Goal: Task Accomplishment & Management: Complete application form

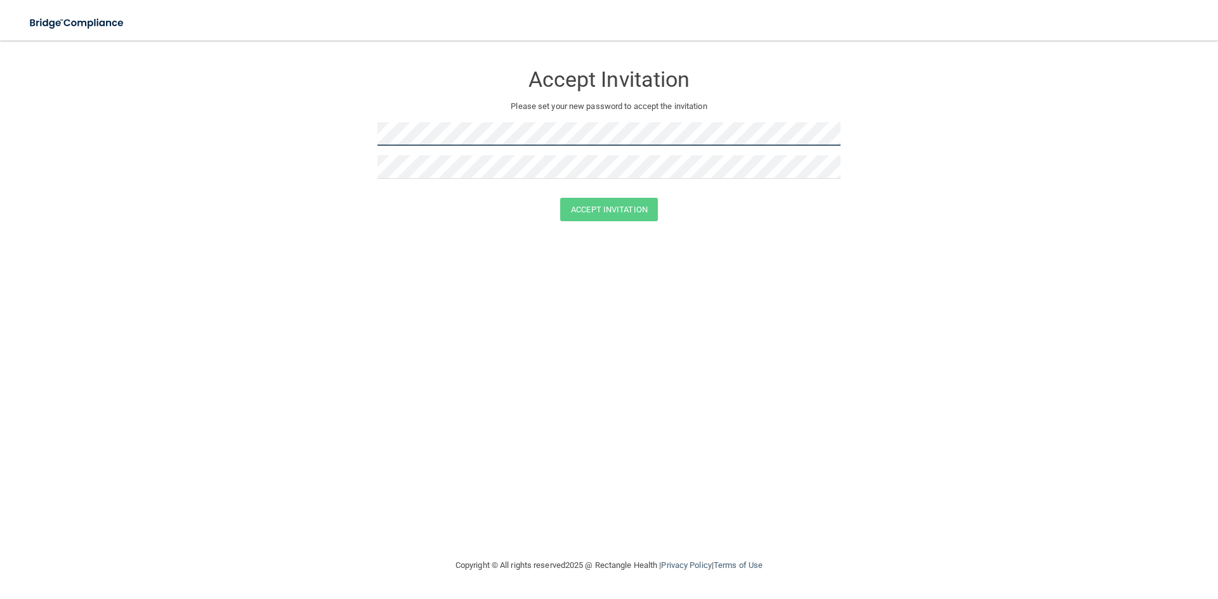
click at [360, 135] on form "Accept Invitation Please set your new password to accept the invitation Accept …" at bounding box center [608, 144] width 1167 height 183
drag, startPoint x: 377, startPoint y: 131, endPoint x: 346, endPoint y: 255, distance: 128.1
click at [342, 264] on div "Accept Invitation Please set your new password to accept the invitation Accept …" at bounding box center [608, 299] width 1167 height 492
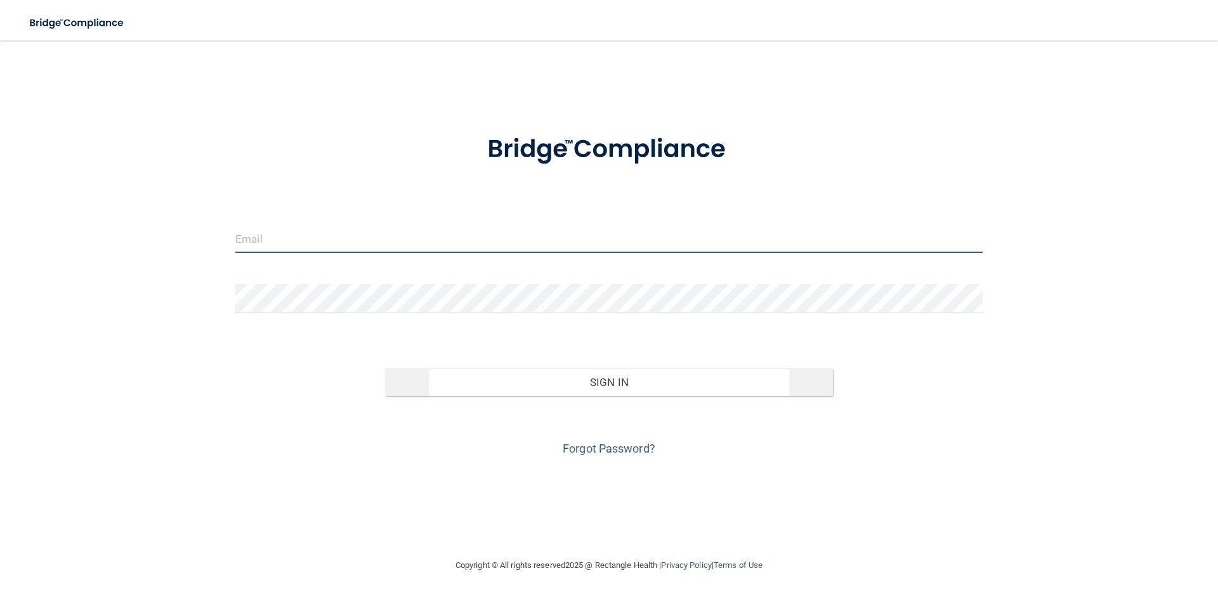
type input "[EMAIL_ADDRESS][DOMAIN_NAME]"
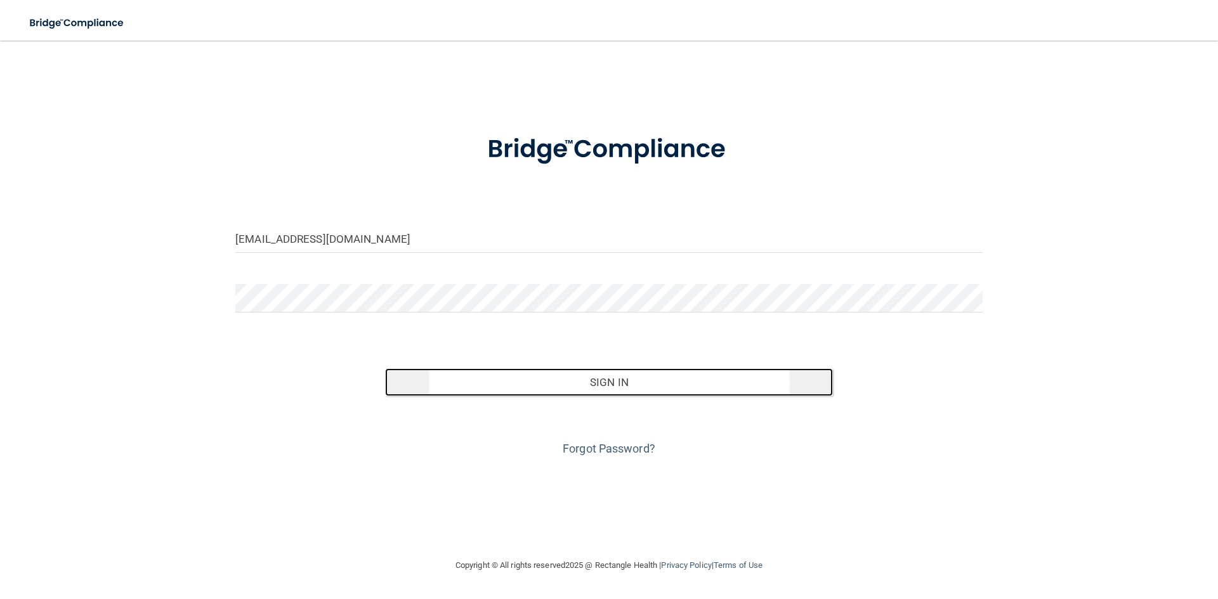
click at [670, 378] on button "Sign In" at bounding box center [609, 382] width 448 height 28
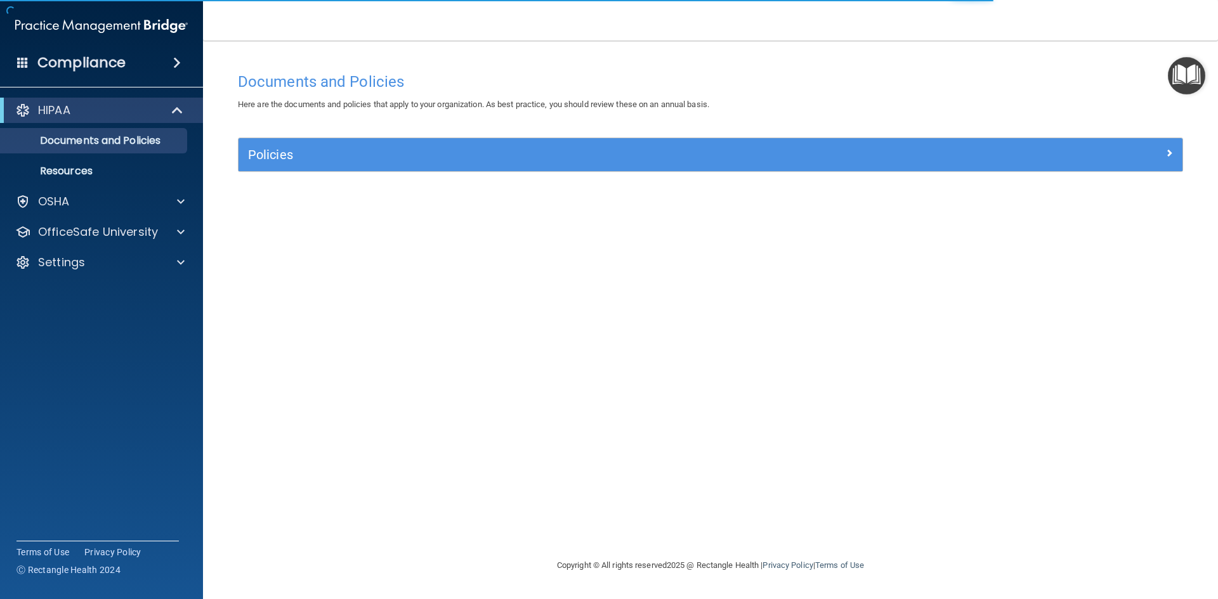
click at [1192, 77] on img "Open Resource Center" at bounding box center [1186, 75] width 37 height 37
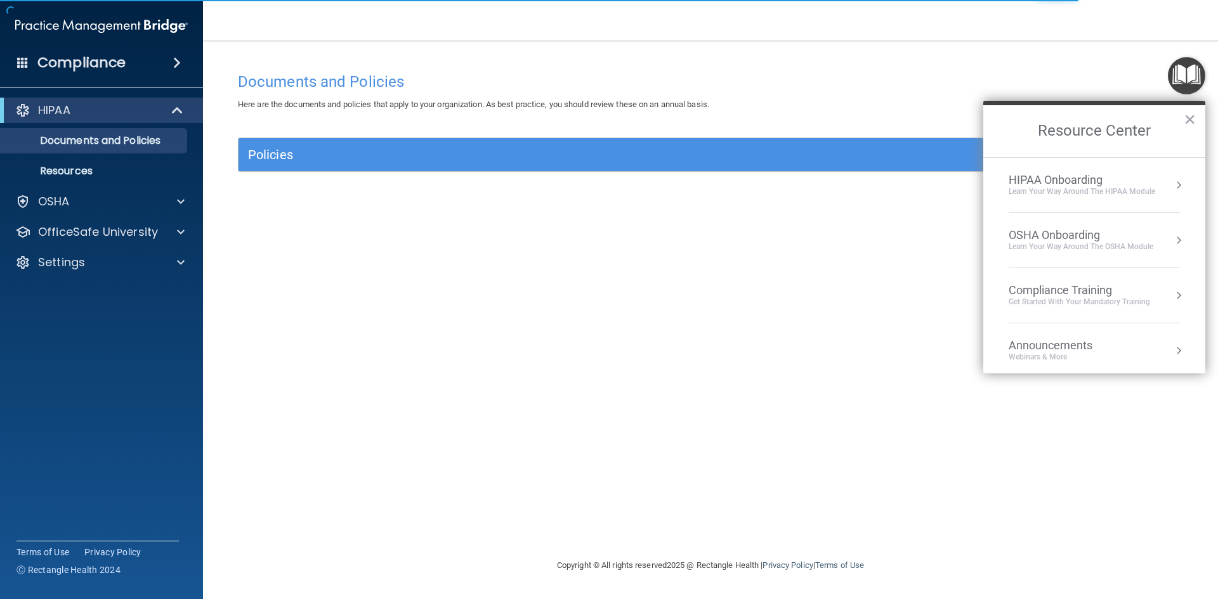
click at [1158, 180] on div "HIPAA Onboarding Learn Your Way around the HIPAA module" at bounding box center [1093, 185] width 171 height 24
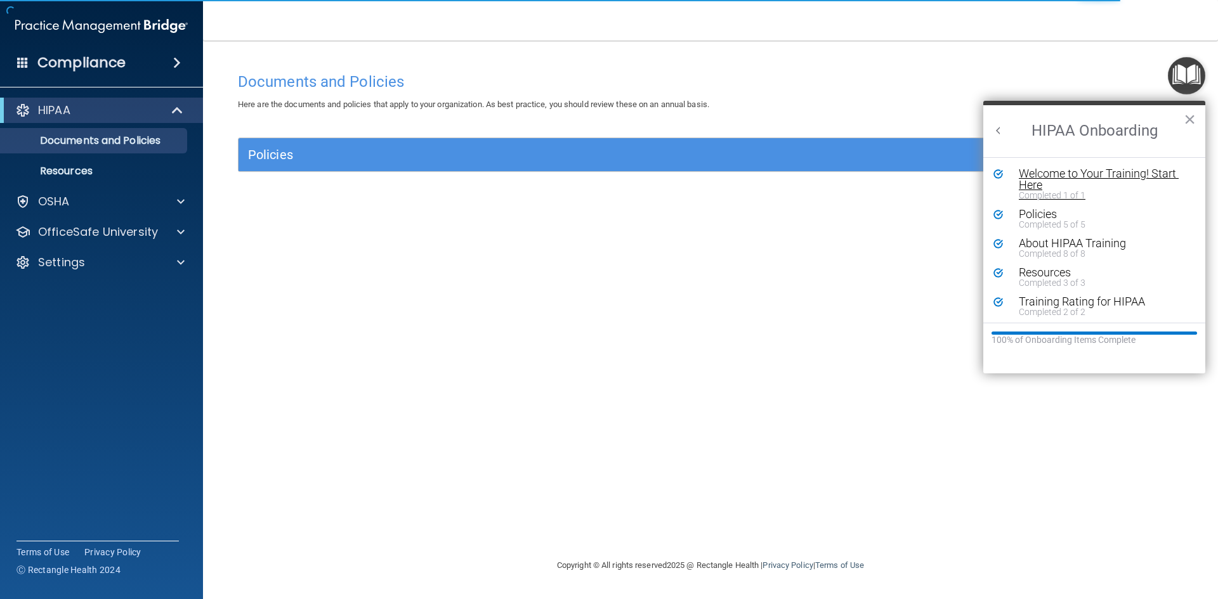
click at [1090, 176] on div "Welcome to Your Training! Start Here" at bounding box center [1099, 179] width 160 height 23
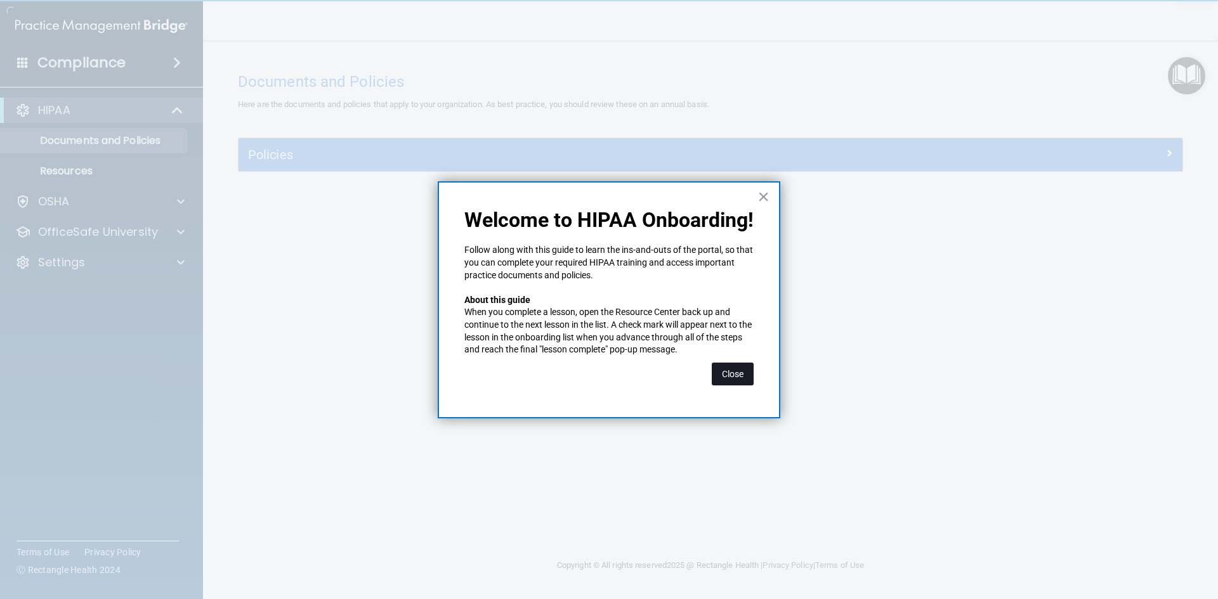
click at [752, 381] on button "Close" at bounding box center [733, 374] width 42 height 23
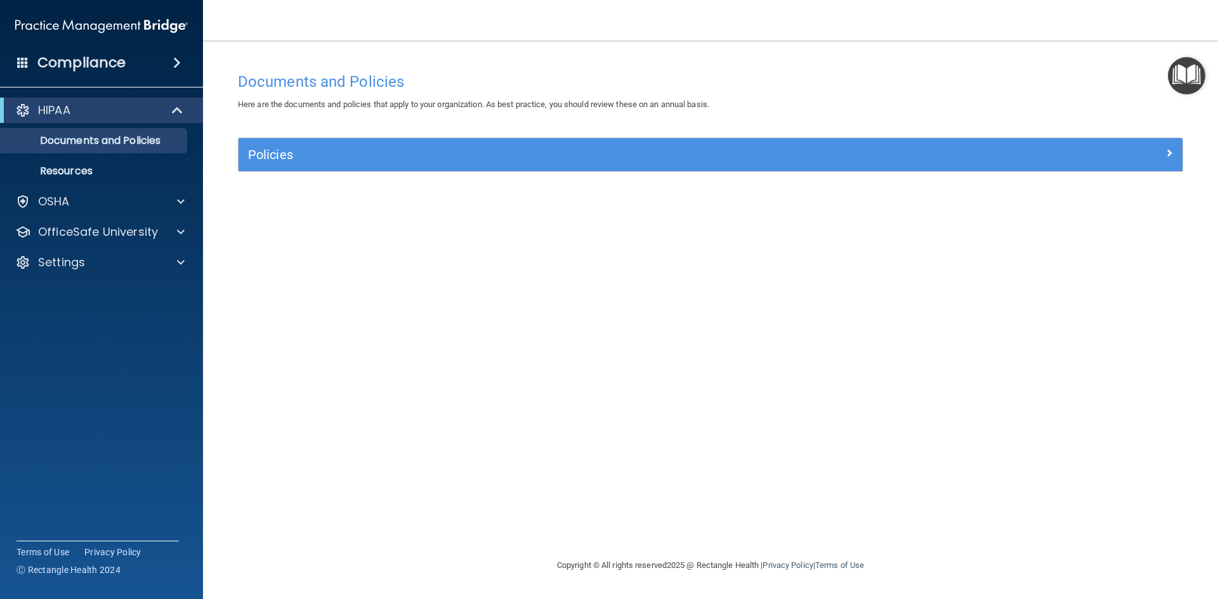
click at [1190, 77] on img "Open Resource Center" at bounding box center [1186, 75] width 37 height 37
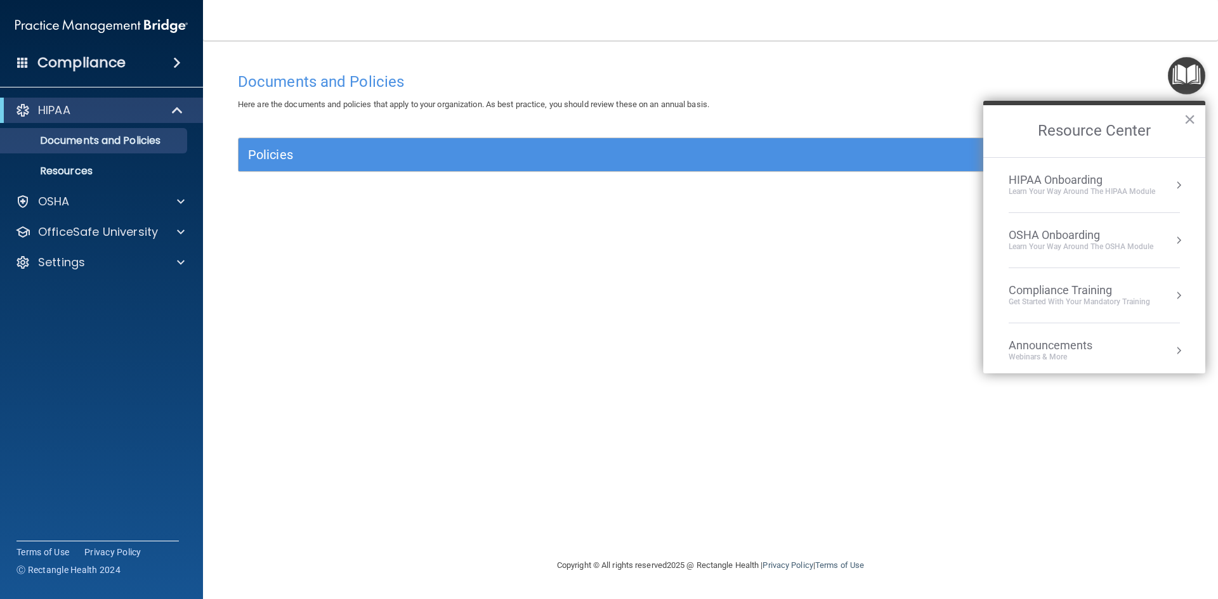
click at [1175, 183] on ol "HIPAA Onboarding Learn Your Way around the HIPAA module OSHA Onboarding Learn y…" at bounding box center [1094, 265] width 222 height 216
click at [1172, 184] on button "Resource Center" at bounding box center [1178, 185] width 13 height 13
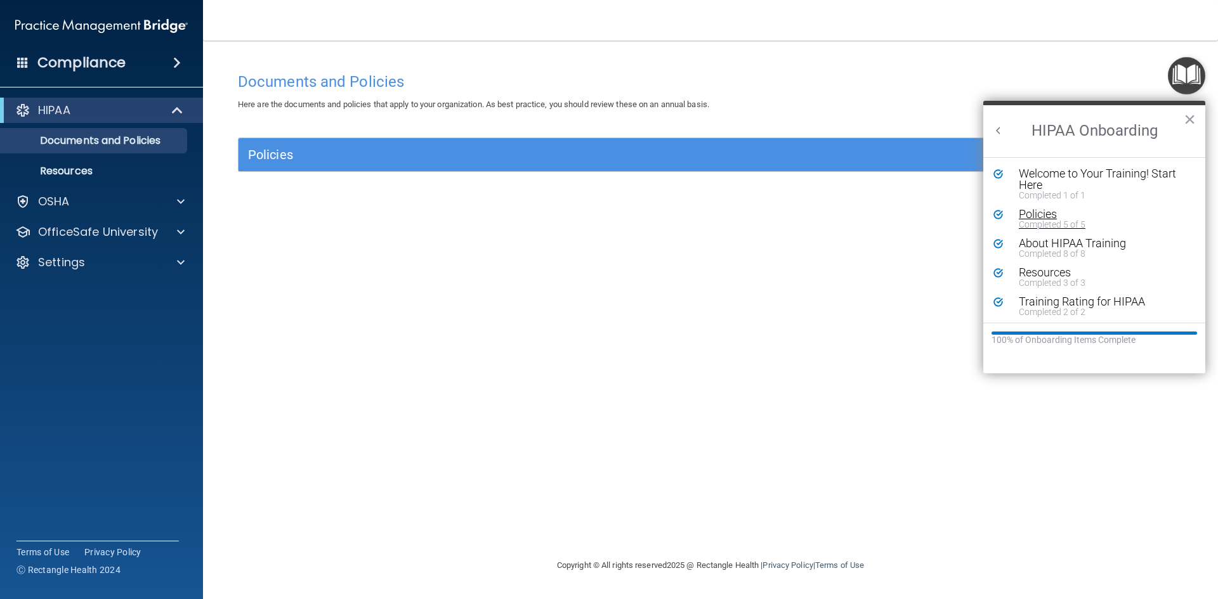
scroll to position [3, 0]
click at [1046, 188] on div "Completed 1 of 1" at bounding box center [1099, 192] width 160 height 9
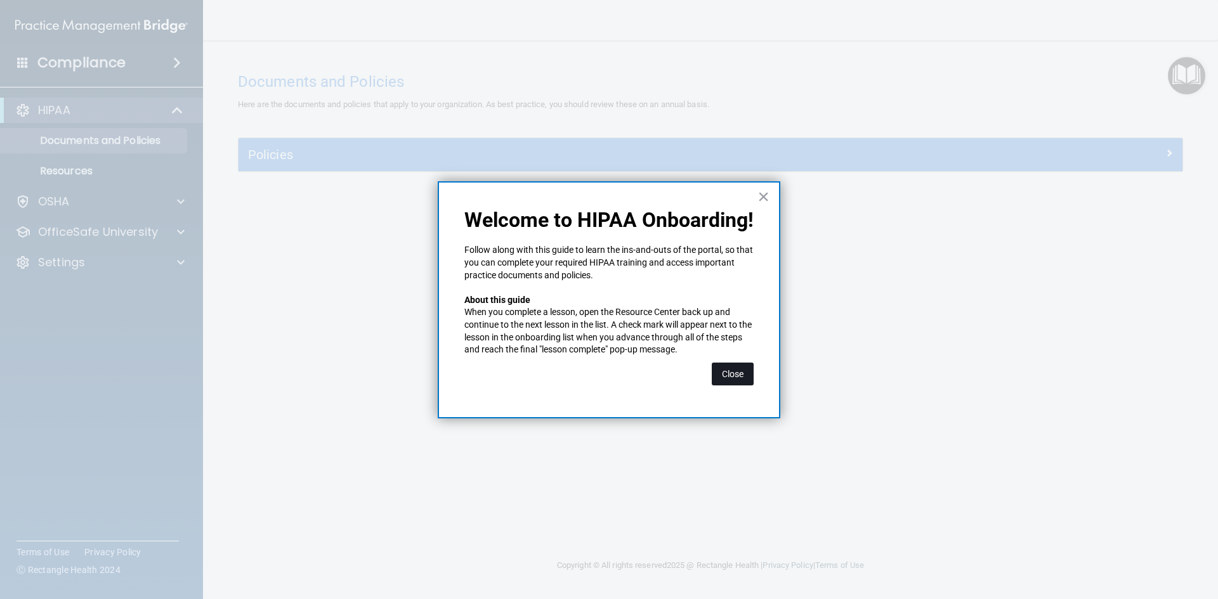
click at [748, 370] on button "Close" at bounding box center [733, 374] width 42 height 23
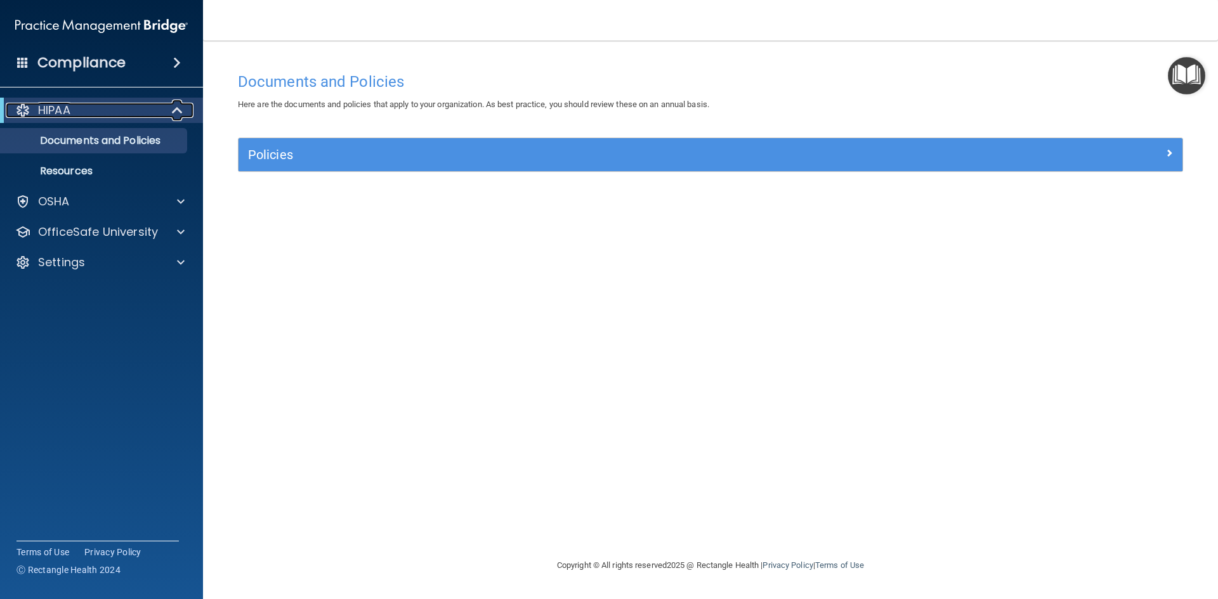
click at [171, 115] on div at bounding box center [177, 110] width 31 height 15
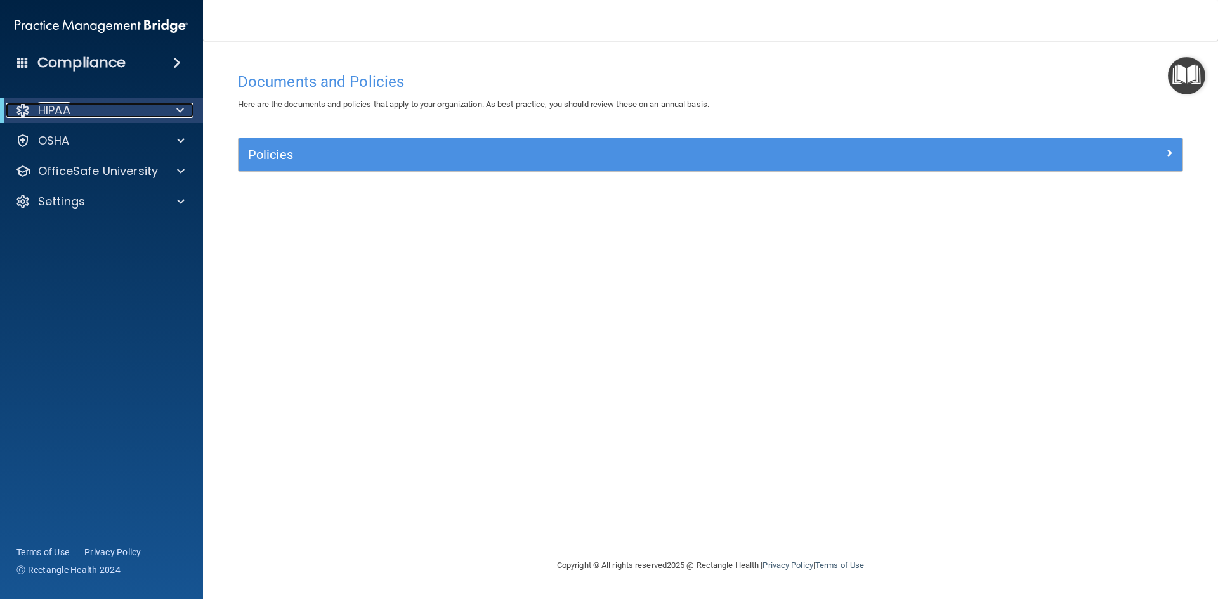
click at [171, 115] on div at bounding box center [177, 110] width 31 height 15
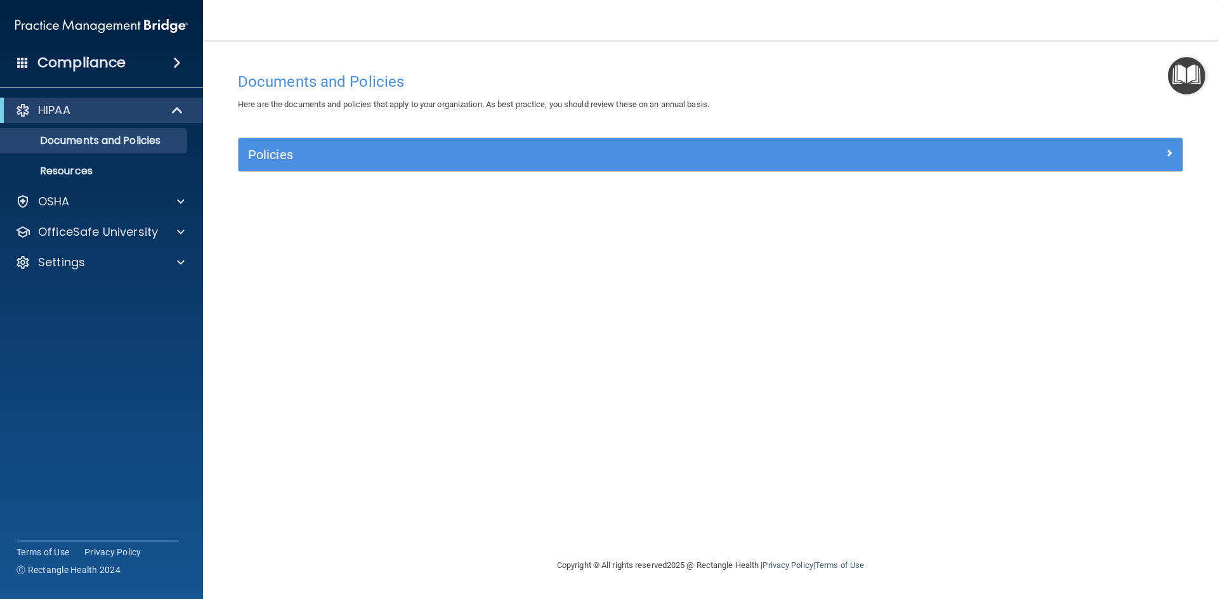
click at [179, 66] on span at bounding box center [177, 62] width 8 height 15
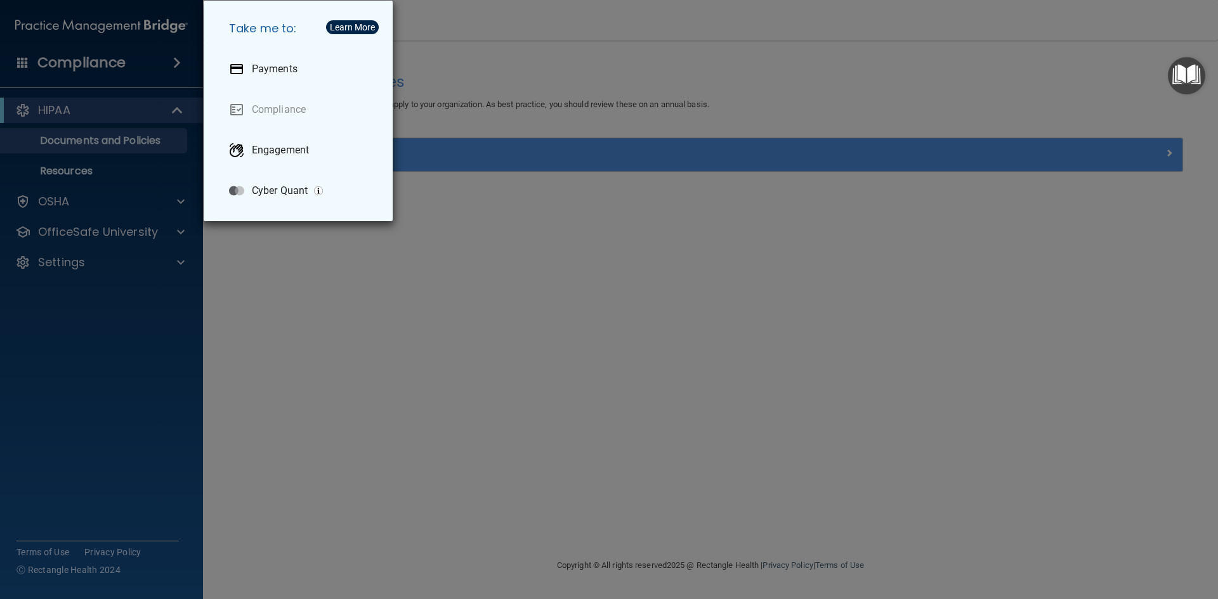
click at [338, 330] on div "Take me to: Payments Compliance Engagement Cyber Quant" at bounding box center [609, 299] width 1218 height 599
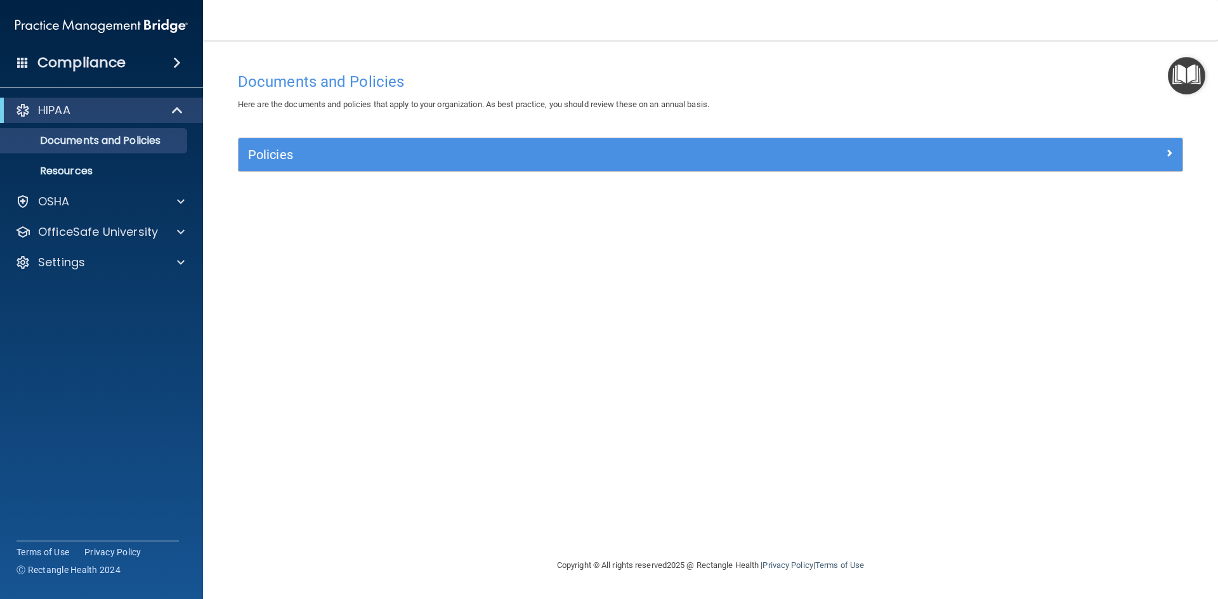
click at [1183, 75] on img "Open Resource Center" at bounding box center [1186, 75] width 37 height 37
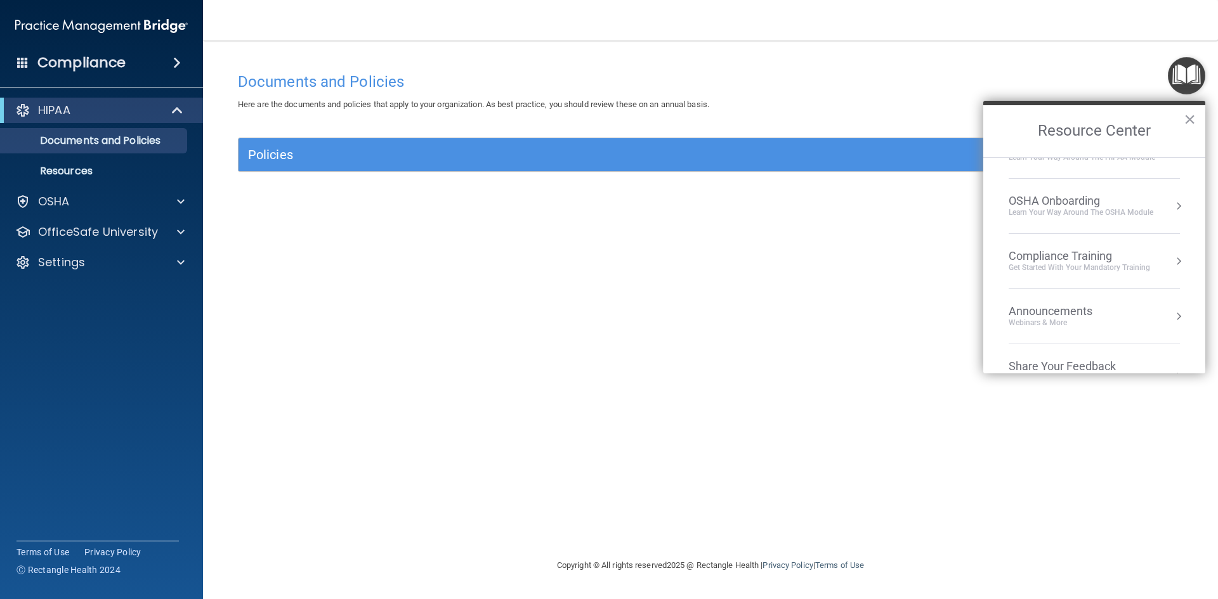
scroll to position [71, 0]
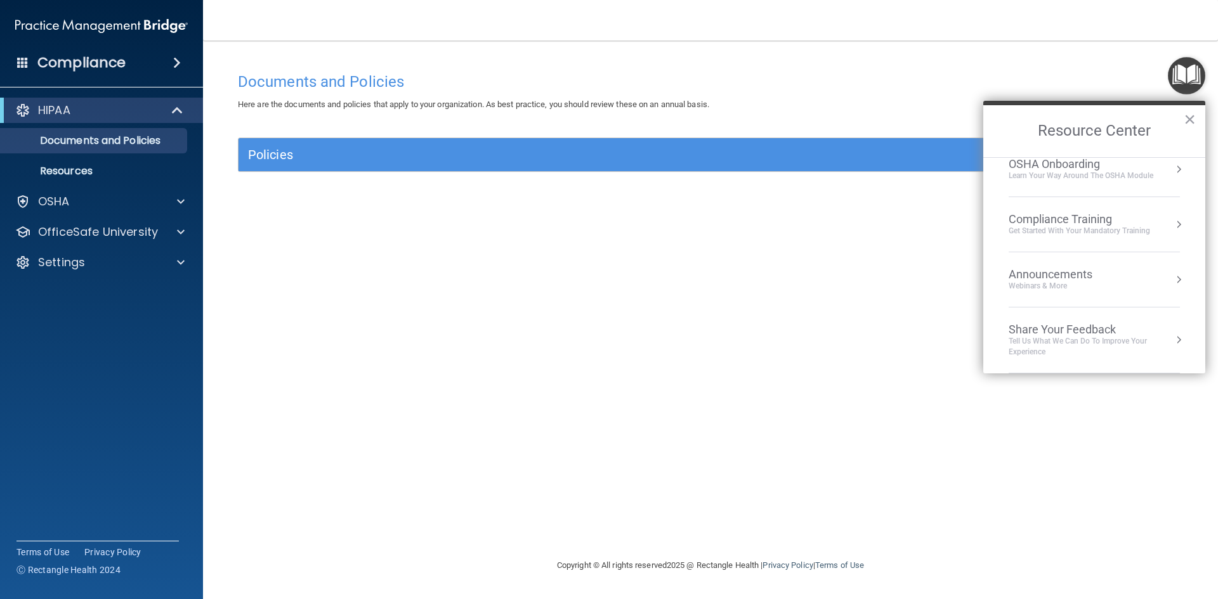
click at [1150, 219] on div "Compliance Training" at bounding box center [1078, 219] width 141 height 14
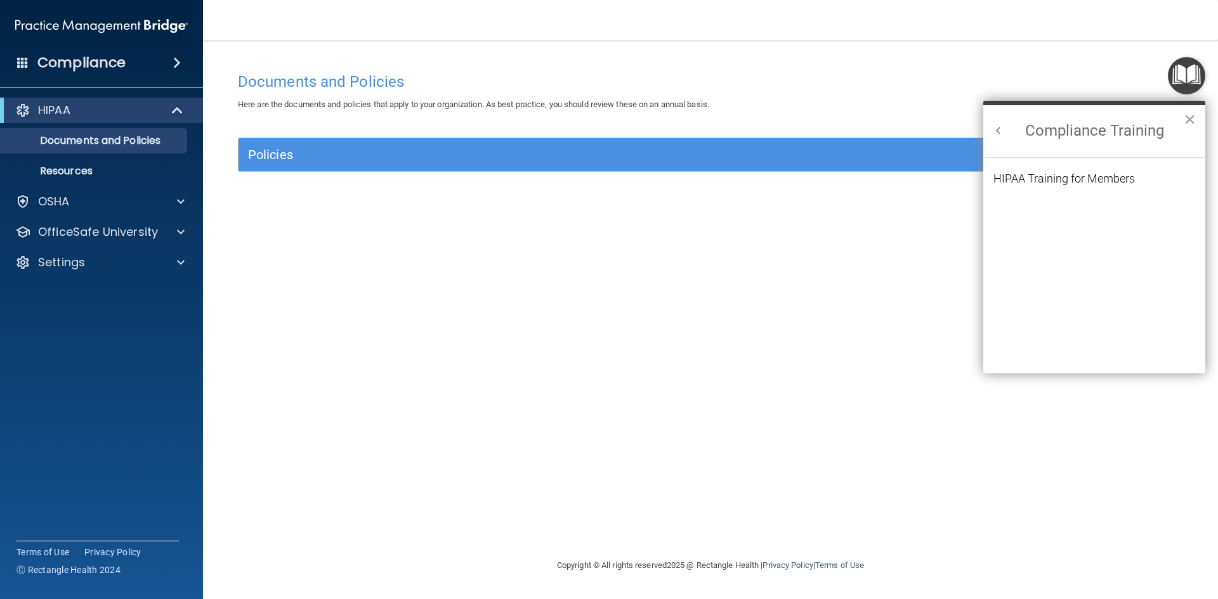
scroll to position [55, 0]
click at [1144, 182] on li "HIPAA Training for Members" at bounding box center [1094, 186] width 202 height 27
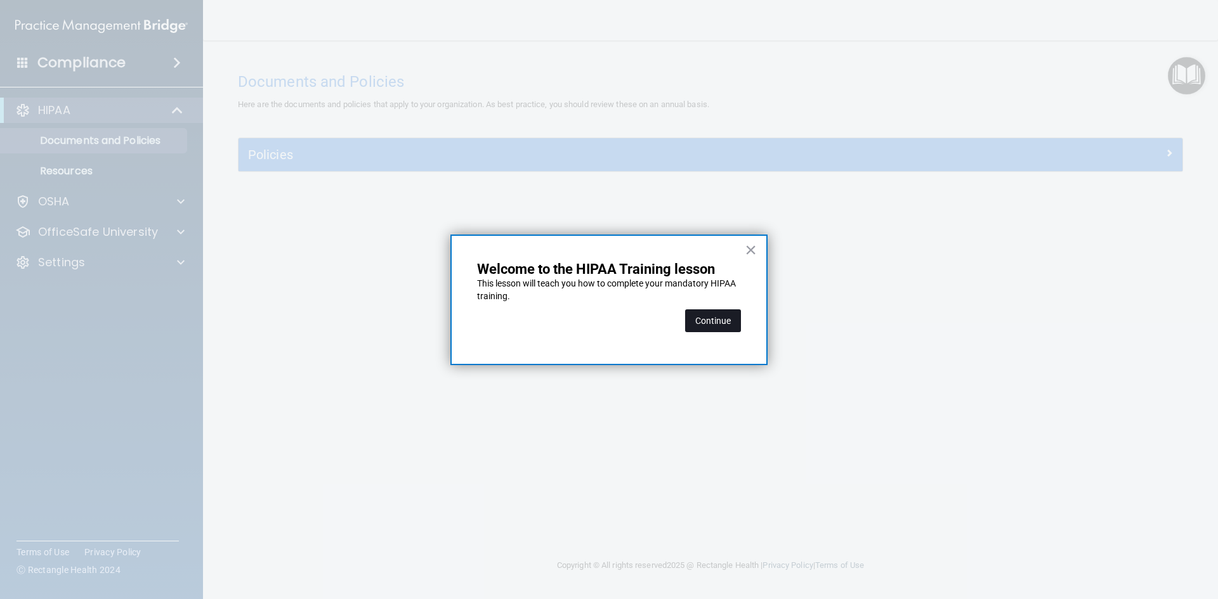
click at [726, 324] on button "Continue" at bounding box center [713, 320] width 56 height 23
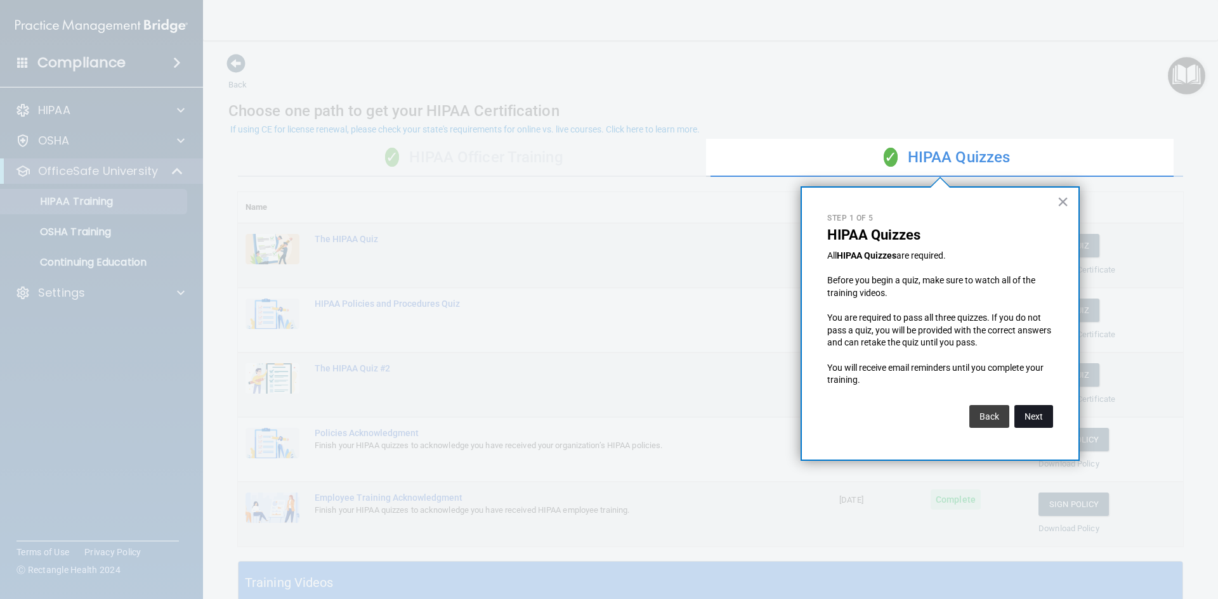
click at [1018, 410] on button "Next" at bounding box center [1033, 416] width 39 height 23
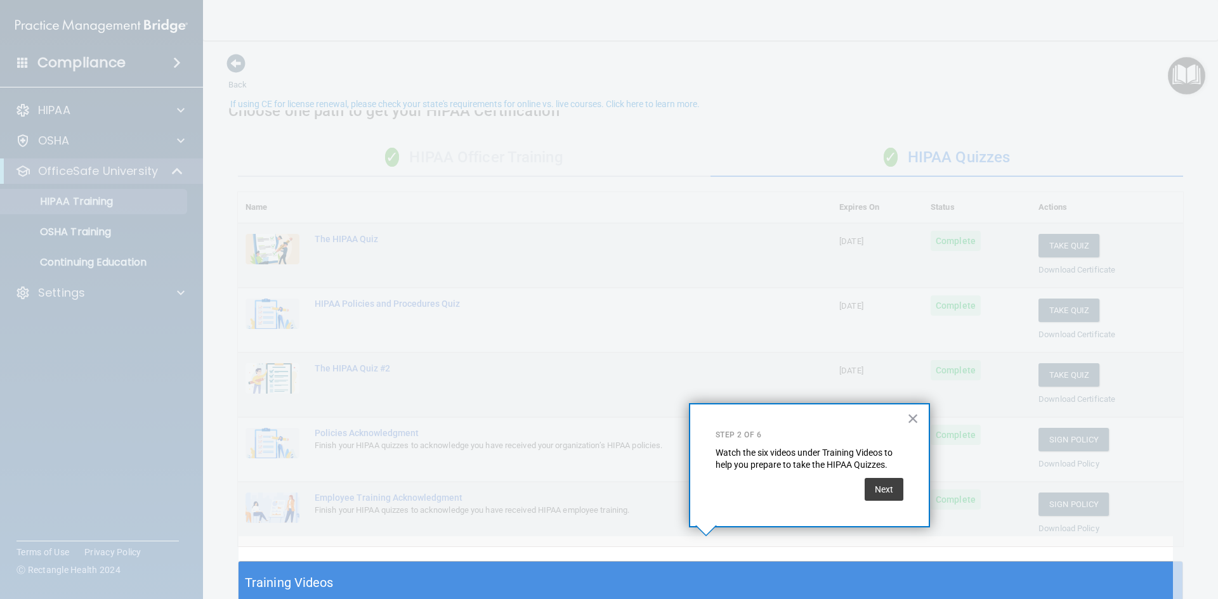
scroll to position [25, 0]
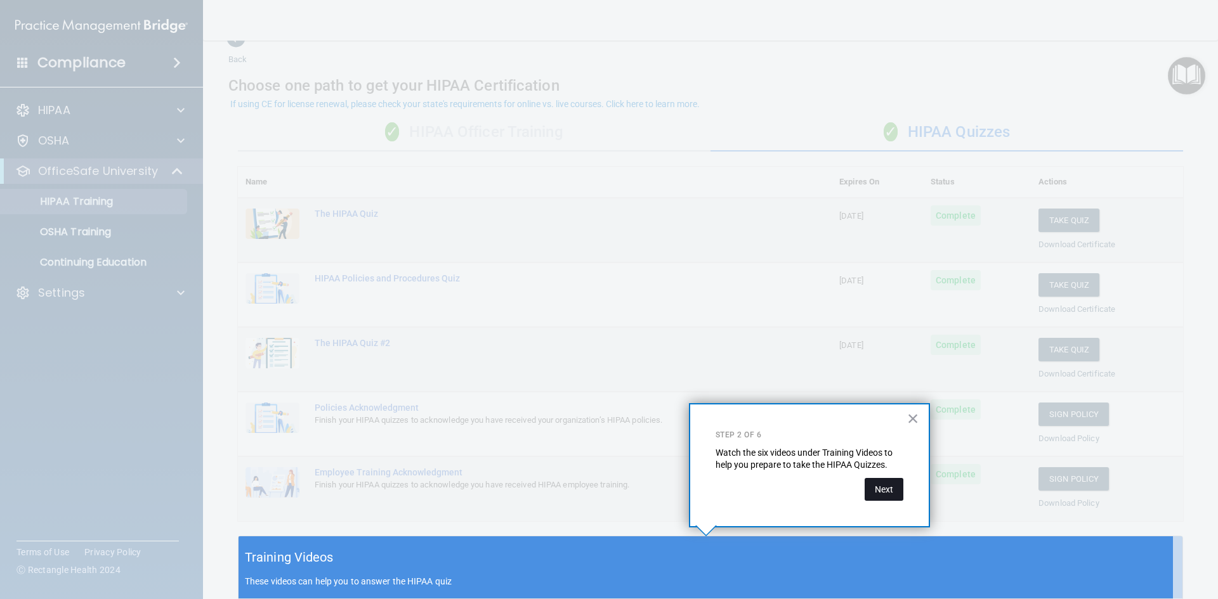
click at [889, 500] on button "Next" at bounding box center [883, 489] width 39 height 23
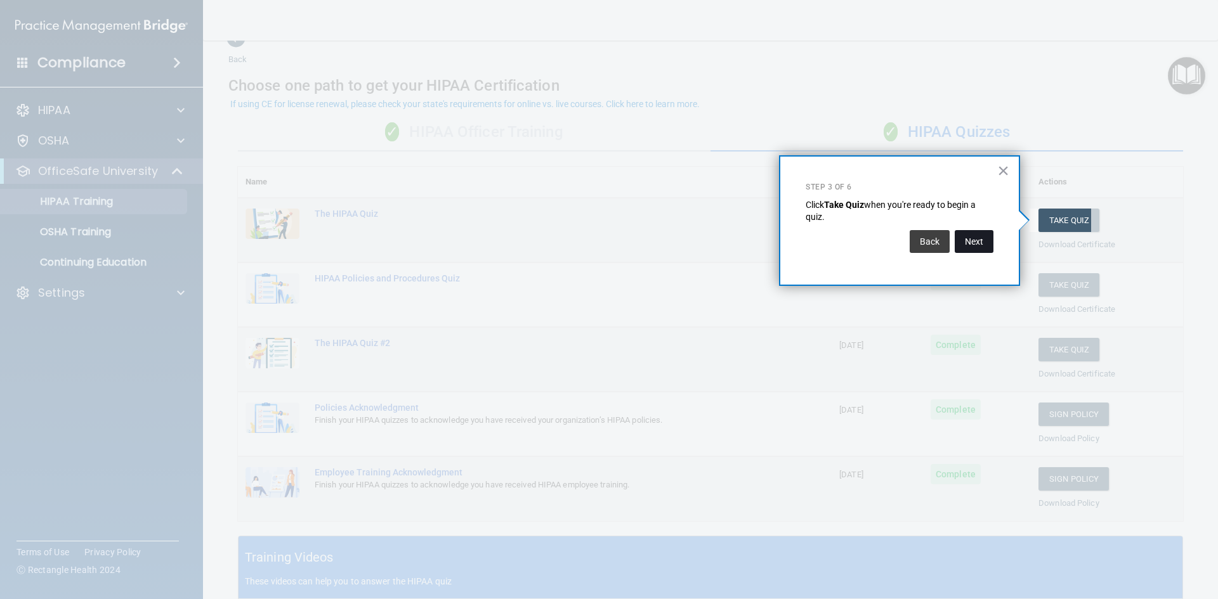
click at [974, 238] on button "Next" at bounding box center [973, 241] width 39 height 23
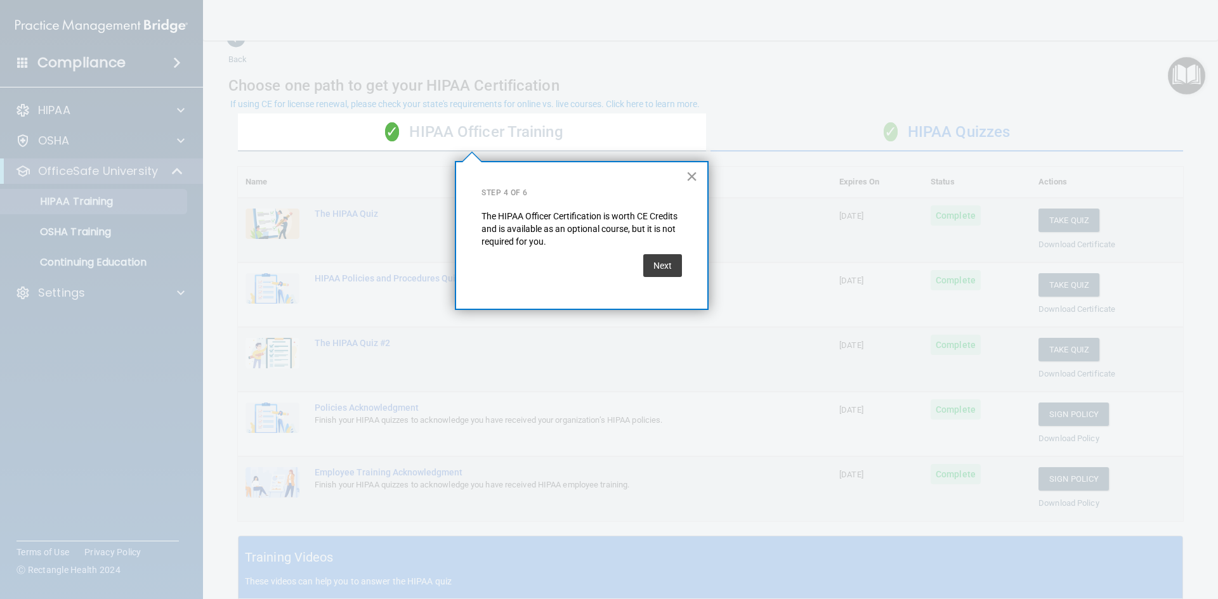
click at [691, 182] on button "×" at bounding box center [692, 176] width 12 height 20
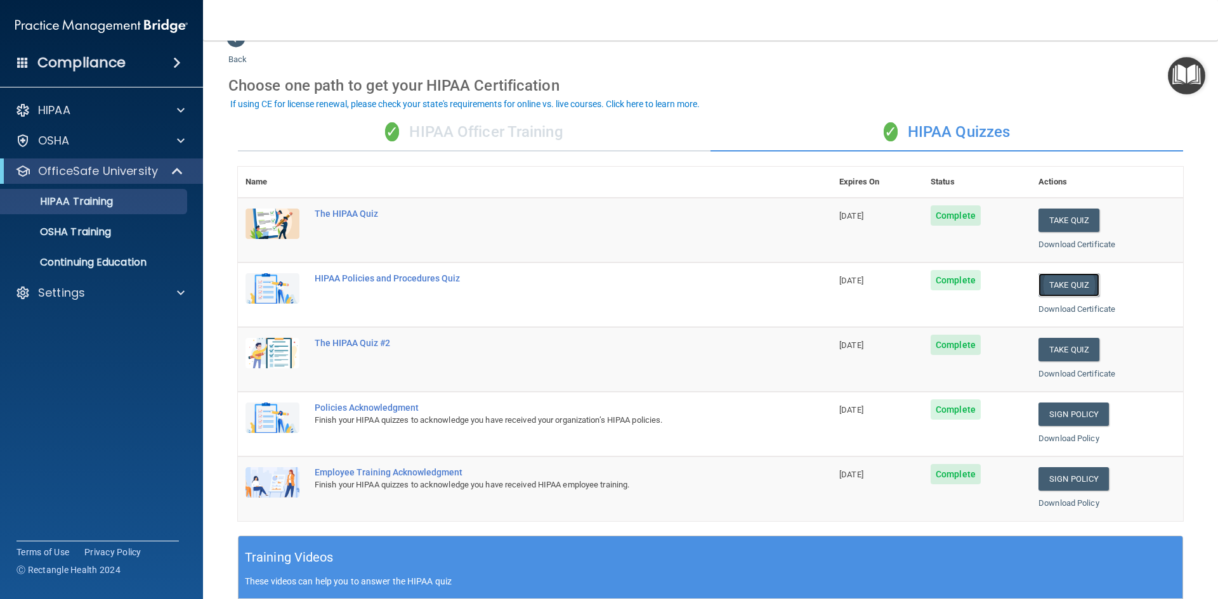
click at [1079, 292] on button "Take Quiz" at bounding box center [1068, 284] width 61 height 23
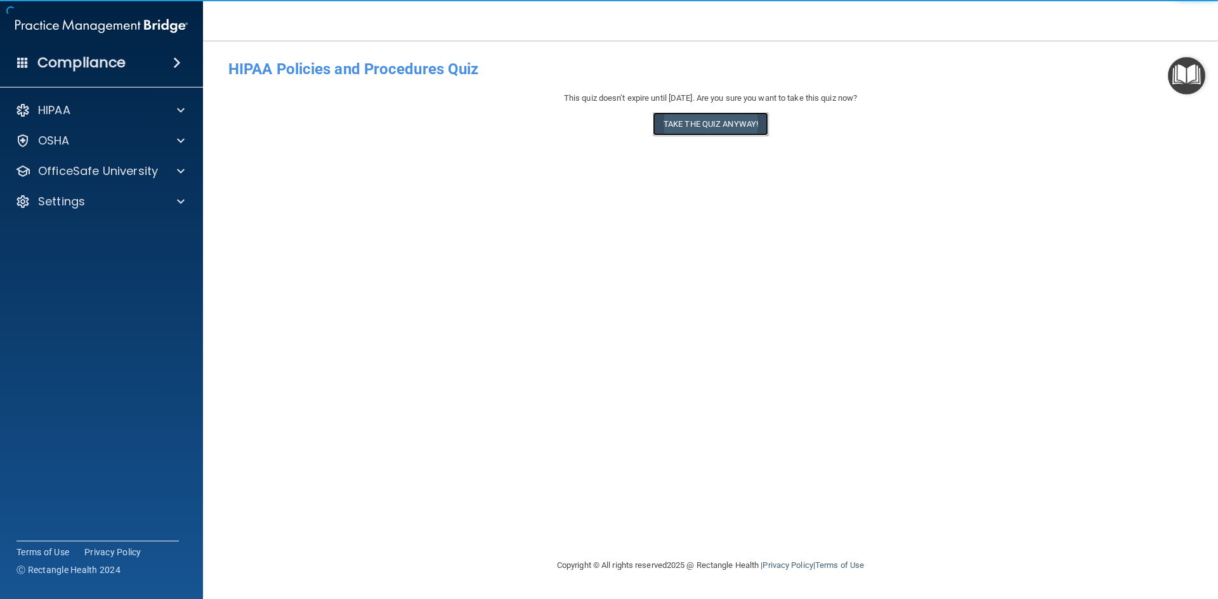
click at [680, 120] on button "Take the quiz anyway!" at bounding box center [710, 123] width 115 height 23
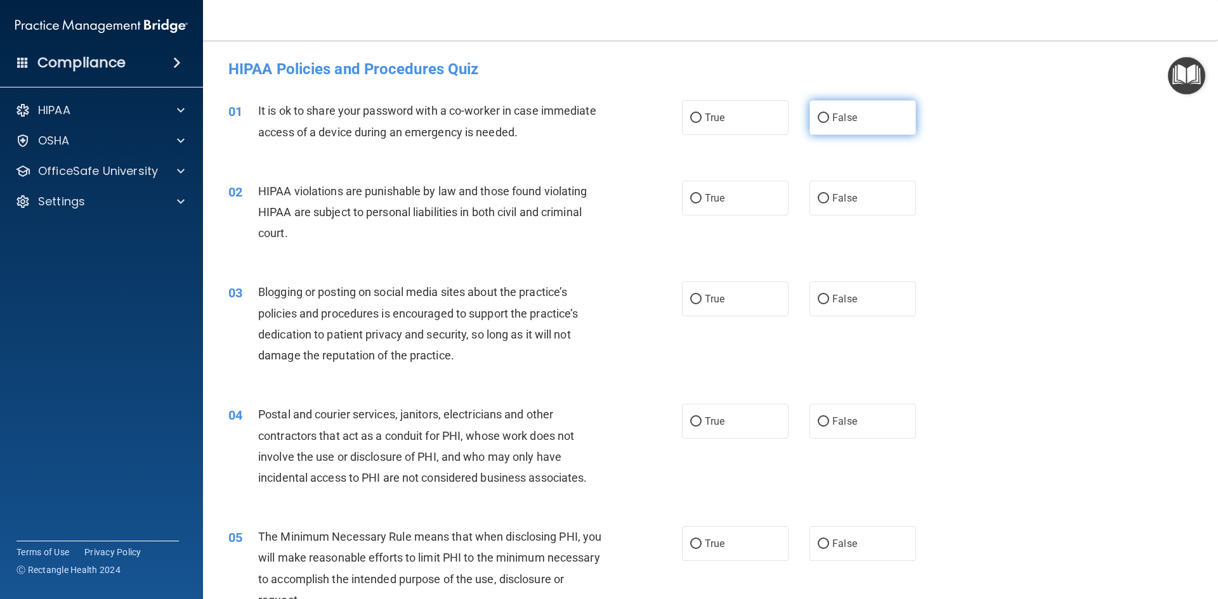
click at [817, 115] on input "False" at bounding box center [822, 119] width 11 height 10
radio input "true"
click at [705, 204] on label "True" at bounding box center [735, 198] width 107 height 35
click at [701, 204] on input "True" at bounding box center [695, 199] width 11 height 10
radio input "true"
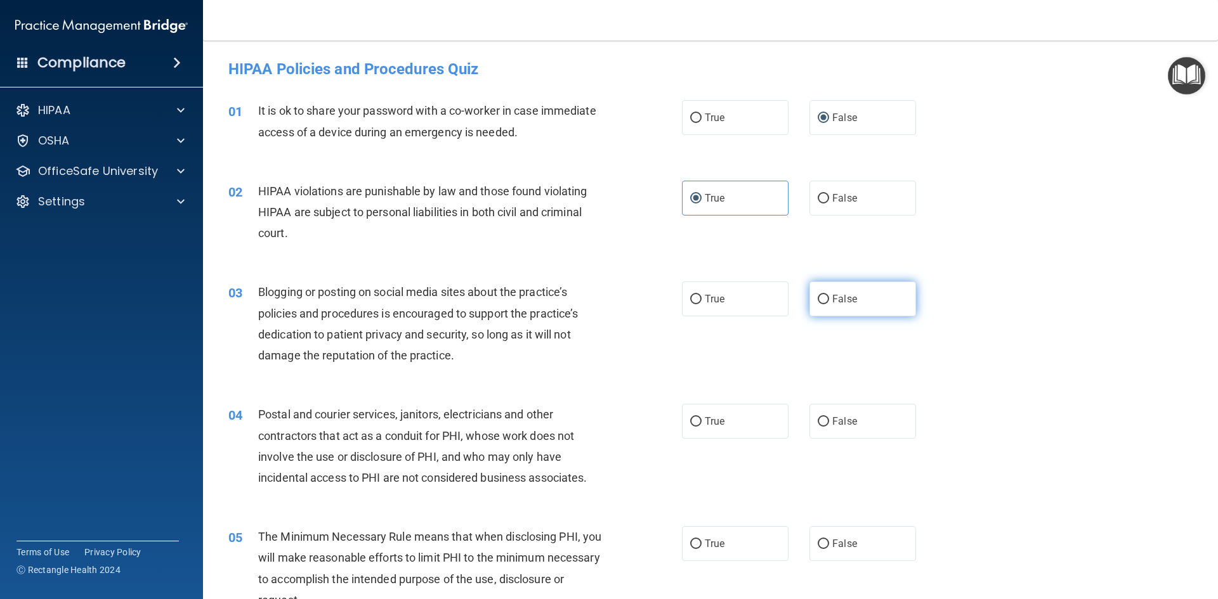
click at [840, 305] on label "False" at bounding box center [862, 299] width 107 height 35
click at [829, 304] on input "False" at bounding box center [822, 300] width 11 height 10
radio input "true"
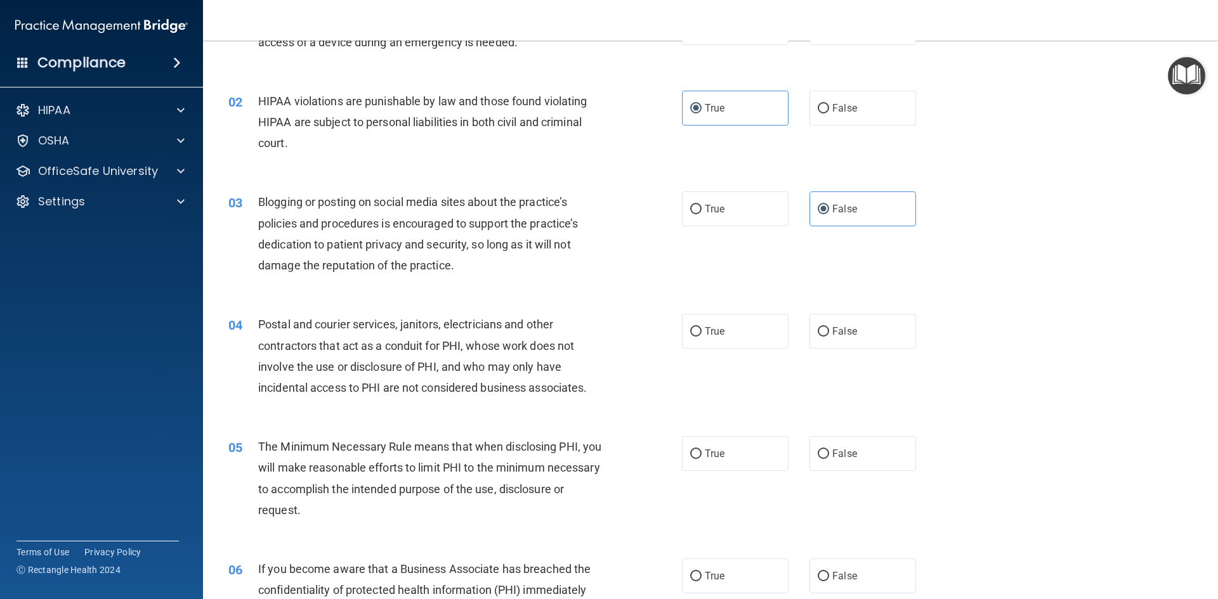
scroll to position [127, 0]
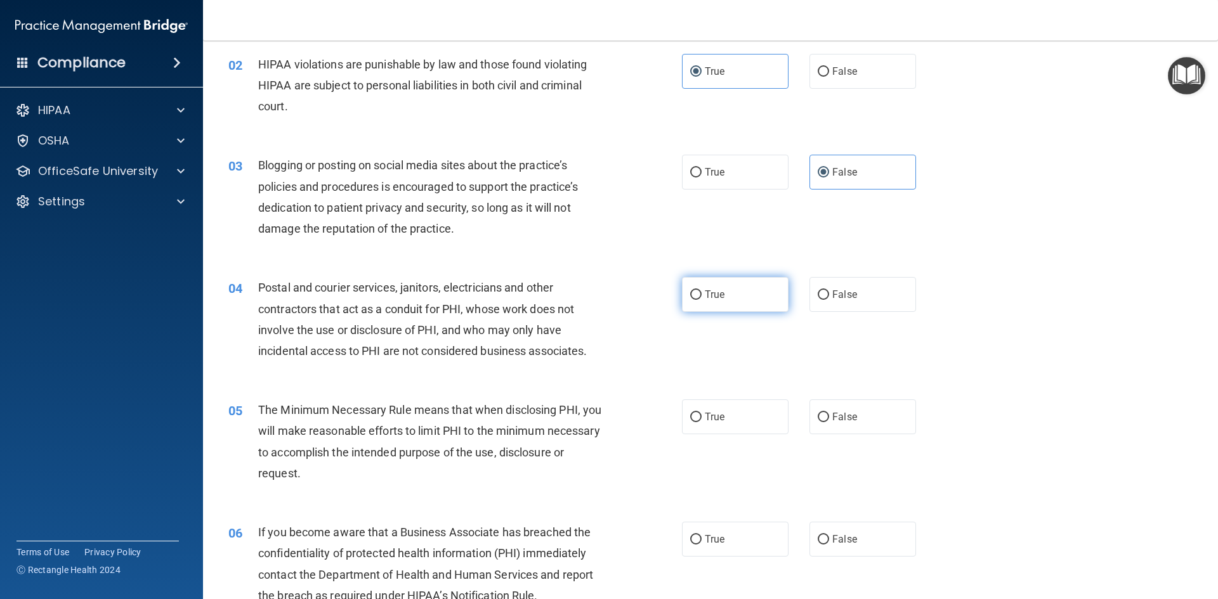
click at [755, 307] on label "True" at bounding box center [735, 294] width 107 height 35
click at [701, 300] on input "True" at bounding box center [695, 295] width 11 height 10
radio input "true"
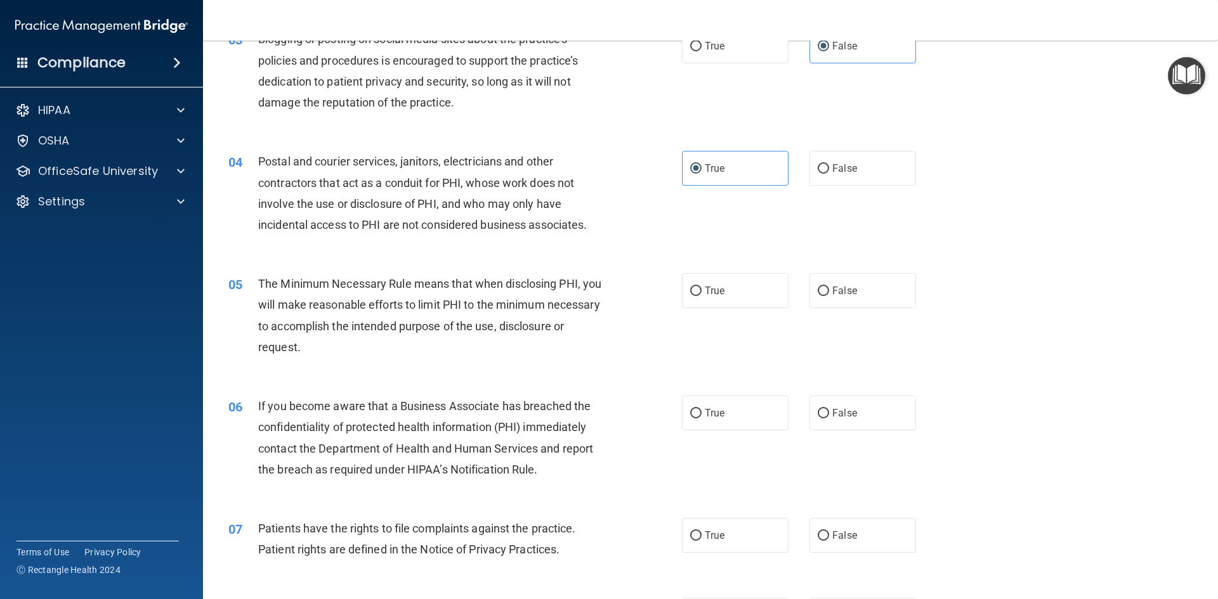
scroll to position [254, 0]
click at [821, 294] on input "False" at bounding box center [822, 291] width 11 height 10
radio input "true"
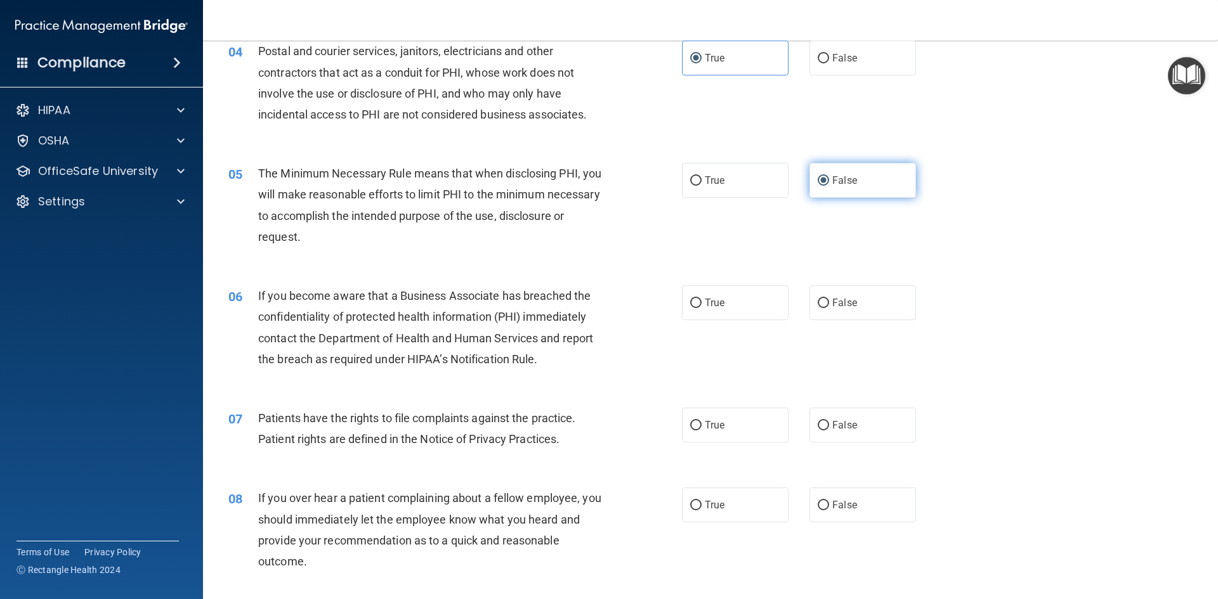
scroll to position [381, 0]
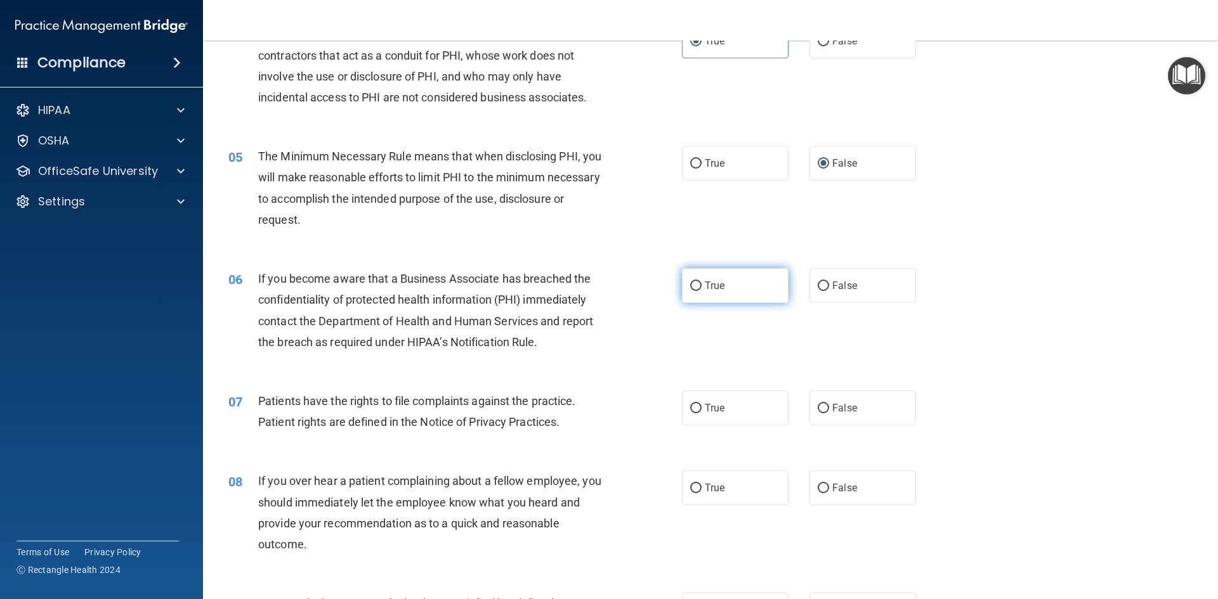
click at [749, 301] on label "True" at bounding box center [735, 285] width 107 height 35
click at [701, 291] on input "True" at bounding box center [695, 287] width 11 height 10
radio input "true"
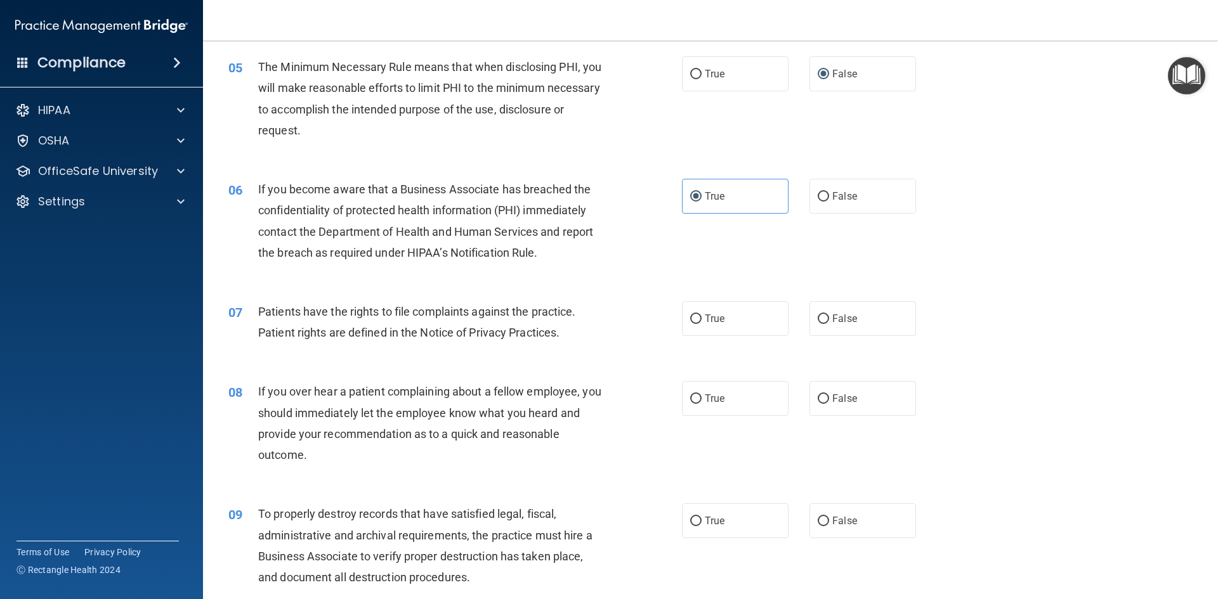
scroll to position [507, 0]
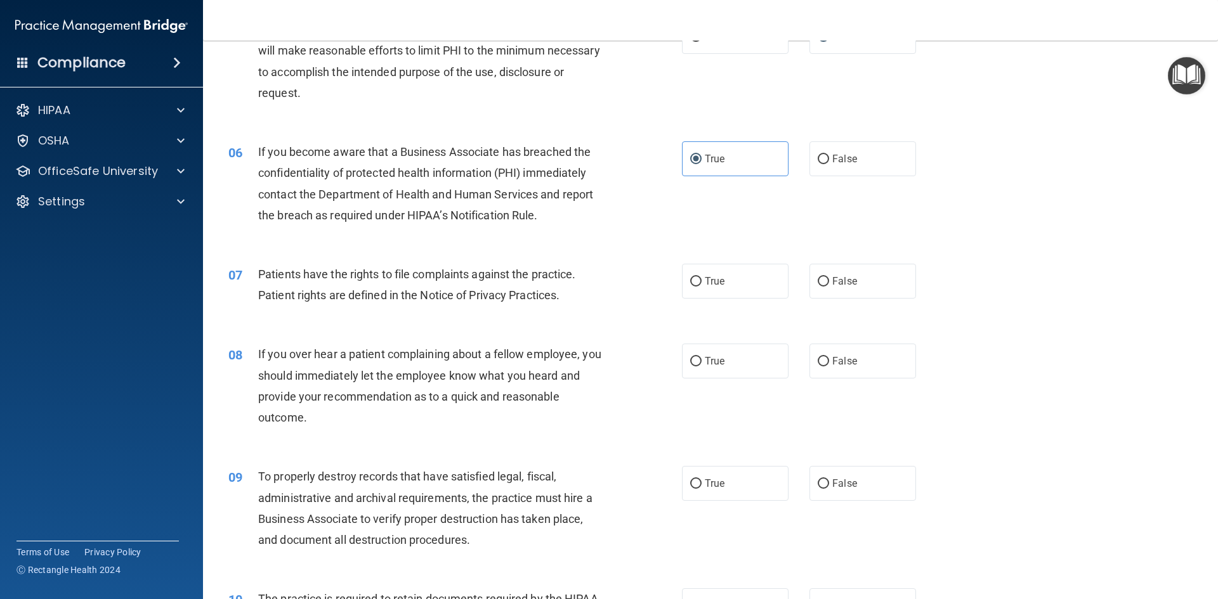
click at [675, 286] on div "07 Patients have the rights to file complaints against the practice. Patient ri…" at bounding box center [455, 288] width 492 height 48
click at [682, 284] on label "True" at bounding box center [735, 281] width 107 height 35
click at [690, 284] on input "True" at bounding box center [695, 282] width 11 height 10
radio input "true"
click at [710, 356] on span "True" at bounding box center [715, 361] width 20 height 12
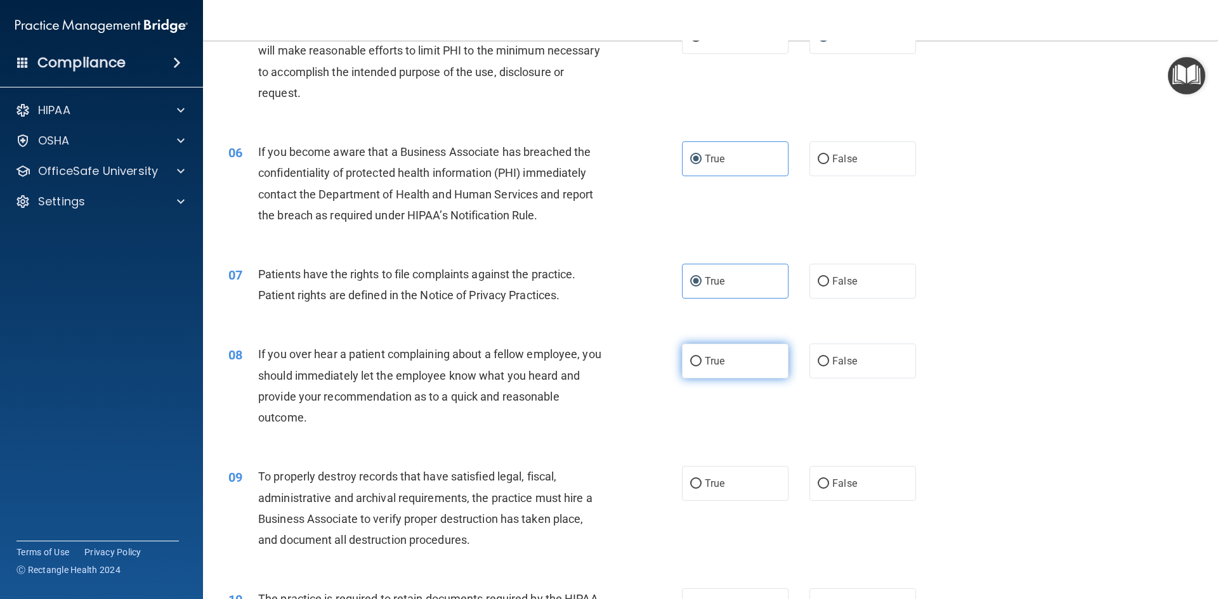
click at [701, 357] on input "True" at bounding box center [695, 362] width 11 height 10
radio input "true"
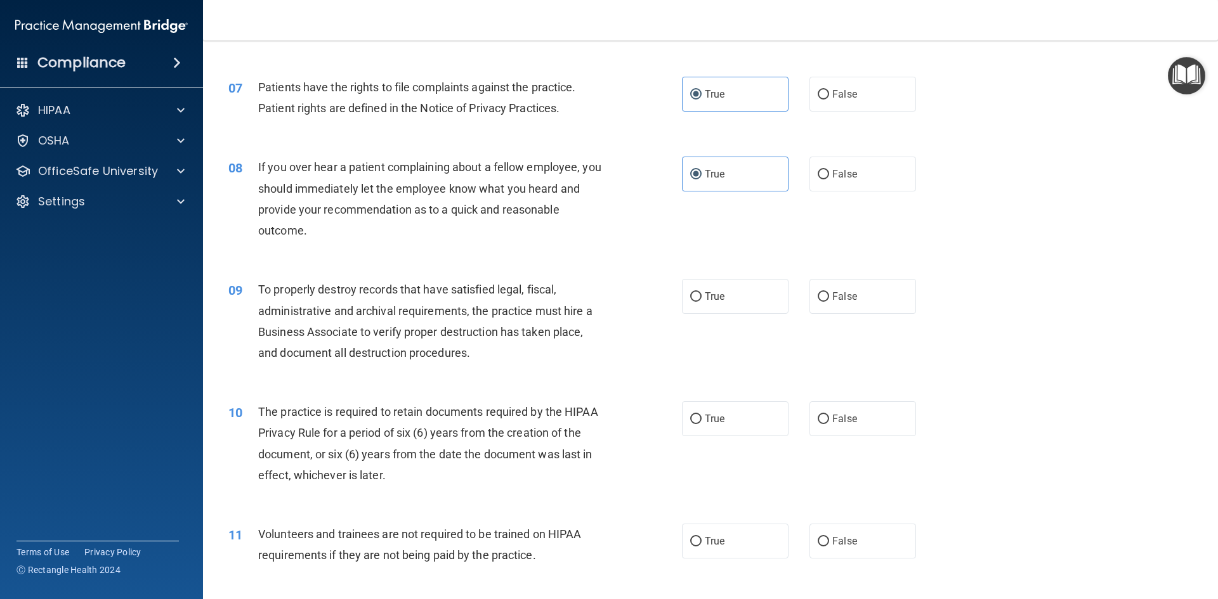
scroll to position [698, 0]
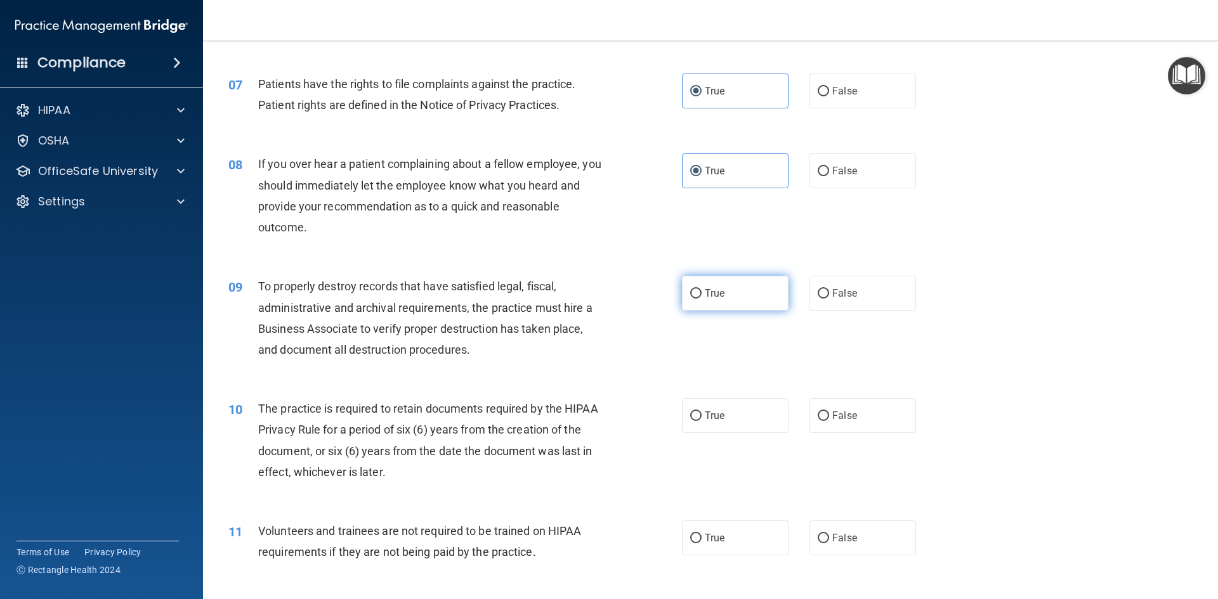
click at [682, 278] on label "True" at bounding box center [735, 293] width 107 height 35
click at [690, 289] on input "True" at bounding box center [695, 294] width 11 height 10
radio input "true"
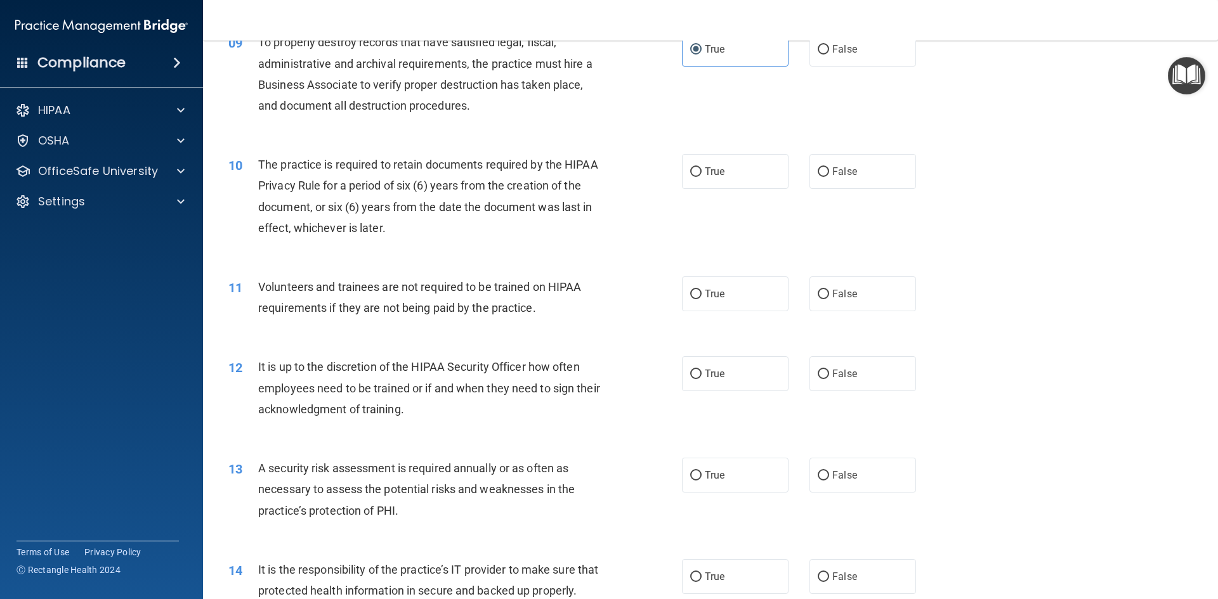
scroll to position [951, 0]
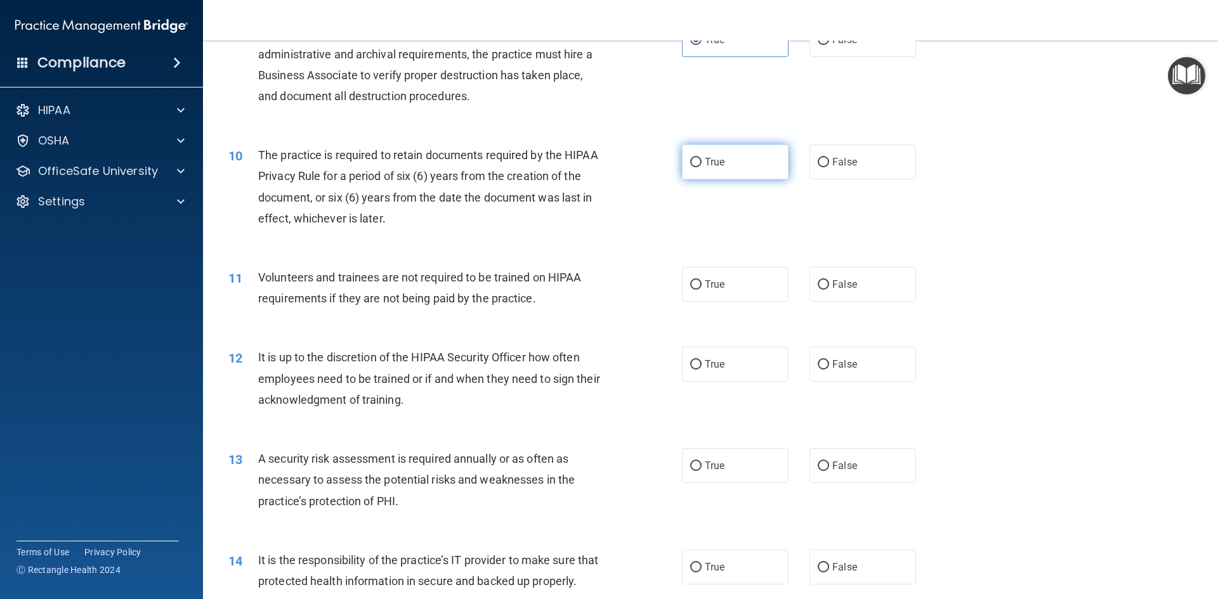
click at [690, 160] on input "True" at bounding box center [695, 163] width 11 height 10
radio input "true"
click at [832, 284] on span "False" at bounding box center [844, 284] width 25 height 12
click at [829, 284] on input "False" at bounding box center [822, 285] width 11 height 10
radio input "true"
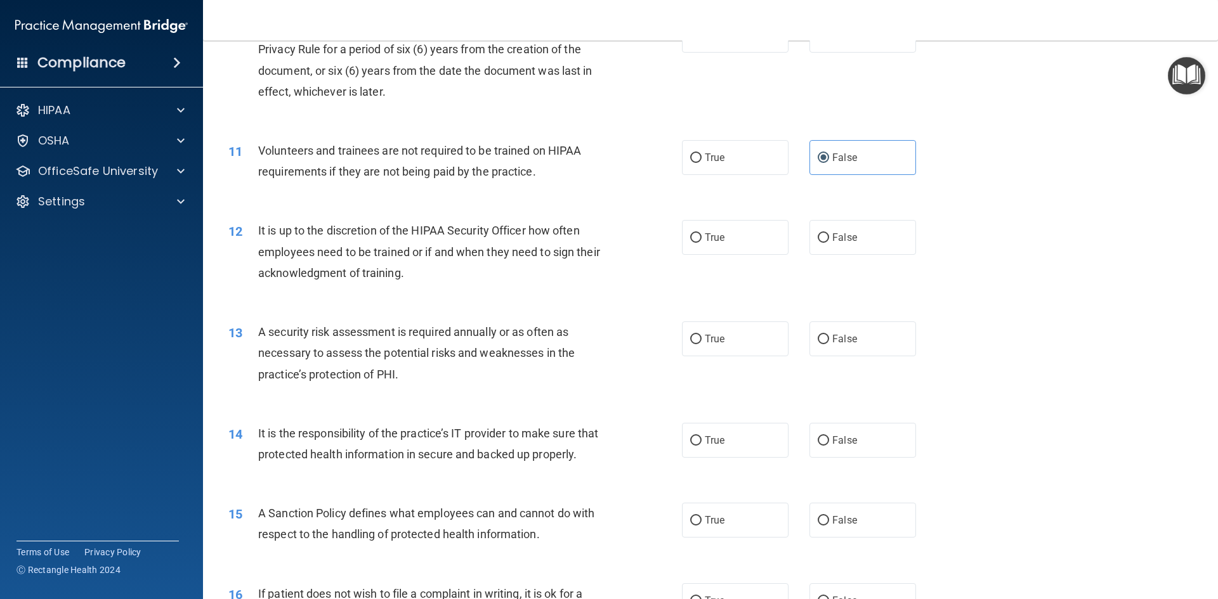
scroll to position [1142, 0]
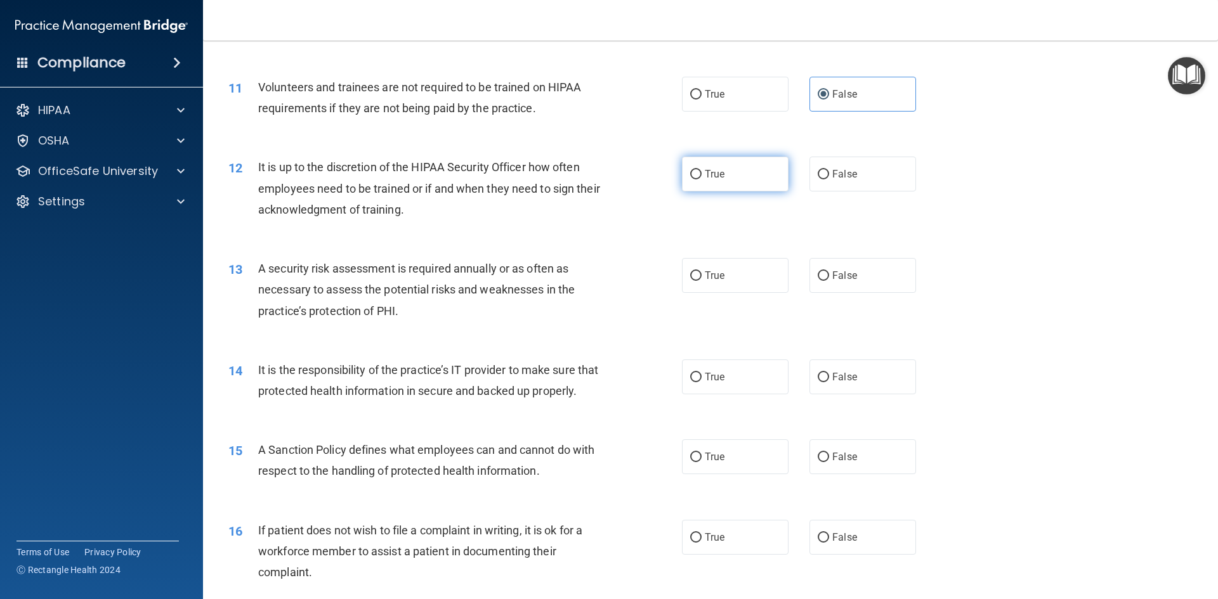
click at [691, 172] on input "True" at bounding box center [695, 175] width 11 height 10
radio input "true"
click at [719, 265] on label "True" at bounding box center [735, 275] width 107 height 35
click at [701, 271] on input "True" at bounding box center [695, 276] width 11 height 10
radio input "true"
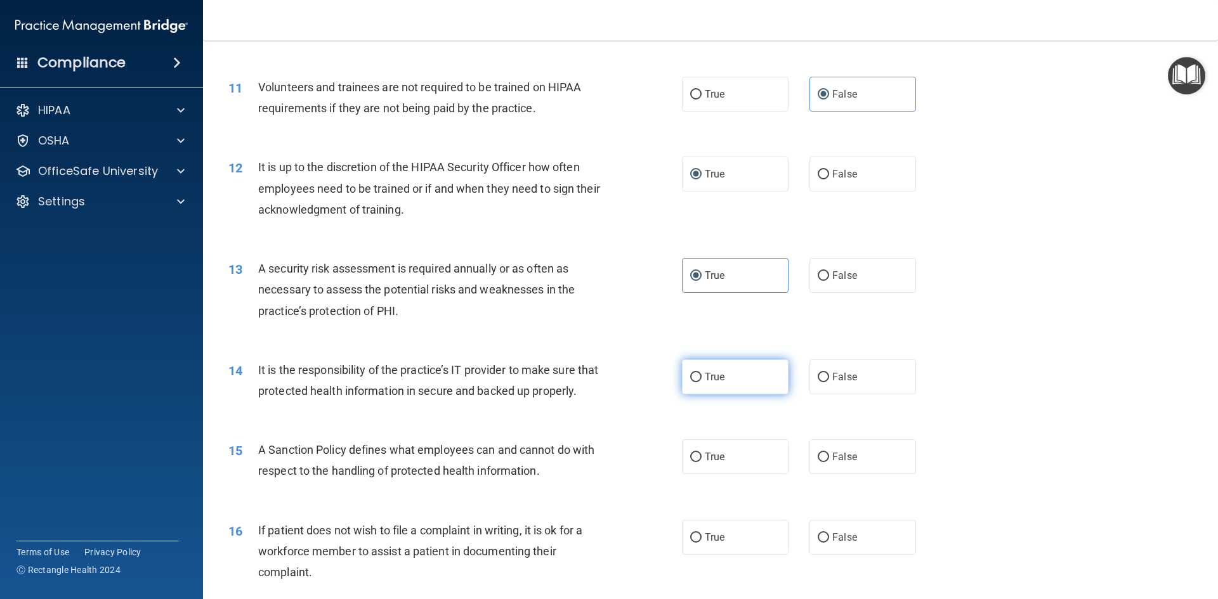
click at [715, 386] on label "True" at bounding box center [735, 377] width 107 height 35
click at [701, 382] on input "True" at bounding box center [695, 378] width 11 height 10
radio input "true"
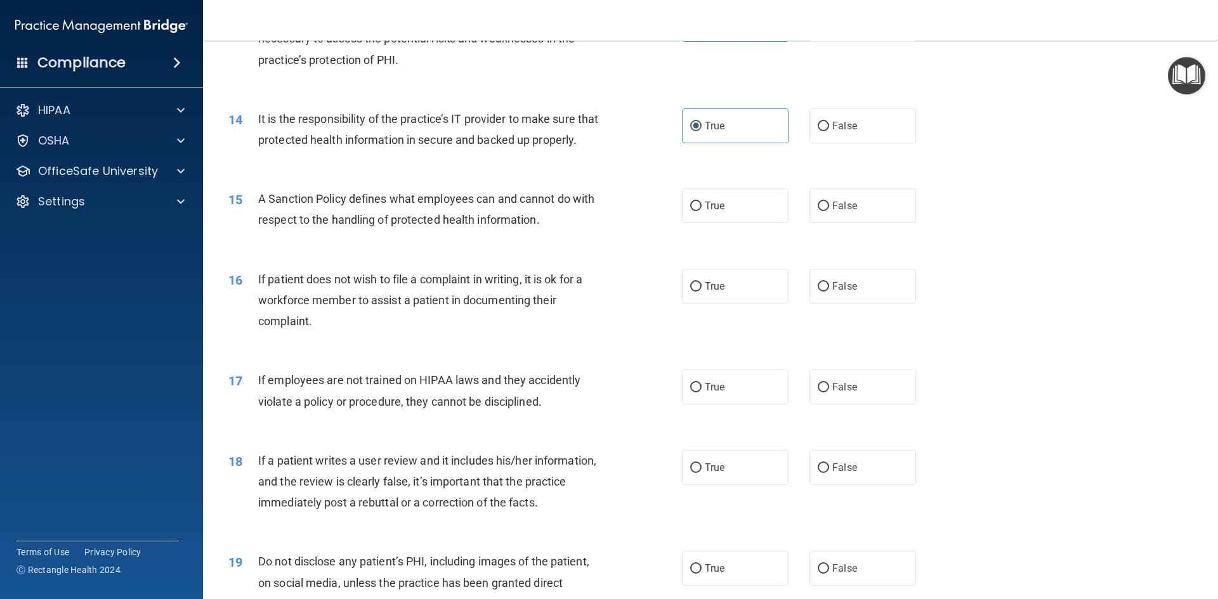
scroll to position [1395, 0]
click at [739, 221] on label "True" at bounding box center [735, 203] width 107 height 35
click at [701, 209] on input "True" at bounding box center [695, 204] width 11 height 10
radio input "true"
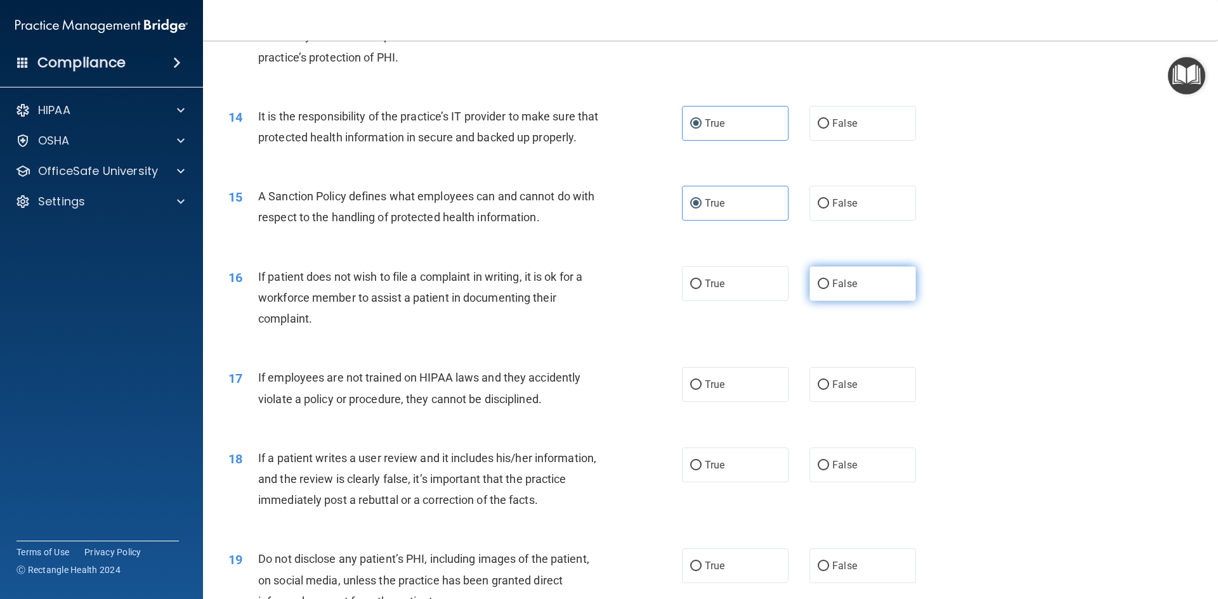
click at [838, 294] on label "False" at bounding box center [862, 283] width 107 height 35
click at [829, 289] on input "False" at bounding box center [822, 285] width 11 height 10
radio input "true"
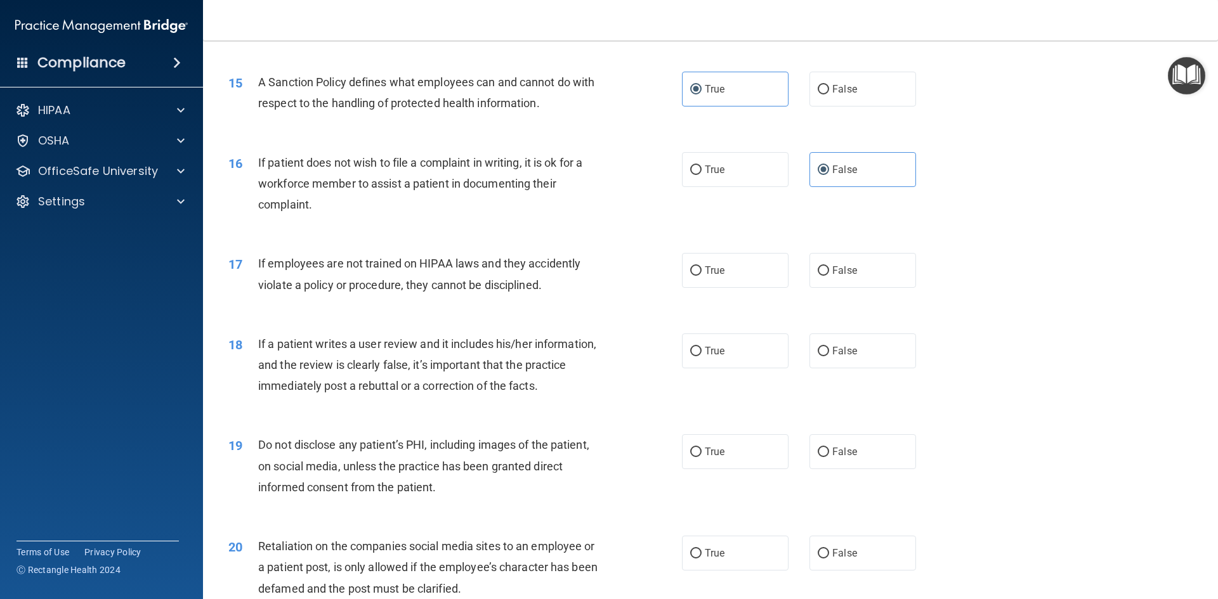
scroll to position [1522, 0]
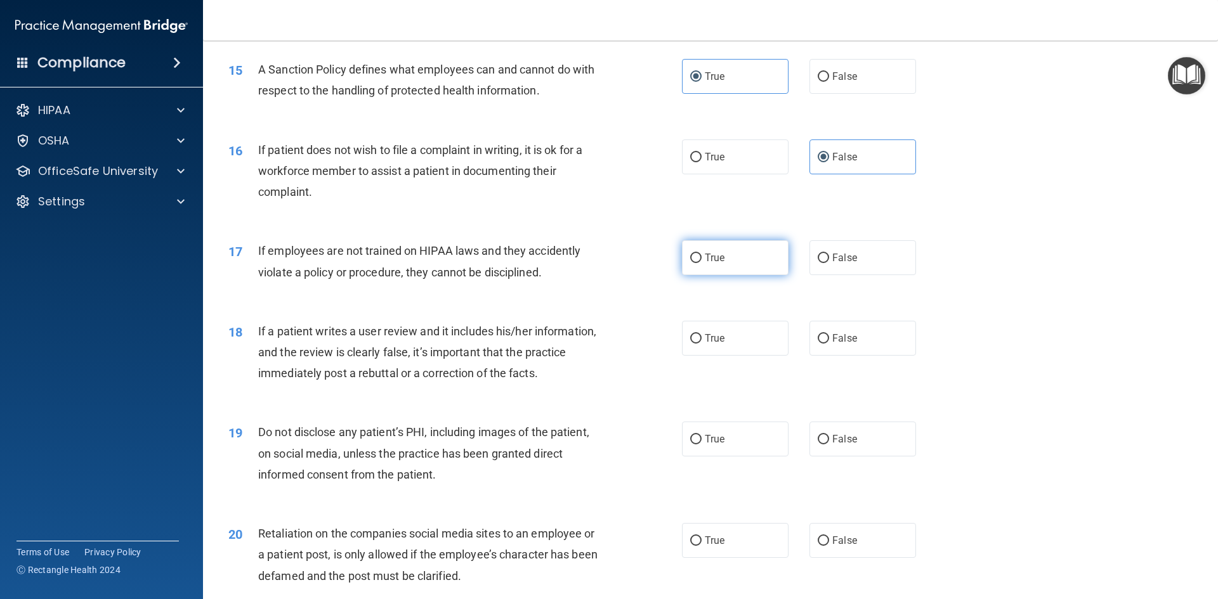
click at [702, 275] on label "True" at bounding box center [735, 257] width 107 height 35
click at [701, 263] on input "True" at bounding box center [695, 259] width 11 height 10
radio input "true"
click at [753, 351] on label "True" at bounding box center [735, 338] width 107 height 35
click at [701, 344] on input "True" at bounding box center [695, 339] width 11 height 10
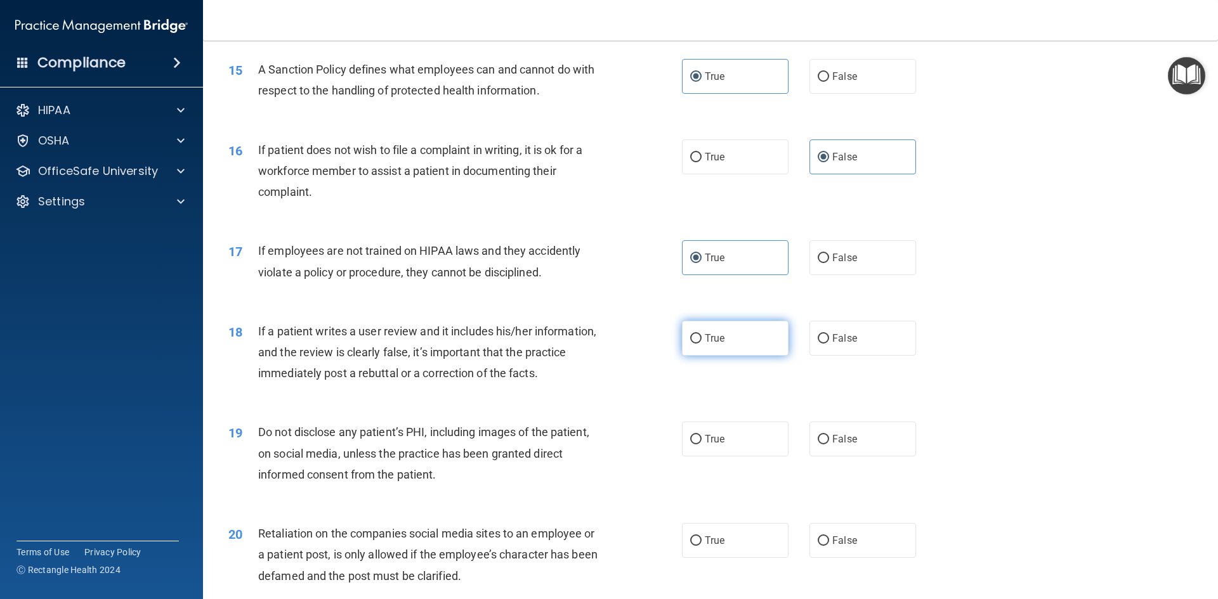
radio input "true"
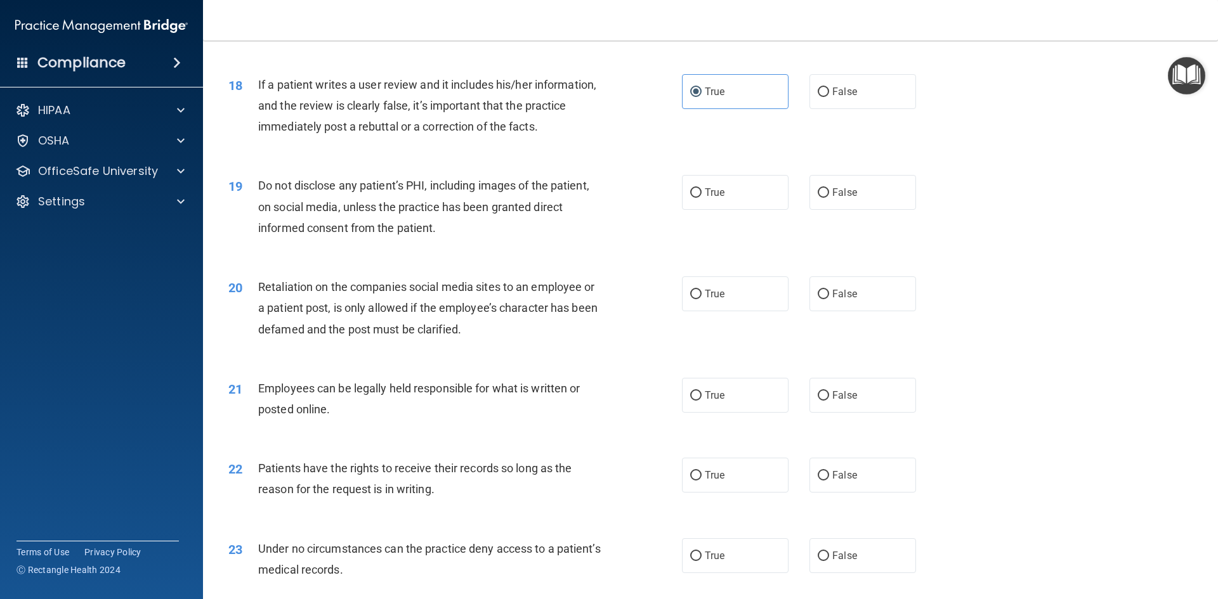
scroll to position [1776, 0]
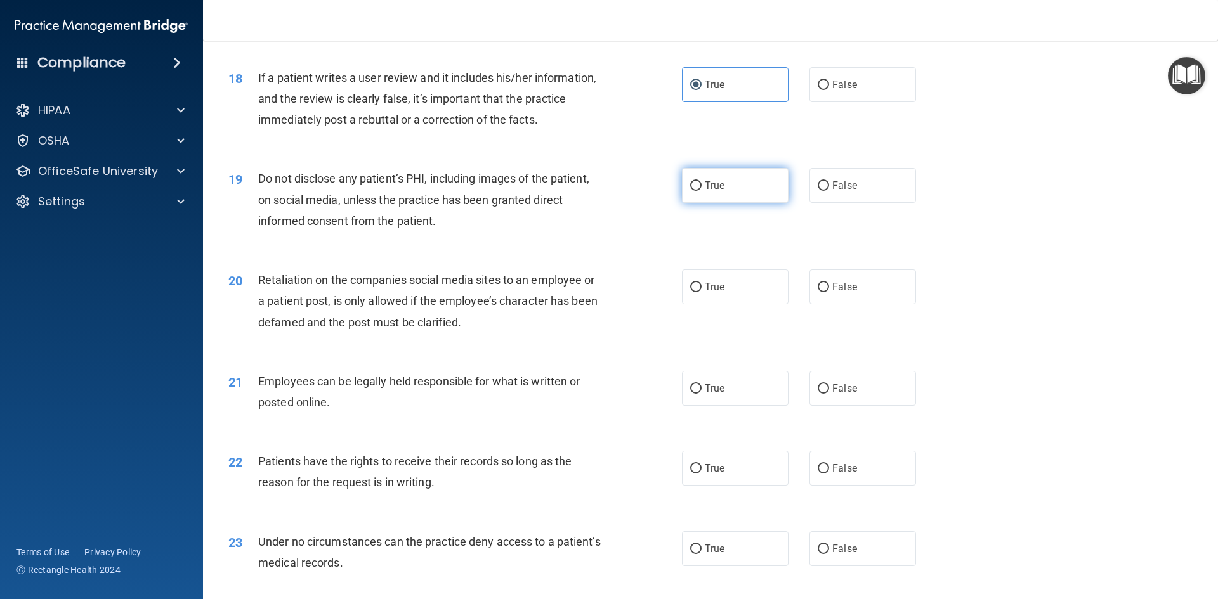
click at [735, 203] on label "True" at bounding box center [735, 185] width 107 height 35
click at [701, 191] on input "True" at bounding box center [695, 186] width 11 height 10
radio input "true"
click at [842, 304] on label "False" at bounding box center [862, 287] width 107 height 35
click at [829, 292] on input "False" at bounding box center [822, 288] width 11 height 10
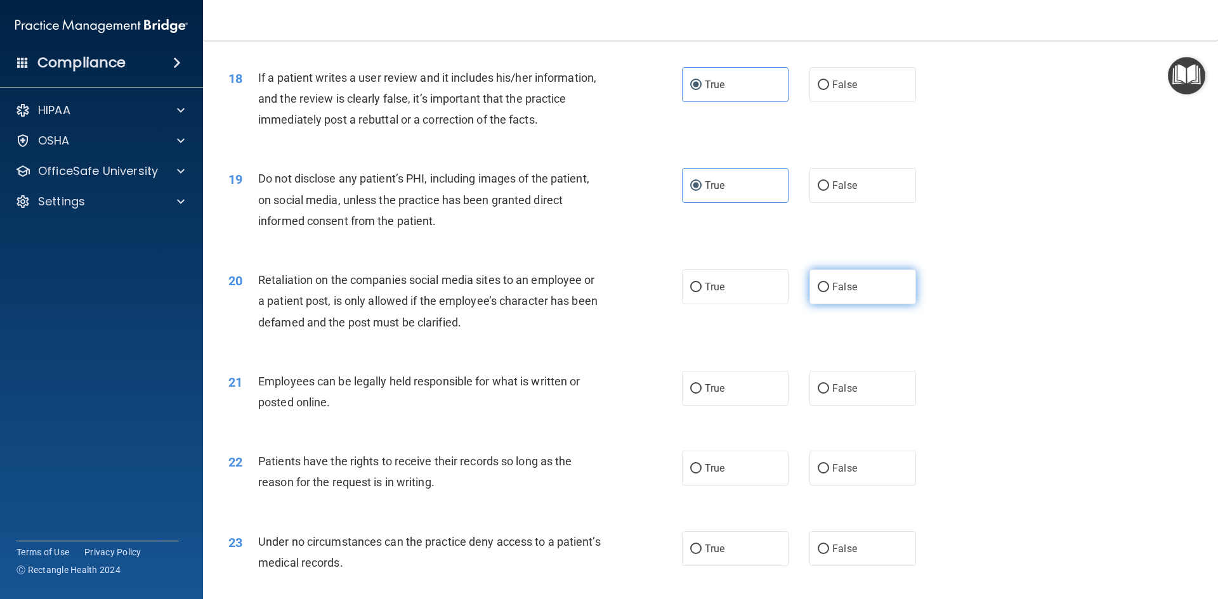
radio input "true"
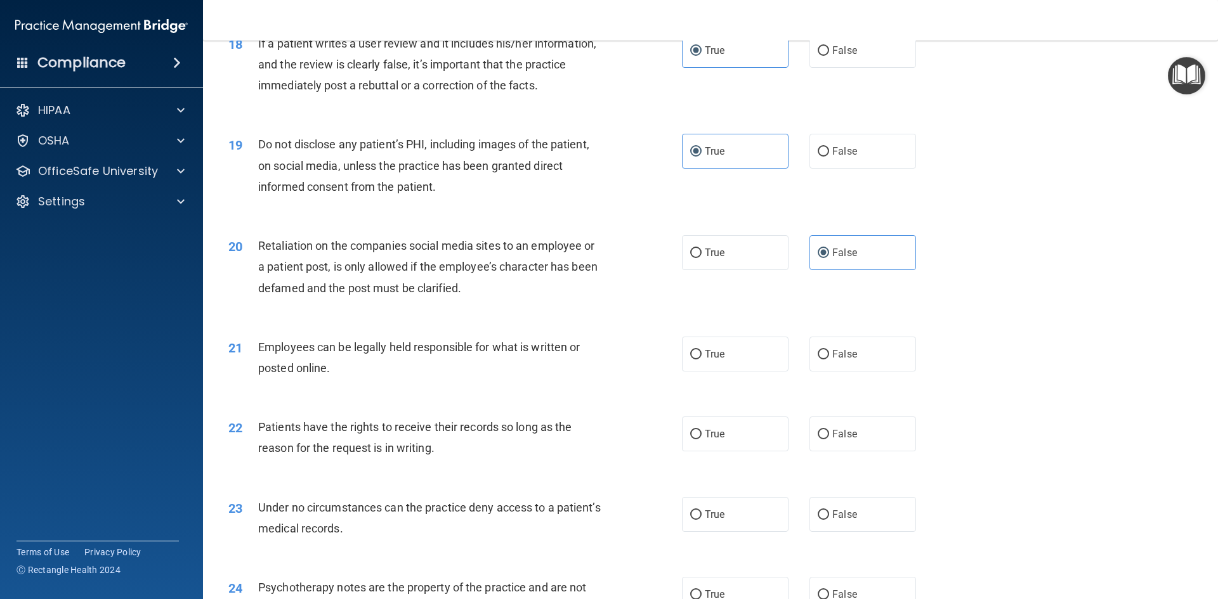
scroll to position [1839, 0]
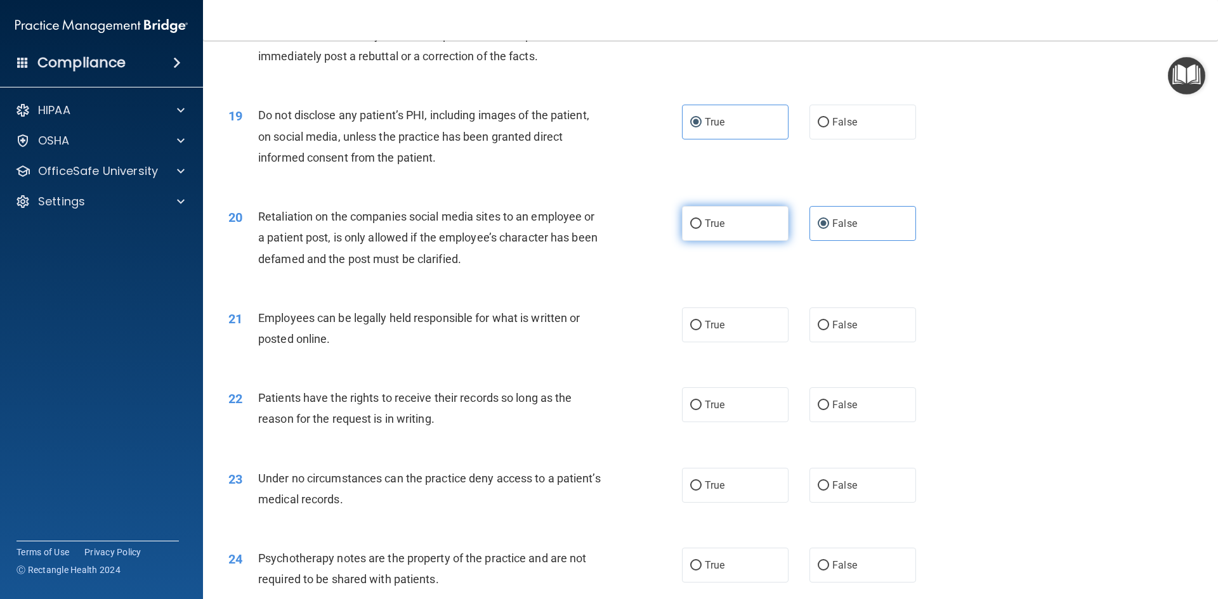
click at [711, 241] on label "True" at bounding box center [735, 223] width 107 height 35
click at [701, 229] on input "True" at bounding box center [695, 224] width 11 height 10
radio input "true"
radio input "false"
click at [687, 342] on label "True" at bounding box center [735, 325] width 107 height 35
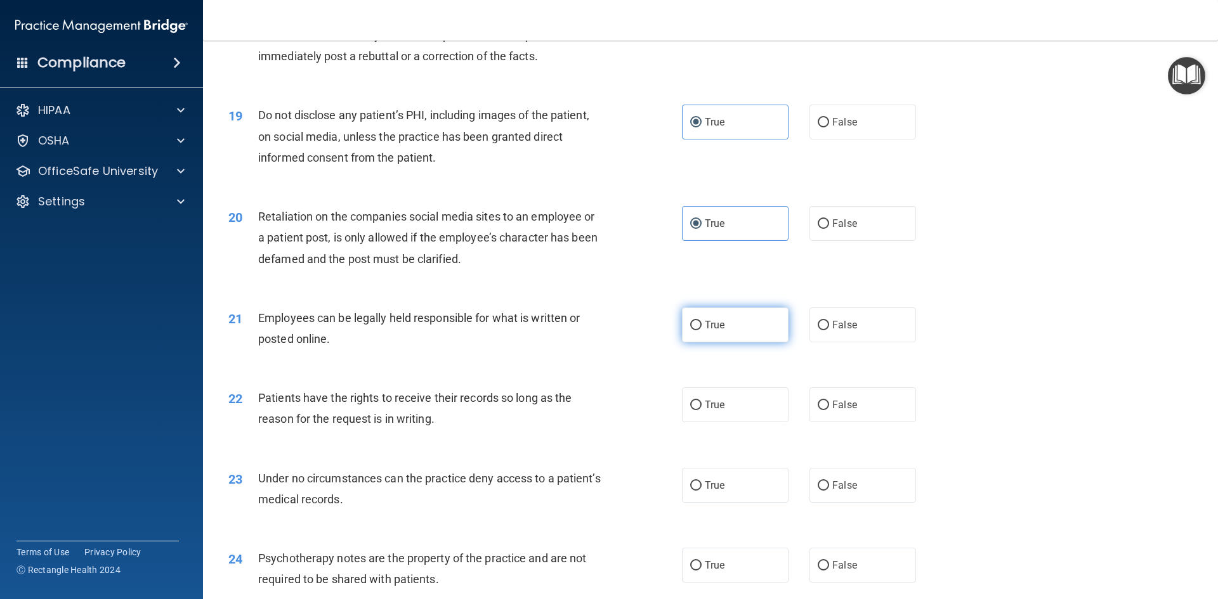
click at [690, 330] on input "True" at bounding box center [695, 326] width 11 height 10
radio input "true"
click at [724, 422] on label "True" at bounding box center [735, 404] width 107 height 35
click at [701, 410] on input "True" at bounding box center [695, 406] width 11 height 10
radio input "true"
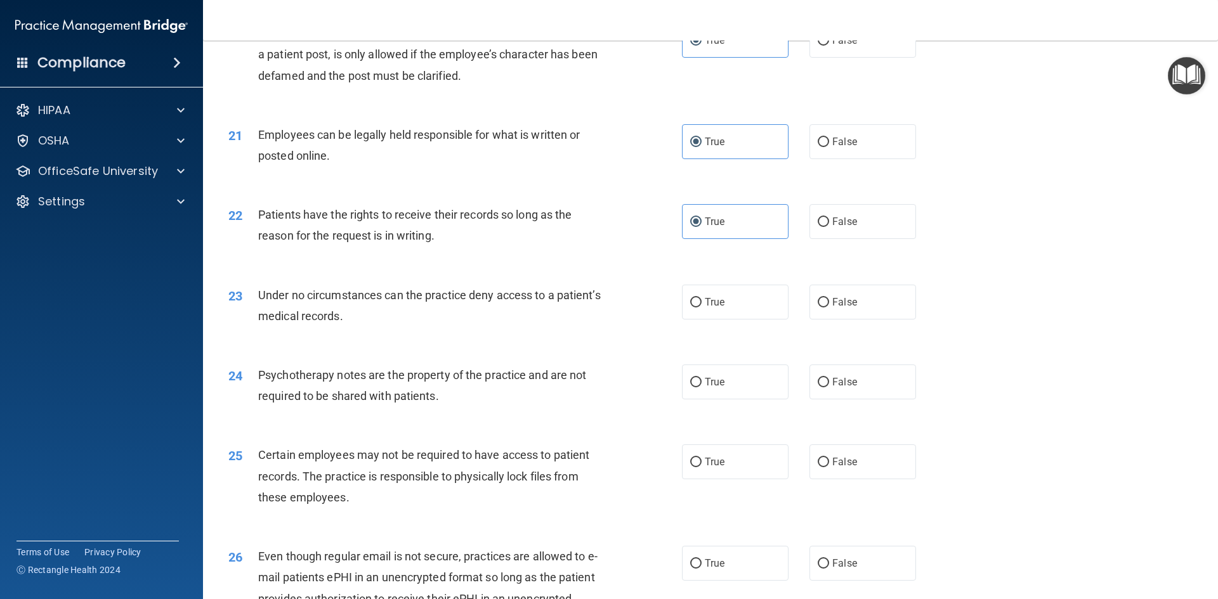
scroll to position [2029, 0]
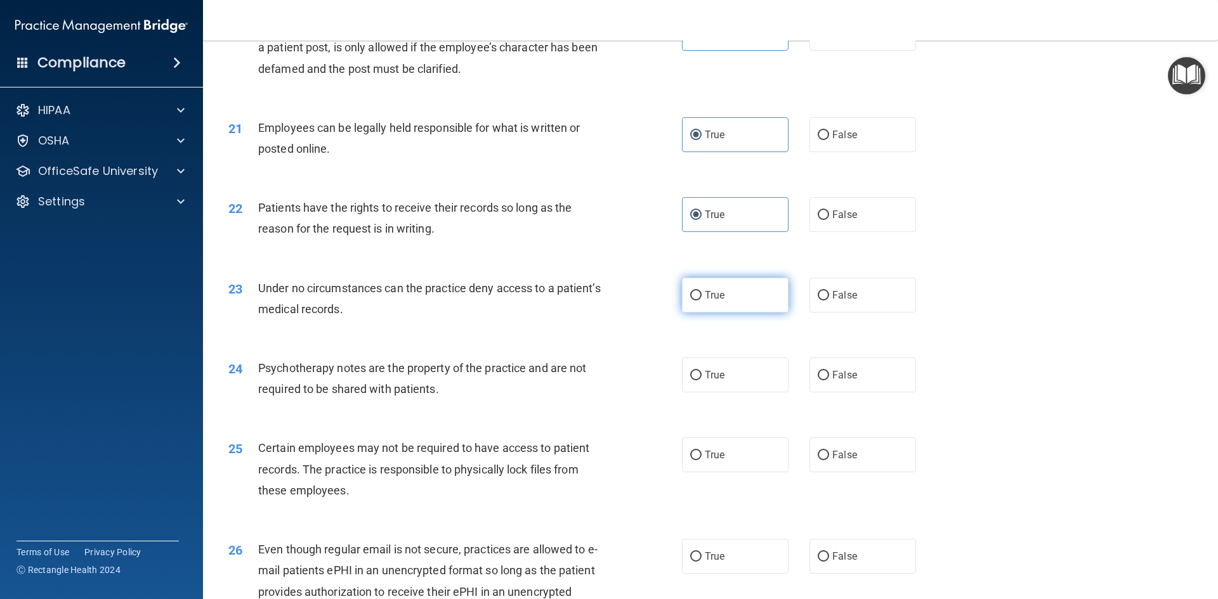
click at [692, 313] on label "True" at bounding box center [735, 295] width 107 height 35
click at [692, 301] on input "True" at bounding box center [695, 296] width 11 height 10
radio input "true"
click at [705, 381] on span "True" at bounding box center [715, 375] width 20 height 12
click at [701, 381] on input "True" at bounding box center [695, 376] width 11 height 10
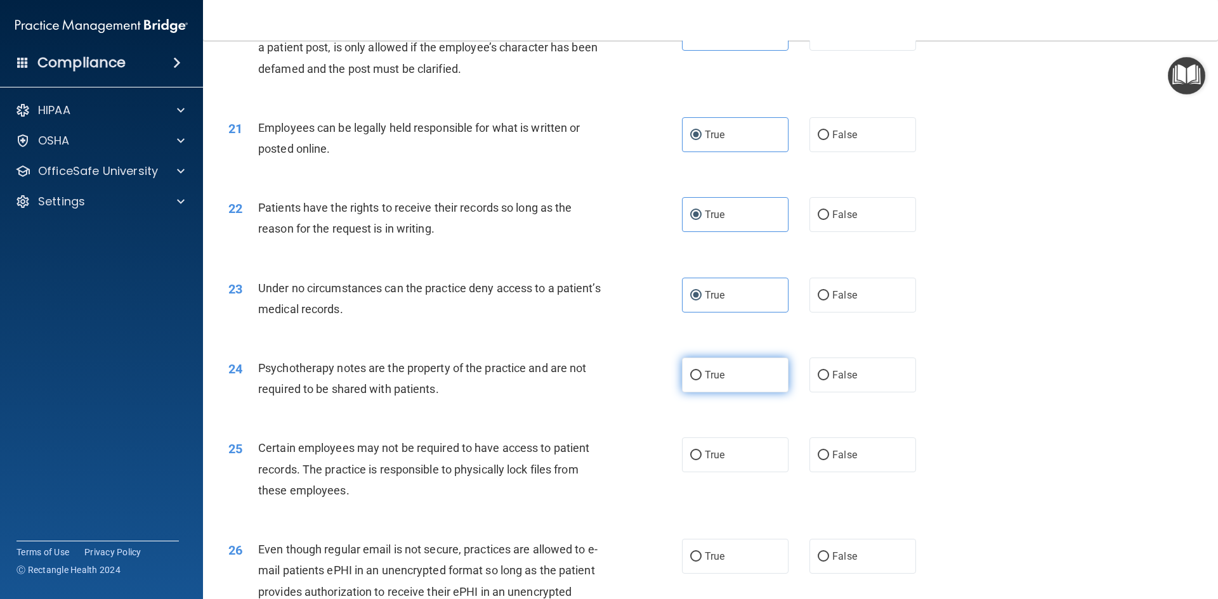
radio input "true"
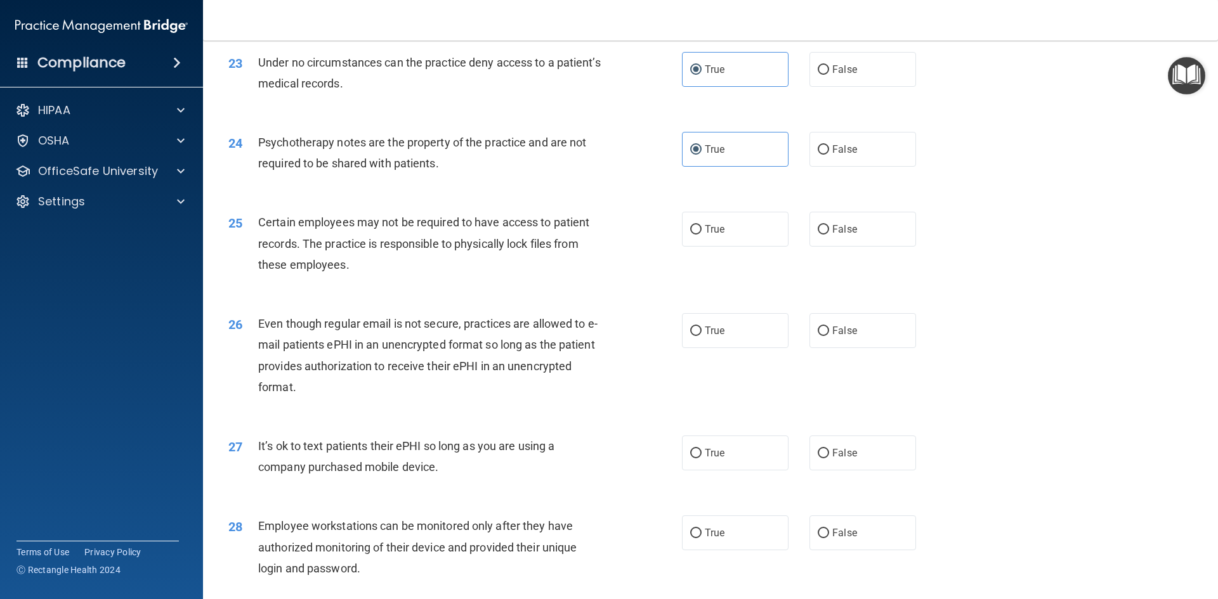
scroll to position [2283, 0]
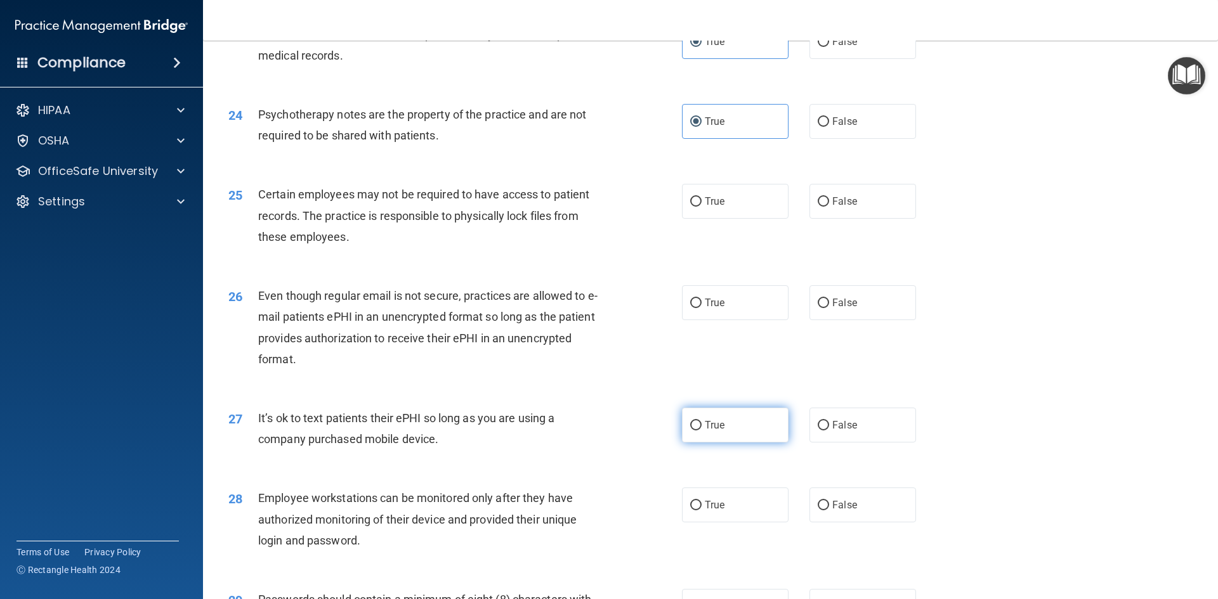
click at [691, 431] on input "True" at bounding box center [695, 426] width 11 height 10
radio input "true"
click at [710, 320] on label "True" at bounding box center [735, 302] width 107 height 35
click at [701, 308] on input "True" at bounding box center [695, 304] width 11 height 10
radio input "true"
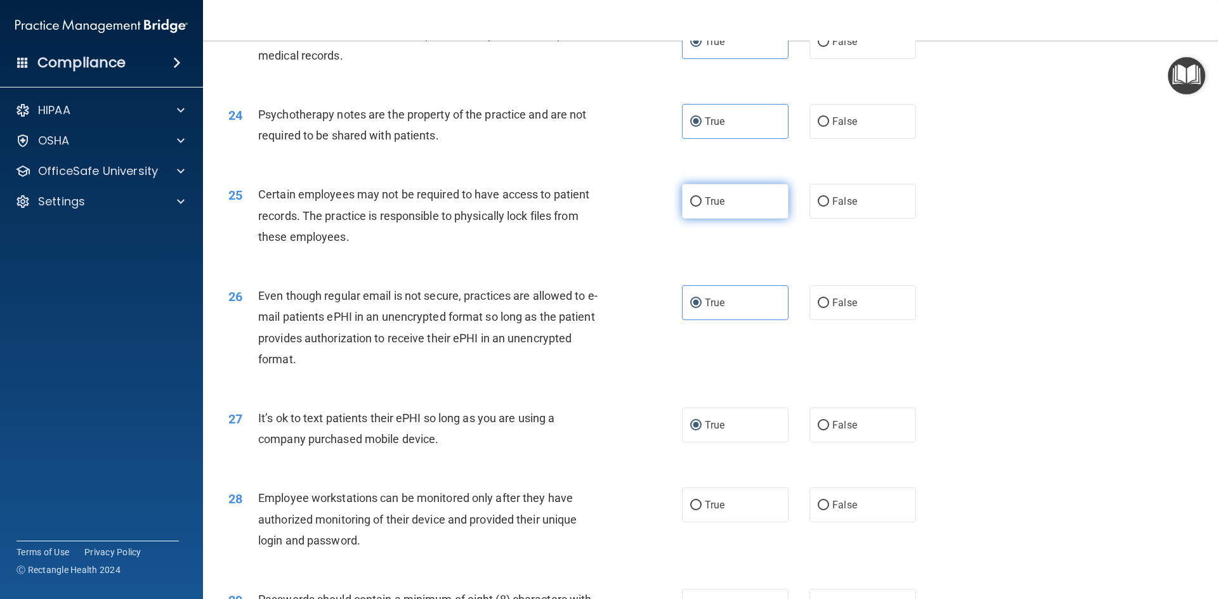
click at [703, 219] on label "True" at bounding box center [735, 201] width 107 height 35
click at [701, 207] on input "True" at bounding box center [695, 202] width 11 height 10
radio input "true"
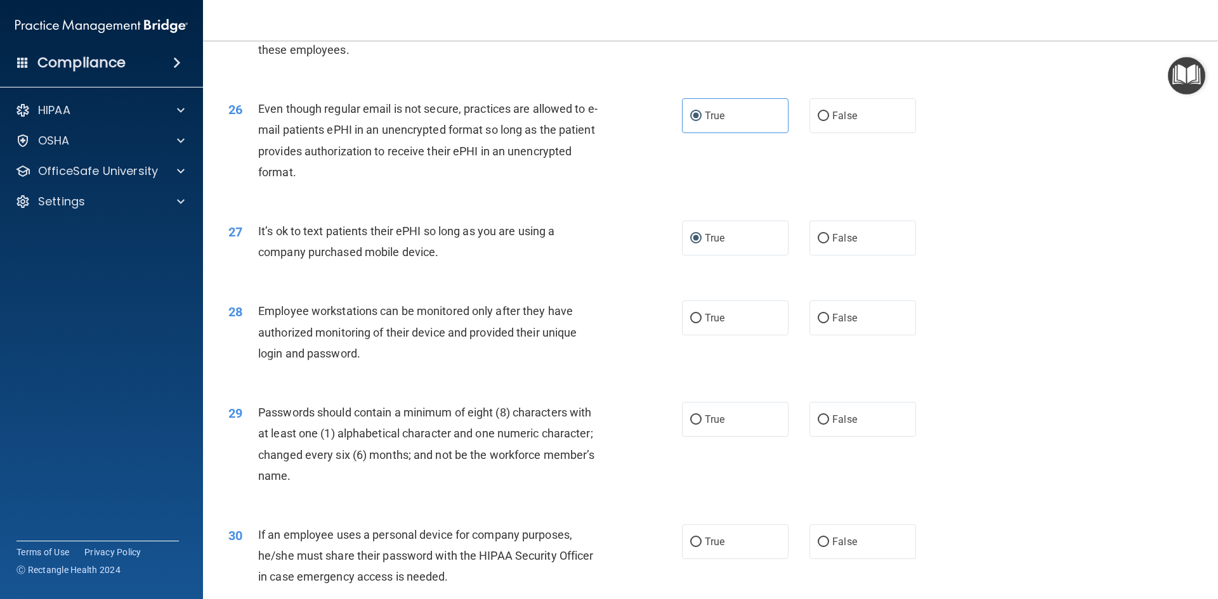
scroll to position [2537, 0]
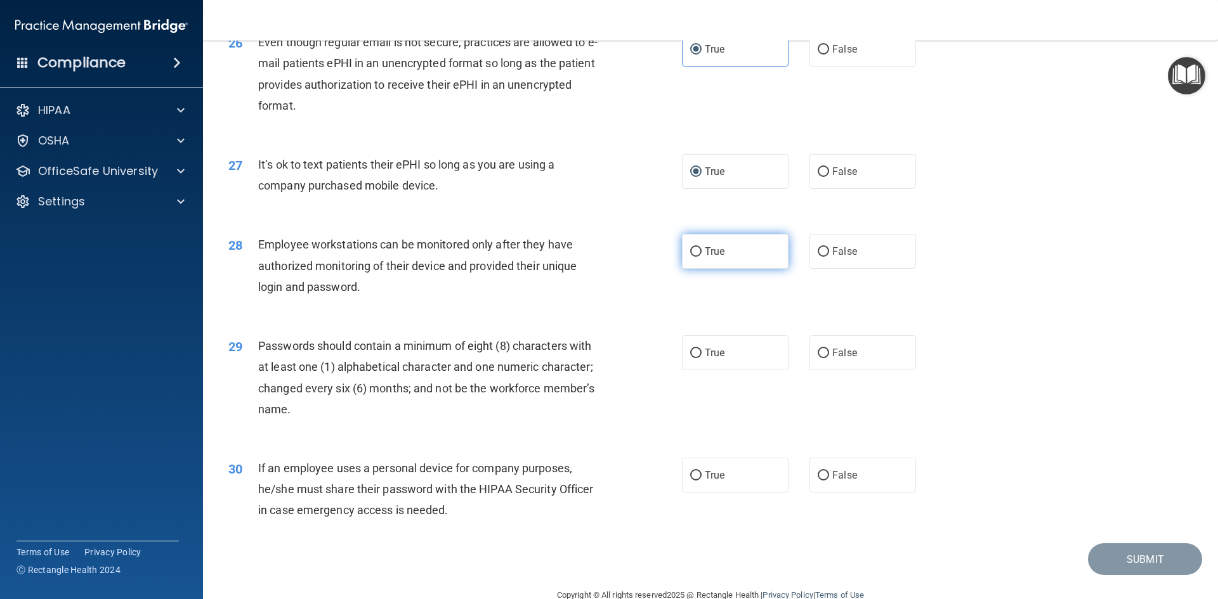
click at [709, 269] on label "True" at bounding box center [735, 251] width 107 height 35
click at [701, 257] on input "True" at bounding box center [695, 252] width 11 height 10
radio input "true"
click at [779, 370] on label "True" at bounding box center [735, 352] width 107 height 35
click at [701, 358] on input "True" at bounding box center [695, 354] width 11 height 10
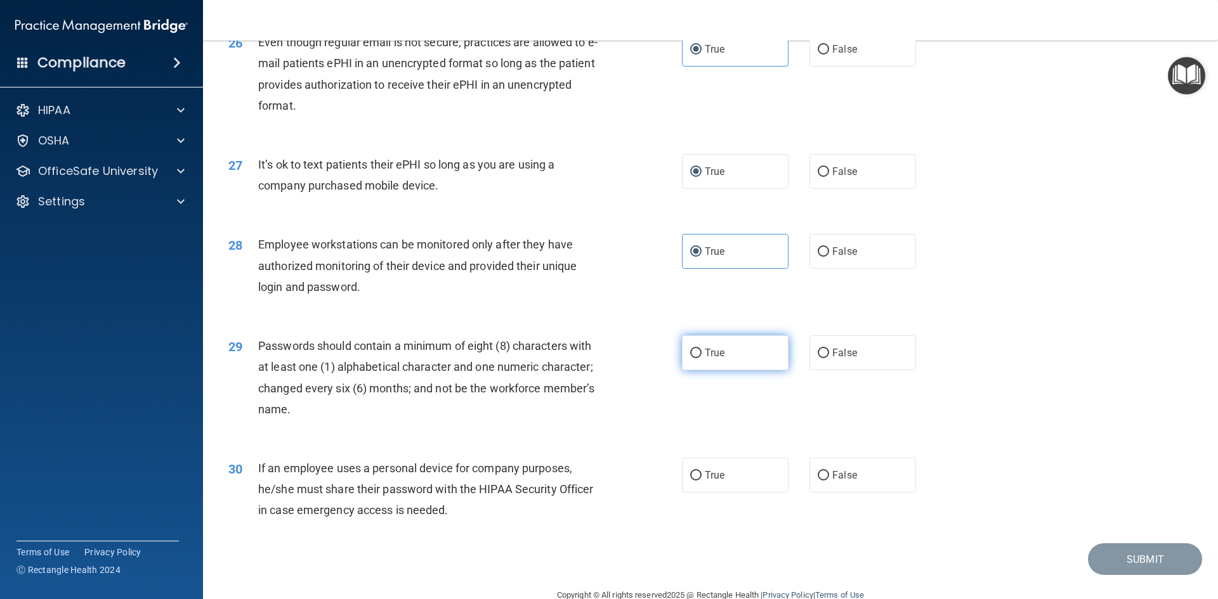
radio input "true"
click at [814, 493] on label "False" at bounding box center [862, 475] width 107 height 35
click at [817, 481] on input "False" at bounding box center [822, 476] width 11 height 10
radio input "true"
click at [1179, 576] on button "Submit" at bounding box center [1145, 560] width 114 height 32
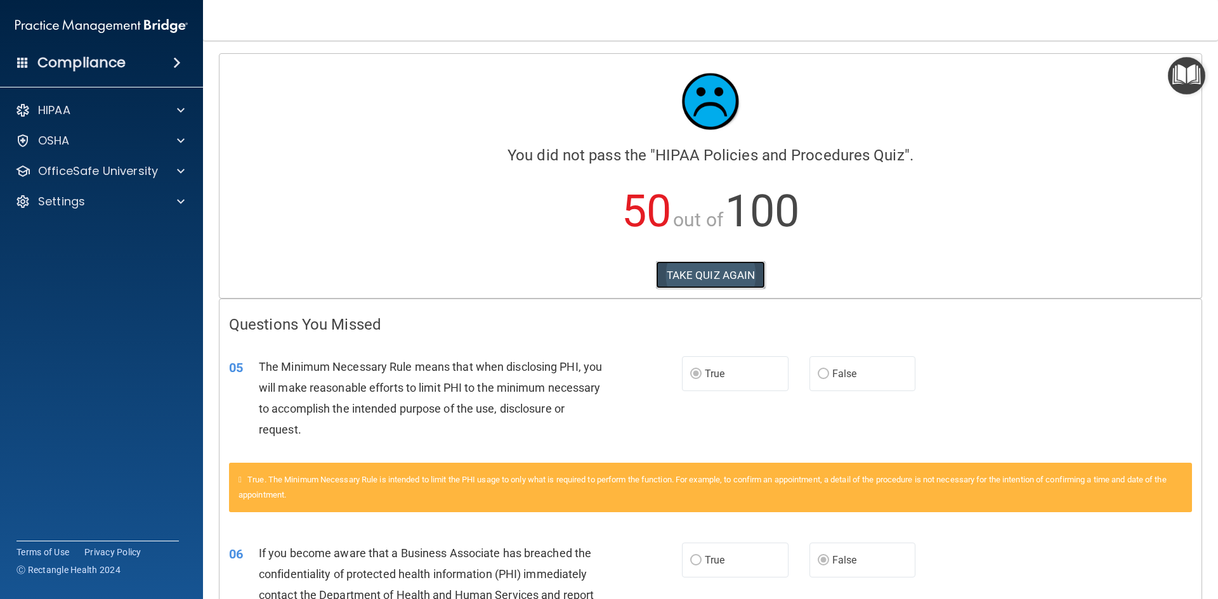
click at [658, 271] on button "TAKE QUIZ AGAIN" at bounding box center [711, 275] width 110 height 28
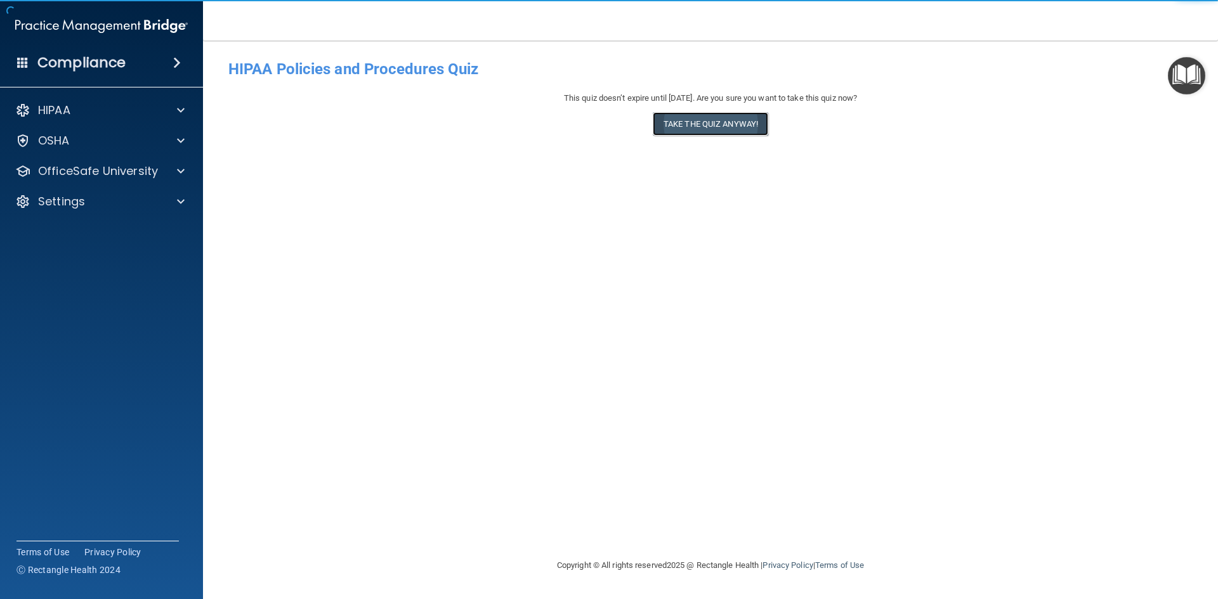
click at [704, 120] on button "Take the quiz anyway!" at bounding box center [710, 123] width 115 height 23
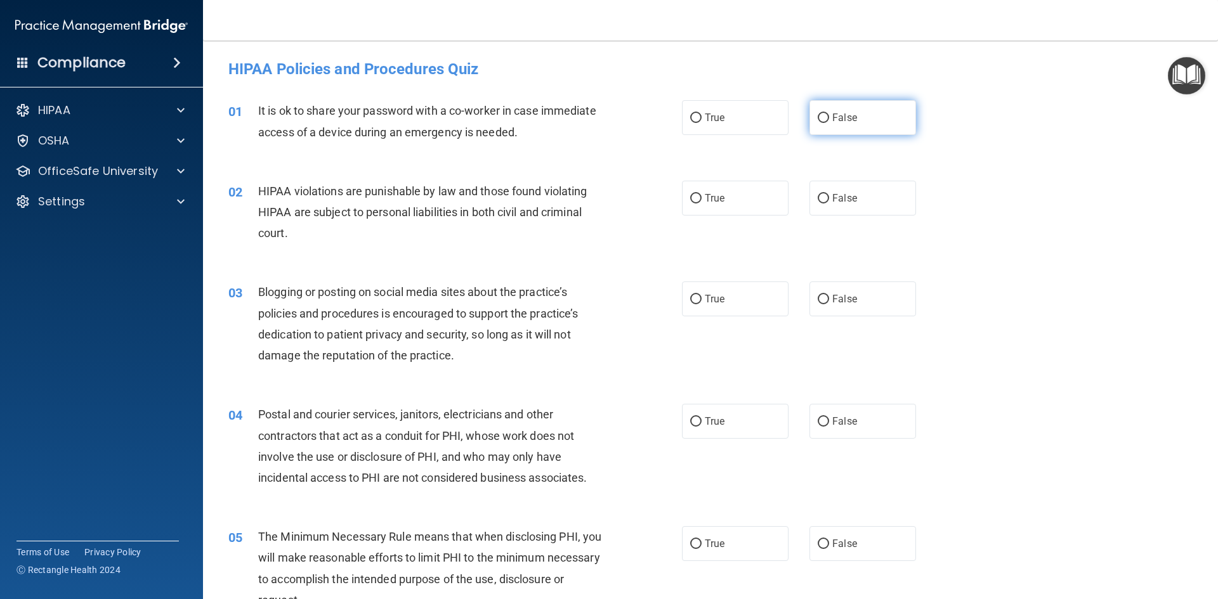
click at [824, 124] on label "False" at bounding box center [862, 117] width 107 height 35
click at [824, 123] on input "False" at bounding box center [822, 119] width 11 height 10
radio input "true"
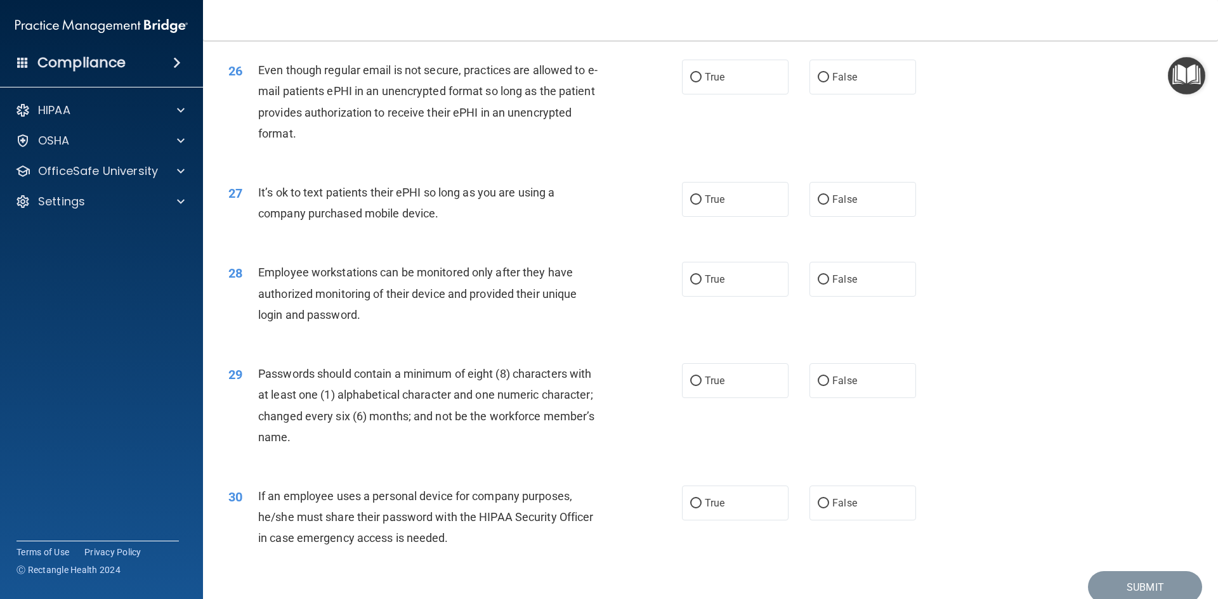
scroll to position [888, 0]
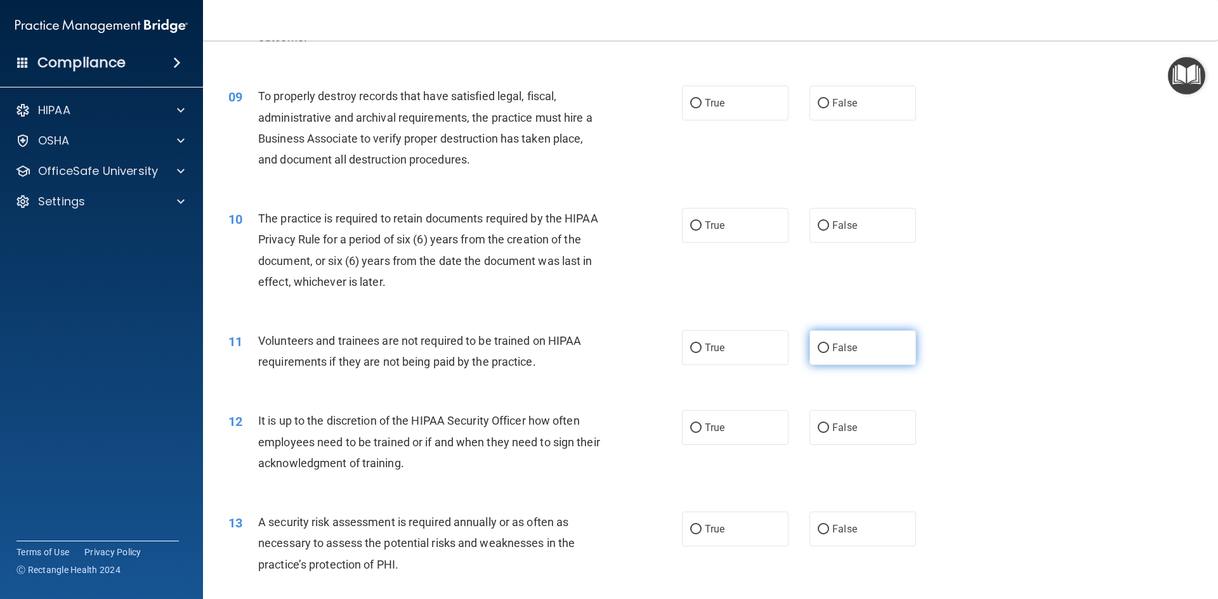
click at [832, 351] on span "False" at bounding box center [844, 348] width 25 height 12
click at [827, 351] on input "False" at bounding box center [822, 349] width 11 height 10
radio input "true"
click at [734, 445] on label "True" at bounding box center [735, 427] width 107 height 35
click at [701, 433] on input "True" at bounding box center [695, 429] width 11 height 10
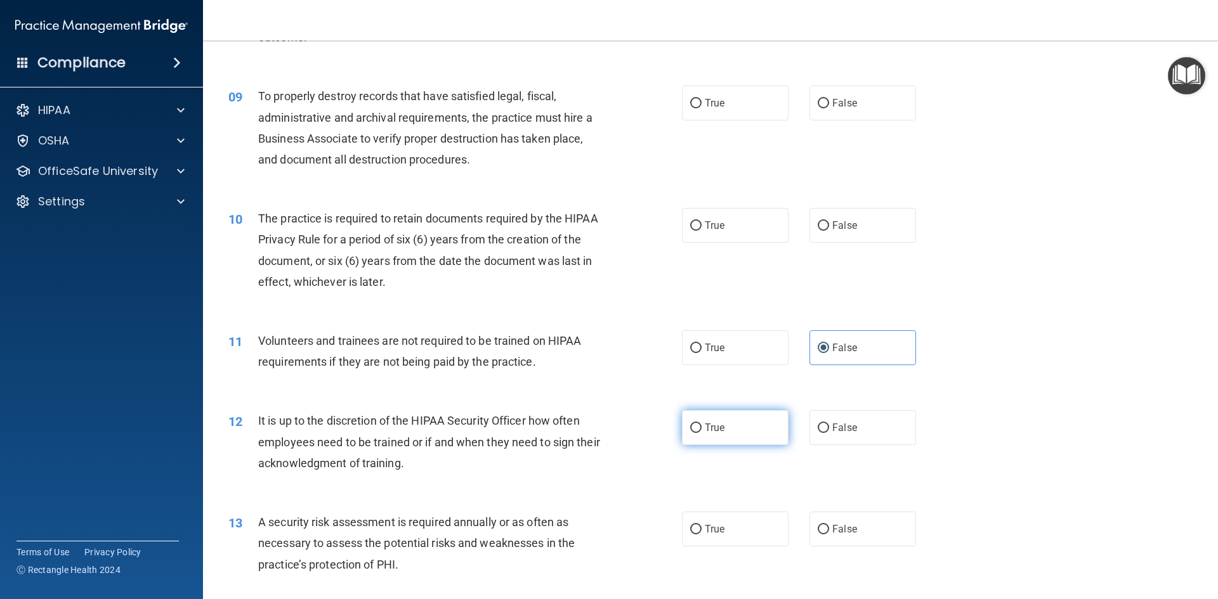
radio input "true"
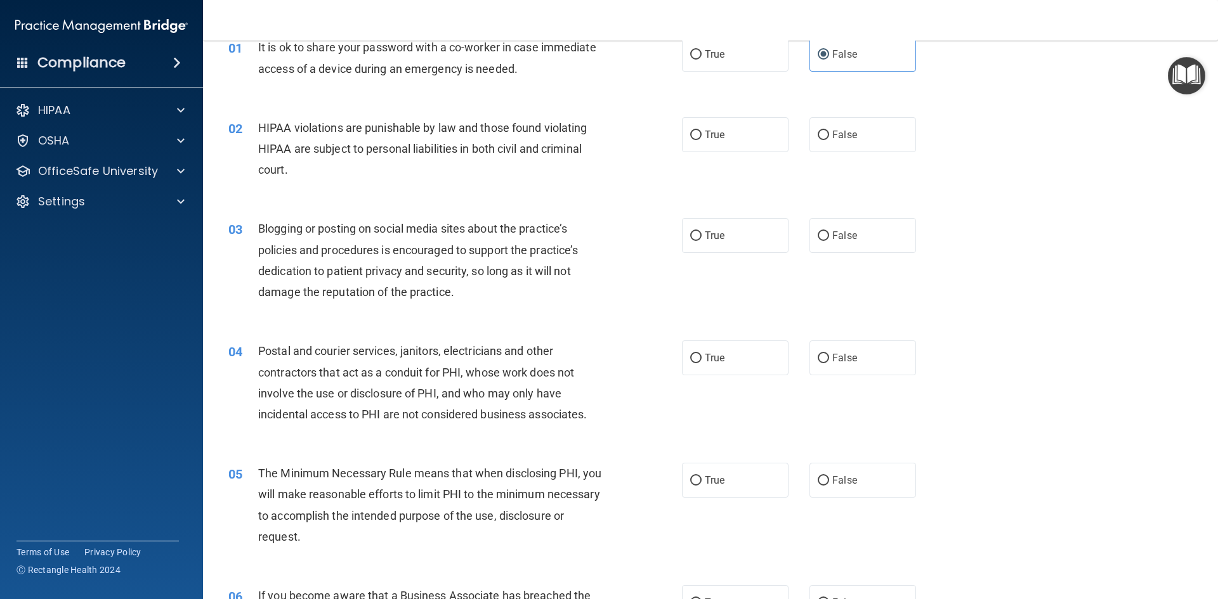
scroll to position [0, 0]
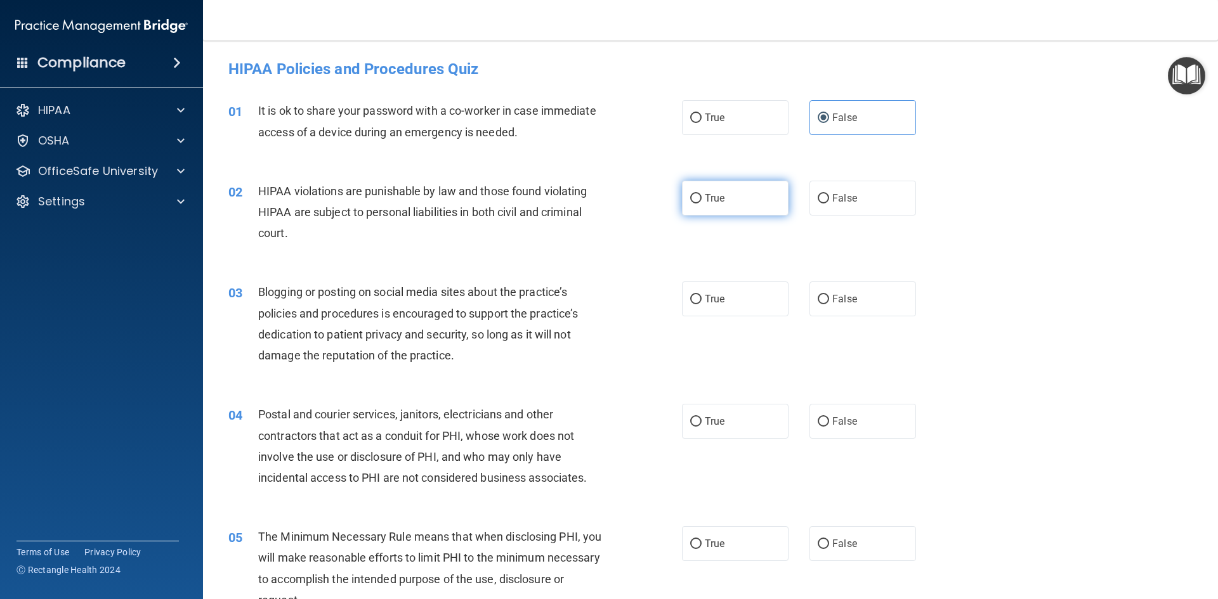
click at [705, 192] on span "True" at bounding box center [715, 198] width 20 height 12
click at [701, 194] on input "True" at bounding box center [695, 199] width 11 height 10
radio input "true"
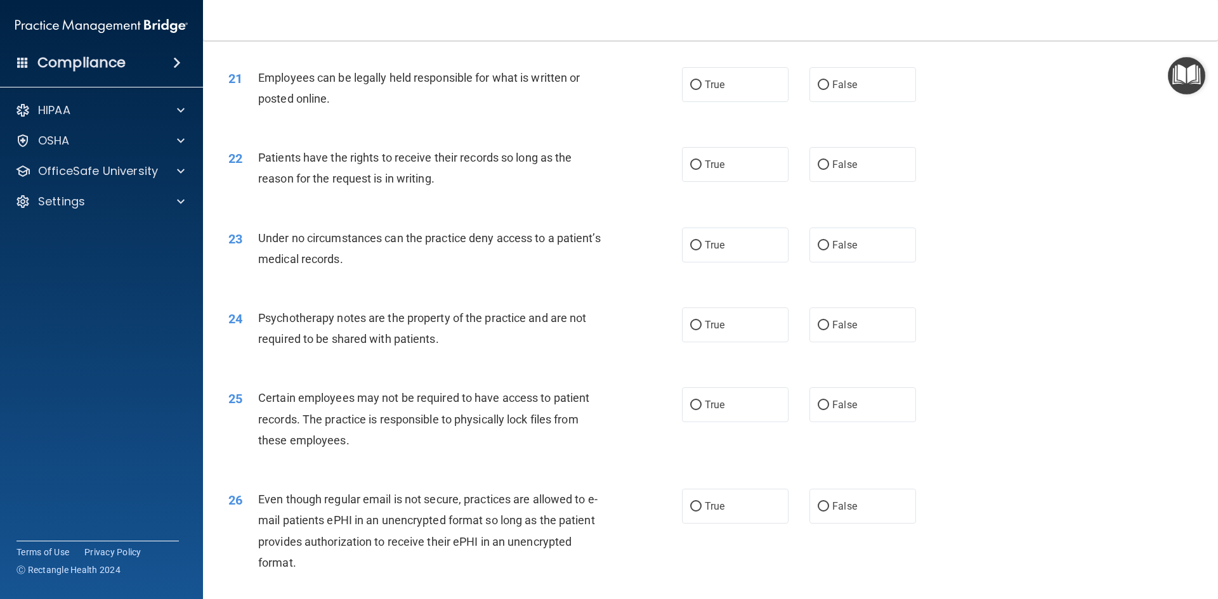
scroll to position [2584, 0]
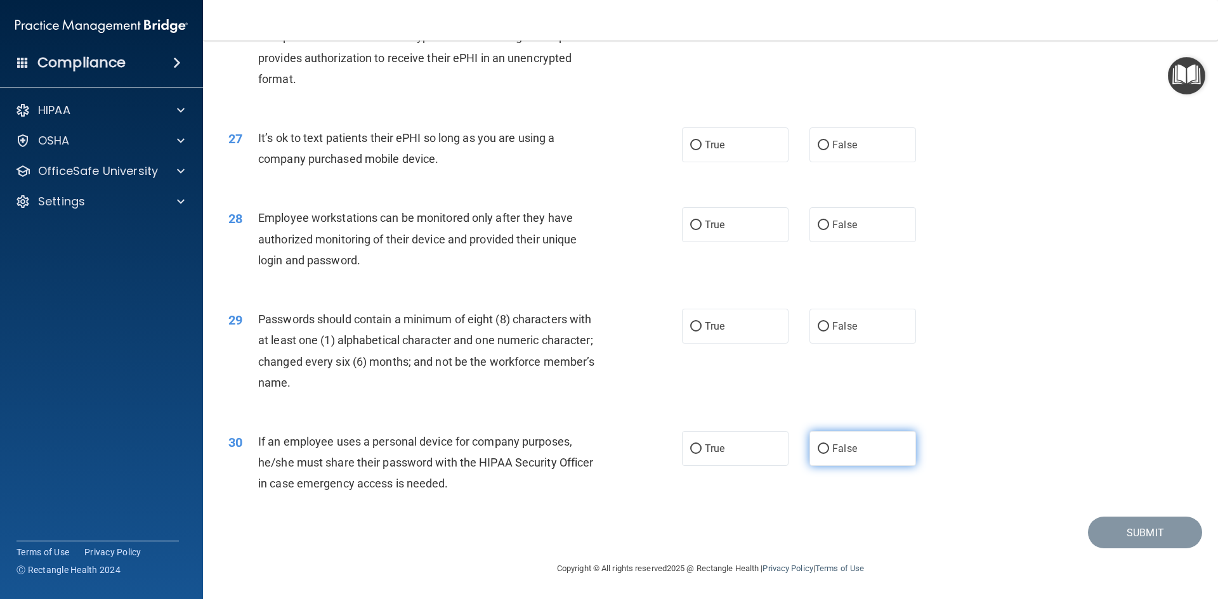
click at [817, 452] on input "False" at bounding box center [822, 450] width 11 height 10
radio input "true"
click at [715, 334] on label "True" at bounding box center [735, 326] width 107 height 35
click at [701, 332] on input "True" at bounding box center [695, 327] width 11 height 10
radio input "true"
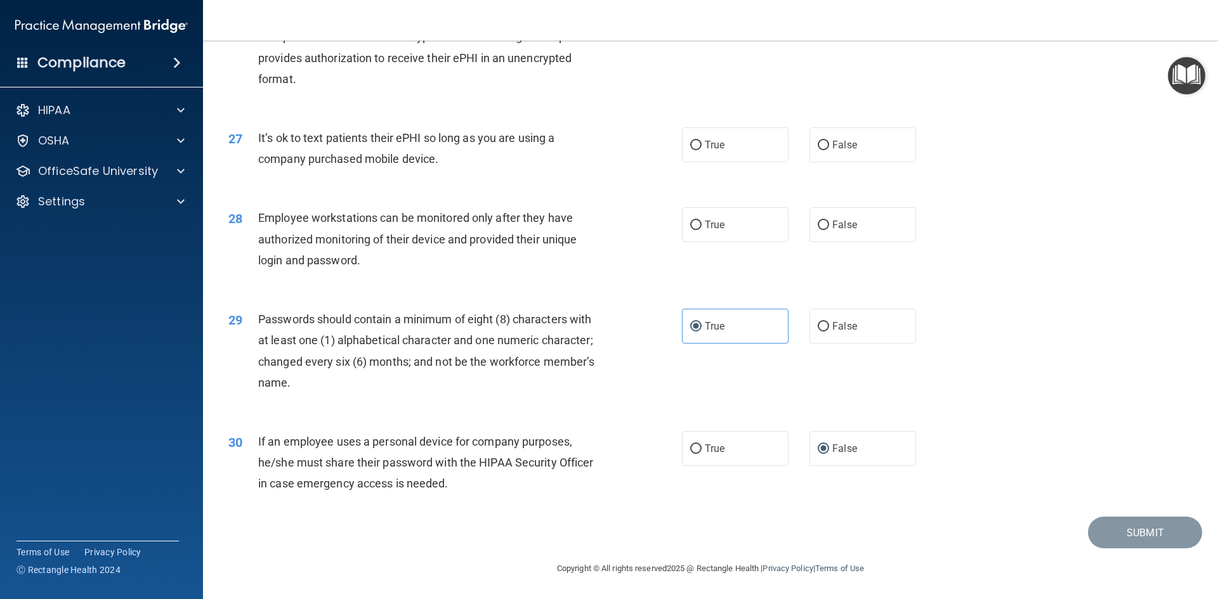
drag, startPoint x: 821, startPoint y: 238, endPoint x: 787, endPoint y: 240, distance: 34.3
click at [821, 238] on label "False" at bounding box center [862, 224] width 107 height 35
click at [821, 230] on input "False" at bounding box center [822, 226] width 11 height 10
radio input "true"
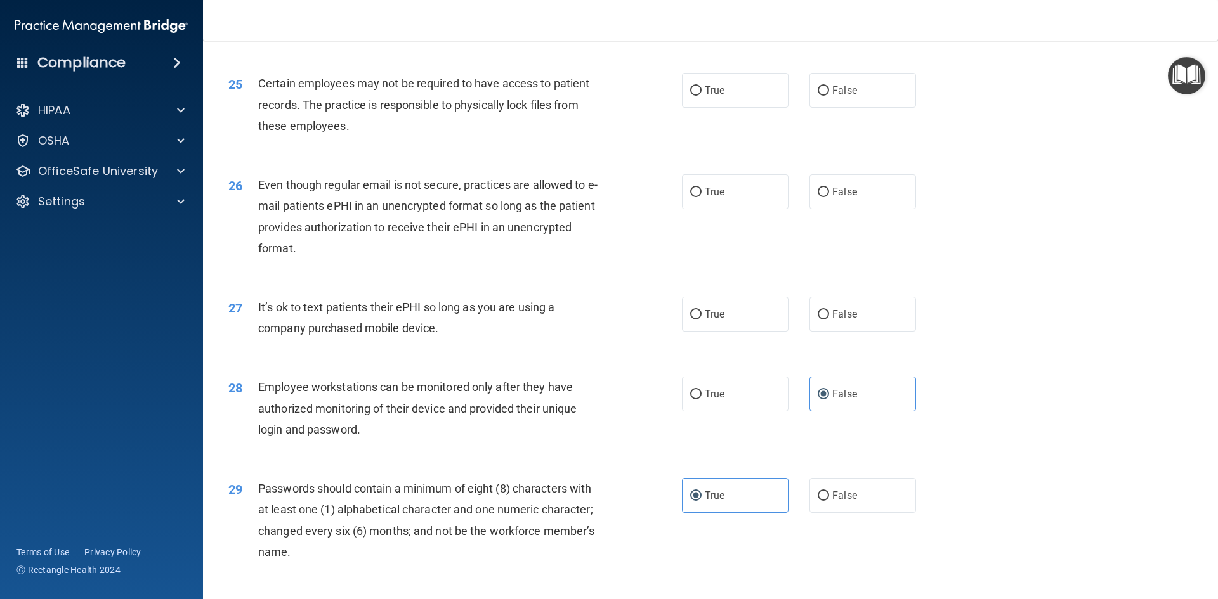
scroll to position [2331, 0]
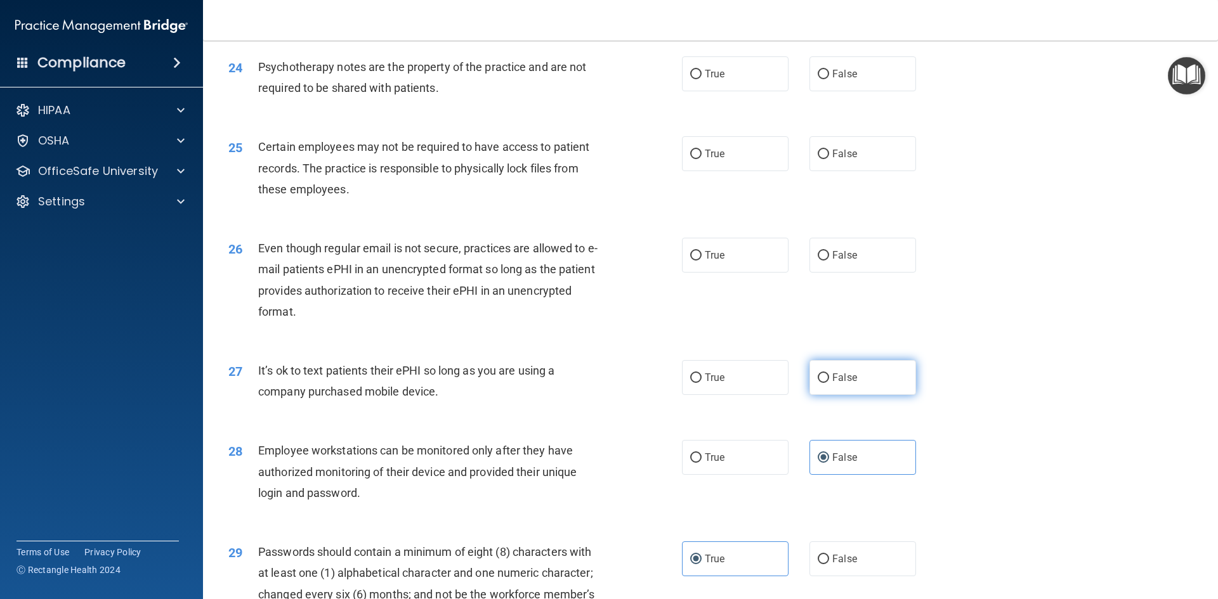
click at [873, 395] on label "False" at bounding box center [862, 377] width 107 height 35
click at [829, 383] on input "False" at bounding box center [822, 379] width 11 height 10
radio input "true"
click at [719, 171] on label "True" at bounding box center [735, 153] width 107 height 35
click at [701, 159] on input "True" at bounding box center [695, 155] width 11 height 10
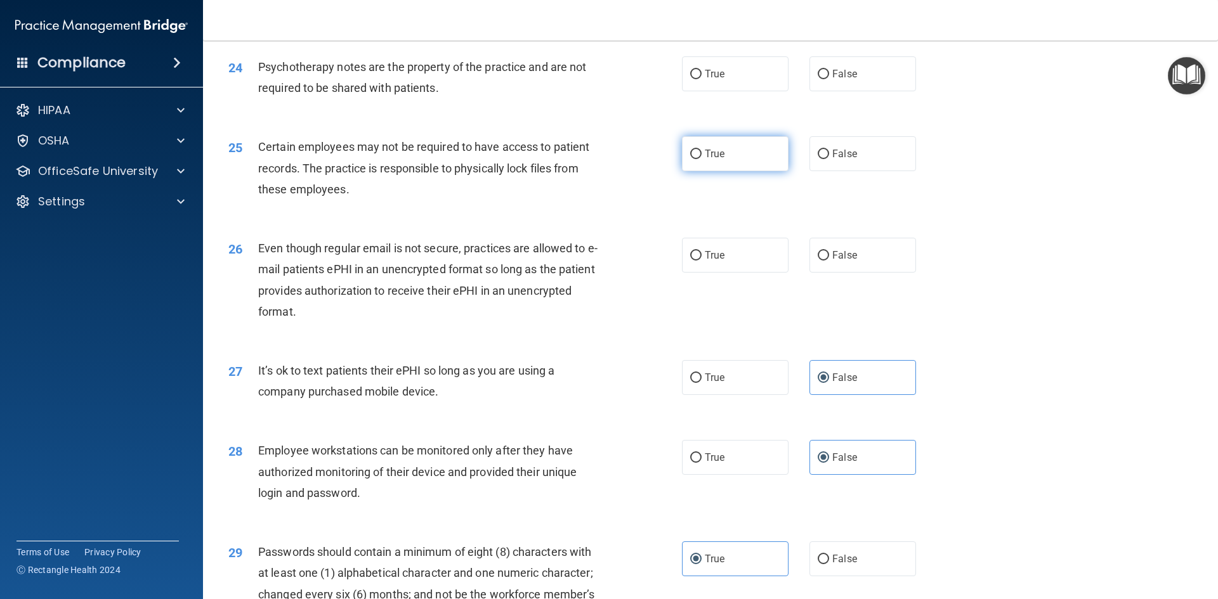
radio input "true"
click at [841, 273] on label "False" at bounding box center [862, 255] width 107 height 35
click at [829, 261] on input "False" at bounding box center [822, 256] width 11 height 10
radio input "true"
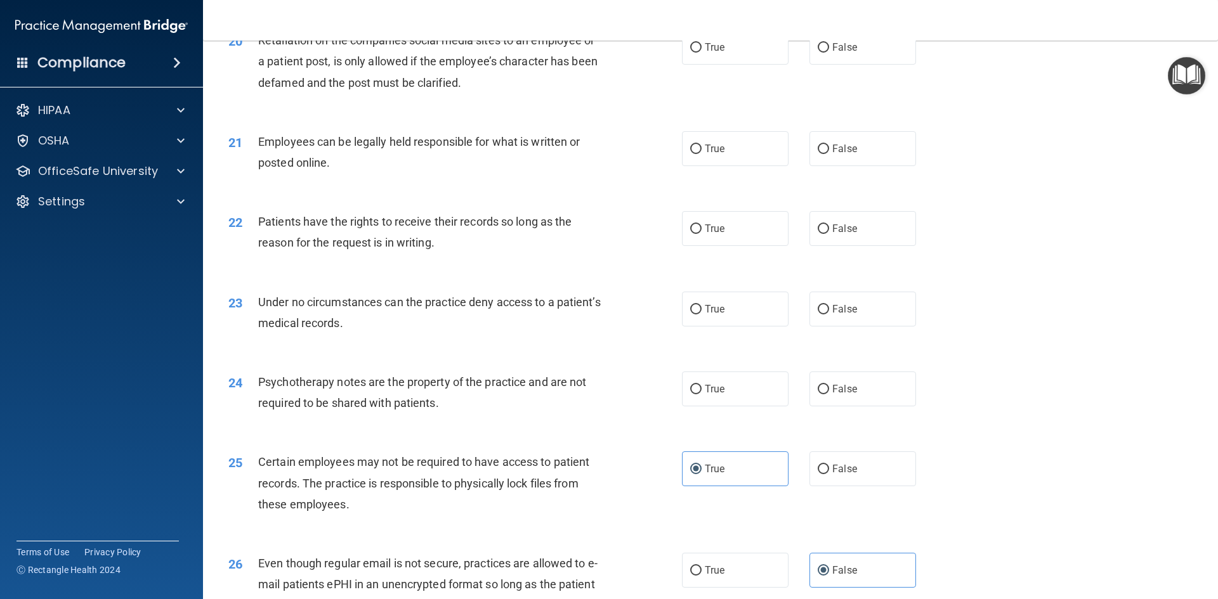
scroll to position [2014, 0]
click at [700, 248] on label "True" at bounding box center [735, 230] width 107 height 35
click at [700, 236] on input "True" at bounding box center [695, 231] width 11 height 10
radio input "true"
click at [730, 408] on label "True" at bounding box center [735, 391] width 107 height 35
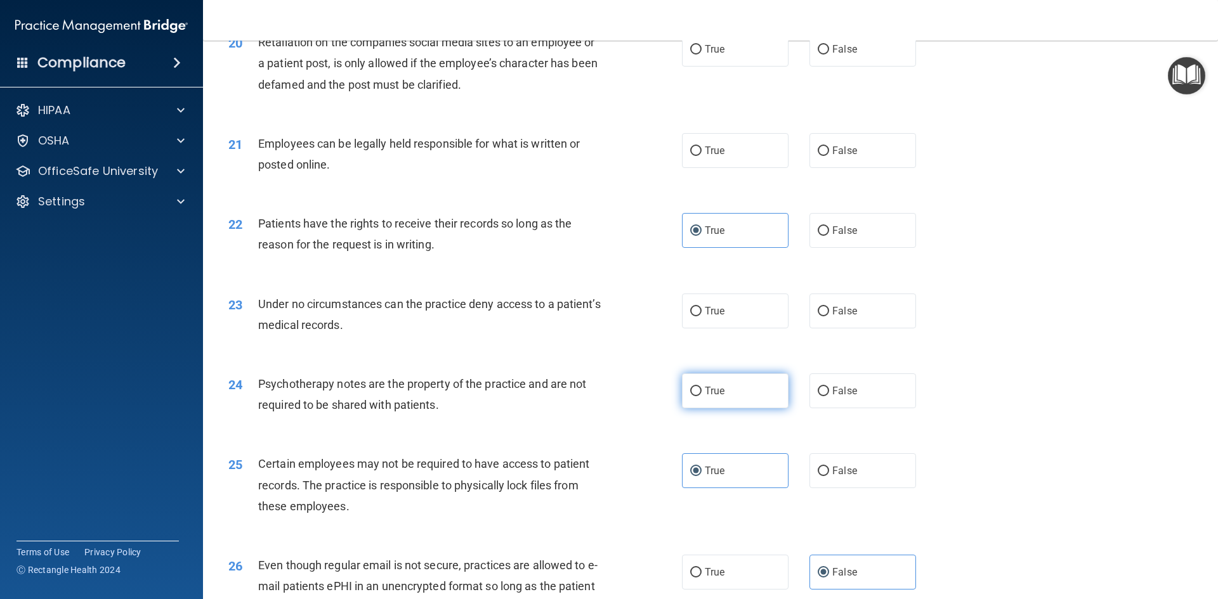
click at [701, 396] on input "True" at bounding box center [695, 392] width 11 height 10
radio input "true"
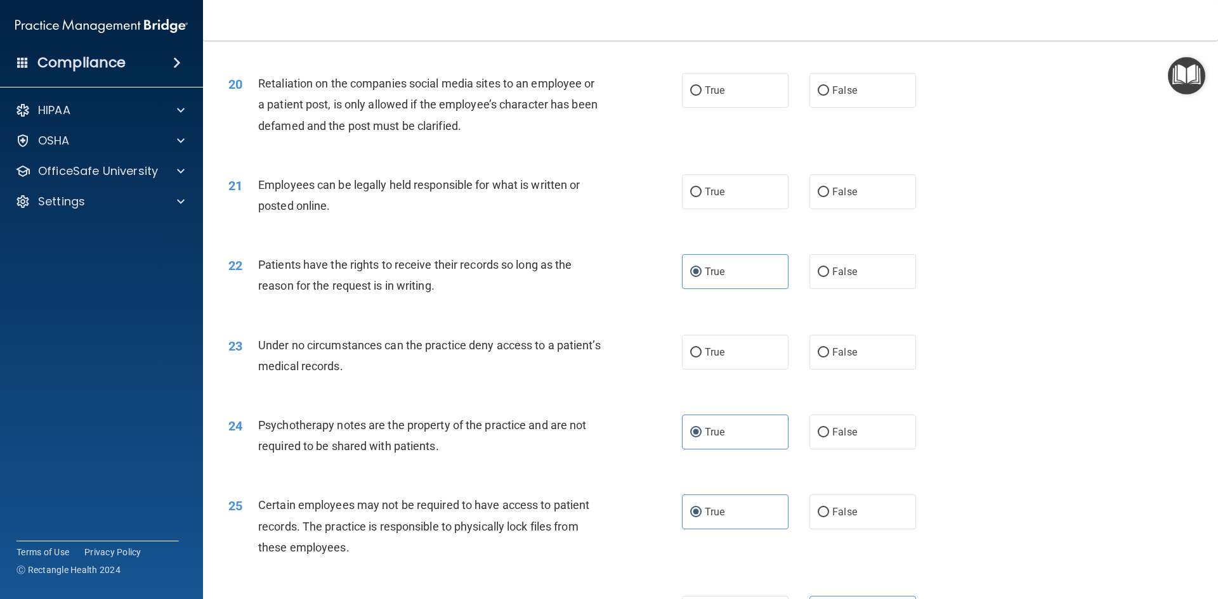
scroll to position [1950, 0]
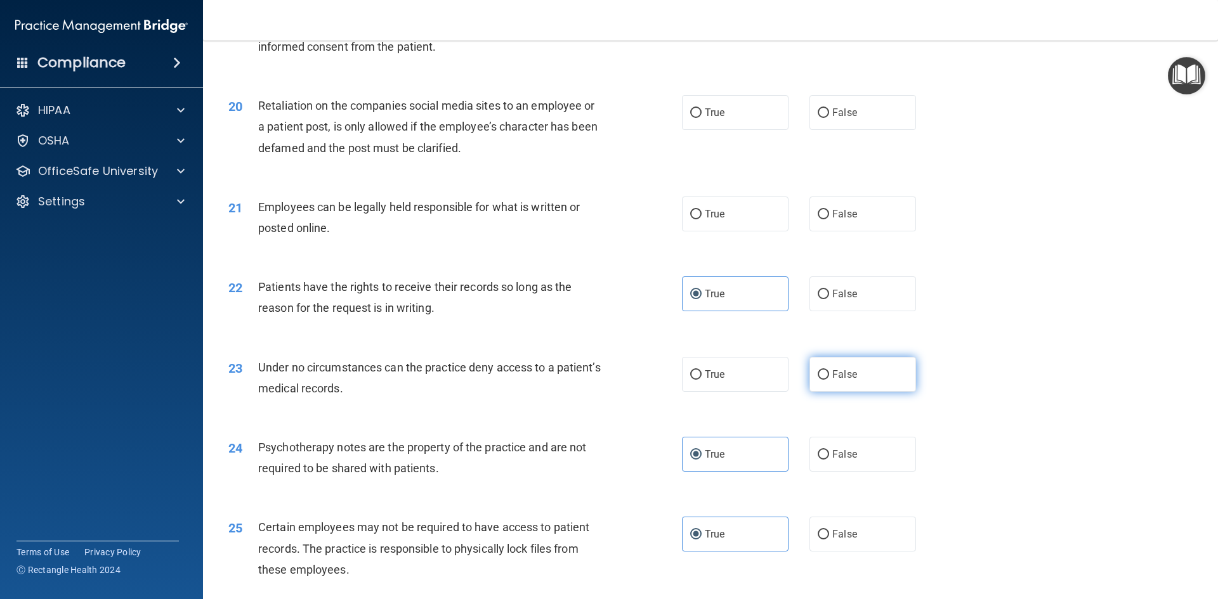
click at [817, 380] on input "False" at bounding box center [822, 375] width 11 height 10
radio input "true"
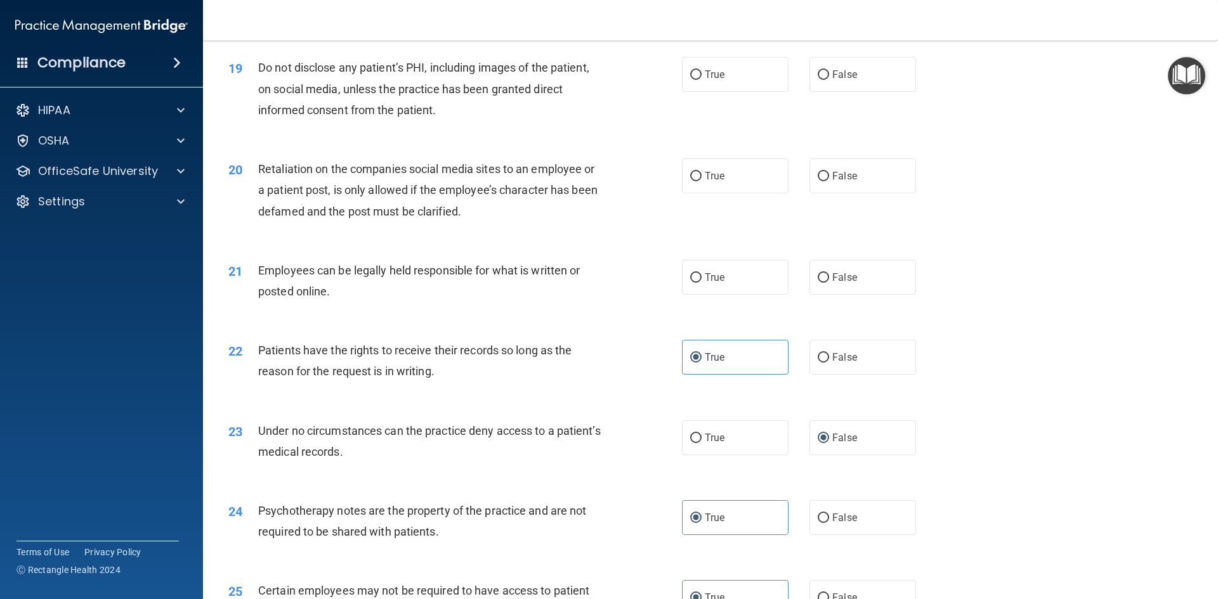
scroll to position [1823, 0]
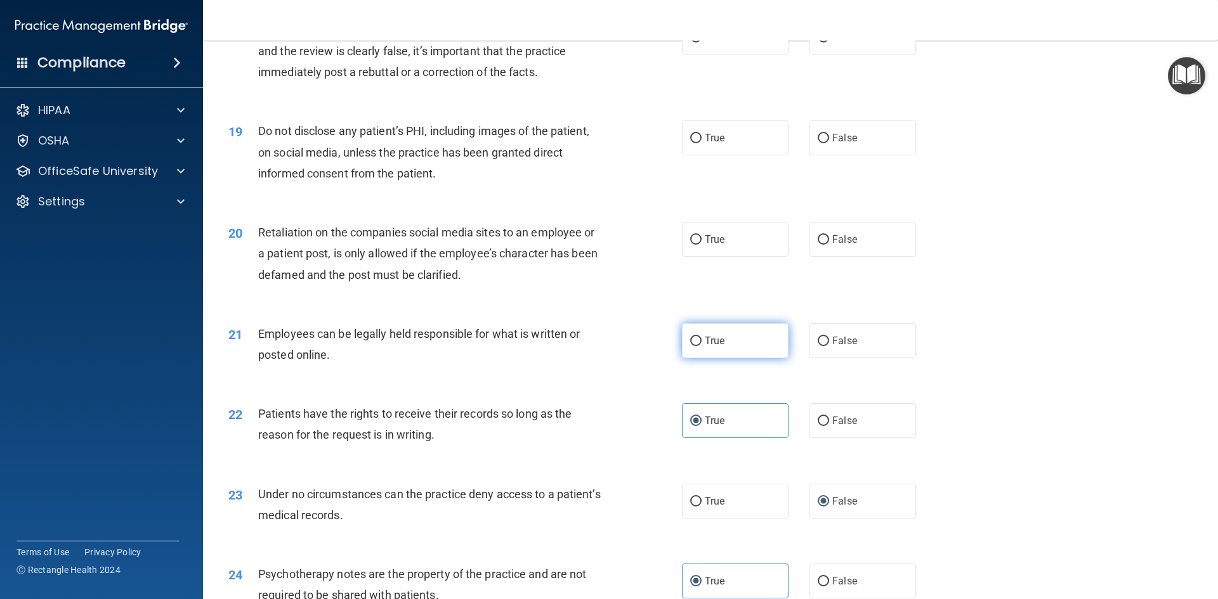
click at [750, 358] on label "True" at bounding box center [735, 340] width 107 height 35
click at [701, 346] on input "True" at bounding box center [695, 342] width 11 height 10
radio input "true"
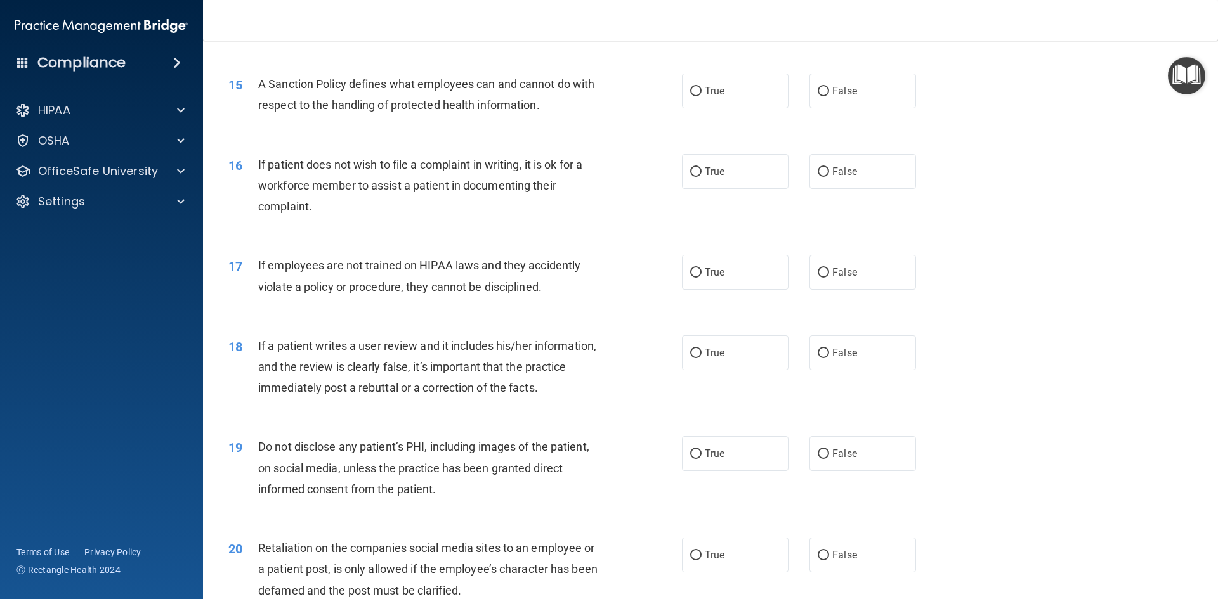
scroll to position [1506, 0]
click at [710, 179] on span "True" at bounding box center [715, 173] width 20 height 12
click at [701, 178] on input "True" at bounding box center [695, 174] width 11 height 10
radio input "true"
click at [837, 280] on span "False" at bounding box center [844, 274] width 25 height 12
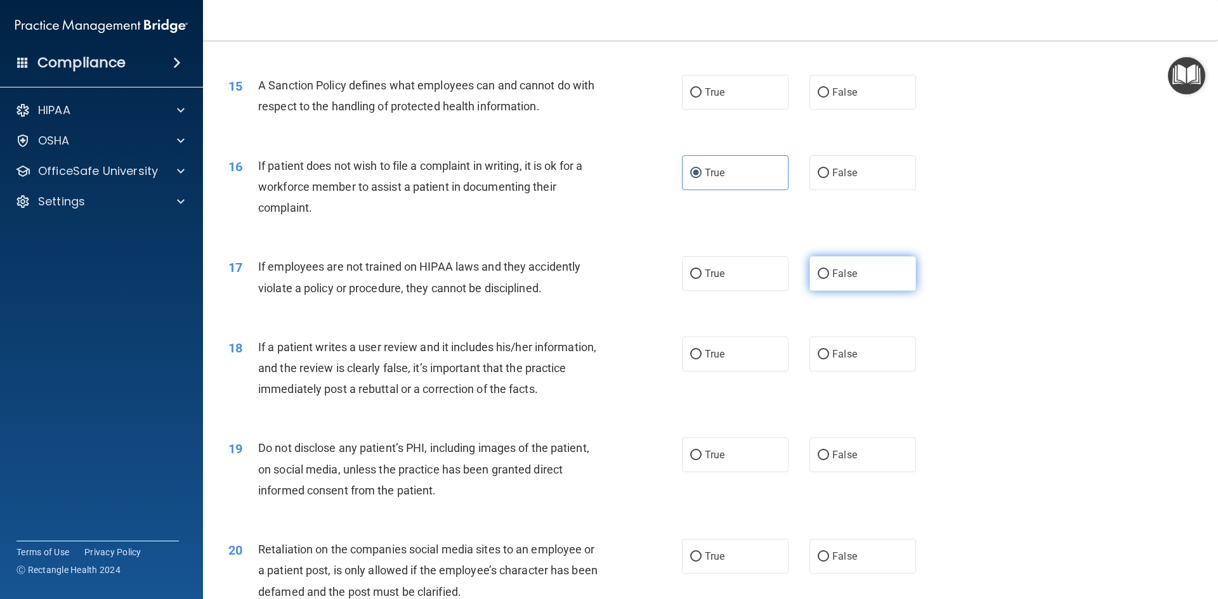
click at [829, 279] on input "False" at bounding box center [822, 275] width 11 height 10
radio input "true"
click at [835, 372] on label "False" at bounding box center [862, 354] width 107 height 35
click at [829, 360] on input "False" at bounding box center [822, 355] width 11 height 10
radio input "true"
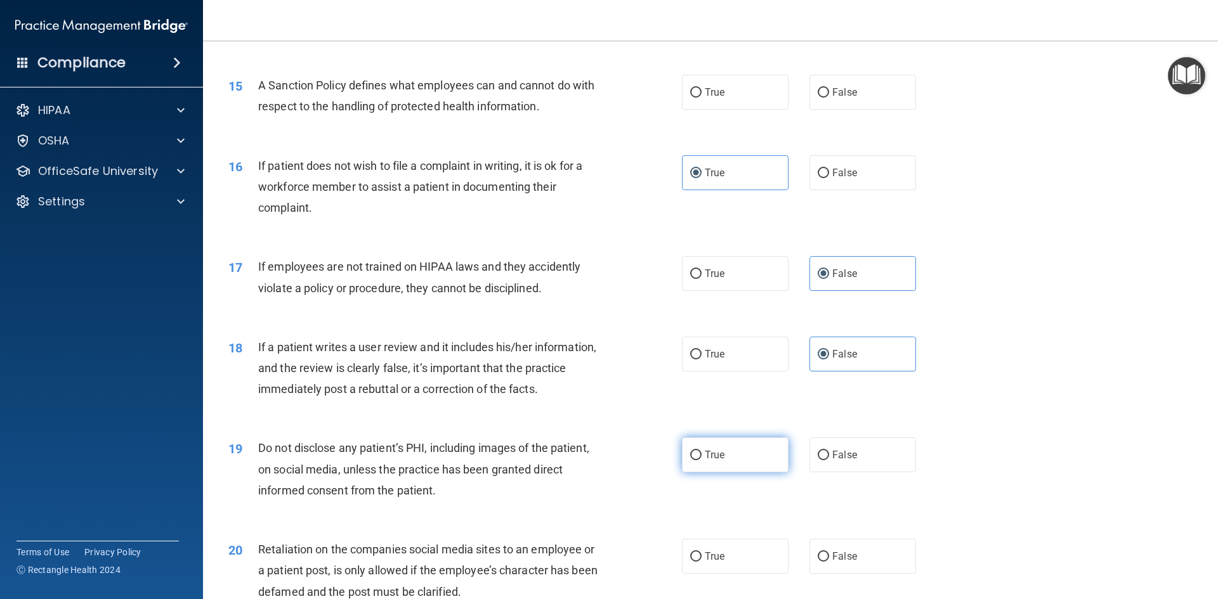
click at [724, 472] on label "True" at bounding box center [735, 455] width 107 height 35
click at [701, 460] on input "True" at bounding box center [695, 456] width 11 height 10
radio input "true"
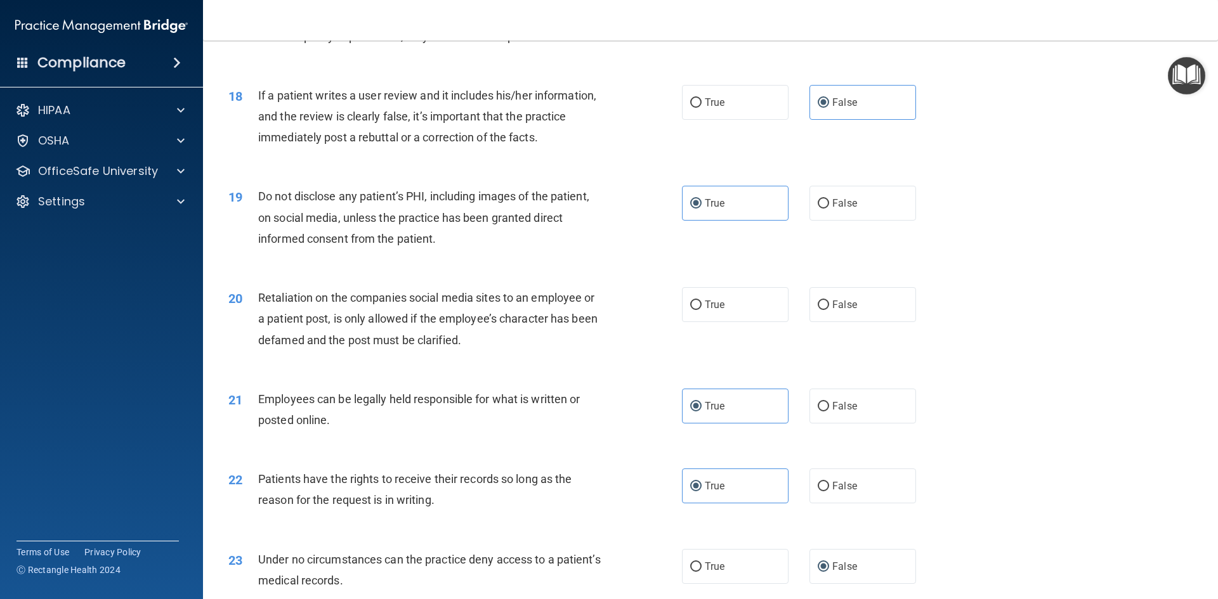
scroll to position [1760, 0]
click at [848, 320] on label "False" at bounding box center [862, 302] width 107 height 35
click at [829, 308] on input "False" at bounding box center [822, 304] width 11 height 10
radio input "true"
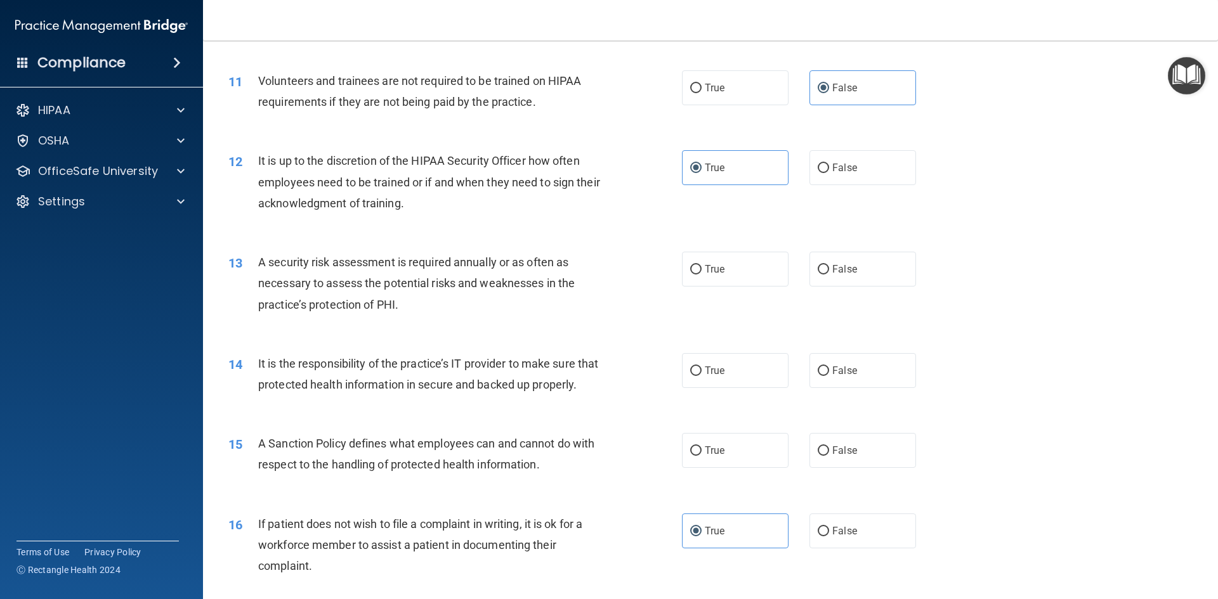
scroll to position [1126, 0]
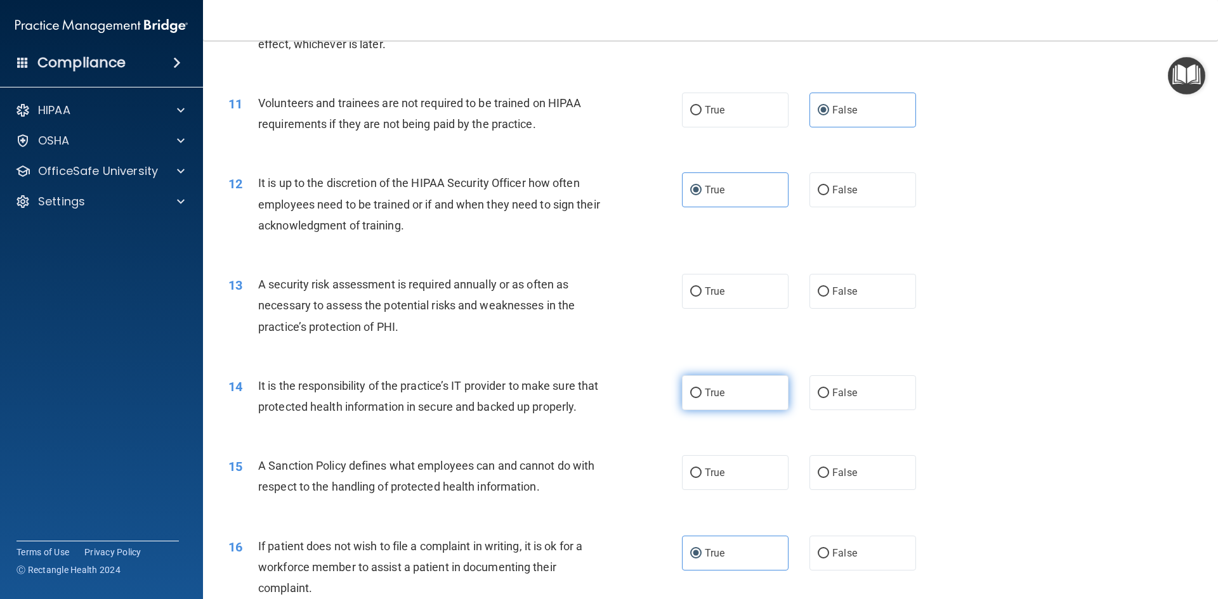
click at [705, 408] on label "True" at bounding box center [735, 392] width 107 height 35
click at [701, 398] on input "True" at bounding box center [695, 394] width 11 height 10
radio input "true"
click at [707, 480] on label "True" at bounding box center [735, 472] width 107 height 35
click at [701, 478] on input "True" at bounding box center [695, 474] width 11 height 10
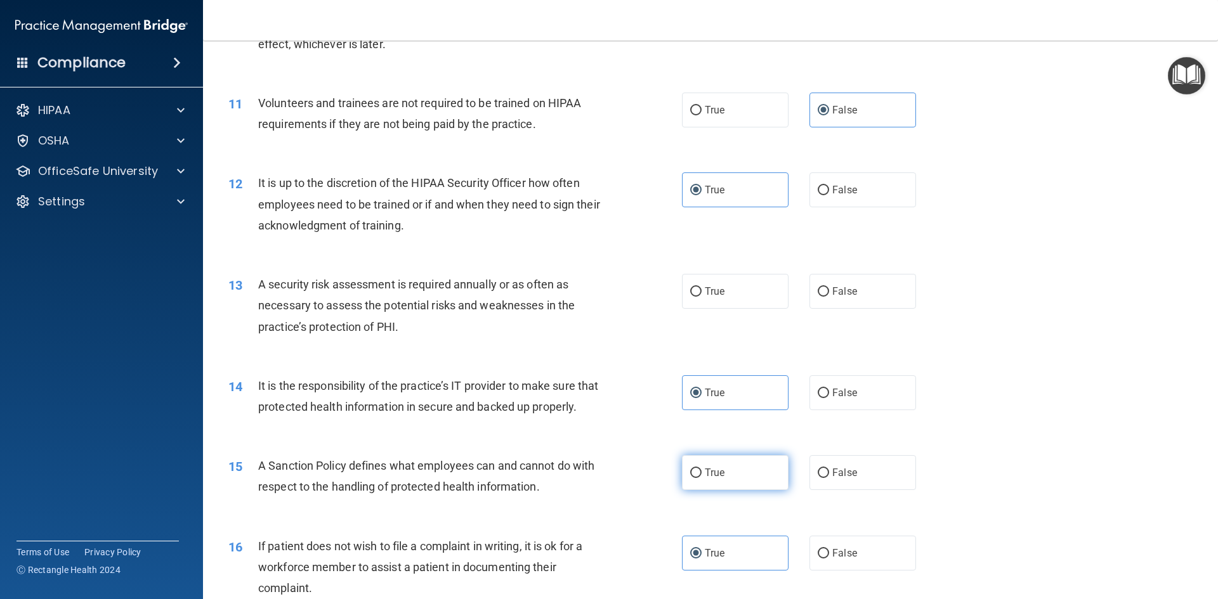
radio input "true"
click at [734, 285] on label "True" at bounding box center [735, 291] width 107 height 35
click at [701, 287] on input "True" at bounding box center [695, 292] width 11 height 10
radio input "true"
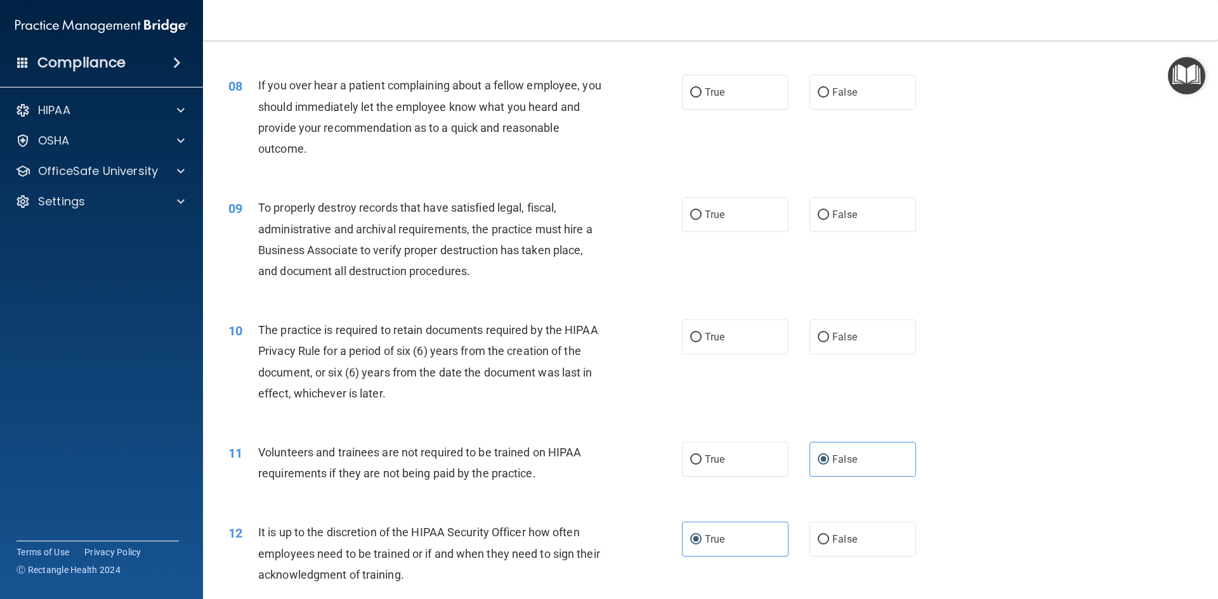
scroll to position [682, 0]
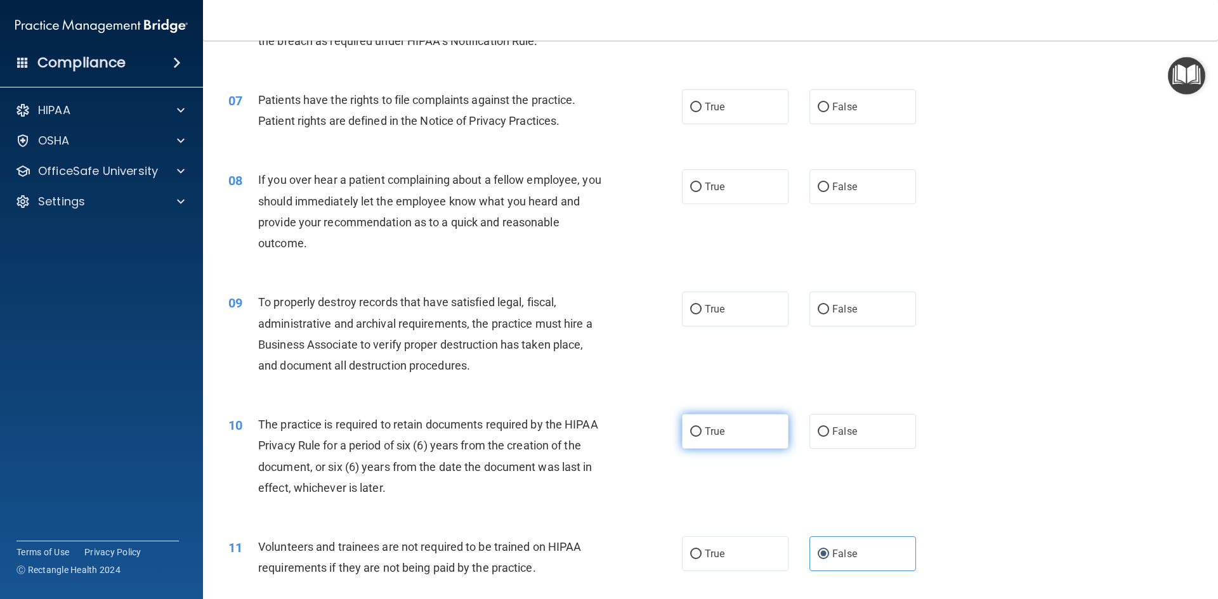
click at [727, 440] on label "True" at bounding box center [735, 431] width 107 height 35
click at [701, 437] on input "True" at bounding box center [695, 432] width 11 height 10
radio input "true"
click at [727, 315] on label "True" at bounding box center [735, 309] width 107 height 35
click at [701, 315] on input "True" at bounding box center [695, 310] width 11 height 10
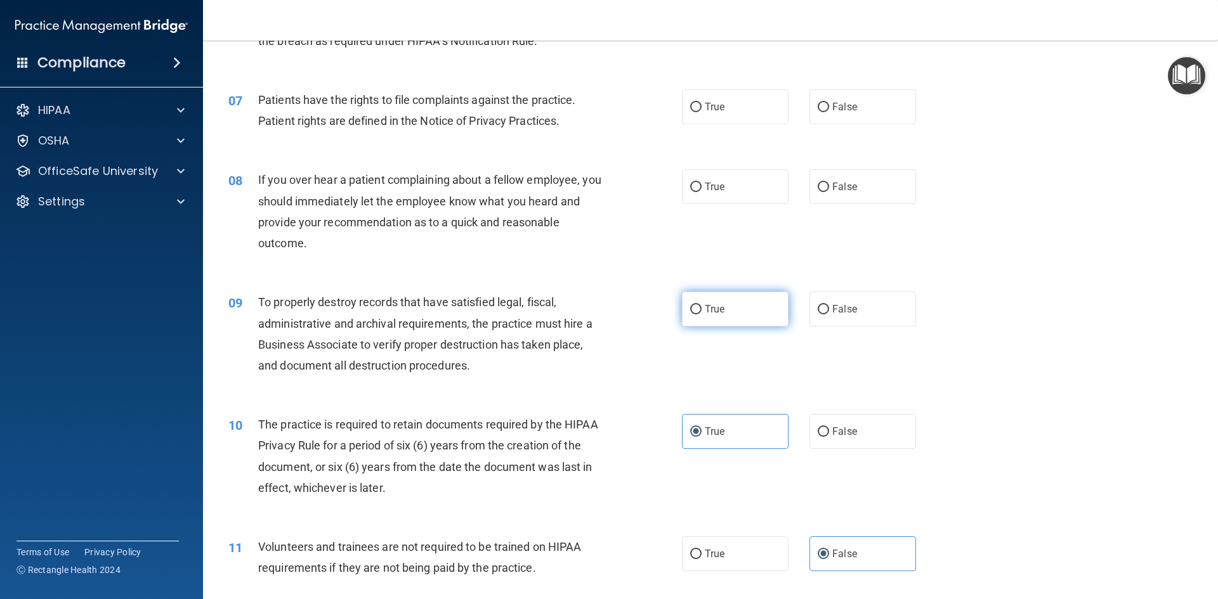
radio input "true"
click at [721, 118] on label "True" at bounding box center [735, 106] width 107 height 35
click at [701, 112] on input "True" at bounding box center [695, 108] width 11 height 10
radio input "true"
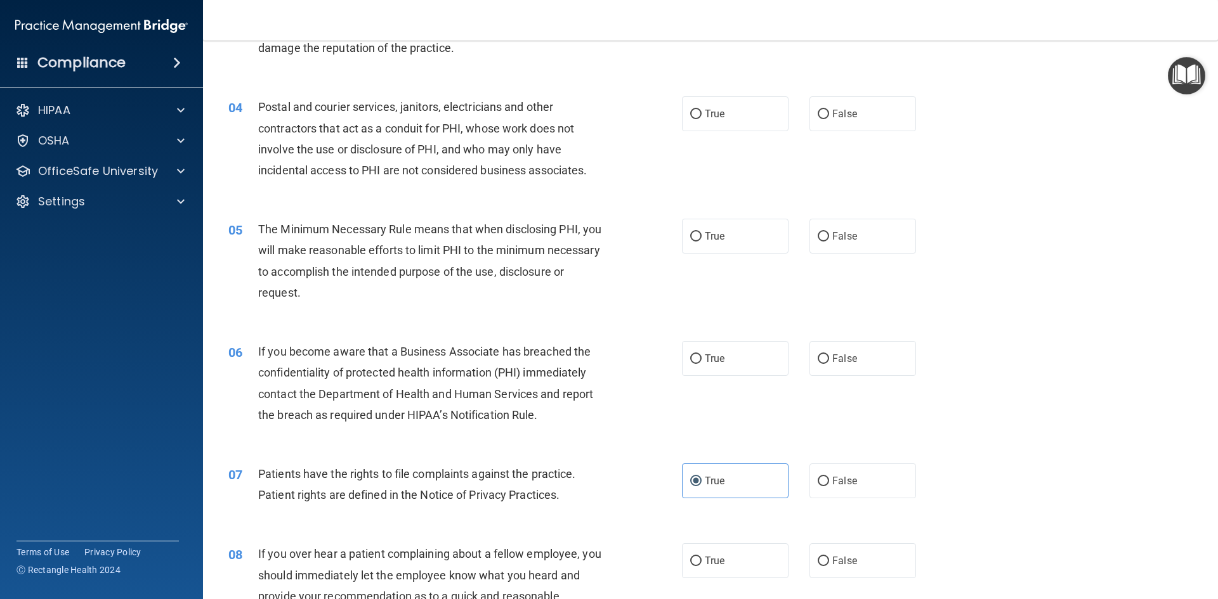
scroll to position [301, 0]
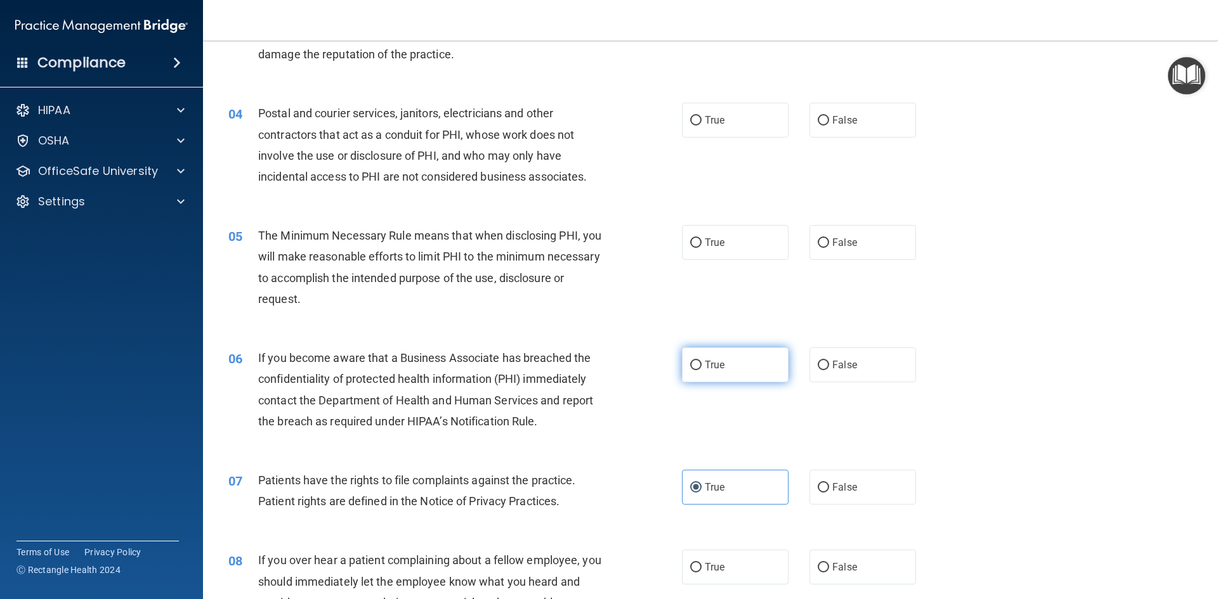
click at [691, 368] on input "True" at bounding box center [695, 366] width 11 height 10
radio input "true"
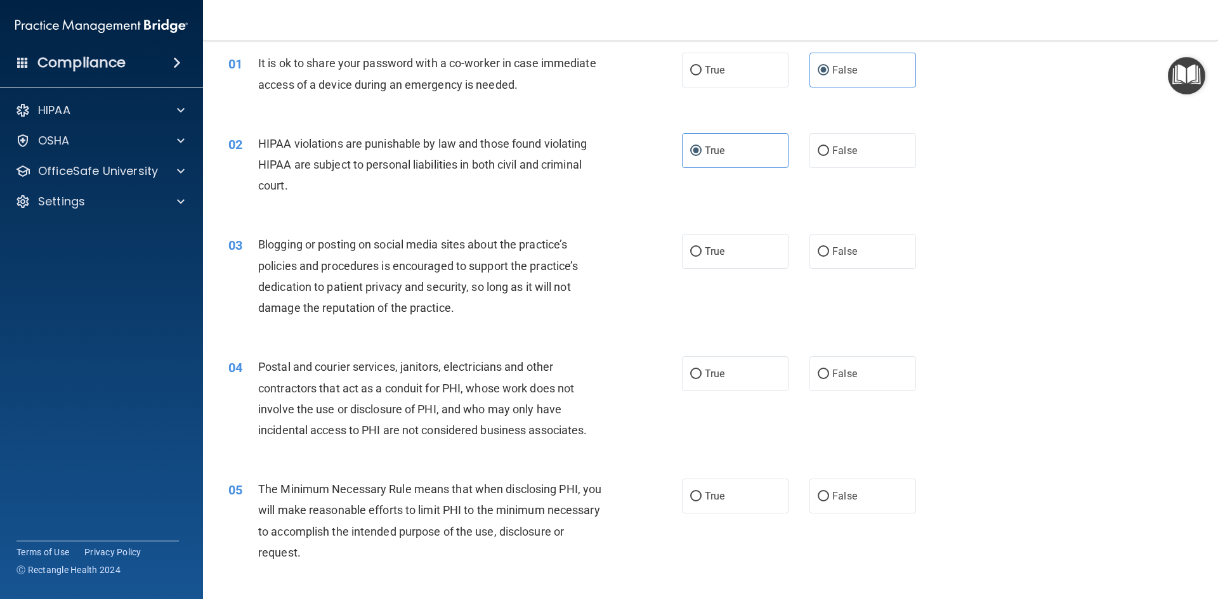
scroll to position [0, 0]
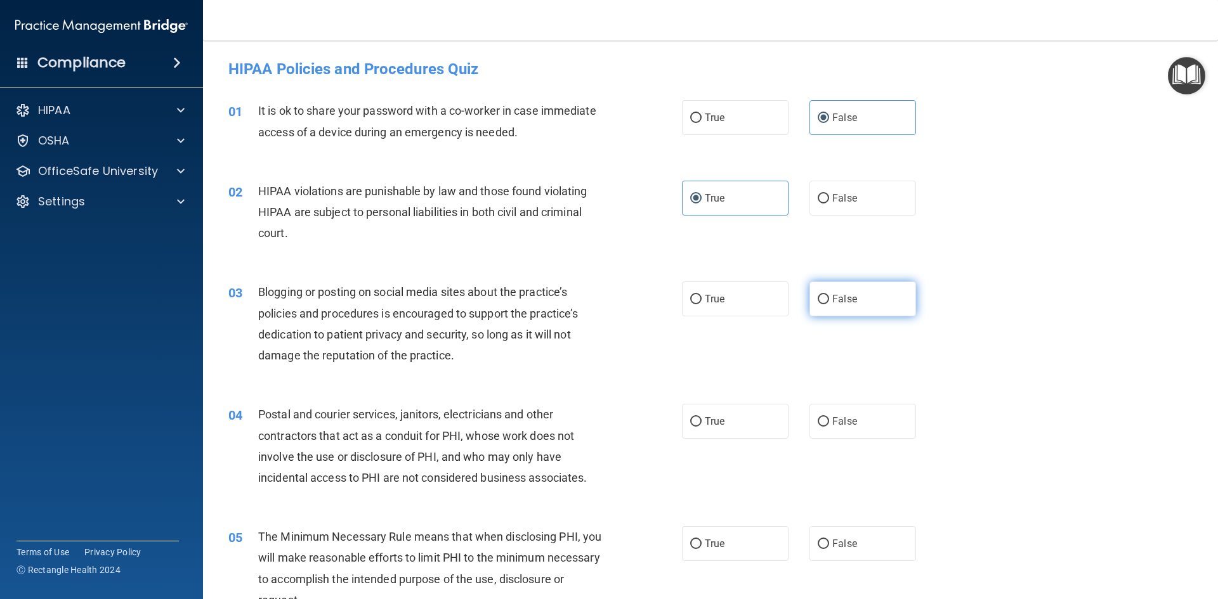
click at [860, 296] on label "False" at bounding box center [862, 299] width 107 height 35
click at [829, 296] on input "False" at bounding box center [822, 300] width 11 height 10
radio input "true"
click at [838, 435] on label "False" at bounding box center [862, 421] width 107 height 35
click at [829, 427] on input "False" at bounding box center [822, 422] width 11 height 10
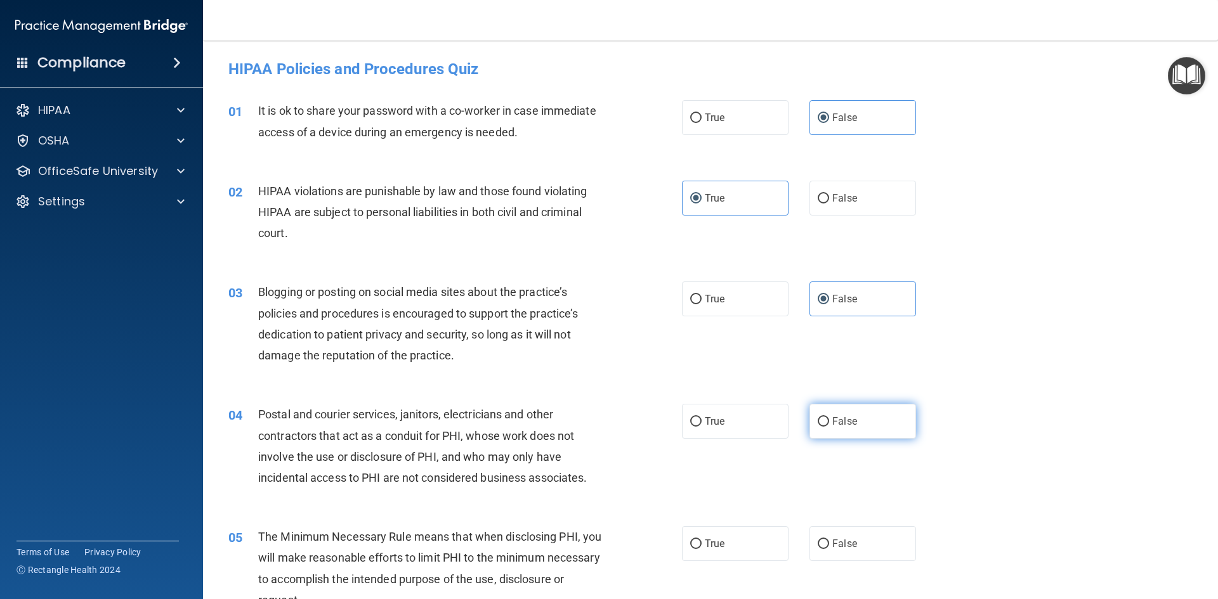
radio input "true"
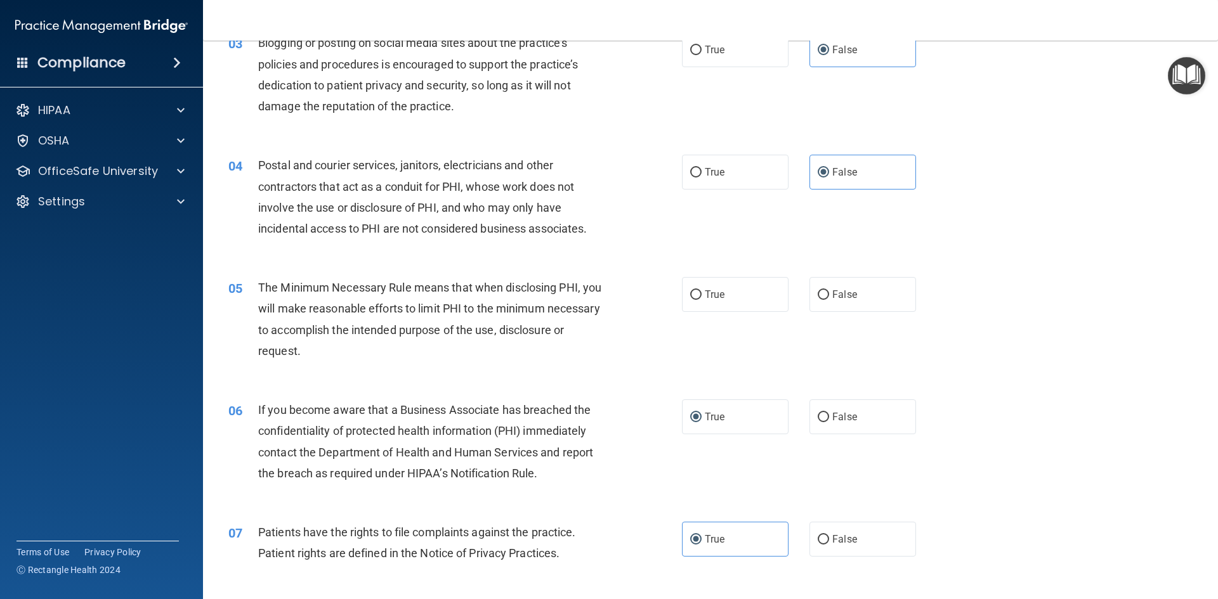
scroll to position [317, 0]
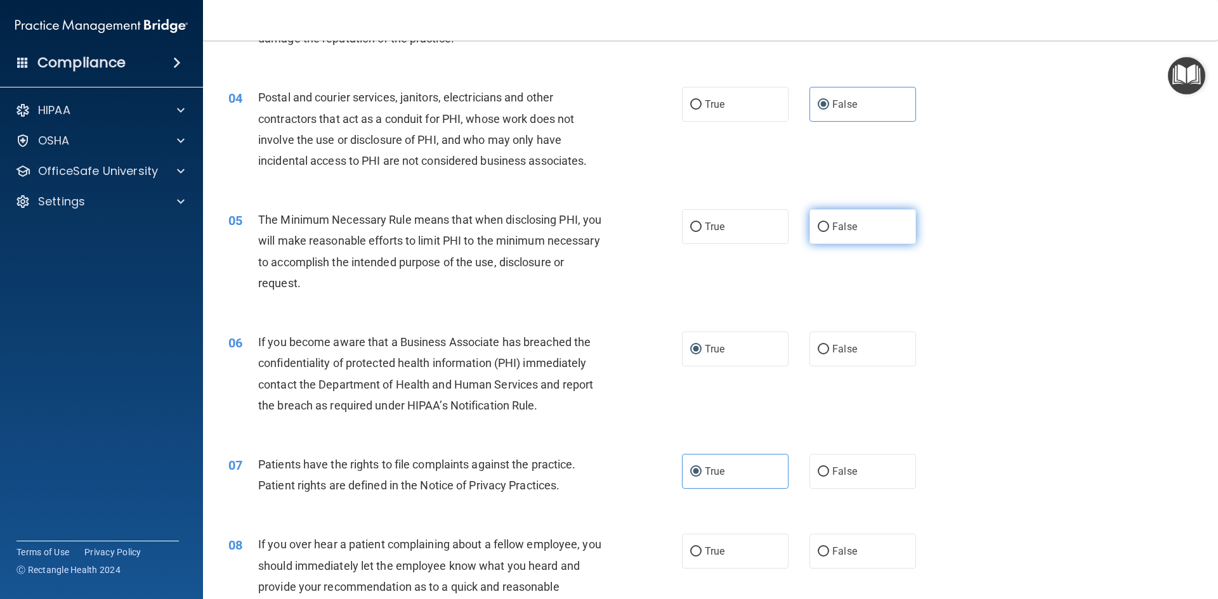
click at [812, 217] on label "False" at bounding box center [862, 226] width 107 height 35
click at [817, 223] on input "False" at bounding box center [822, 228] width 11 height 10
radio input "true"
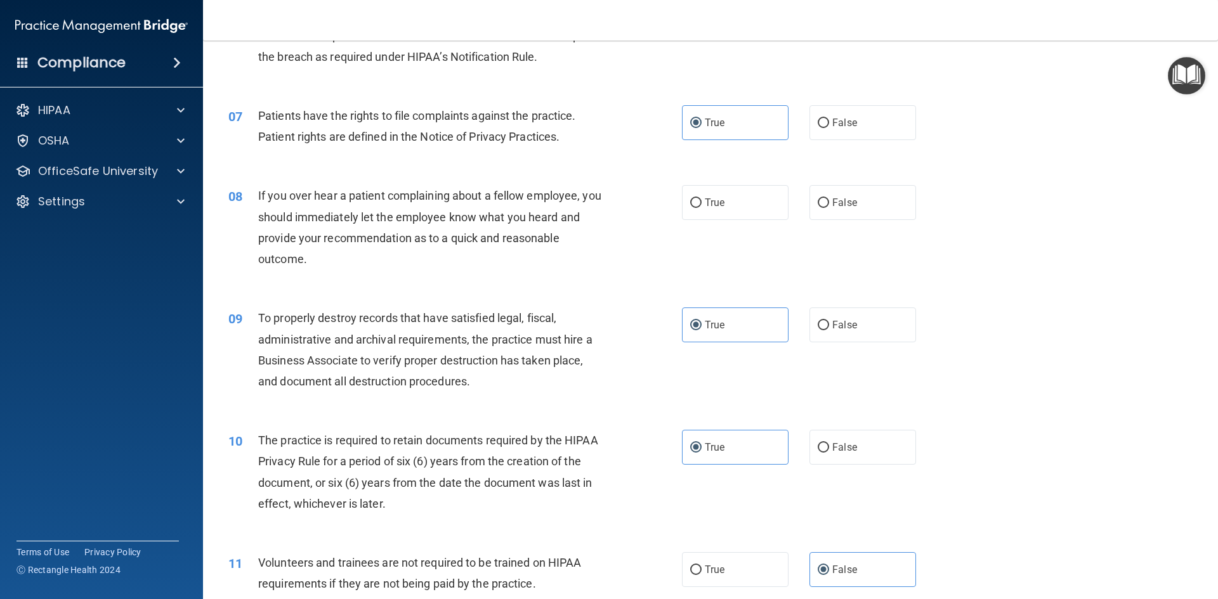
scroll to position [634, 0]
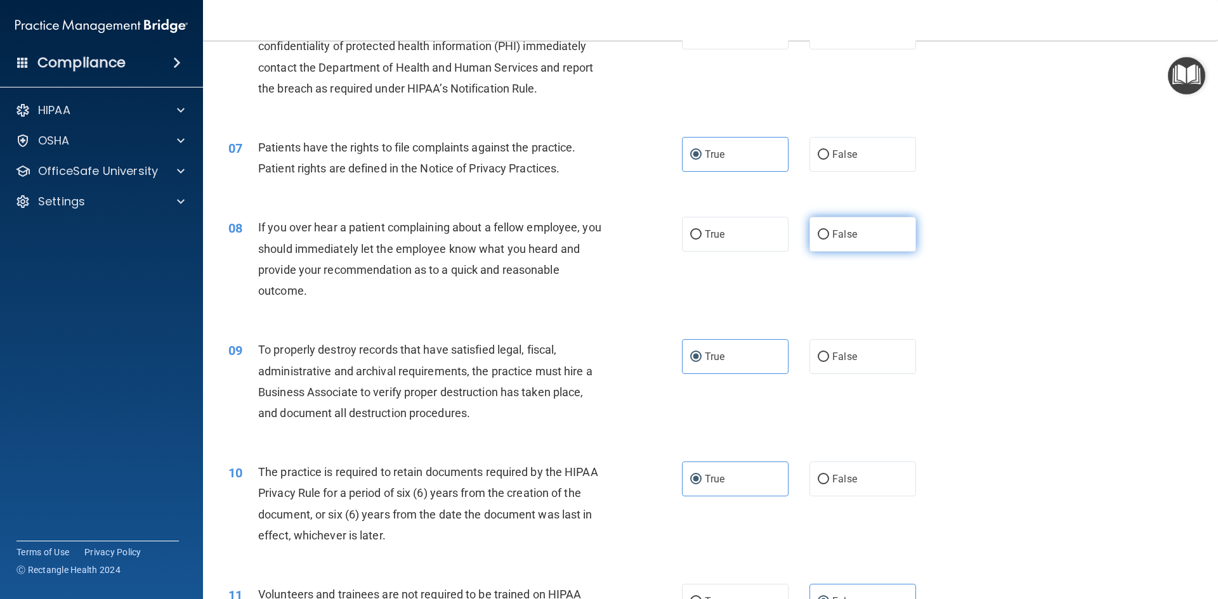
click at [846, 244] on label "False" at bounding box center [862, 234] width 107 height 35
click at [829, 240] on input "False" at bounding box center [822, 235] width 11 height 10
radio input "true"
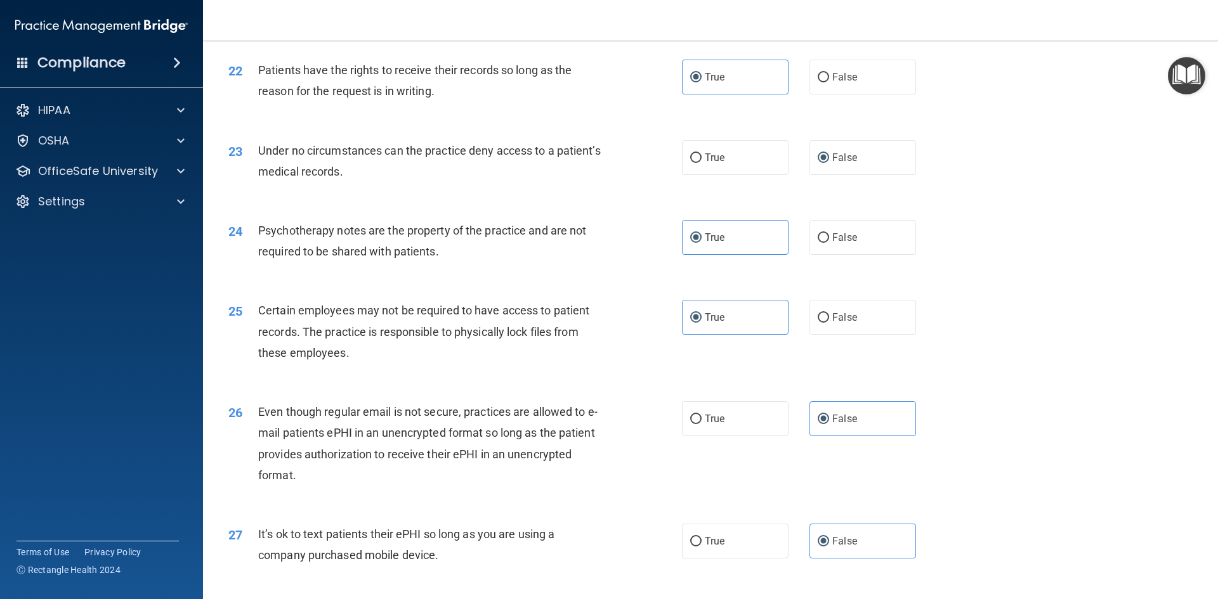
scroll to position [2584, 0]
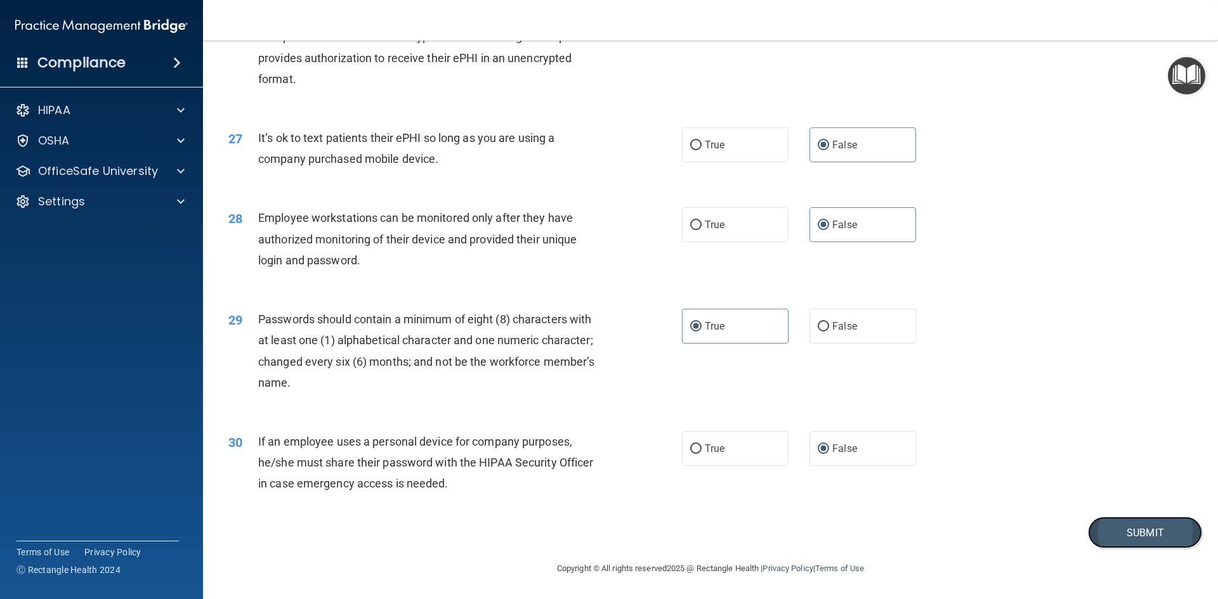
click at [1108, 524] on button "Submit" at bounding box center [1145, 533] width 114 height 32
click at [1149, 526] on button "Submit" at bounding box center [1145, 533] width 114 height 32
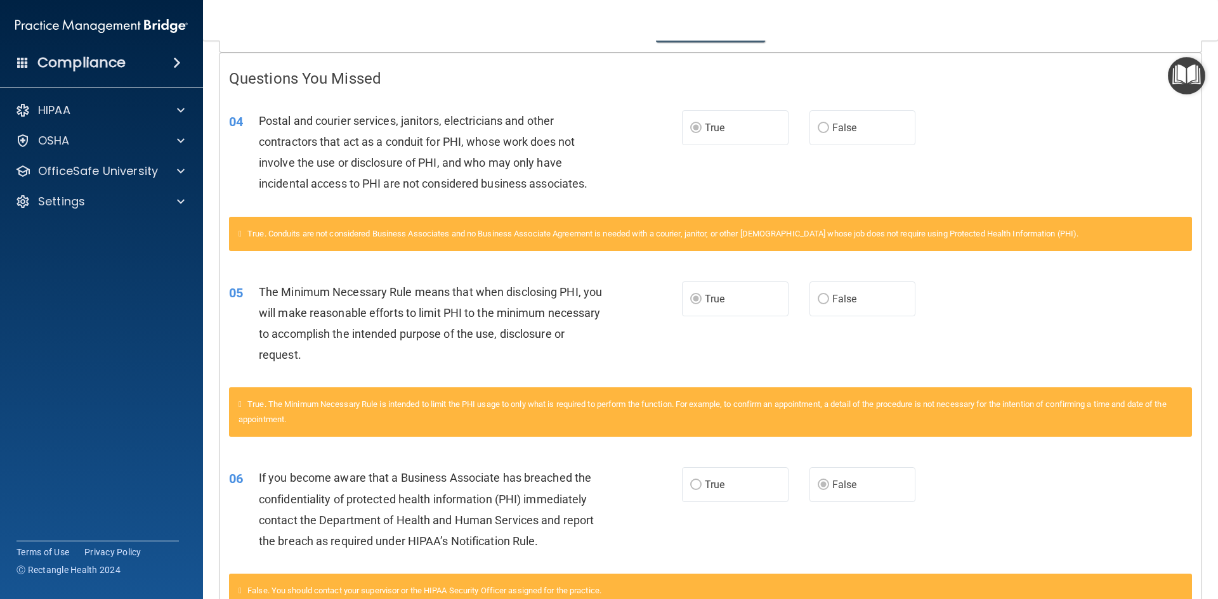
scroll to position [216, 0]
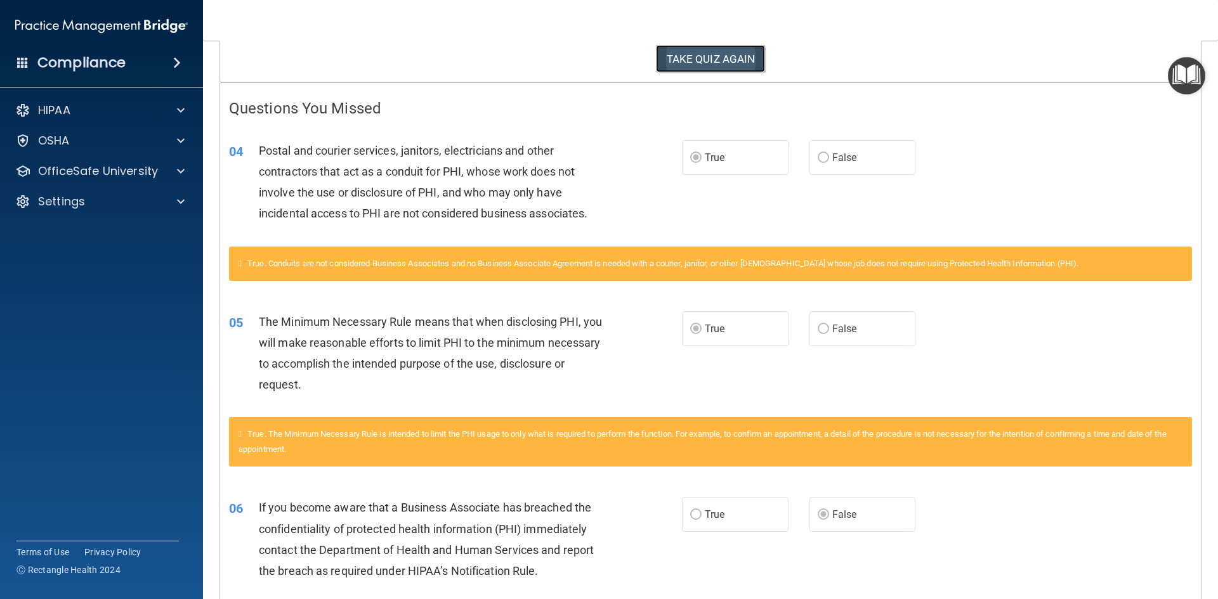
click at [707, 55] on button "TAKE QUIZ AGAIN" at bounding box center [711, 59] width 110 height 28
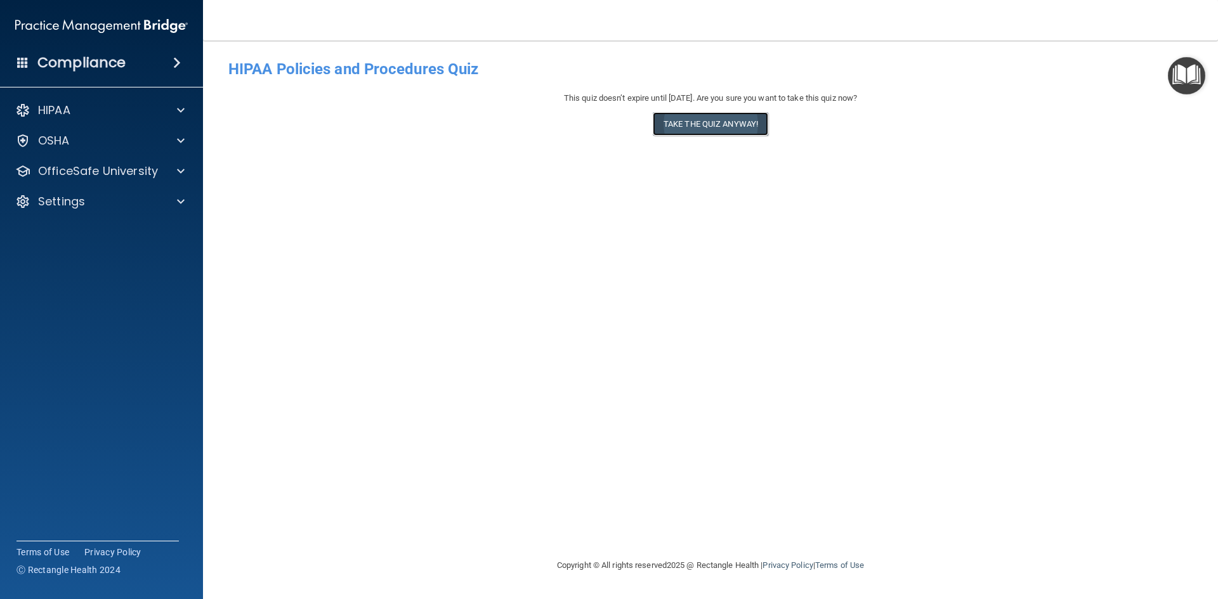
click at [719, 122] on button "Take the quiz anyway!" at bounding box center [710, 123] width 115 height 23
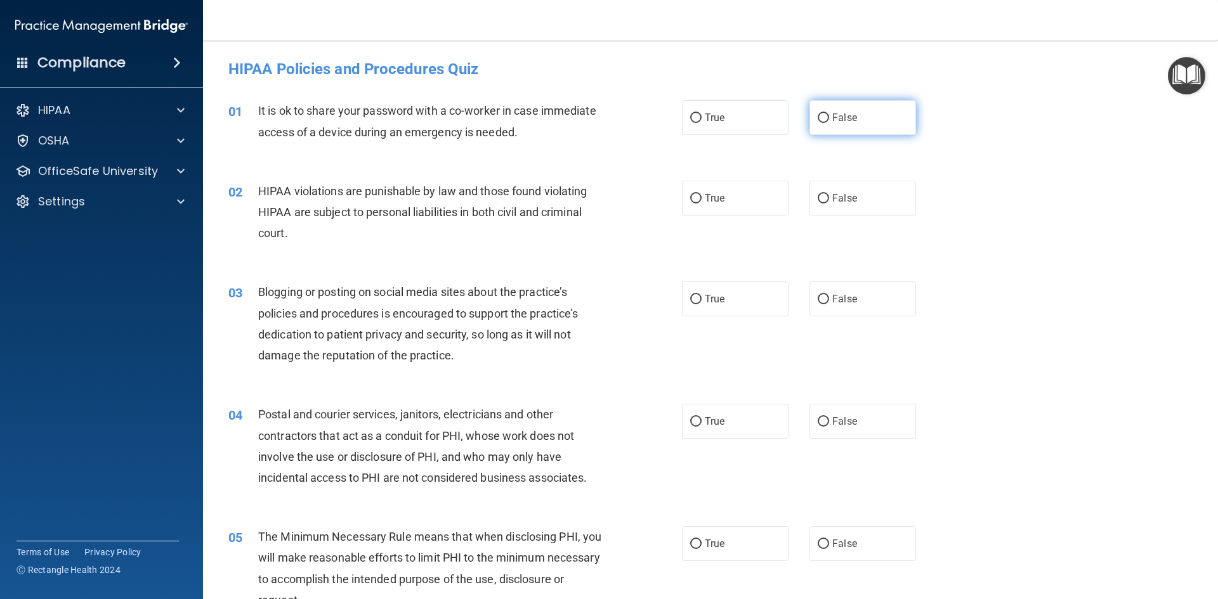
click at [855, 126] on label "False" at bounding box center [862, 117] width 107 height 35
click at [829, 123] on input "False" at bounding box center [822, 119] width 11 height 10
radio input "true"
click at [721, 188] on label "True" at bounding box center [735, 198] width 107 height 35
click at [701, 194] on input "True" at bounding box center [695, 199] width 11 height 10
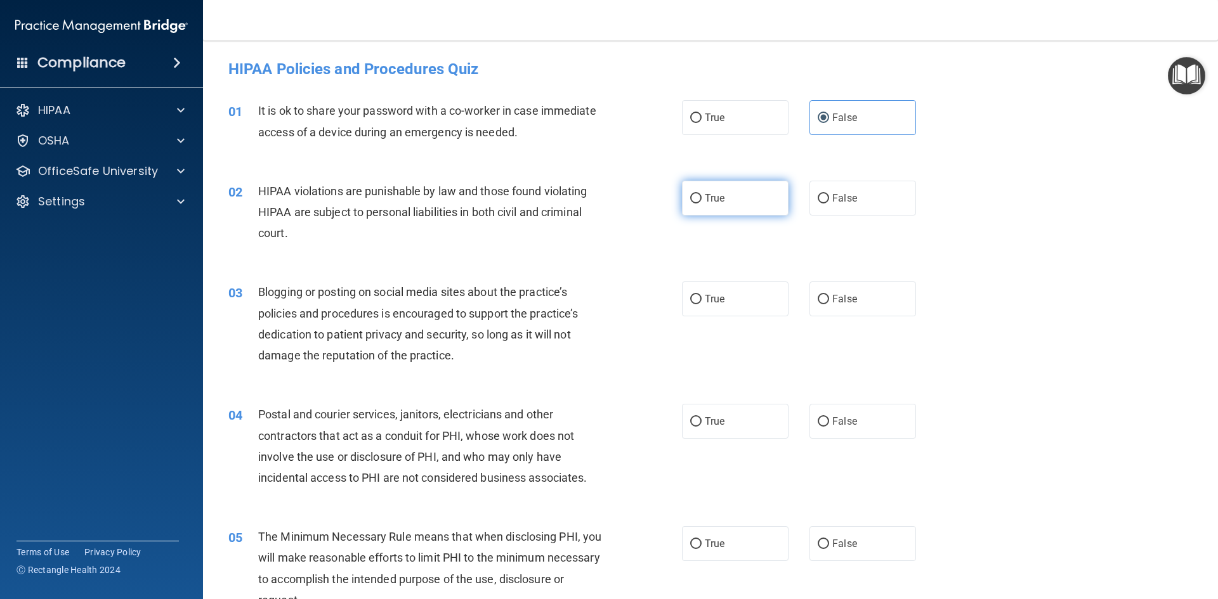
radio input "true"
click at [832, 293] on span "False" at bounding box center [844, 299] width 25 height 12
click at [829, 295] on input "False" at bounding box center [822, 300] width 11 height 10
radio input "true"
click at [716, 433] on label "True" at bounding box center [735, 421] width 107 height 35
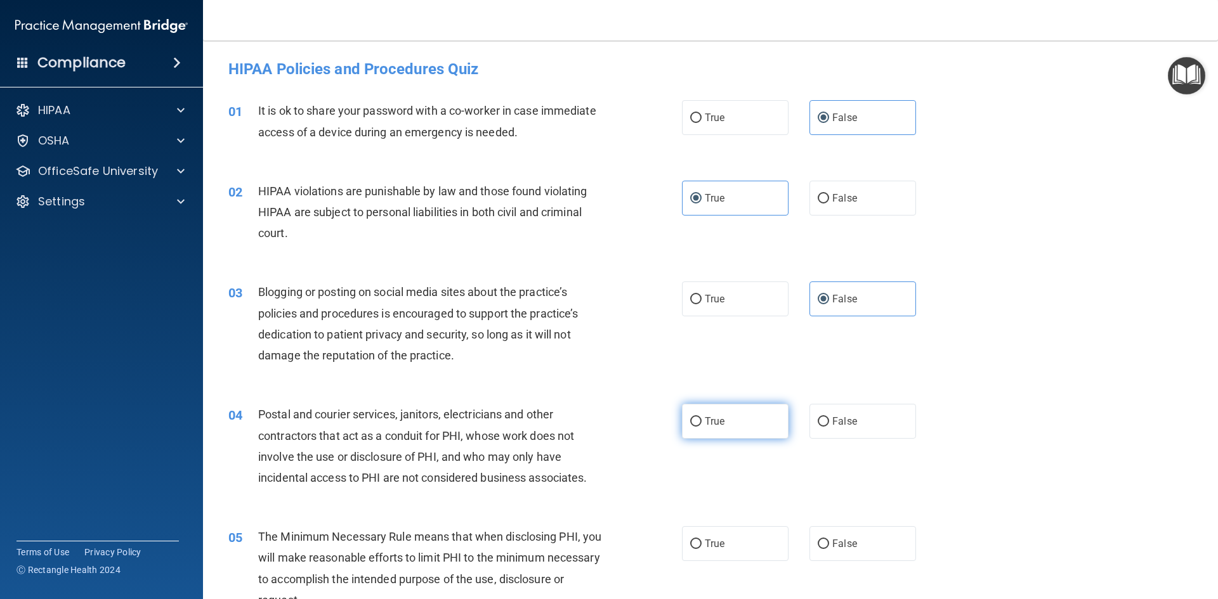
click at [701, 427] on input "True" at bounding box center [695, 422] width 11 height 10
radio input "true"
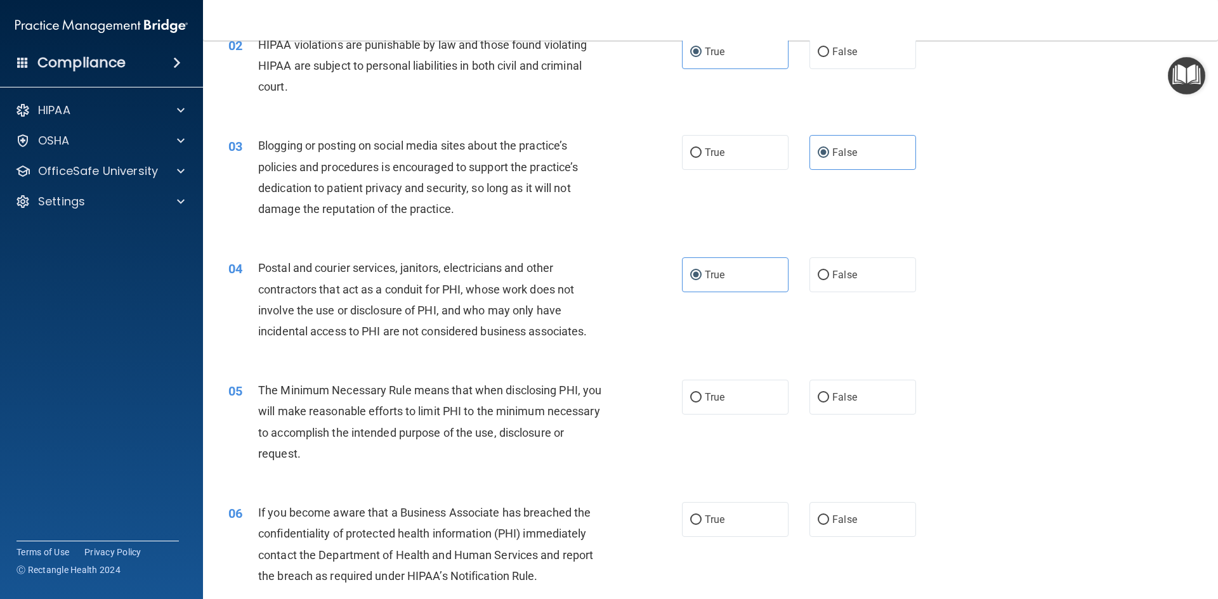
scroll to position [254, 0]
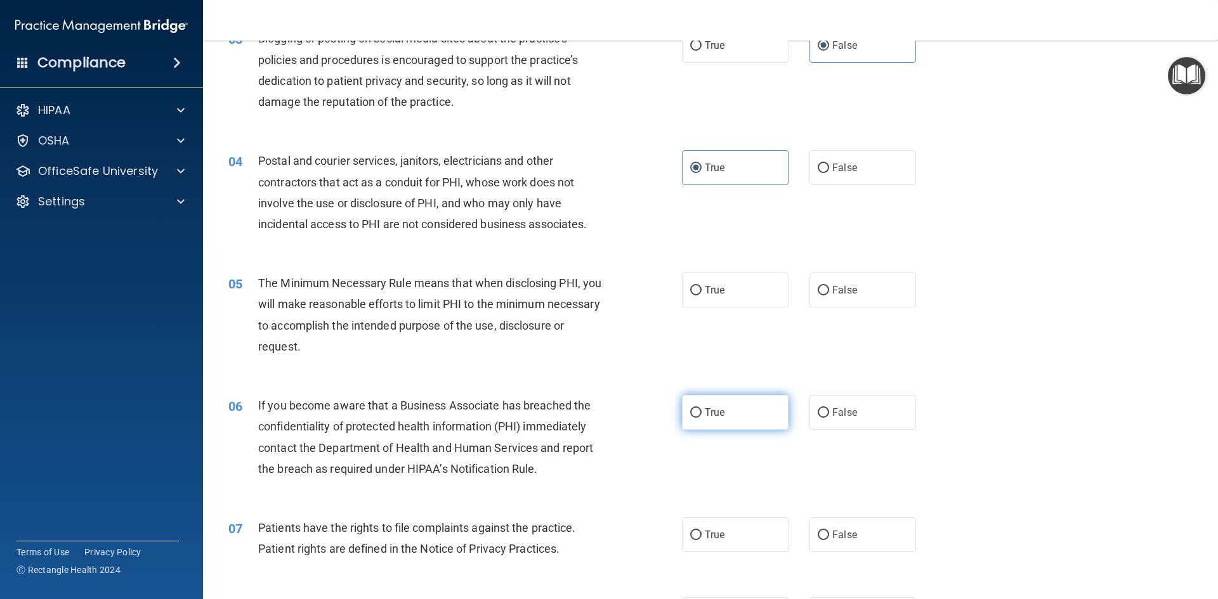
click at [682, 419] on label "True" at bounding box center [735, 412] width 107 height 35
click at [690, 418] on input "True" at bounding box center [695, 413] width 11 height 10
radio input "true"
click at [712, 553] on div "07 Patients have the rights to file complaints against the practice. Patient ri…" at bounding box center [710, 542] width 983 height 80
click at [713, 548] on label "True" at bounding box center [735, 535] width 107 height 35
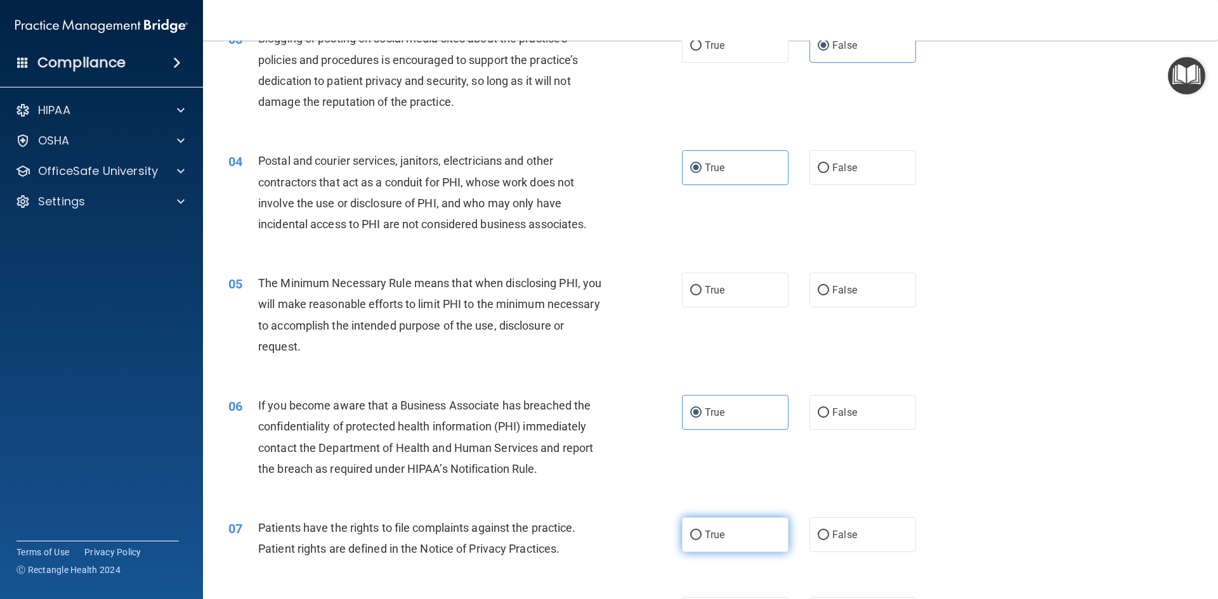
click at [701, 540] on input "True" at bounding box center [695, 536] width 11 height 10
radio input "true"
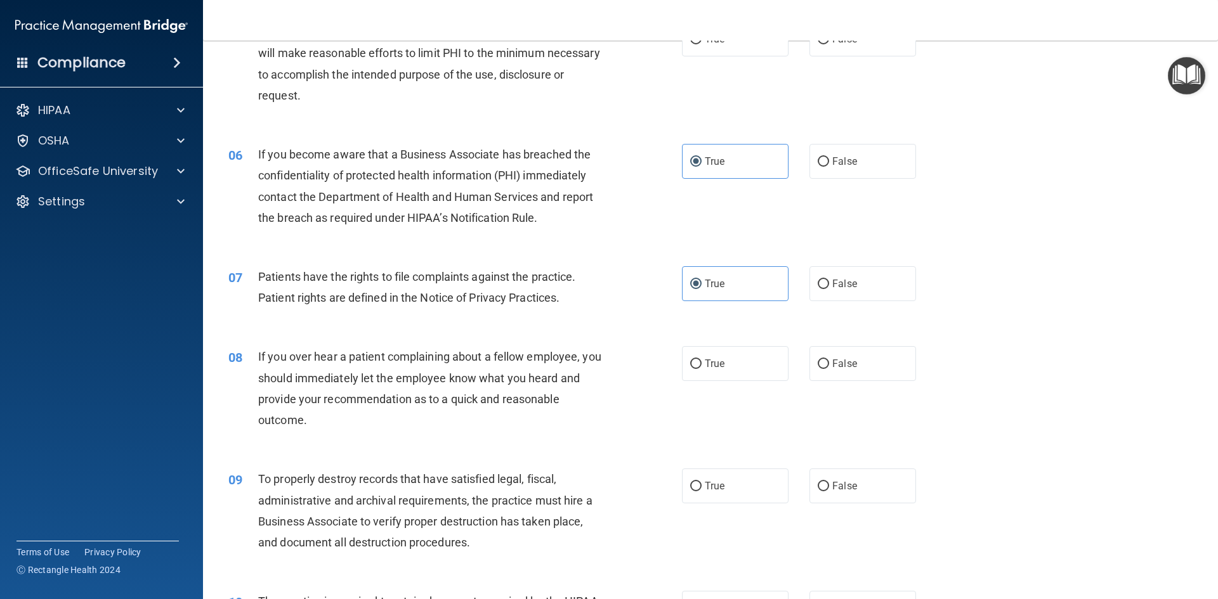
scroll to position [507, 0]
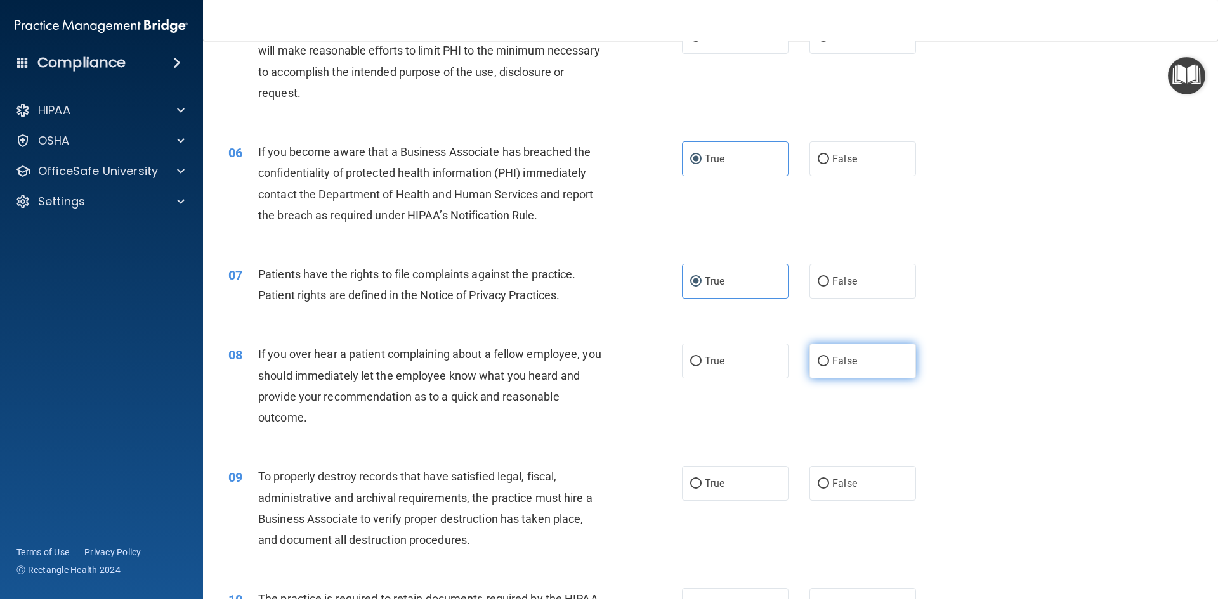
click at [861, 363] on label "False" at bounding box center [862, 361] width 107 height 35
click at [829, 363] on input "False" at bounding box center [822, 362] width 11 height 10
radio input "true"
click at [707, 488] on span "True" at bounding box center [715, 484] width 20 height 12
click at [701, 488] on input "True" at bounding box center [695, 484] width 11 height 10
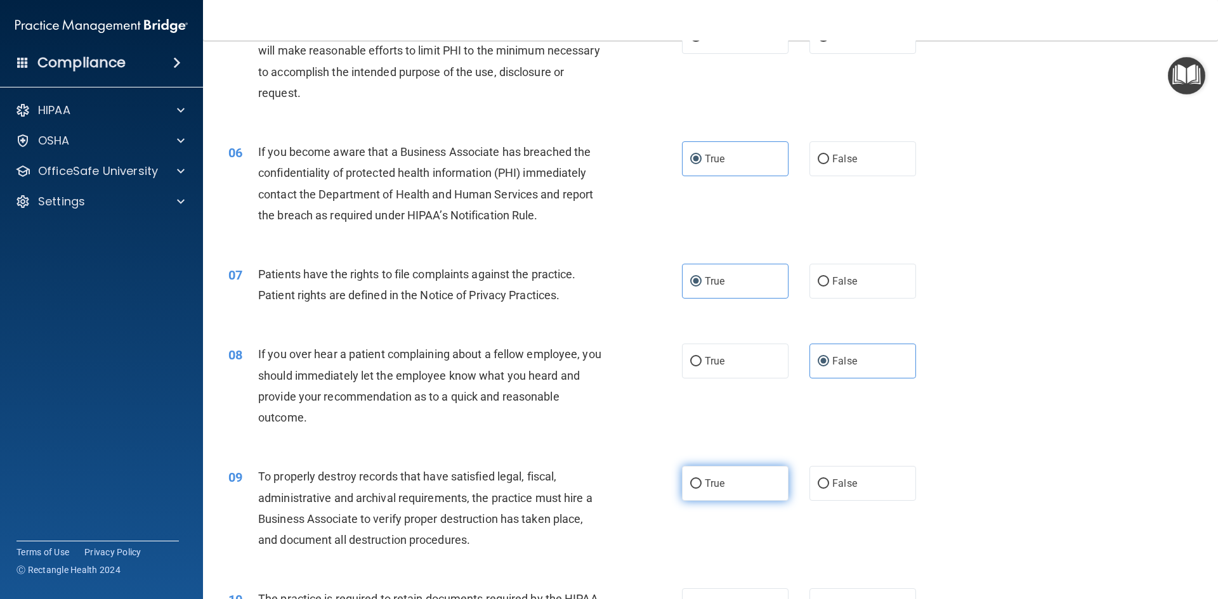
radio input "true"
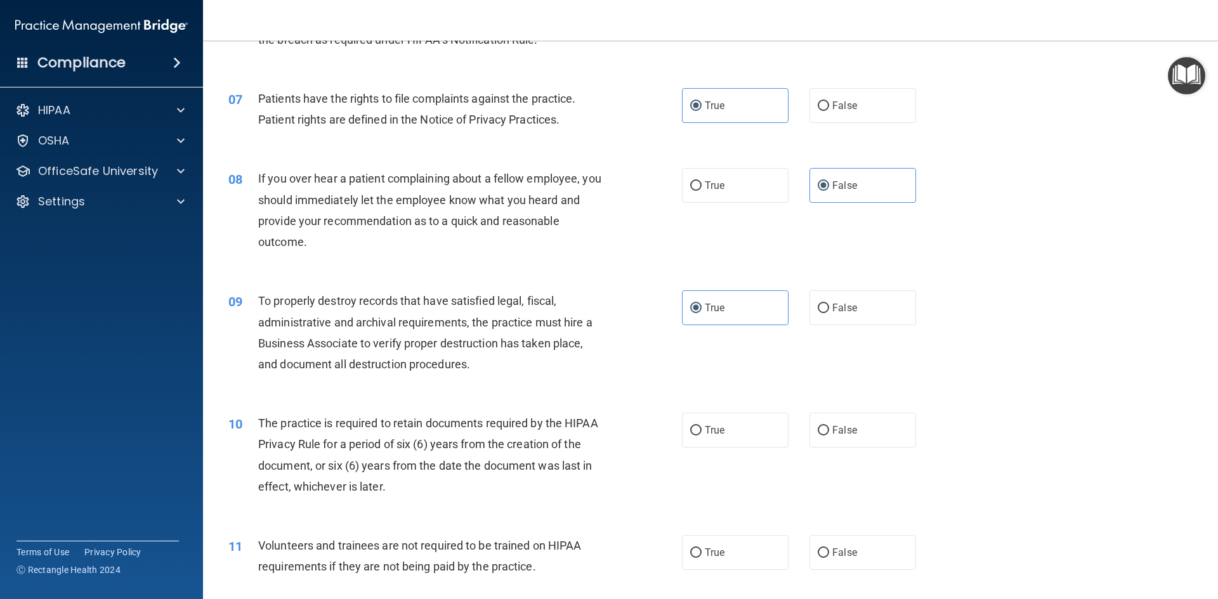
scroll to position [761, 0]
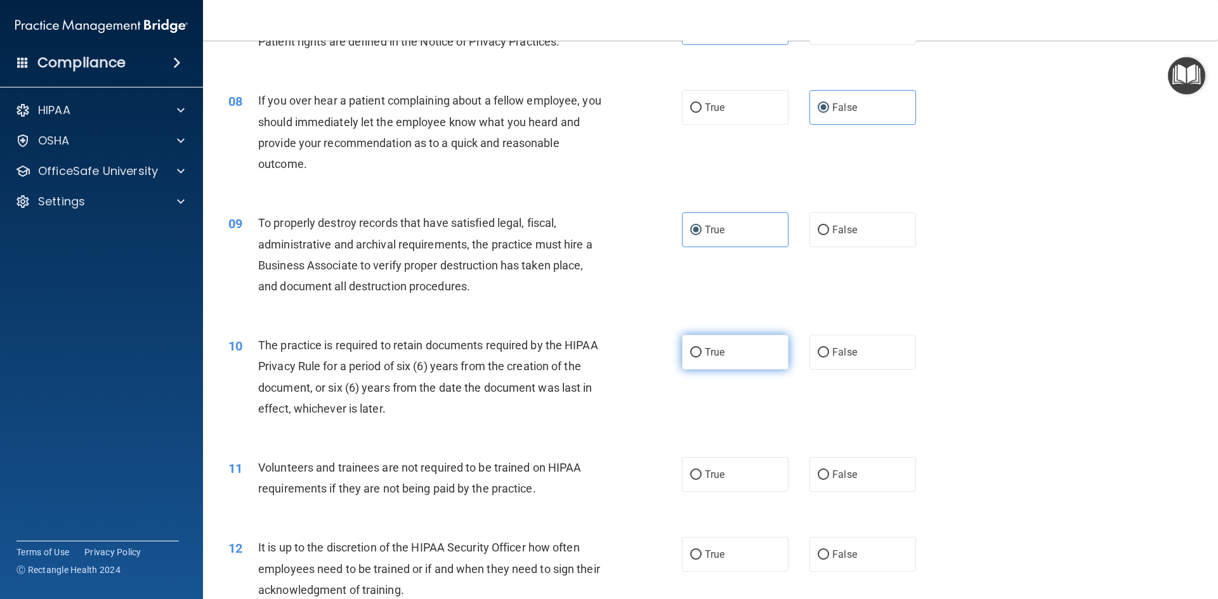
click at [705, 351] on span "True" at bounding box center [715, 352] width 20 height 12
click at [701, 351] on input "True" at bounding box center [695, 353] width 11 height 10
radio input "true"
click at [893, 483] on label "False" at bounding box center [862, 474] width 107 height 35
click at [829, 480] on input "False" at bounding box center [822, 476] width 11 height 10
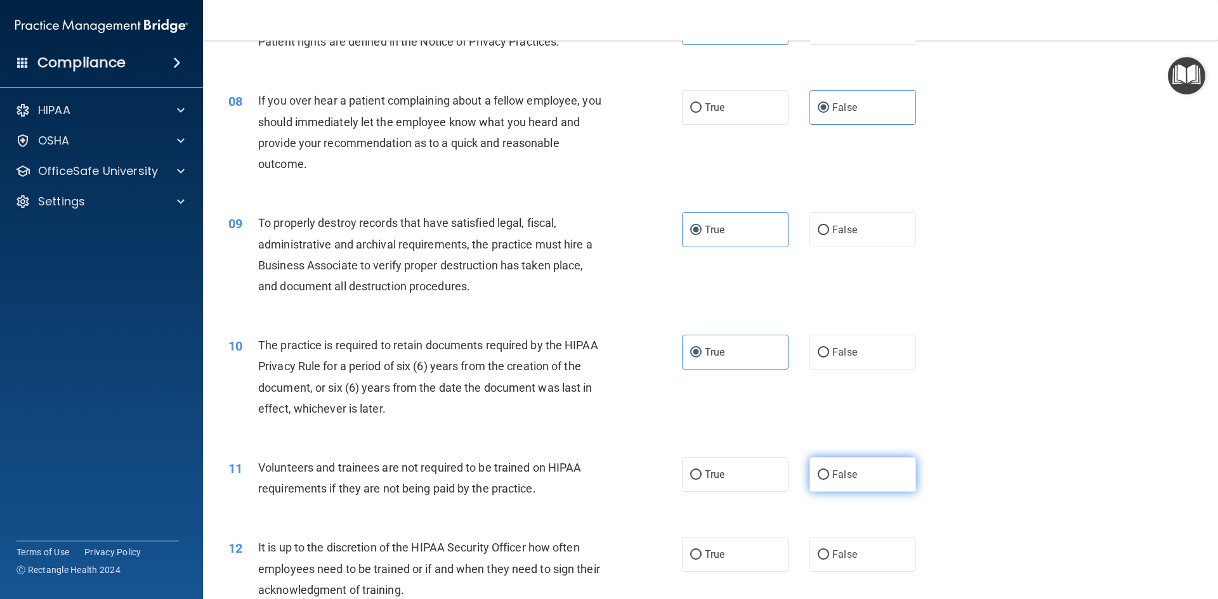
radio input "true"
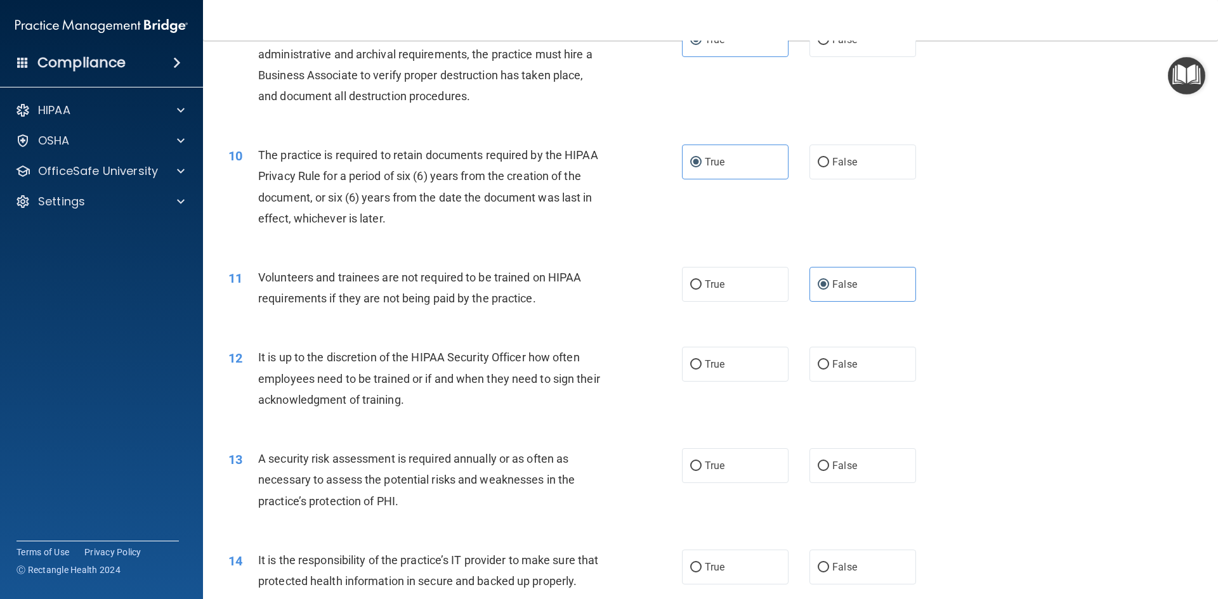
scroll to position [1015, 0]
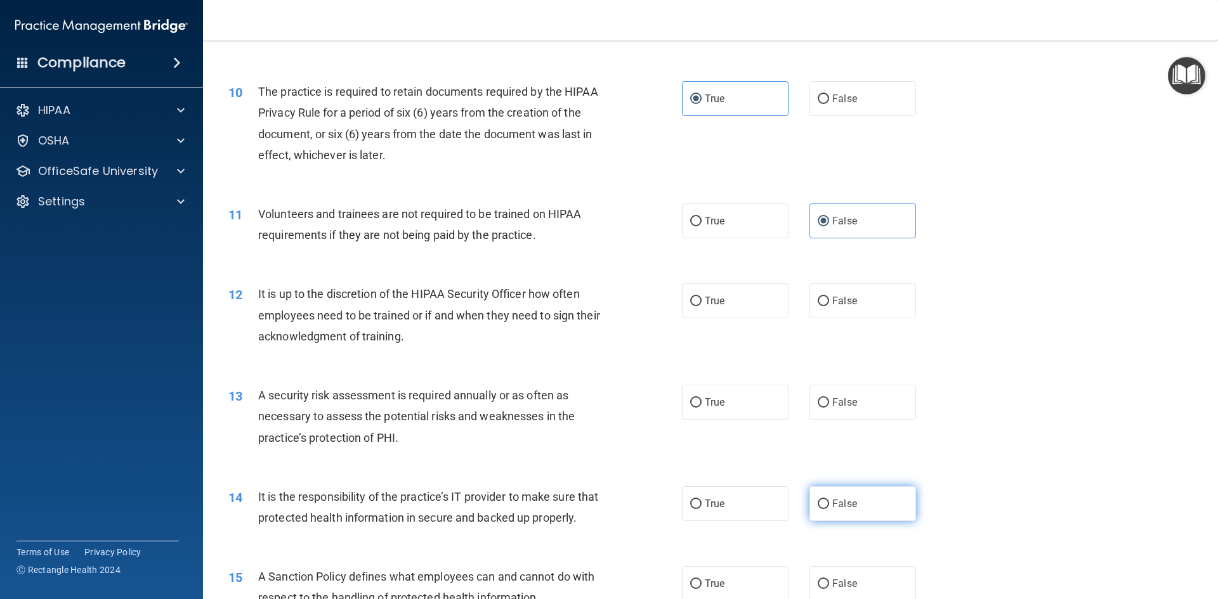
click at [821, 495] on label "False" at bounding box center [862, 503] width 107 height 35
click at [821, 500] on input "False" at bounding box center [822, 505] width 11 height 10
radio input "true"
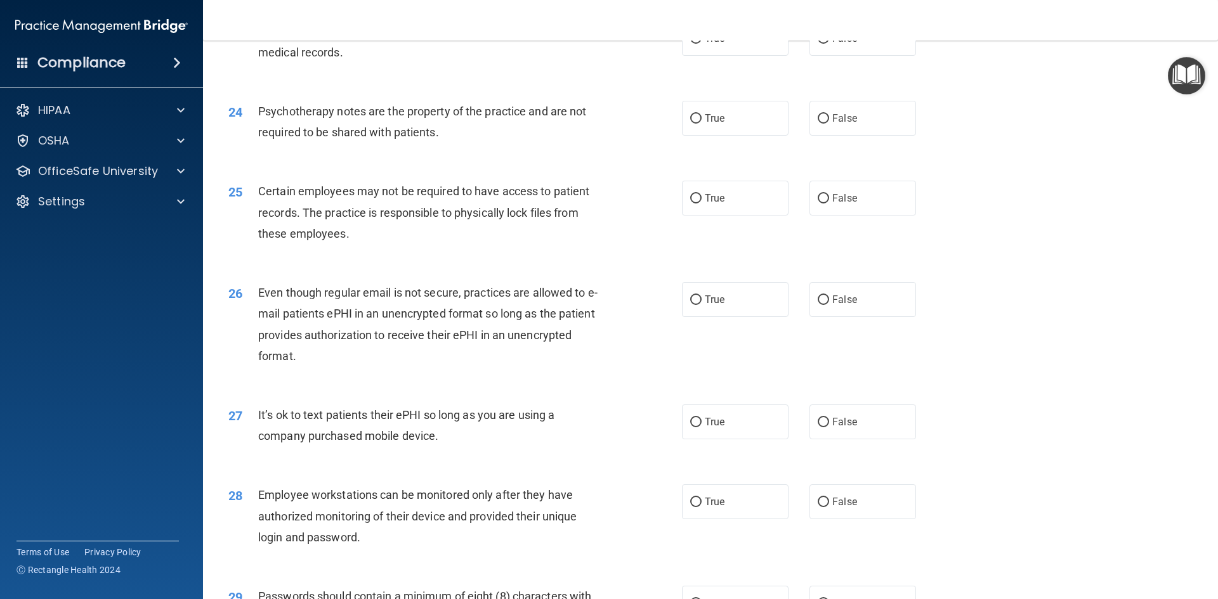
scroll to position [2584, 0]
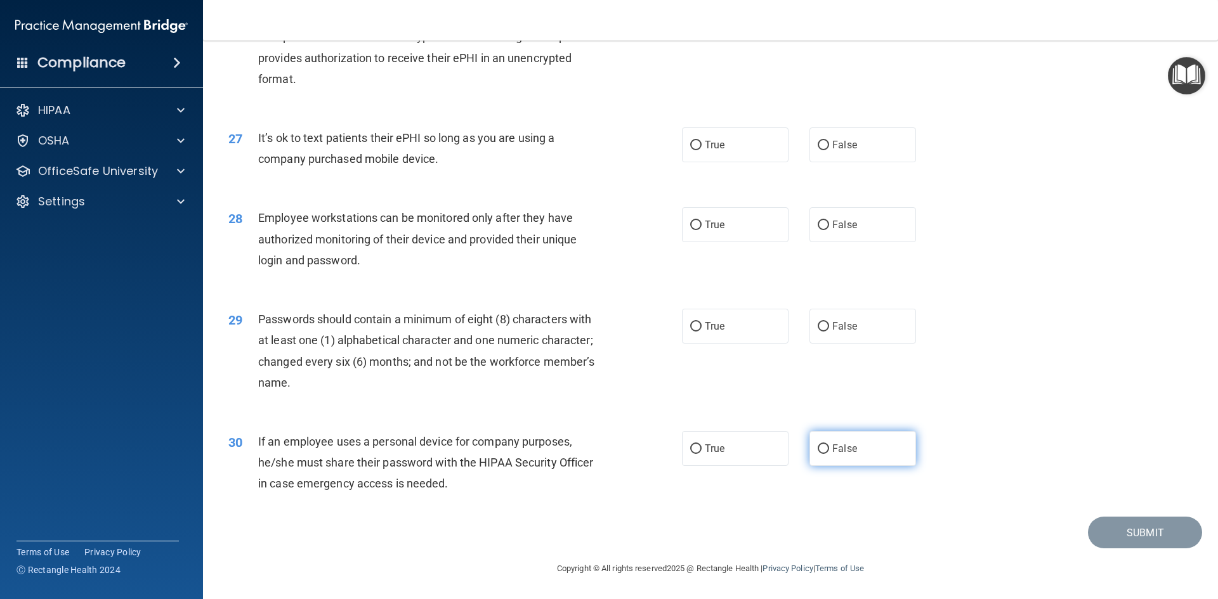
click at [823, 451] on input "False" at bounding box center [822, 450] width 11 height 10
radio input "true"
click at [726, 328] on label "True" at bounding box center [735, 326] width 107 height 35
click at [701, 328] on input "True" at bounding box center [695, 327] width 11 height 10
radio input "true"
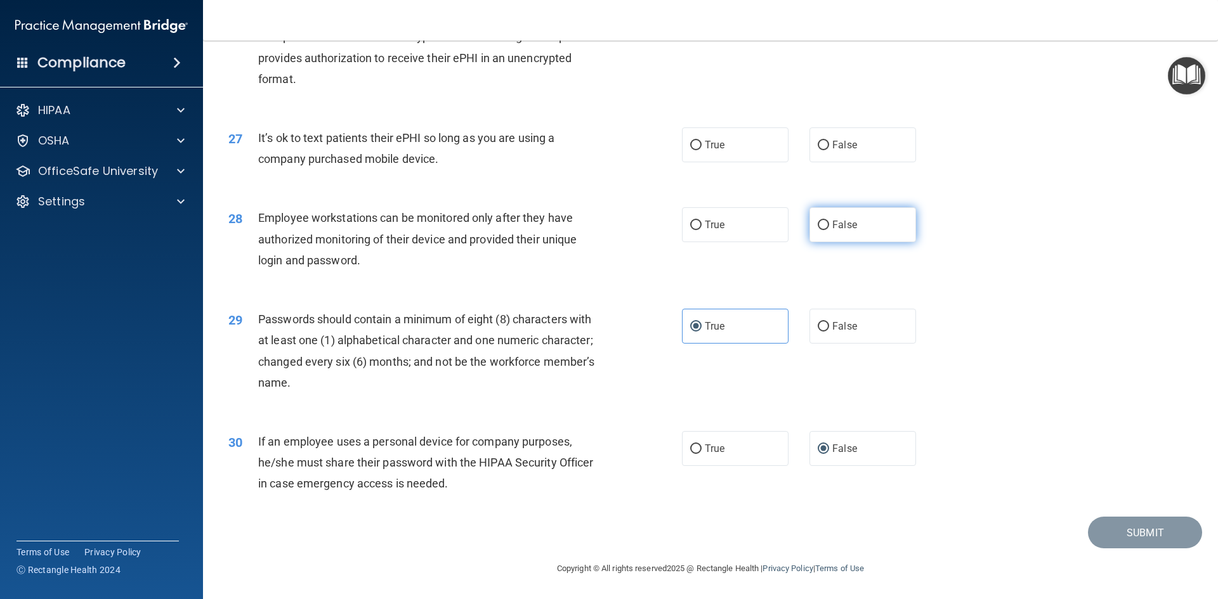
click at [844, 232] on label "False" at bounding box center [862, 224] width 107 height 35
click at [829, 230] on input "False" at bounding box center [822, 226] width 11 height 10
radio input "true"
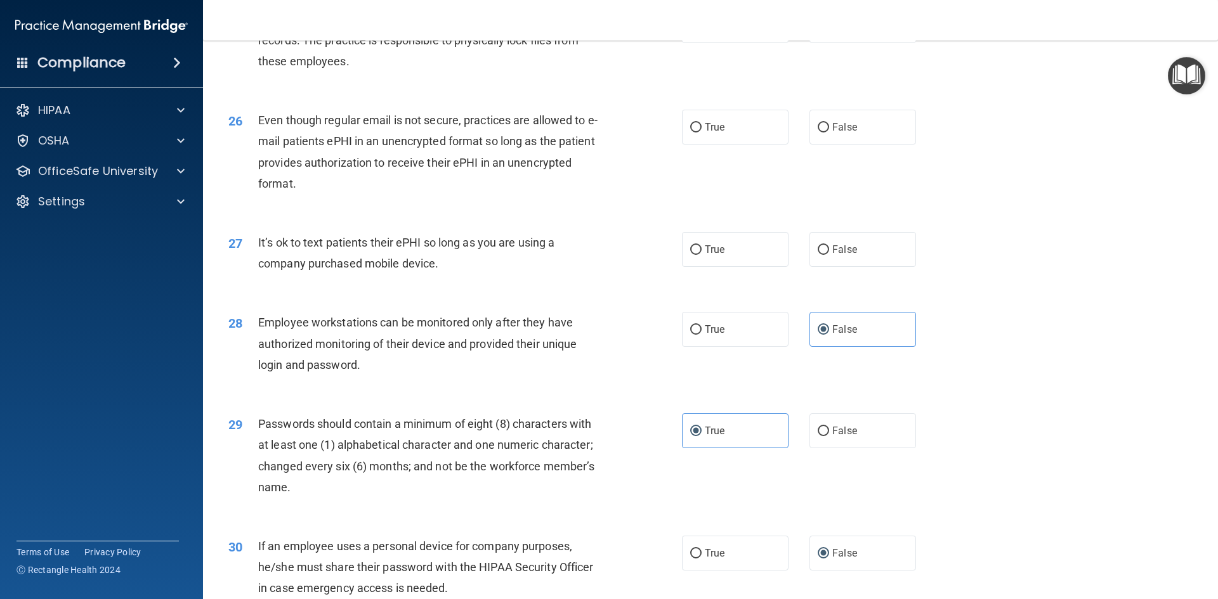
scroll to position [2458, 0]
click at [817, 256] on input "False" at bounding box center [822, 252] width 11 height 10
radio input "true"
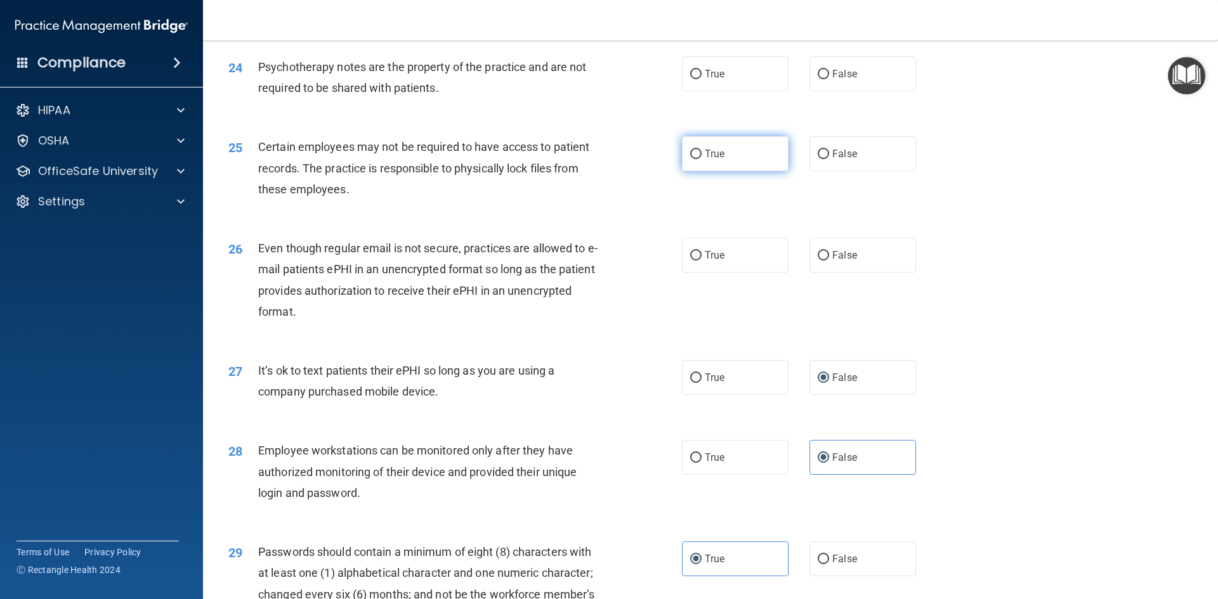
click at [762, 171] on label "True" at bounding box center [735, 153] width 107 height 35
click at [701, 159] on input "True" at bounding box center [695, 155] width 11 height 10
radio input "true"
click at [814, 273] on label "False" at bounding box center [862, 255] width 107 height 35
click at [817, 261] on input "False" at bounding box center [822, 256] width 11 height 10
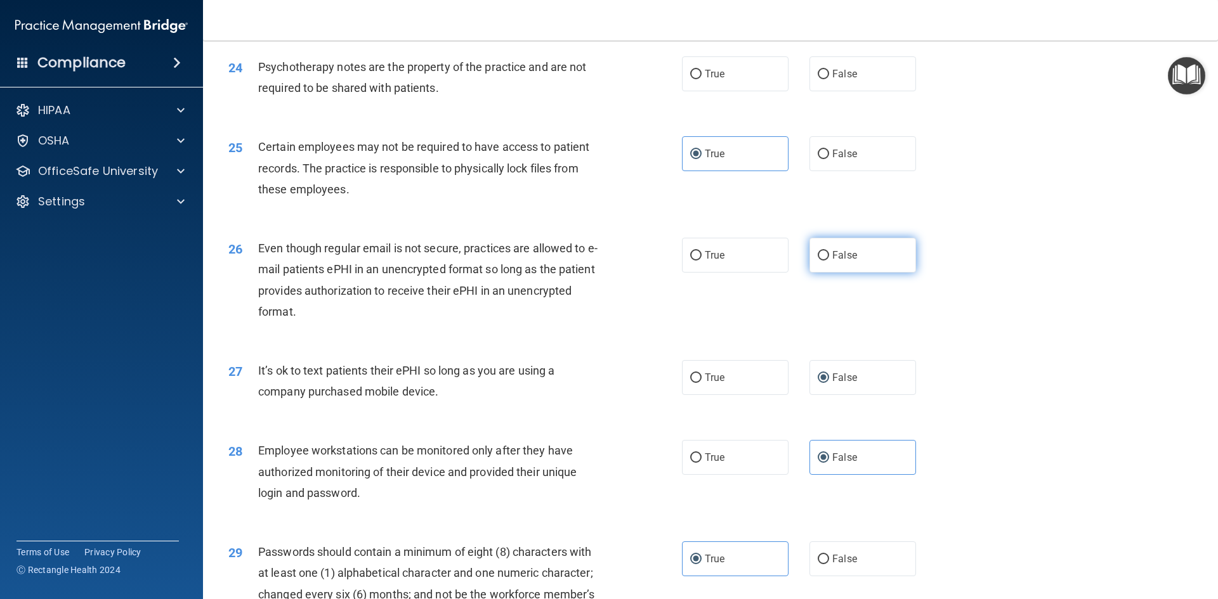
radio input "true"
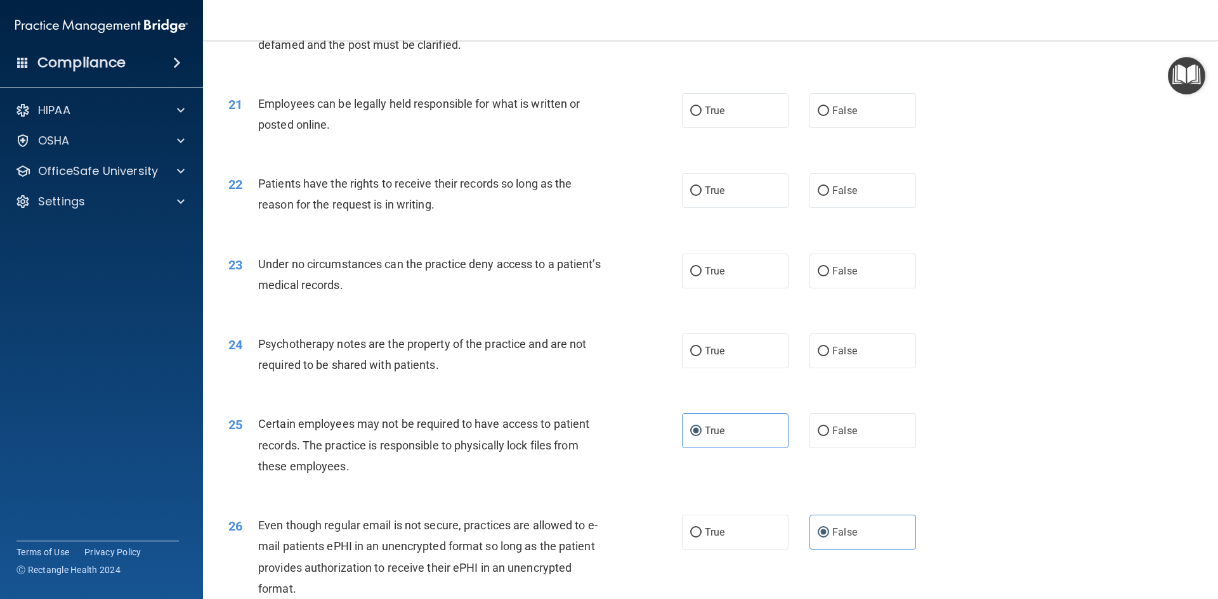
scroll to position [2014, 0]
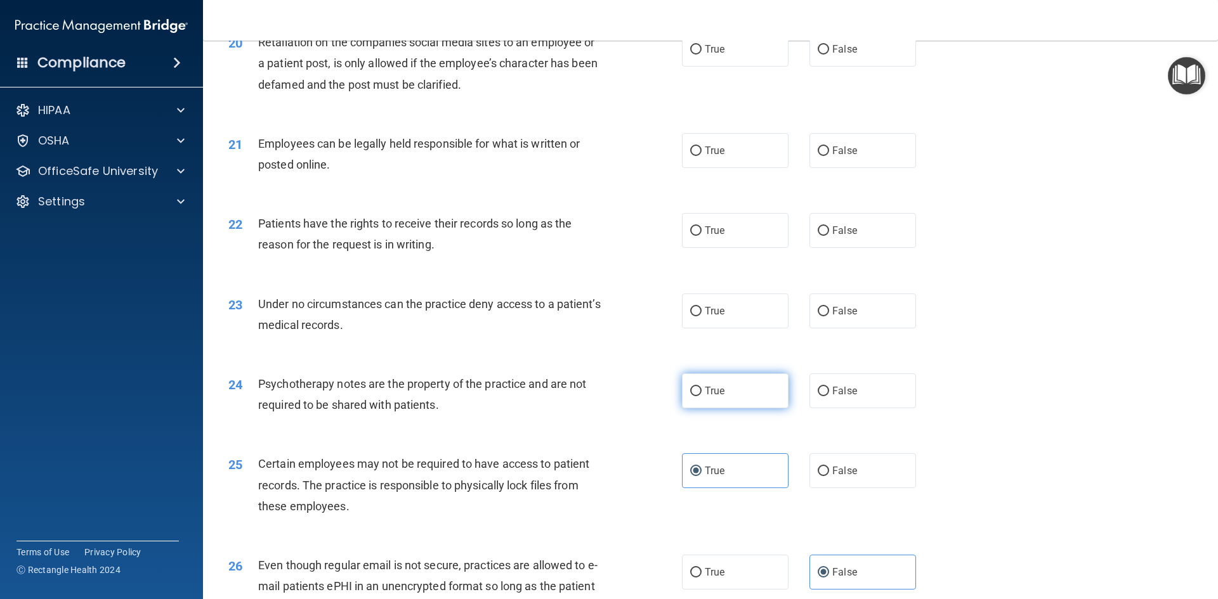
click at [689, 403] on label "True" at bounding box center [735, 391] width 107 height 35
click at [690, 396] on input "True" at bounding box center [695, 392] width 11 height 10
radio input "true"
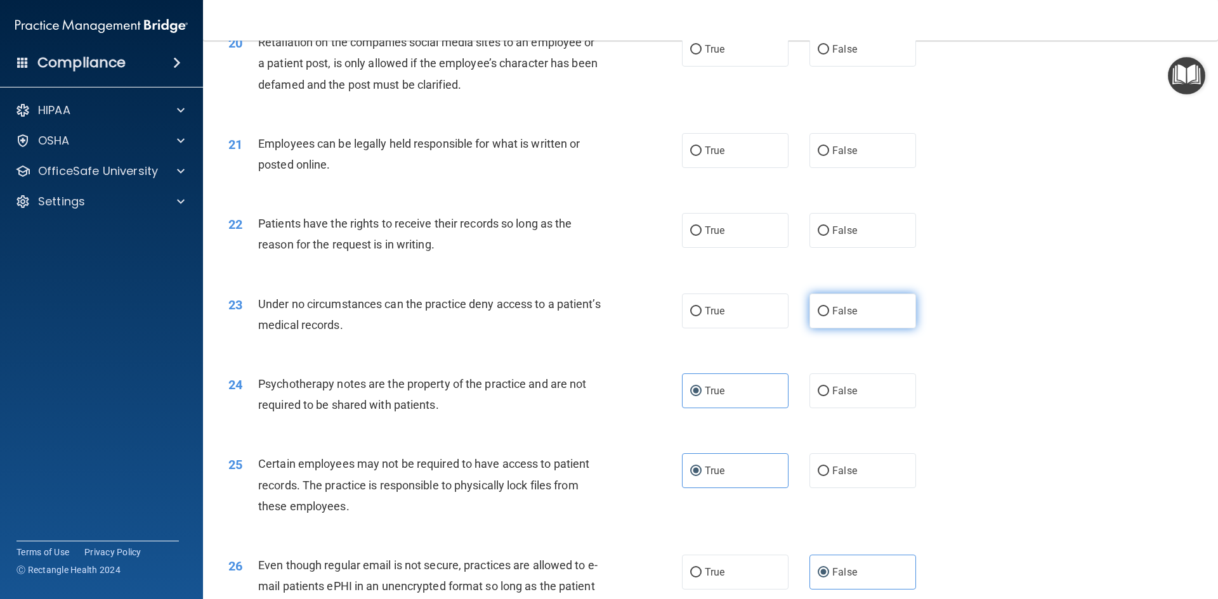
click at [857, 329] on label "False" at bounding box center [862, 311] width 107 height 35
click at [829, 316] on input "False" at bounding box center [822, 312] width 11 height 10
radio input "true"
click at [852, 248] on label "False" at bounding box center [862, 230] width 107 height 35
click at [829, 236] on input "False" at bounding box center [822, 231] width 11 height 10
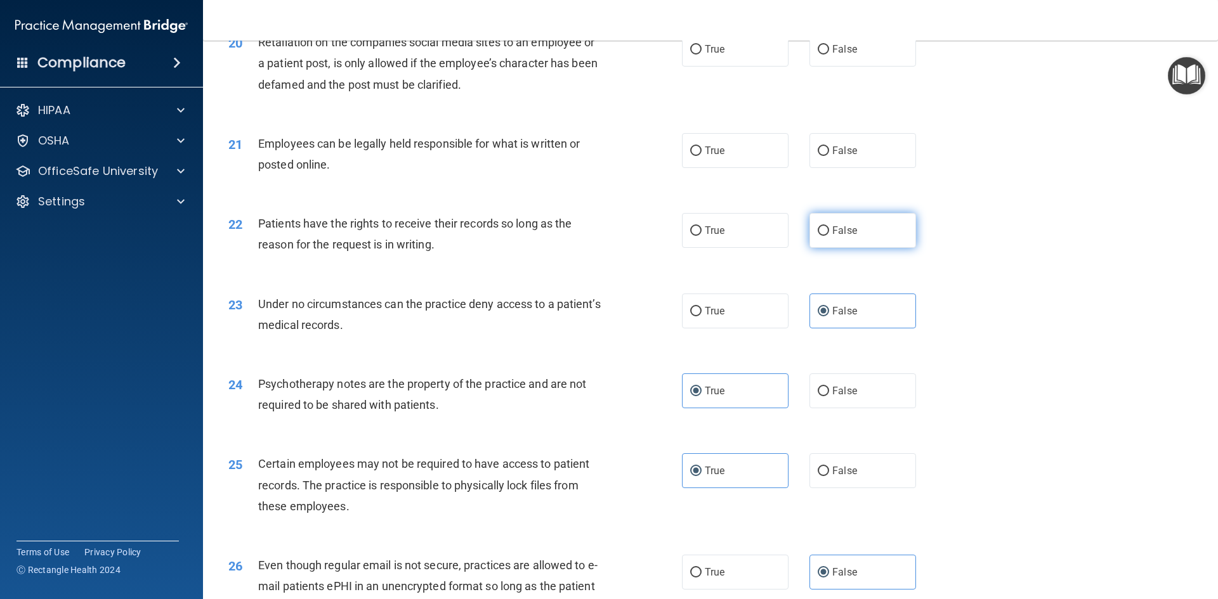
radio input "true"
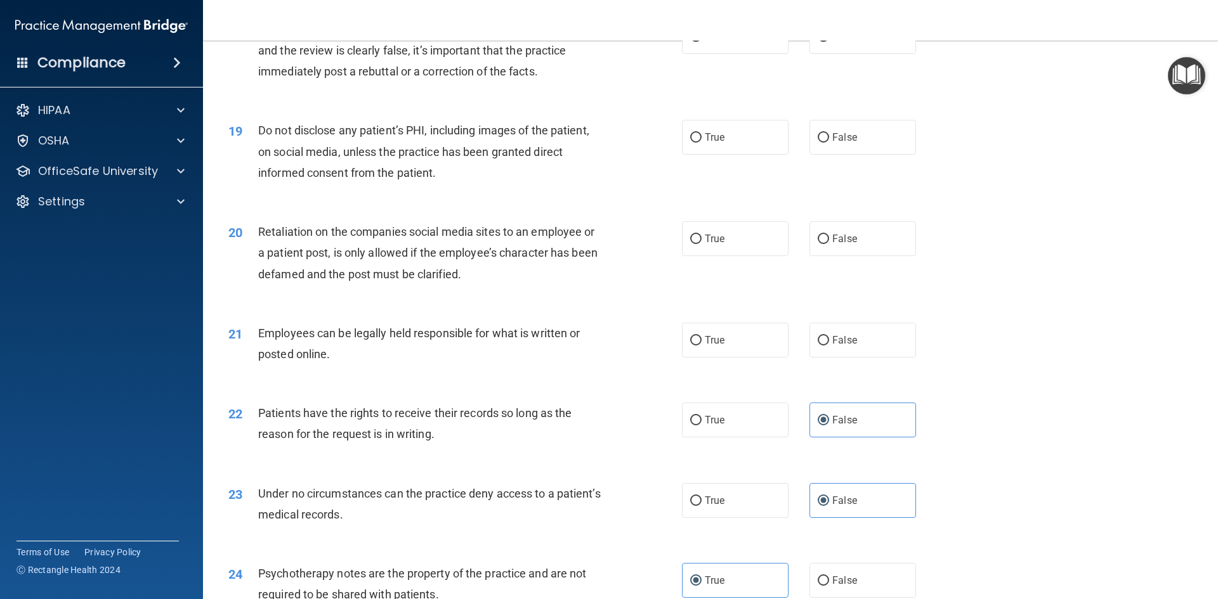
scroll to position [1823, 0]
click at [719, 347] on span "True" at bounding box center [715, 341] width 20 height 12
click at [701, 346] on input "True" at bounding box center [695, 342] width 11 height 10
radio input "true"
click at [840, 257] on label "False" at bounding box center [862, 239] width 107 height 35
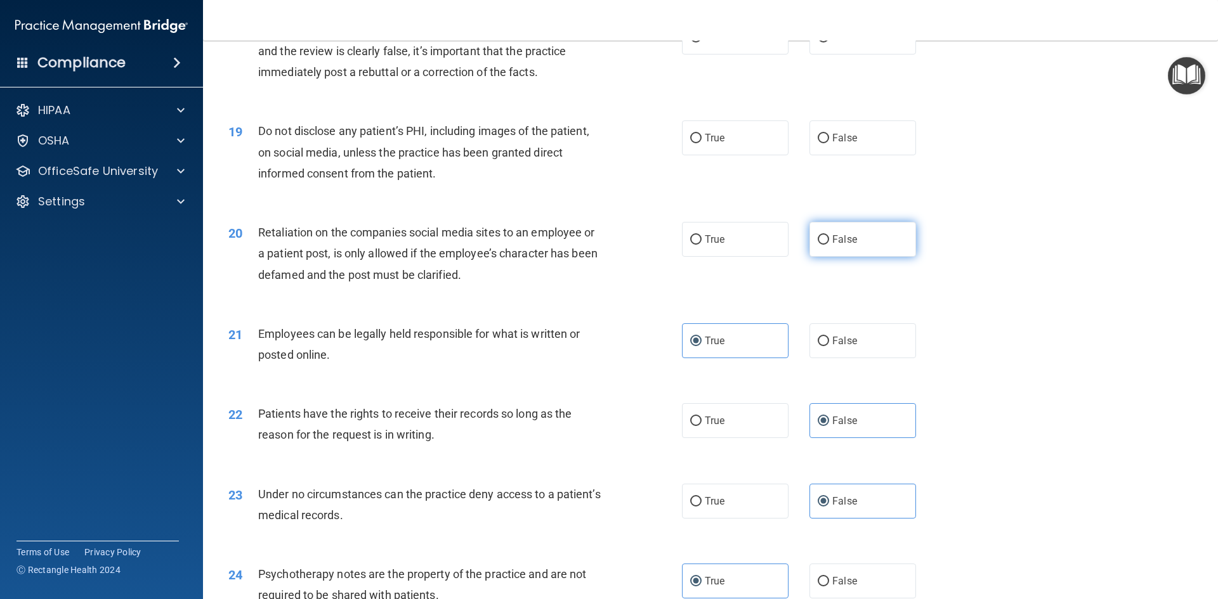
click at [829, 245] on input "False" at bounding box center [822, 240] width 11 height 10
radio input "true"
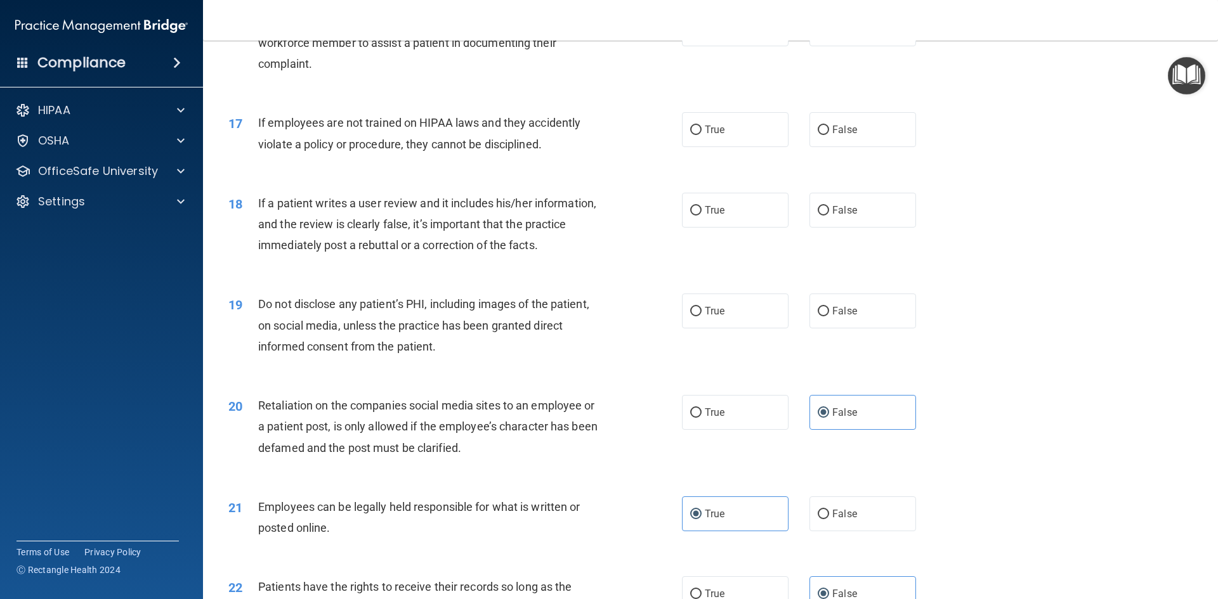
scroll to position [1633, 0]
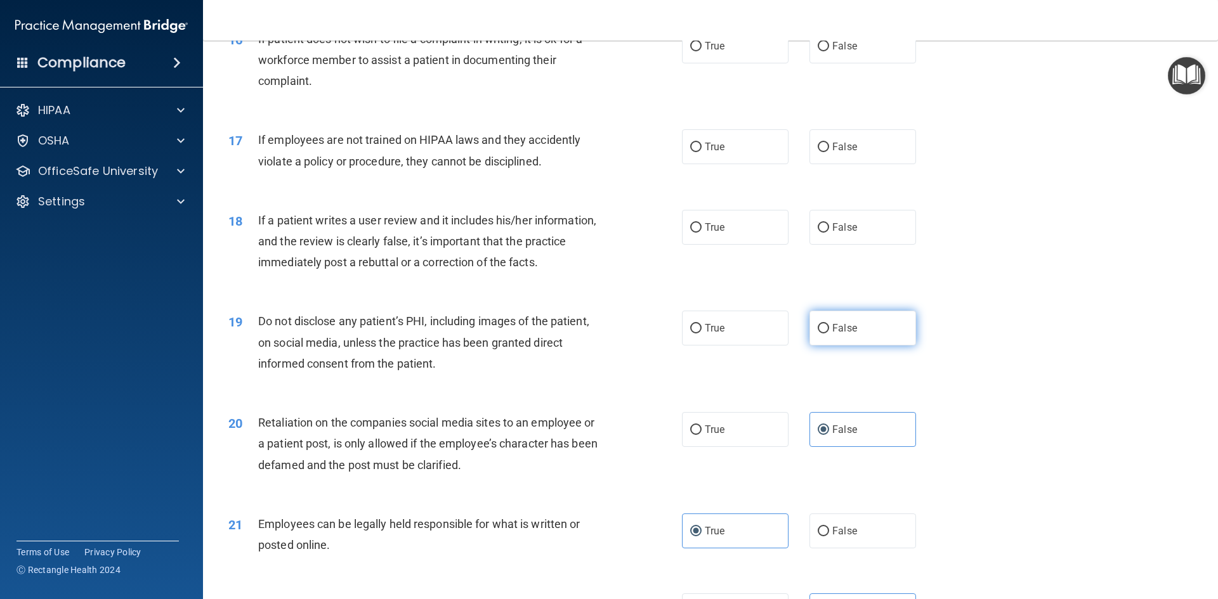
click at [856, 346] on label "False" at bounding box center [862, 328] width 107 height 35
click at [829, 334] on input "False" at bounding box center [822, 329] width 11 height 10
radio input "true"
click at [830, 245] on label "False" at bounding box center [862, 227] width 107 height 35
click at [829, 233] on input "False" at bounding box center [822, 228] width 11 height 10
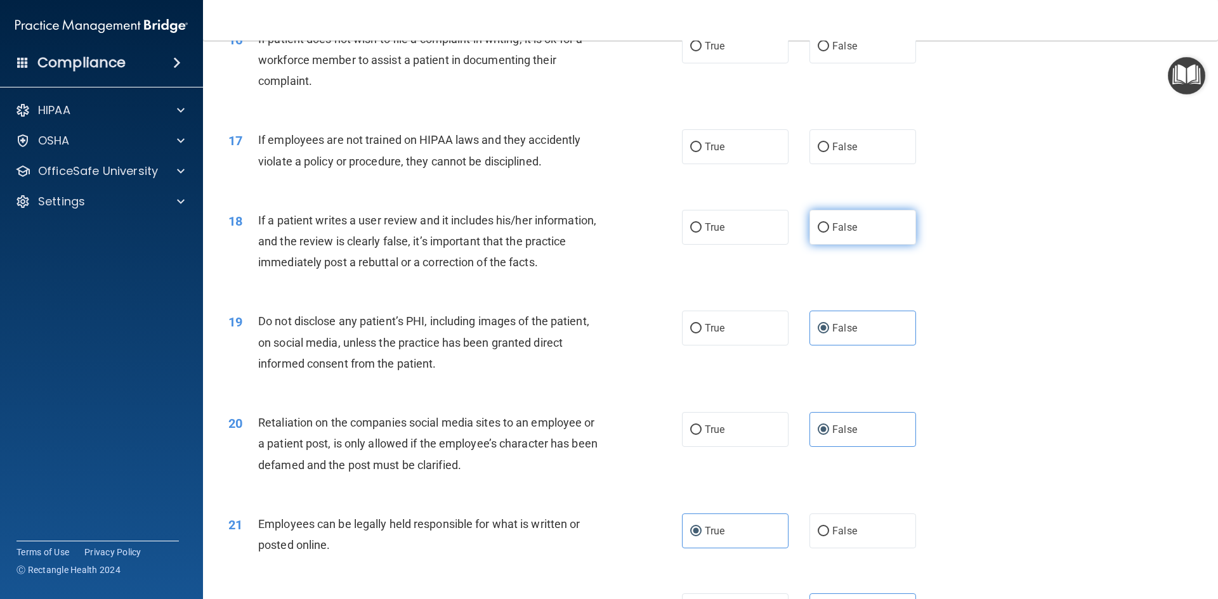
radio input "true"
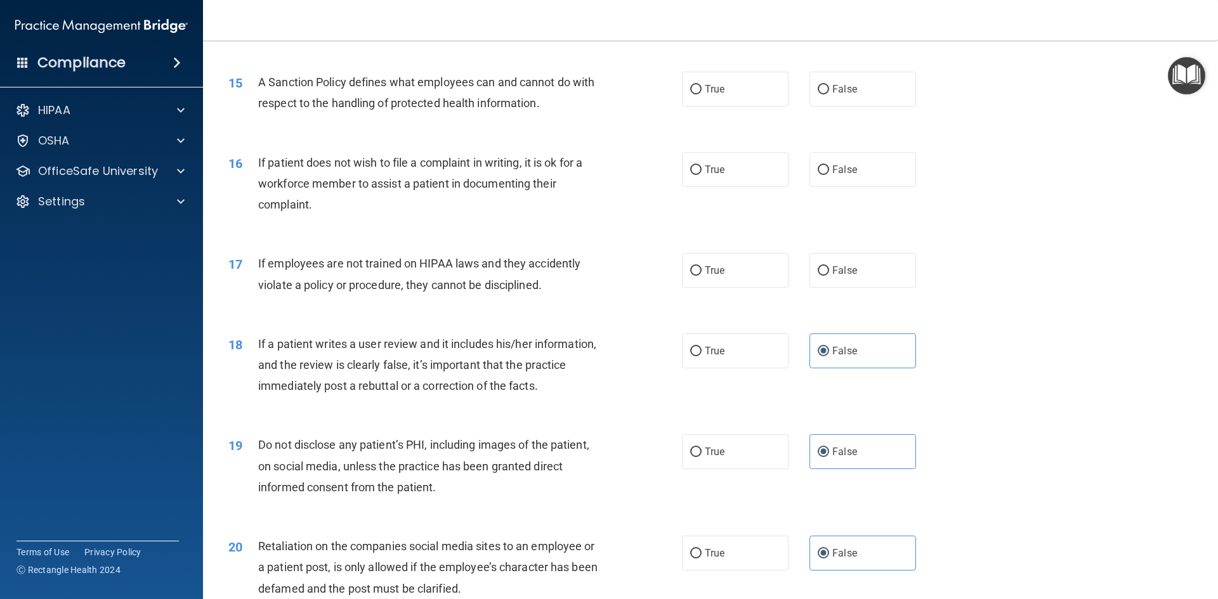
scroll to position [1506, 0]
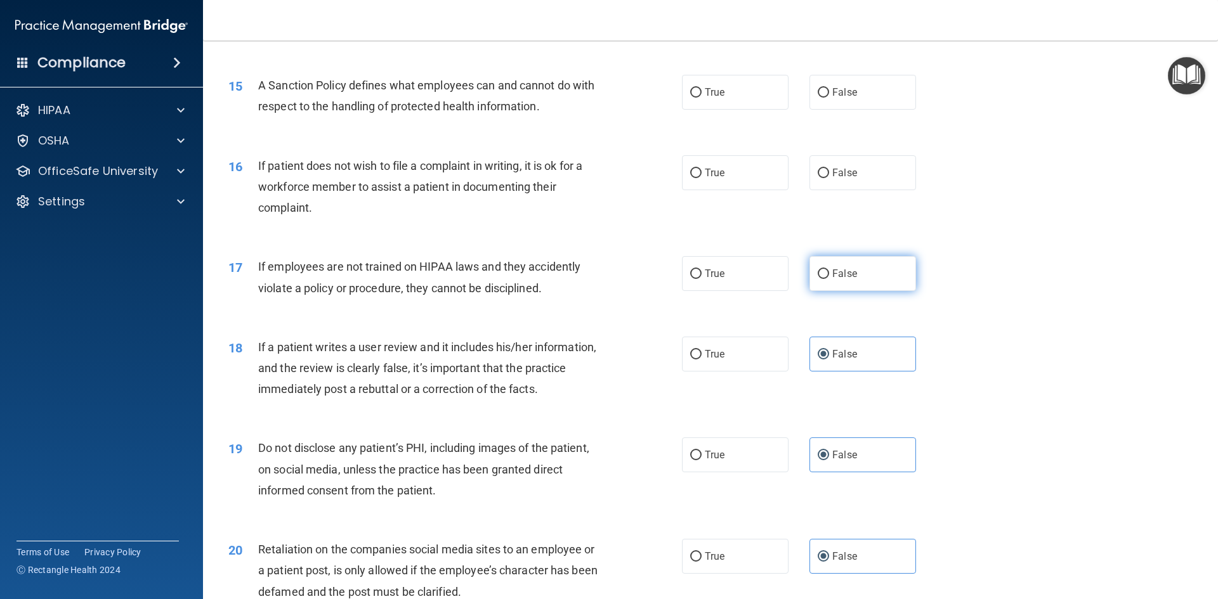
click at [817, 279] on input "False" at bounding box center [822, 275] width 11 height 10
radio input "true"
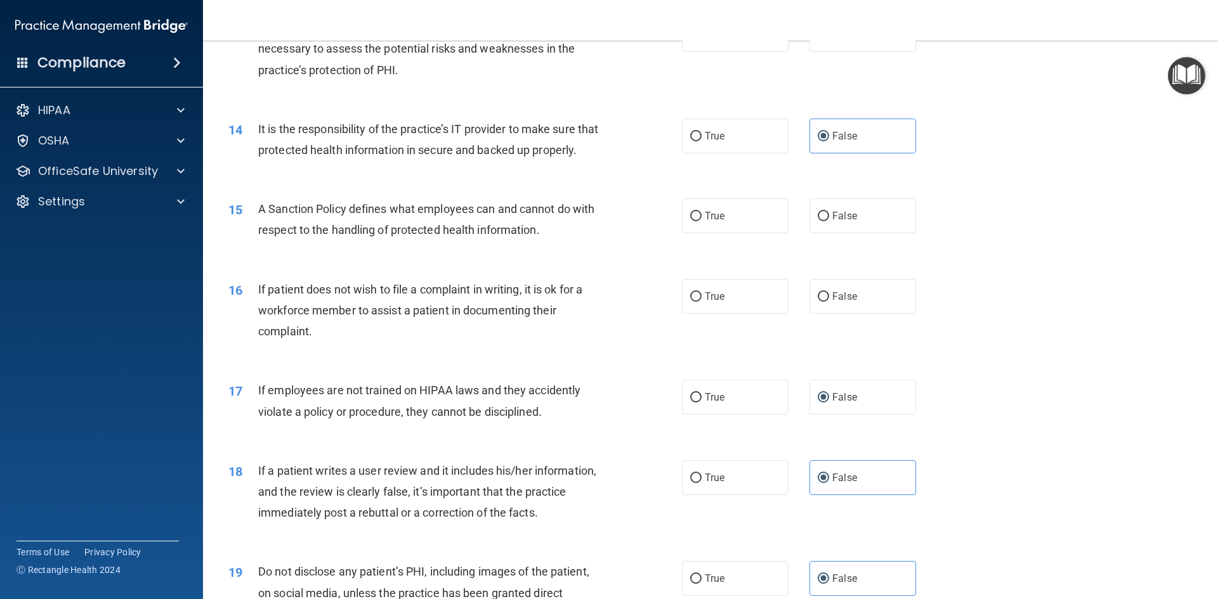
scroll to position [1379, 0]
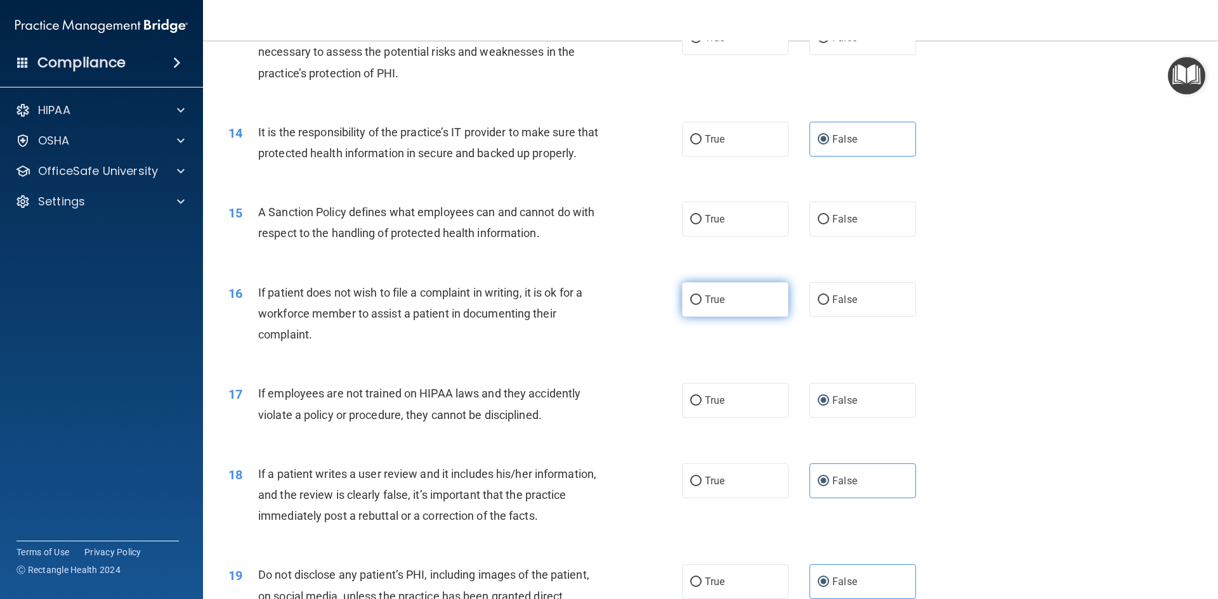
click at [717, 306] on span "True" at bounding box center [715, 300] width 20 height 12
click at [701, 305] on input "True" at bounding box center [695, 301] width 11 height 10
radio input "true"
click at [733, 237] on label "True" at bounding box center [735, 219] width 107 height 35
click at [701, 225] on input "True" at bounding box center [695, 220] width 11 height 10
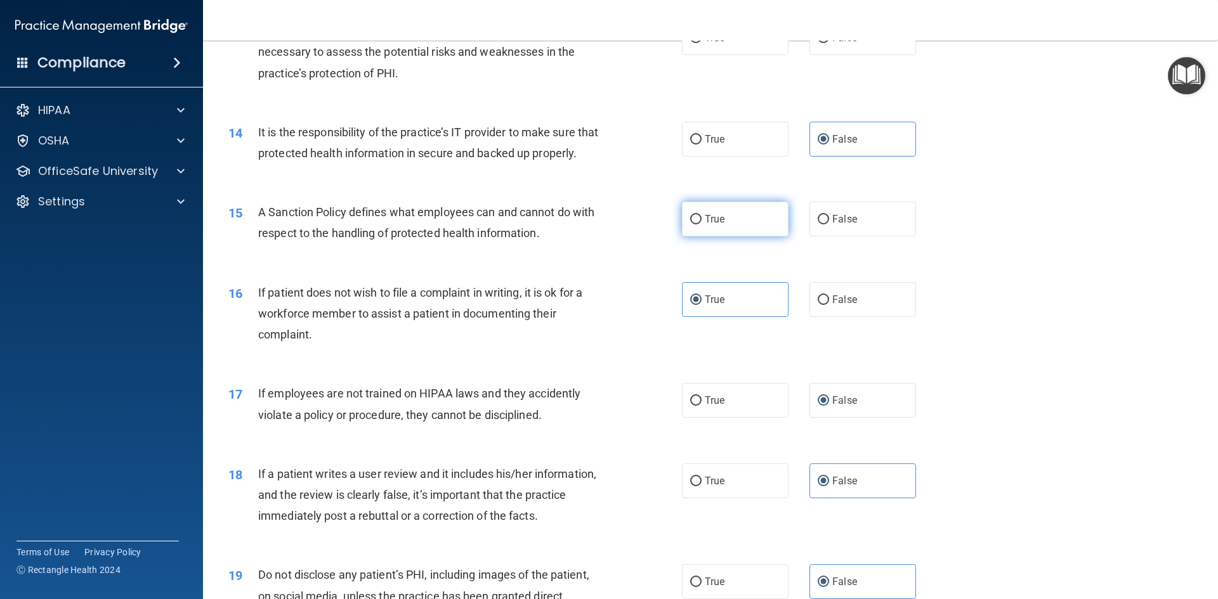
radio input "true"
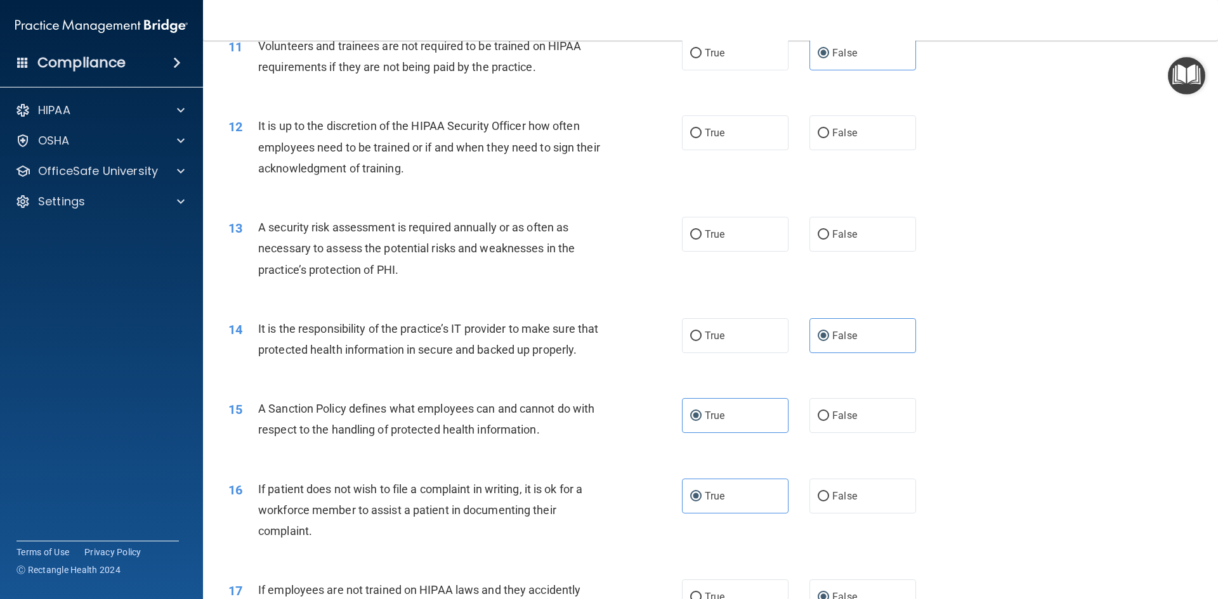
scroll to position [1126, 0]
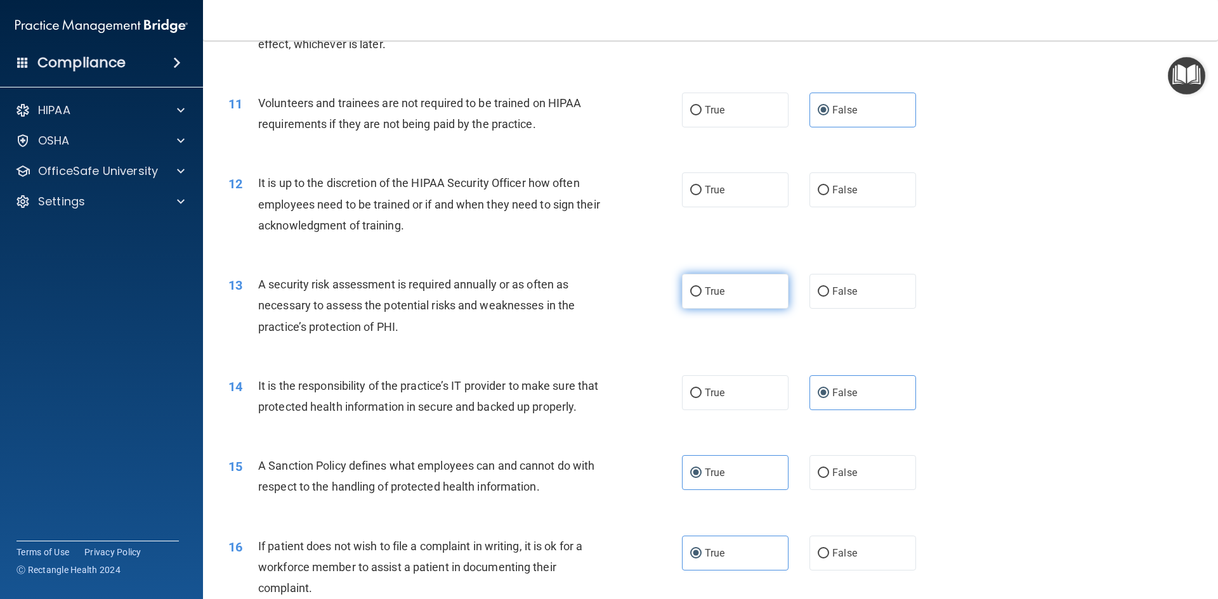
click at [732, 283] on label "True" at bounding box center [735, 291] width 107 height 35
click at [701, 287] on input "True" at bounding box center [695, 292] width 11 height 10
radio input "true"
click at [747, 206] on label "True" at bounding box center [735, 190] width 107 height 35
click at [701, 195] on input "True" at bounding box center [695, 191] width 11 height 10
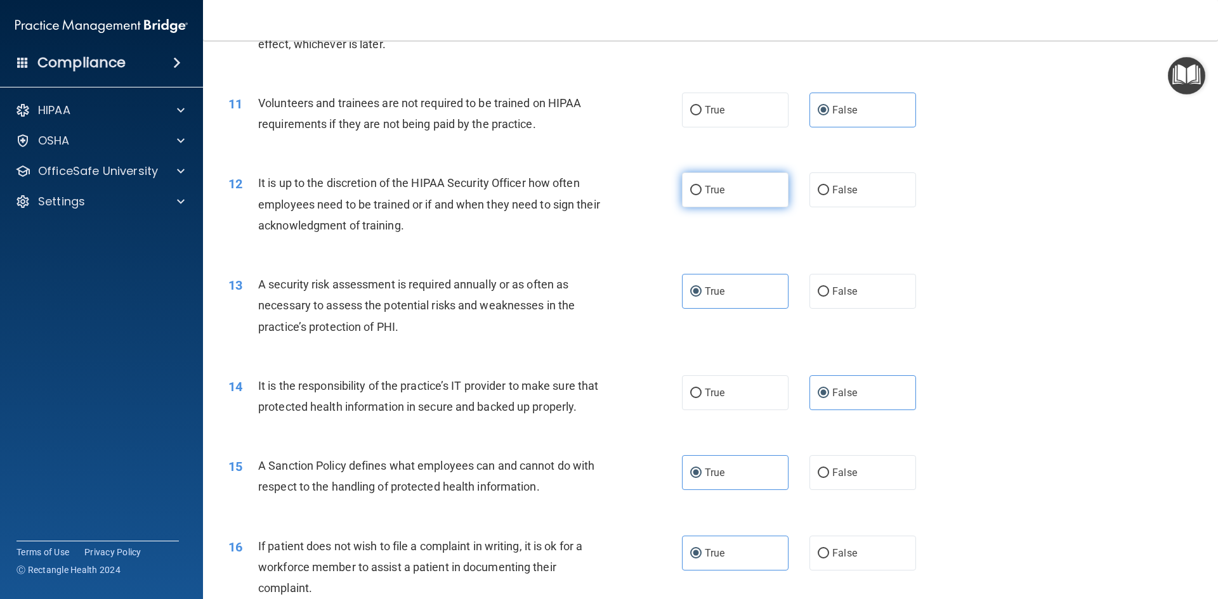
radio input "true"
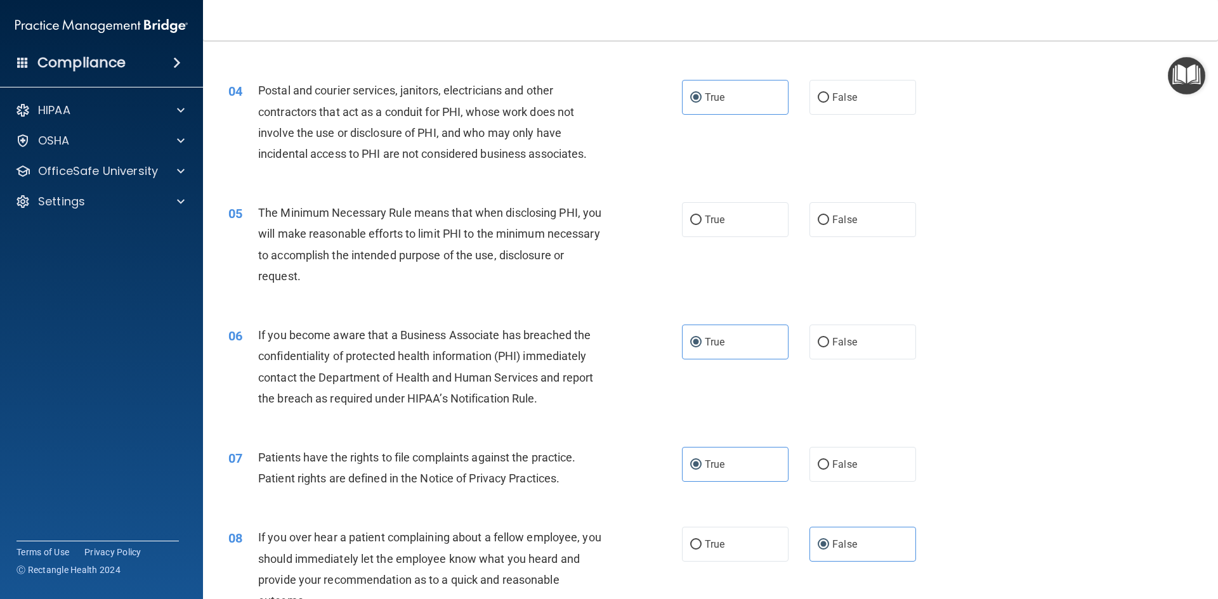
scroll to position [301, 0]
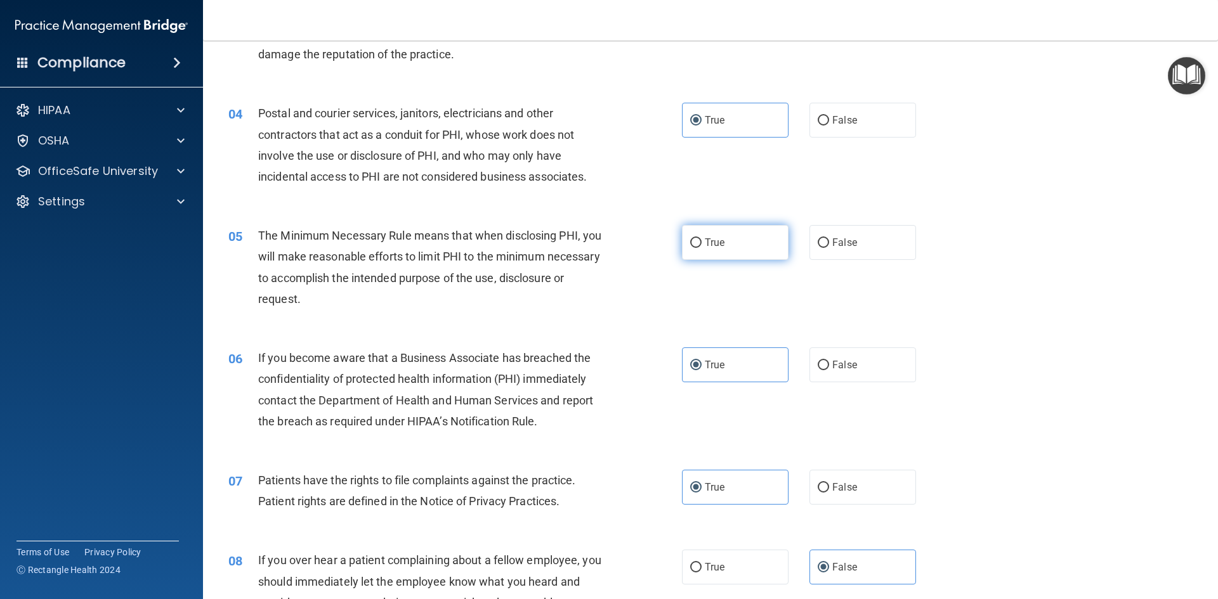
click at [712, 255] on label "True" at bounding box center [735, 242] width 107 height 35
click at [701, 248] on input "True" at bounding box center [695, 243] width 11 height 10
radio input "true"
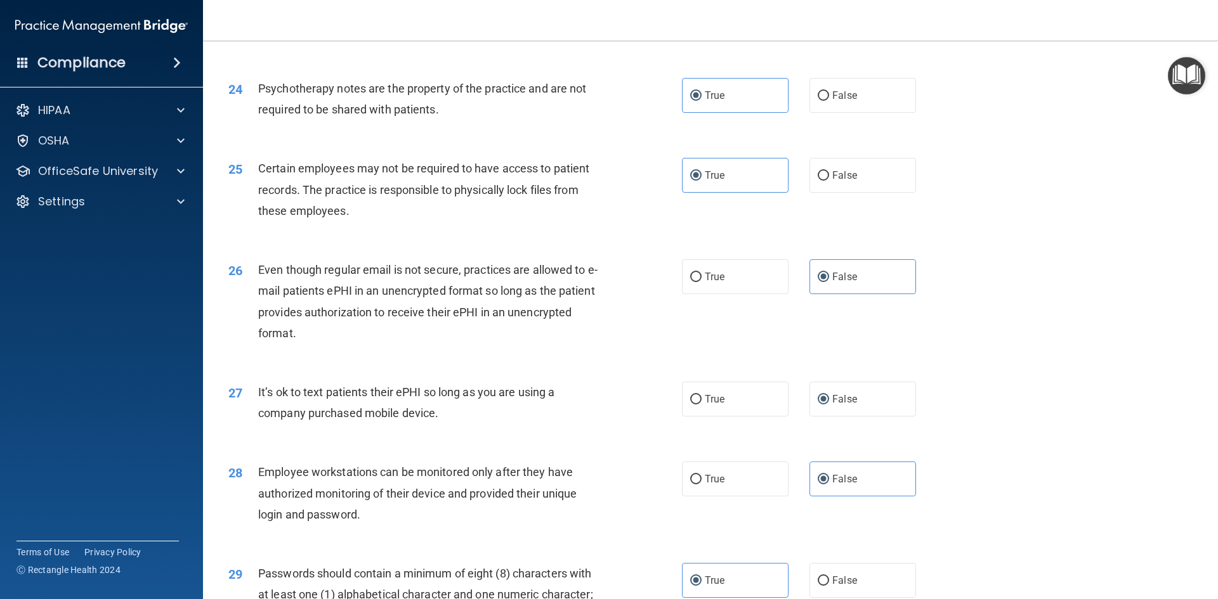
scroll to position [2584, 0]
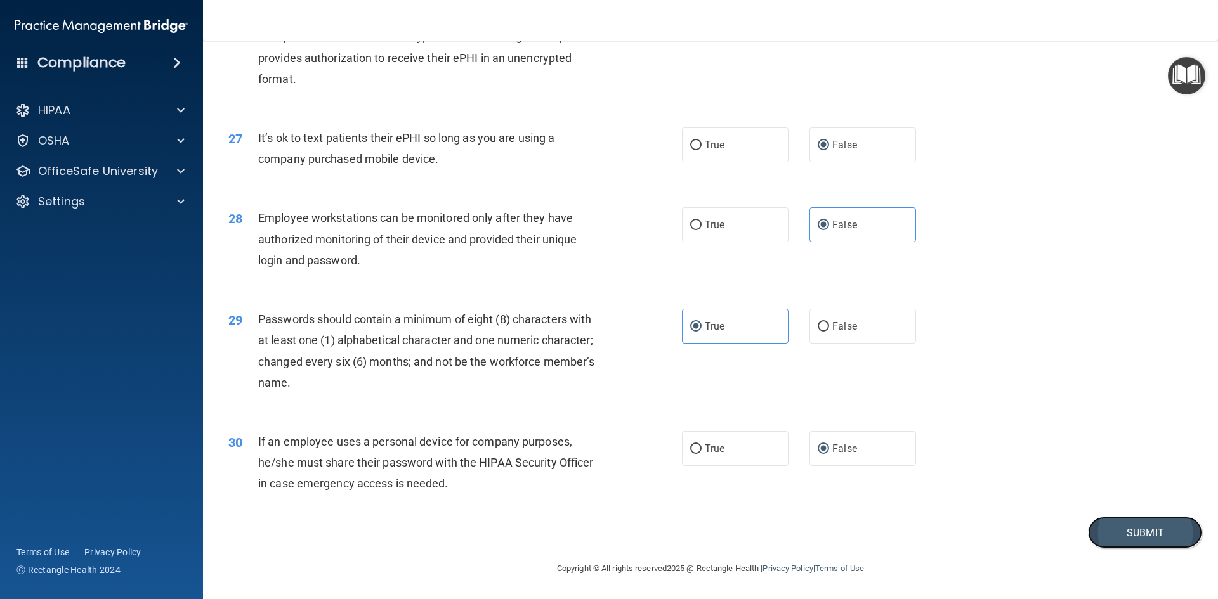
click at [1146, 534] on button "Submit" at bounding box center [1145, 533] width 114 height 32
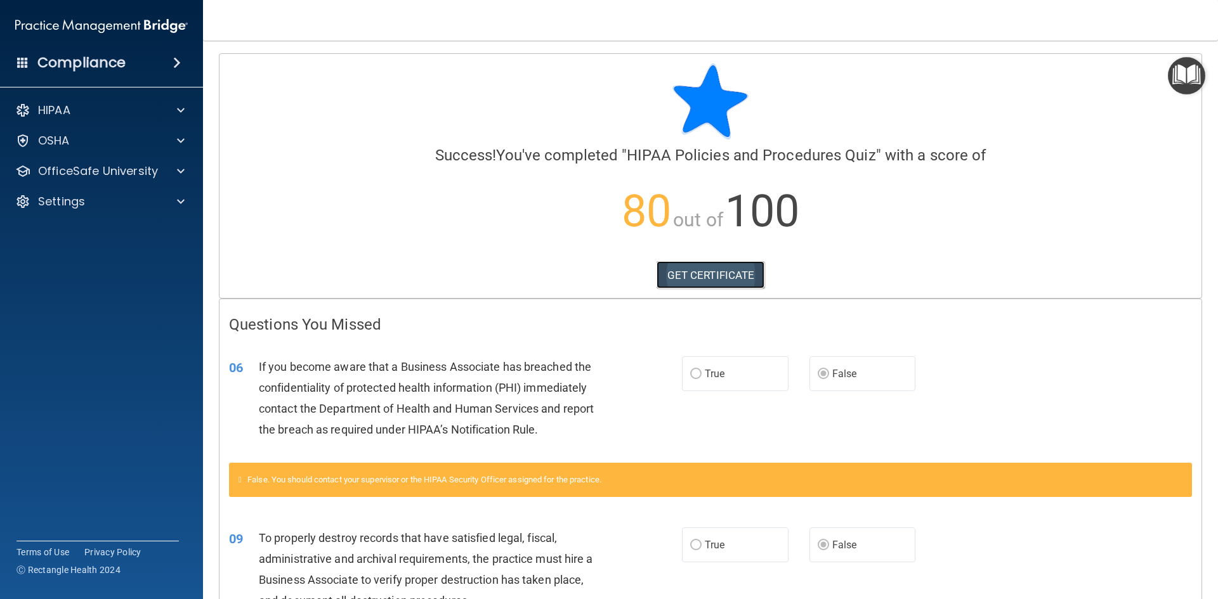
click at [684, 268] on link "GET CERTIFICATE" at bounding box center [710, 275] width 108 height 28
click at [77, 110] on div "HIPAA" at bounding box center [84, 110] width 157 height 15
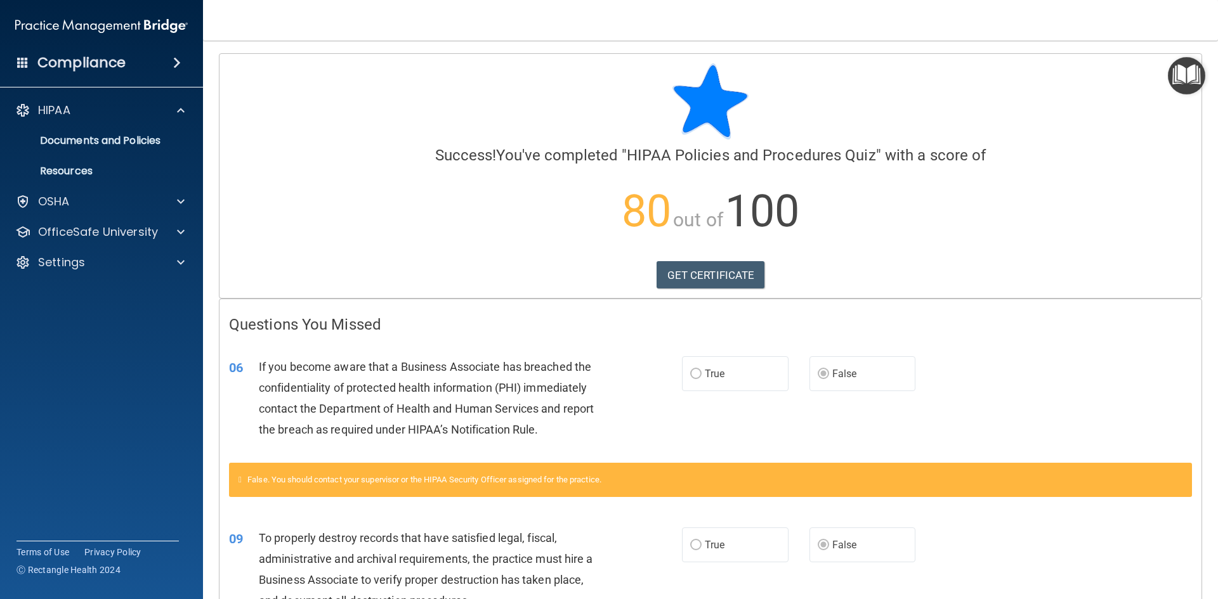
click at [1182, 66] on img "Open Resource Center" at bounding box center [1186, 75] width 37 height 37
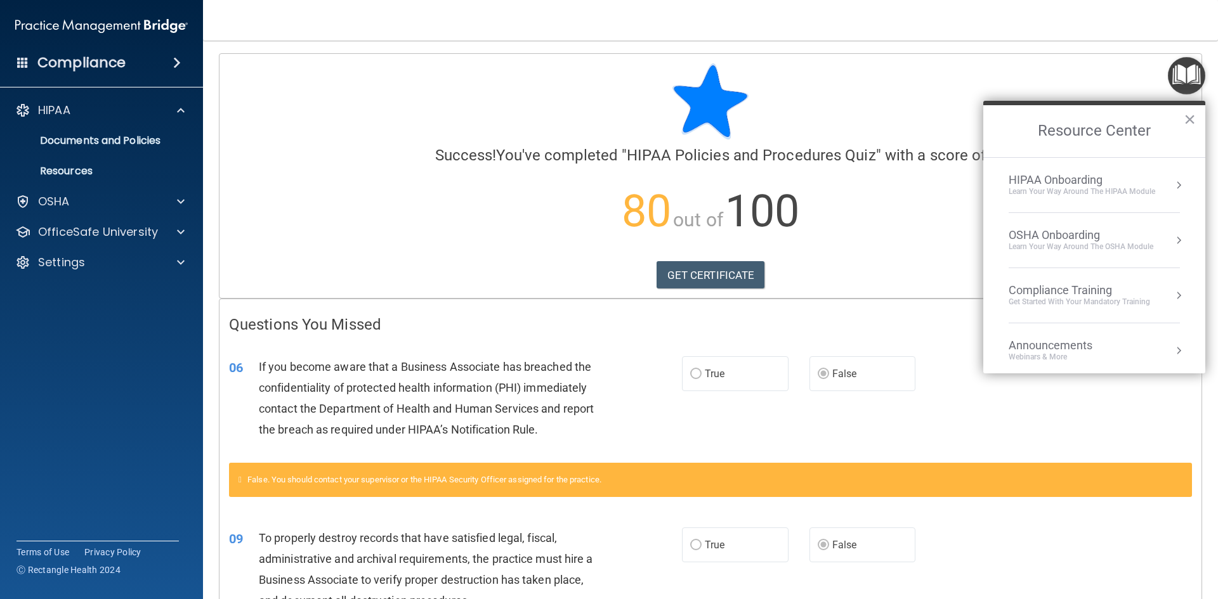
click at [1126, 181] on div "HIPAA Onboarding" at bounding box center [1081, 180] width 147 height 14
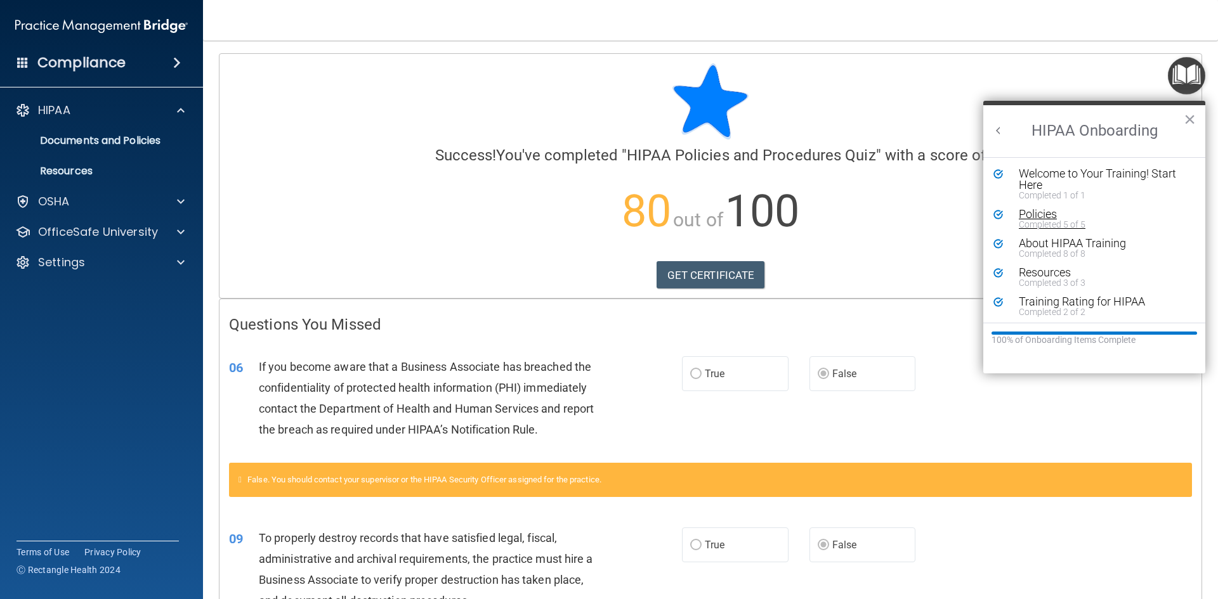
scroll to position [3, 0]
click at [1086, 238] on div "About HIPAA Training" at bounding box center [1099, 240] width 160 height 11
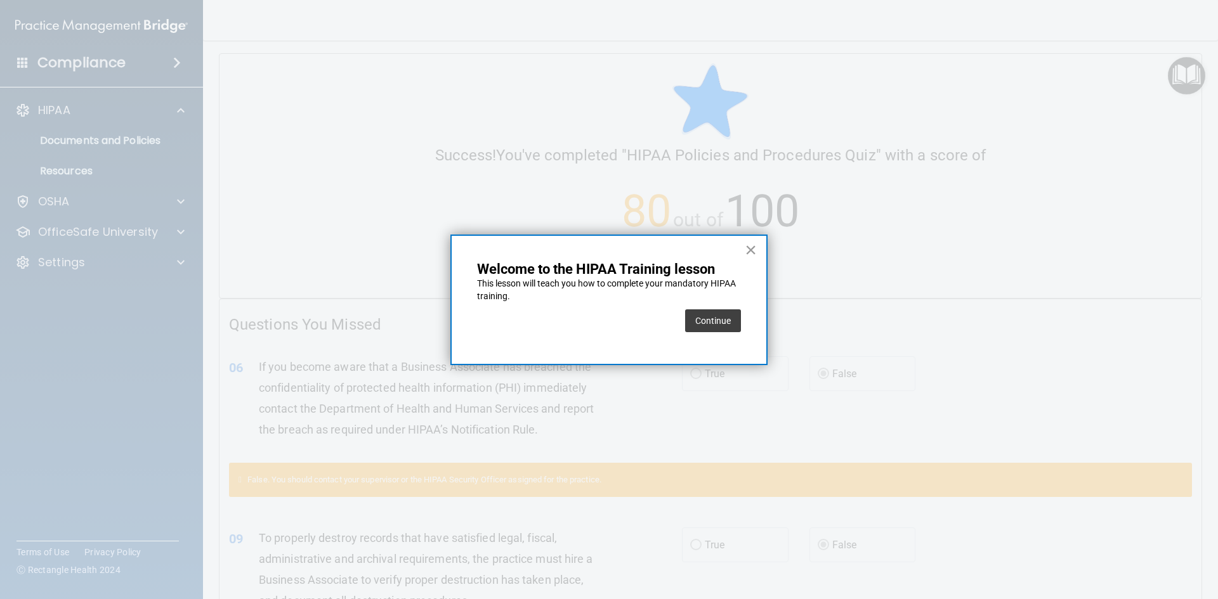
click at [755, 251] on button "×" at bounding box center [751, 250] width 12 height 20
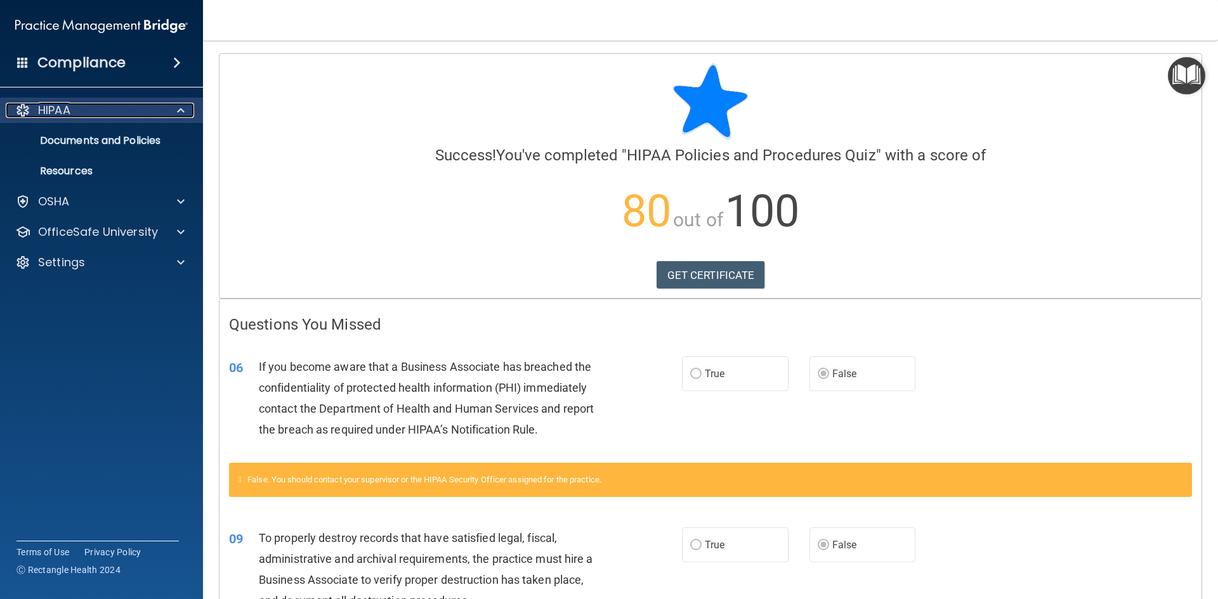
click at [174, 105] on div at bounding box center [179, 110] width 32 height 15
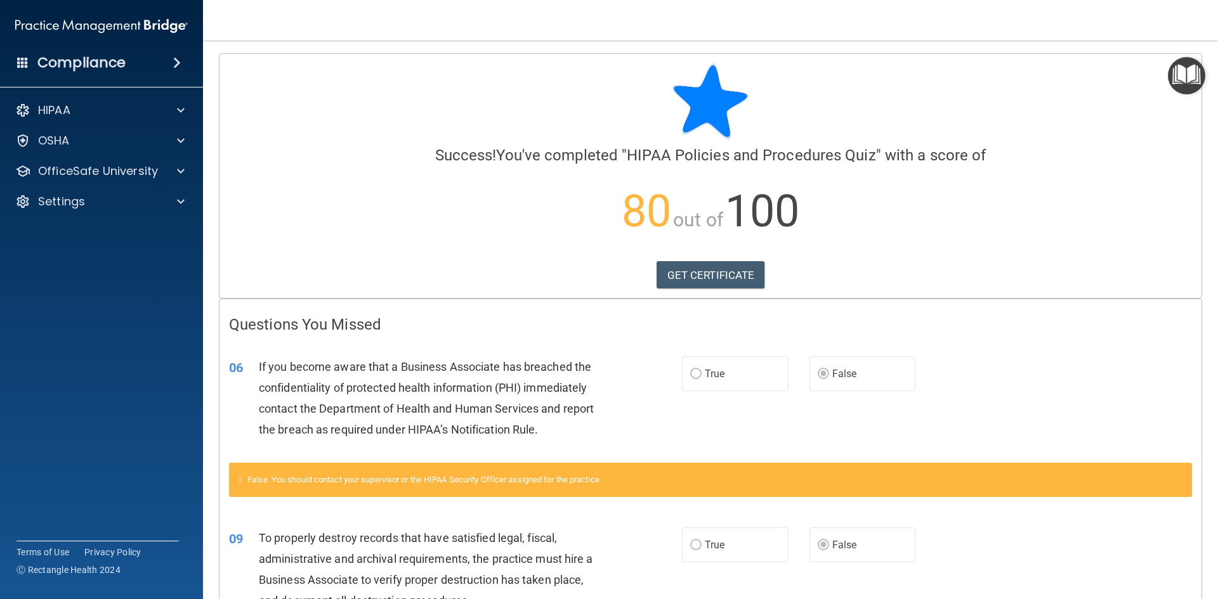
click at [1194, 78] on img "Open Resource Center" at bounding box center [1186, 75] width 37 height 37
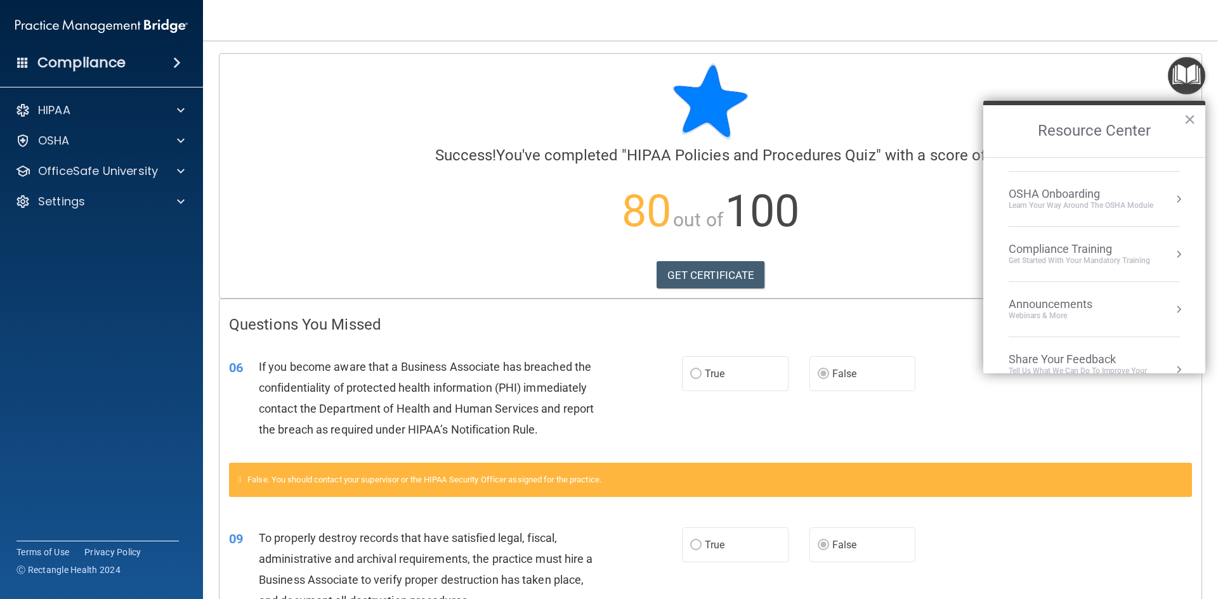
scroll to position [63, 0]
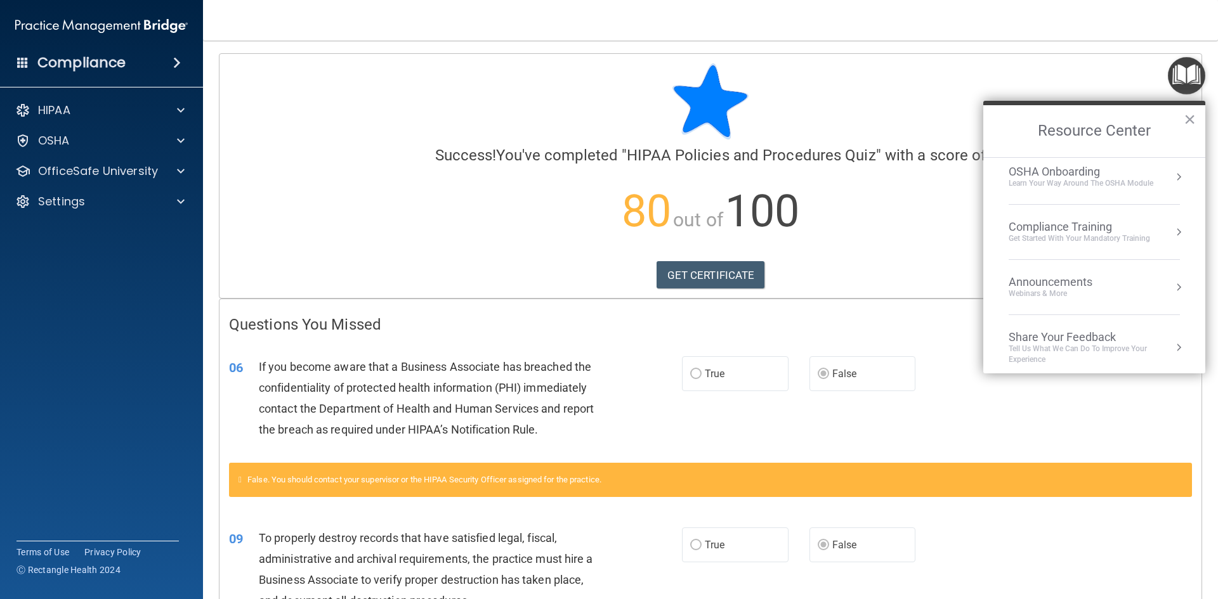
click at [1172, 237] on button "Resource Center" at bounding box center [1178, 232] width 13 height 13
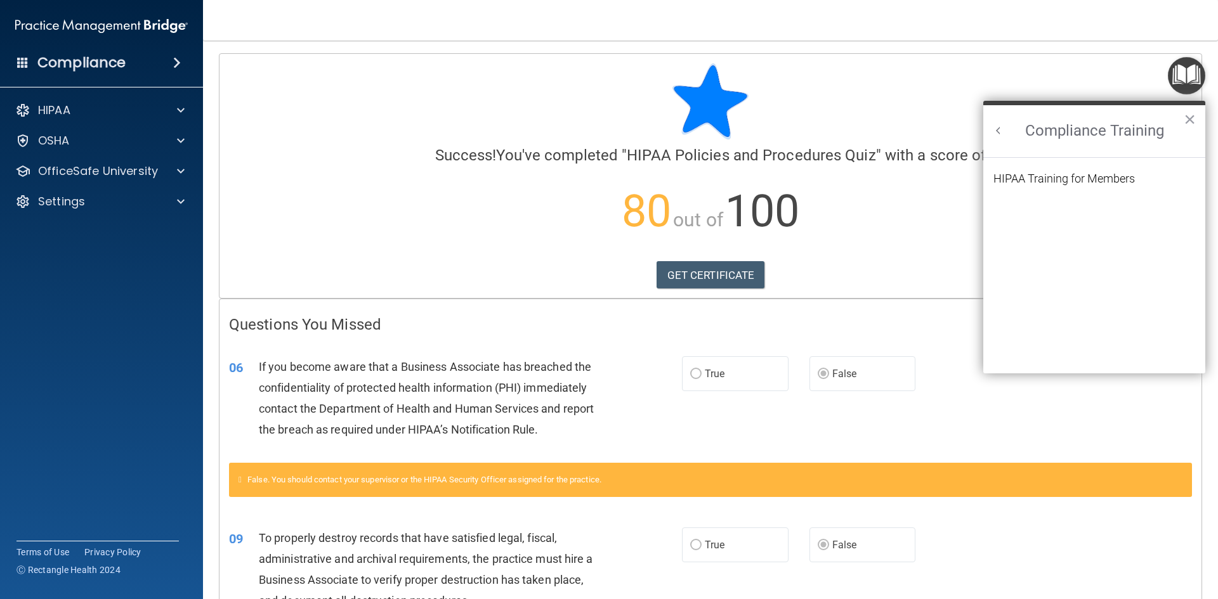
scroll to position [0, 0]
click at [1104, 185] on div "HIPAA Training for Members" at bounding box center [1063, 178] width 141 height 11
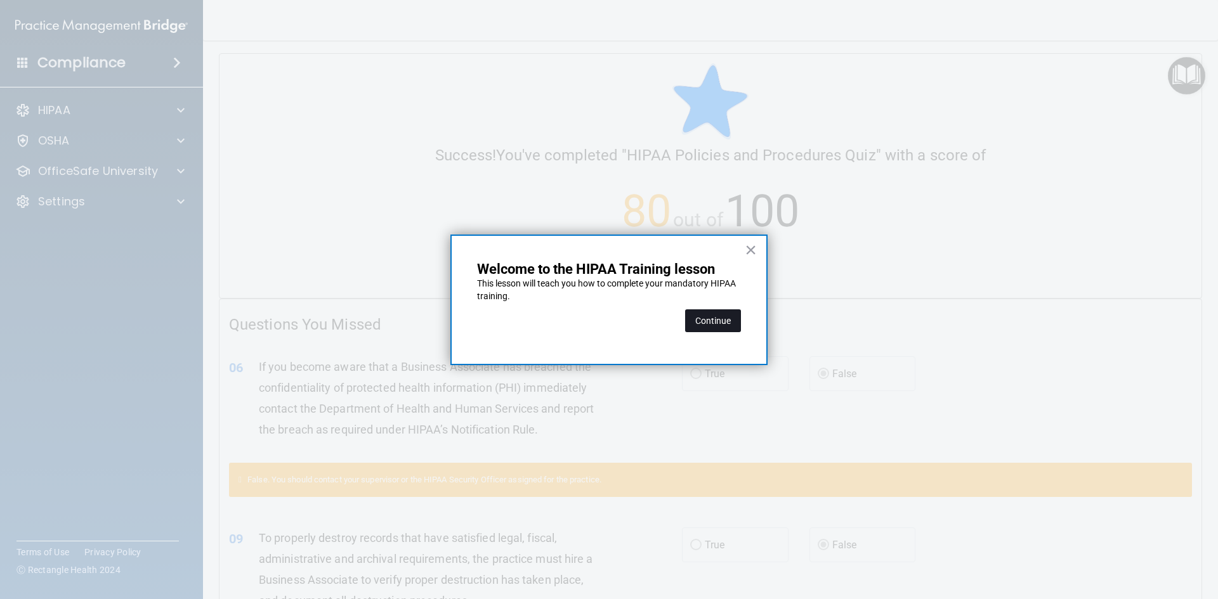
click at [739, 323] on button "Continue" at bounding box center [713, 320] width 56 height 23
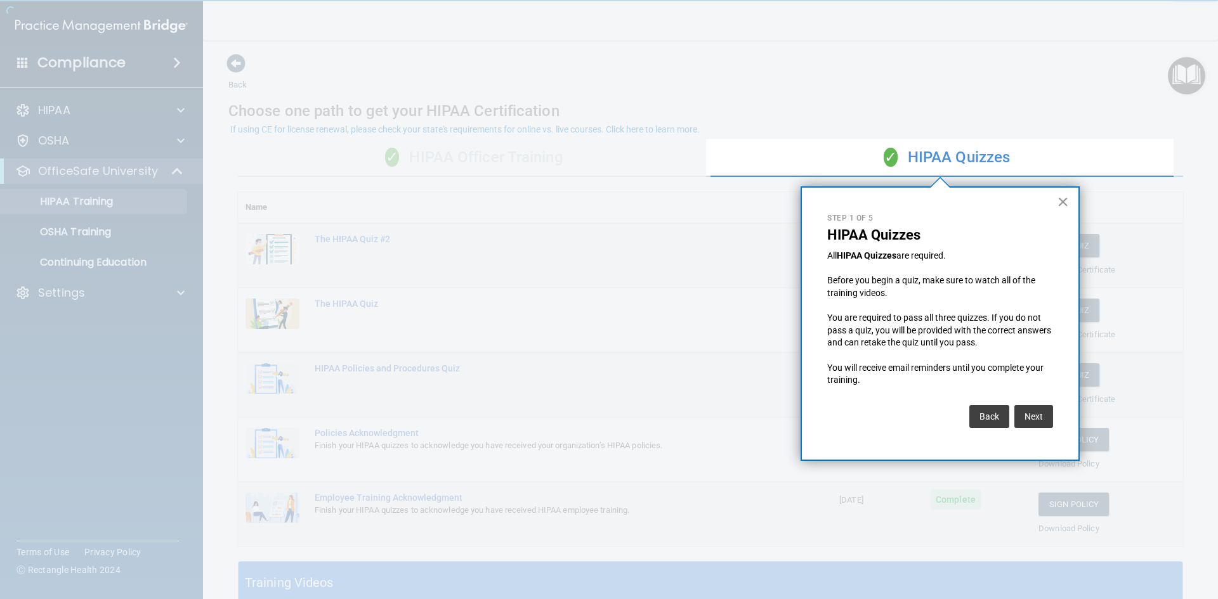
click at [1065, 203] on button "×" at bounding box center [1063, 202] width 12 height 20
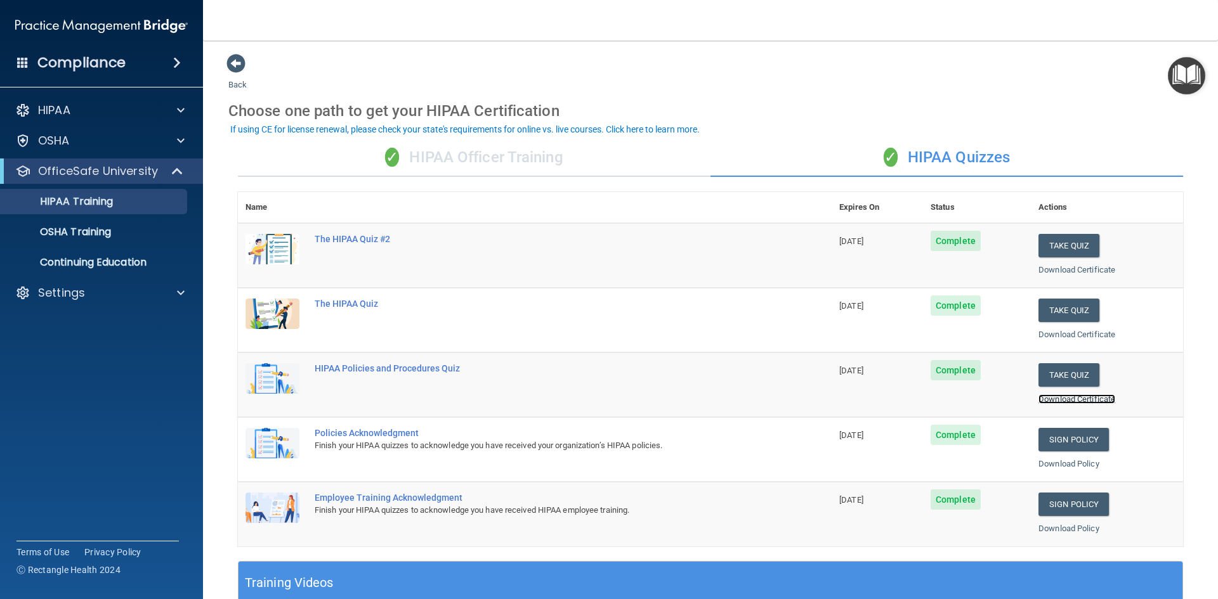
click at [1053, 396] on link "Download Certificate" at bounding box center [1076, 399] width 77 height 10
click at [1070, 246] on button "Take Quiz" at bounding box center [1068, 245] width 61 height 23
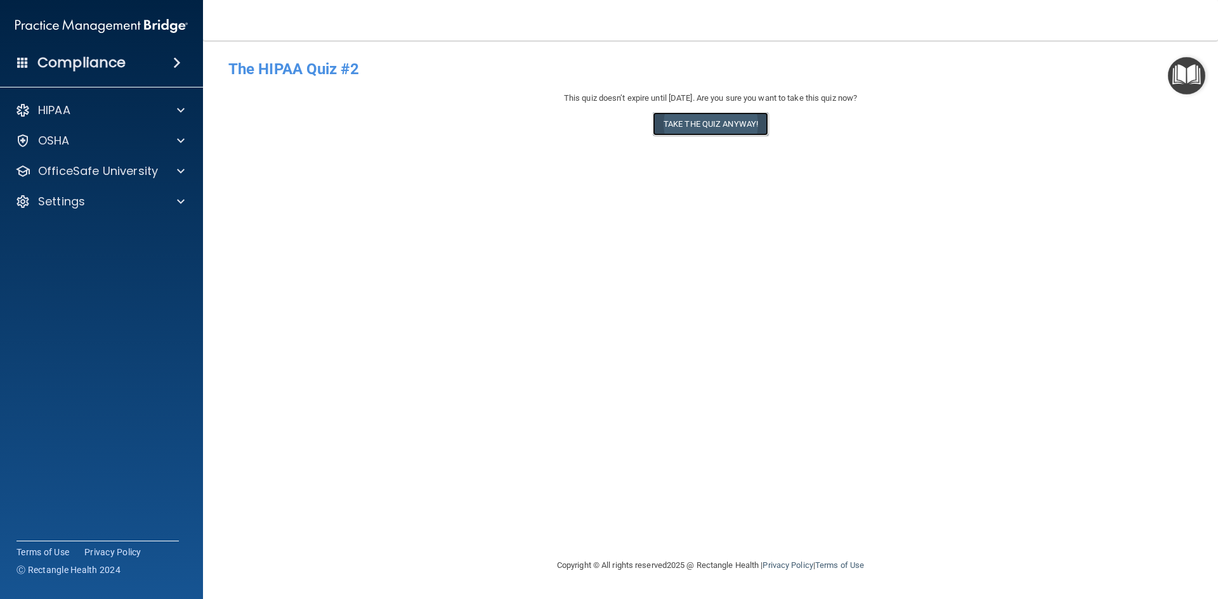
click at [739, 129] on button "Take the quiz anyway!" at bounding box center [710, 123] width 115 height 23
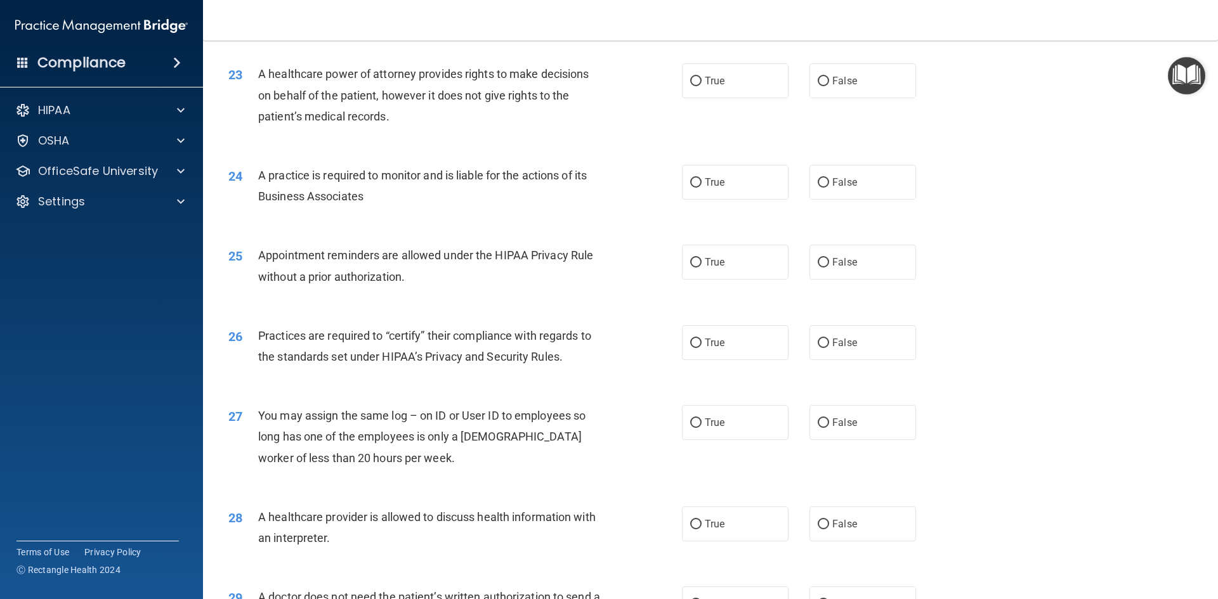
scroll to position [2353, 0]
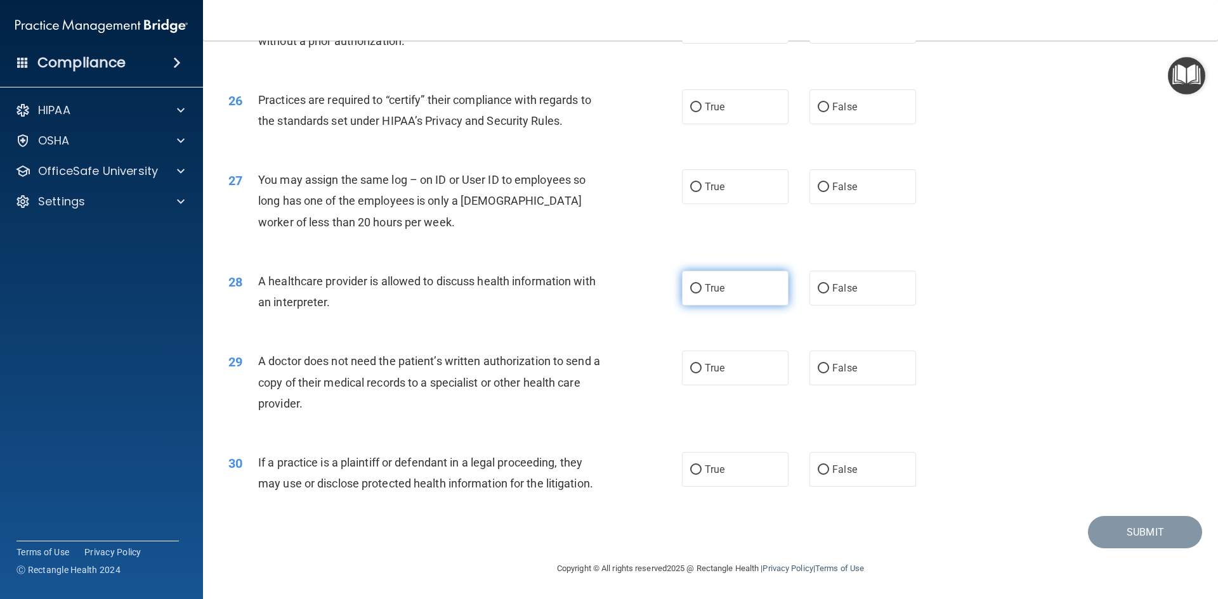
click at [771, 285] on label "True" at bounding box center [735, 288] width 107 height 35
click at [701, 285] on input "True" at bounding box center [695, 289] width 11 height 10
radio input "true"
click at [817, 370] on input "False" at bounding box center [822, 369] width 11 height 10
radio input "true"
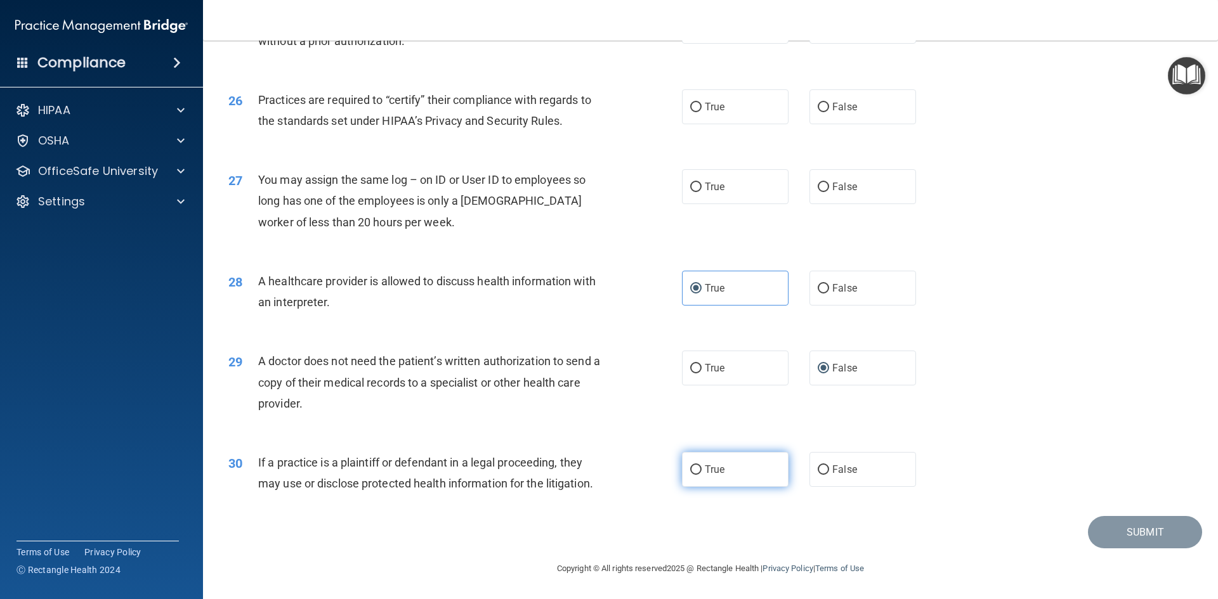
click at [711, 472] on span "True" at bounding box center [715, 470] width 20 height 12
click at [701, 472] on input "True" at bounding box center [695, 471] width 11 height 10
radio input "true"
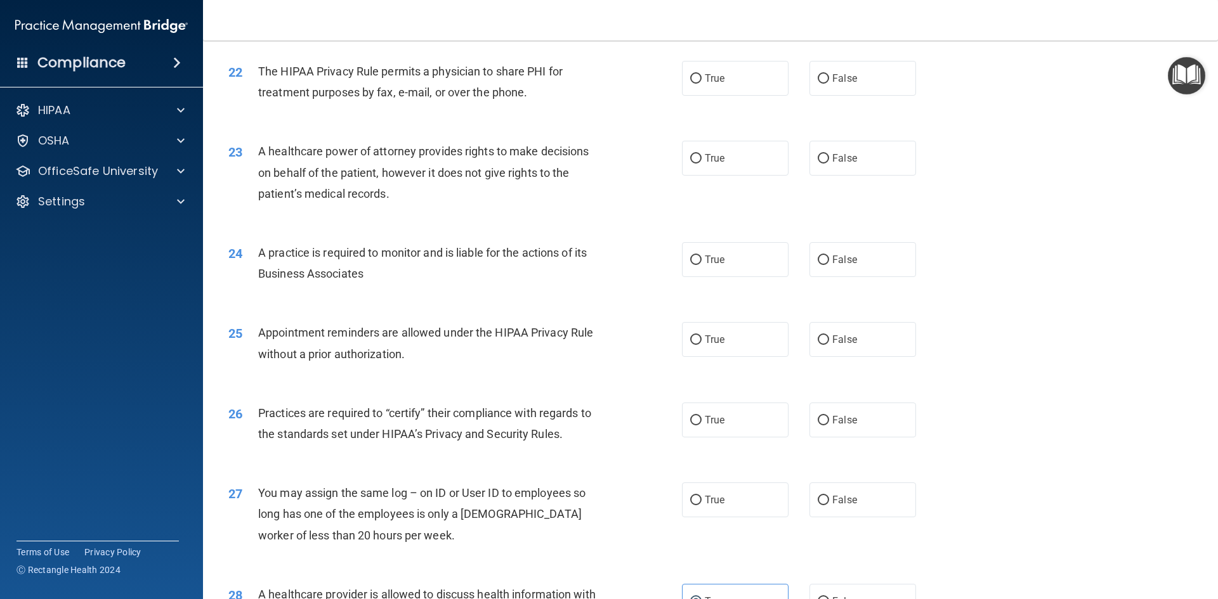
scroll to position [2036, 0]
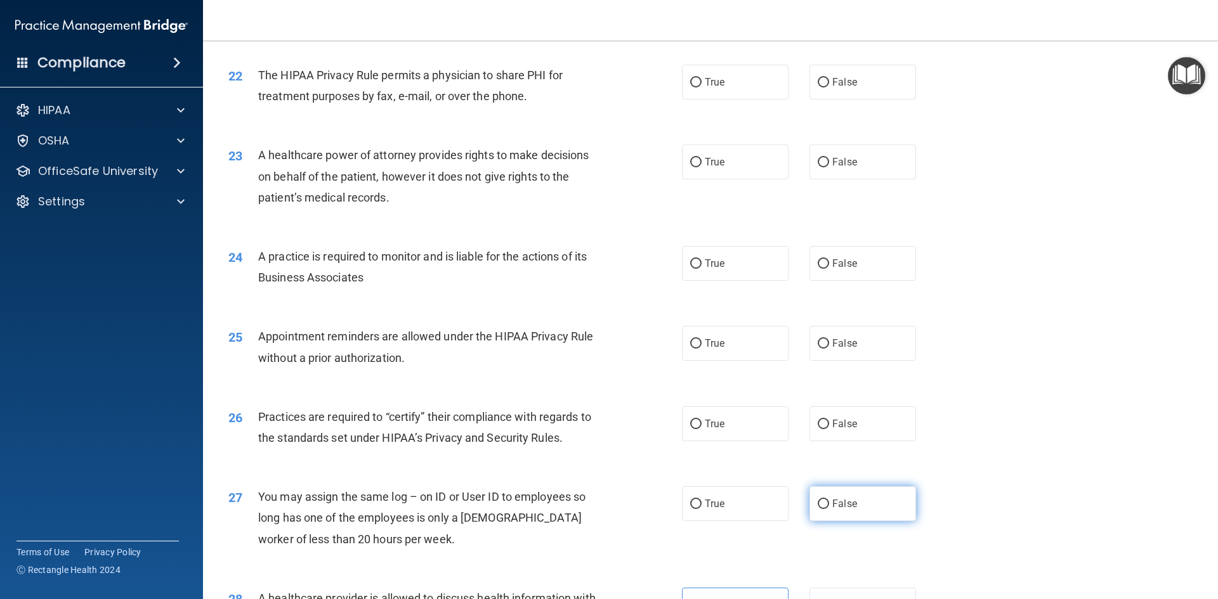
click at [862, 518] on label "False" at bounding box center [862, 503] width 107 height 35
click at [829, 509] on input "False" at bounding box center [822, 505] width 11 height 10
radio input "true"
click at [707, 427] on span "True" at bounding box center [715, 424] width 20 height 12
click at [701, 427] on input "True" at bounding box center [695, 425] width 11 height 10
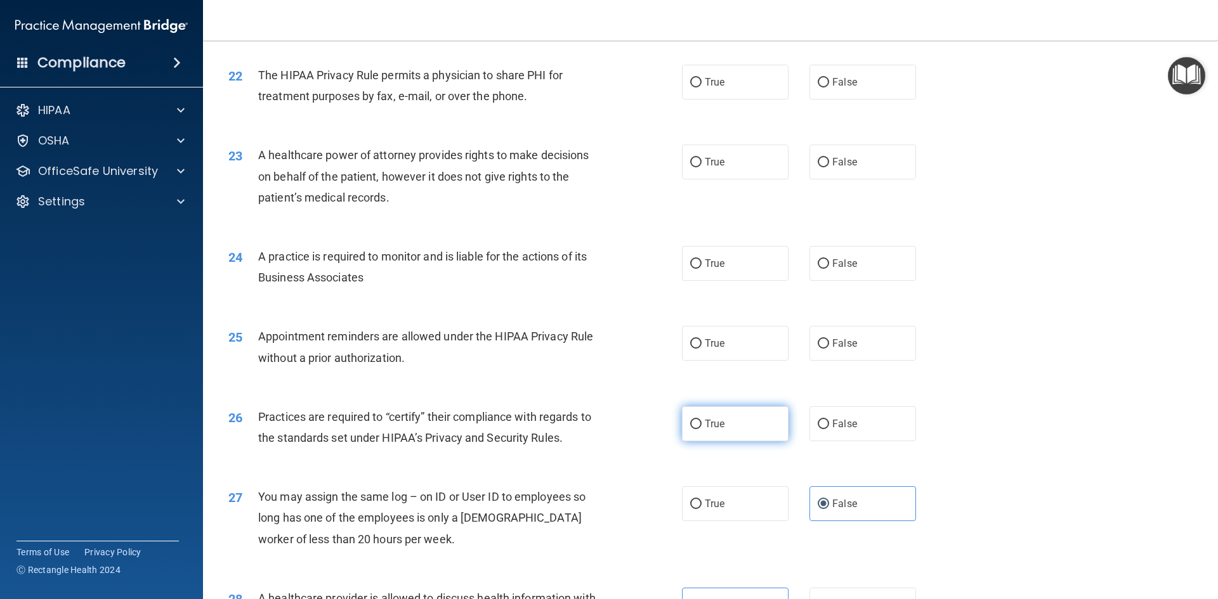
radio input "true"
click at [810, 343] on label "False" at bounding box center [862, 343] width 107 height 35
click at [817, 343] on input "False" at bounding box center [822, 344] width 11 height 10
radio input "true"
click at [719, 265] on span "True" at bounding box center [715, 263] width 20 height 12
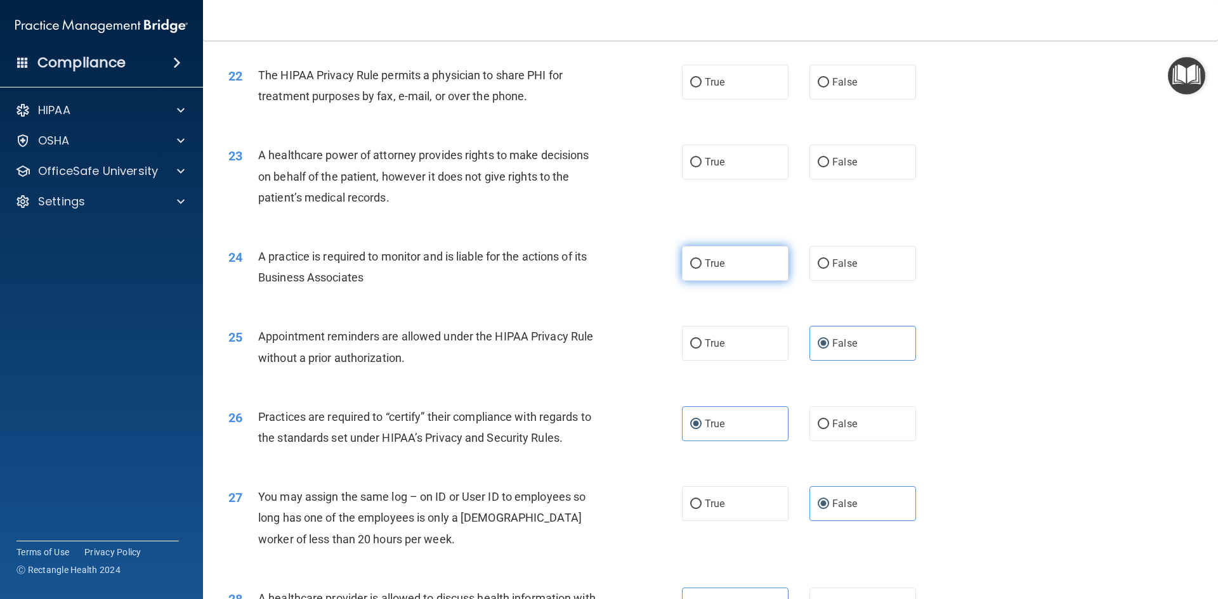
click at [701, 265] on input "True" at bounding box center [695, 264] width 11 height 10
radio input "true"
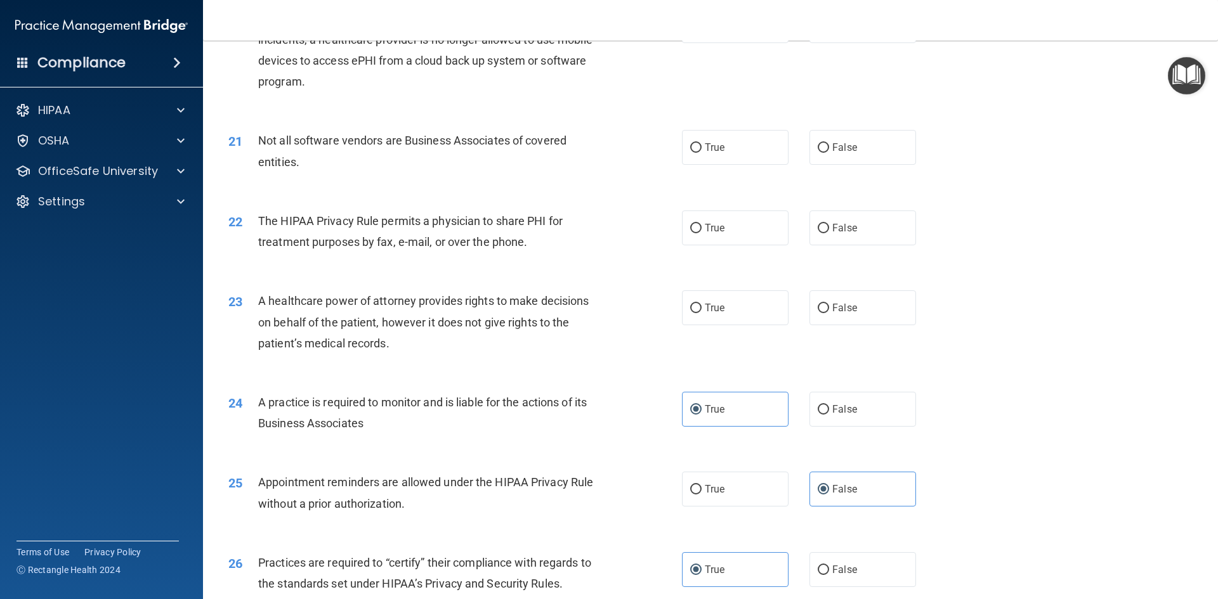
scroll to position [1782, 0]
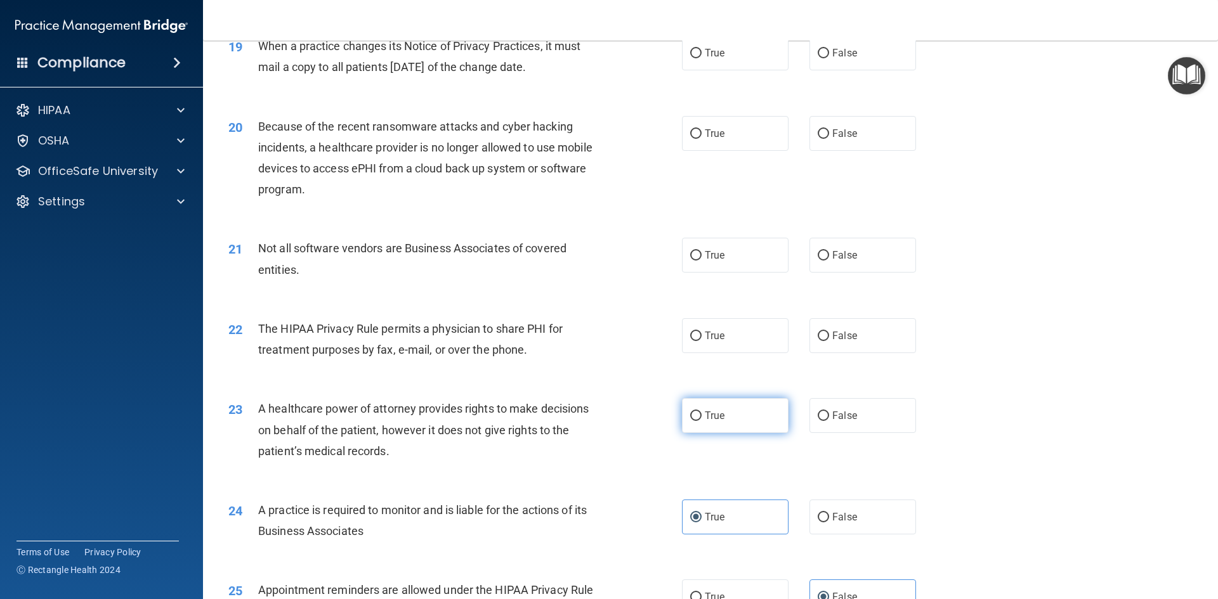
click at [722, 419] on label "True" at bounding box center [735, 415] width 107 height 35
click at [701, 419] on input "True" at bounding box center [695, 417] width 11 height 10
radio input "true"
click at [746, 332] on label "True" at bounding box center [735, 335] width 107 height 35
click at [701, 332] on input "True" at bounding box center [695, 337] width 11 height 10
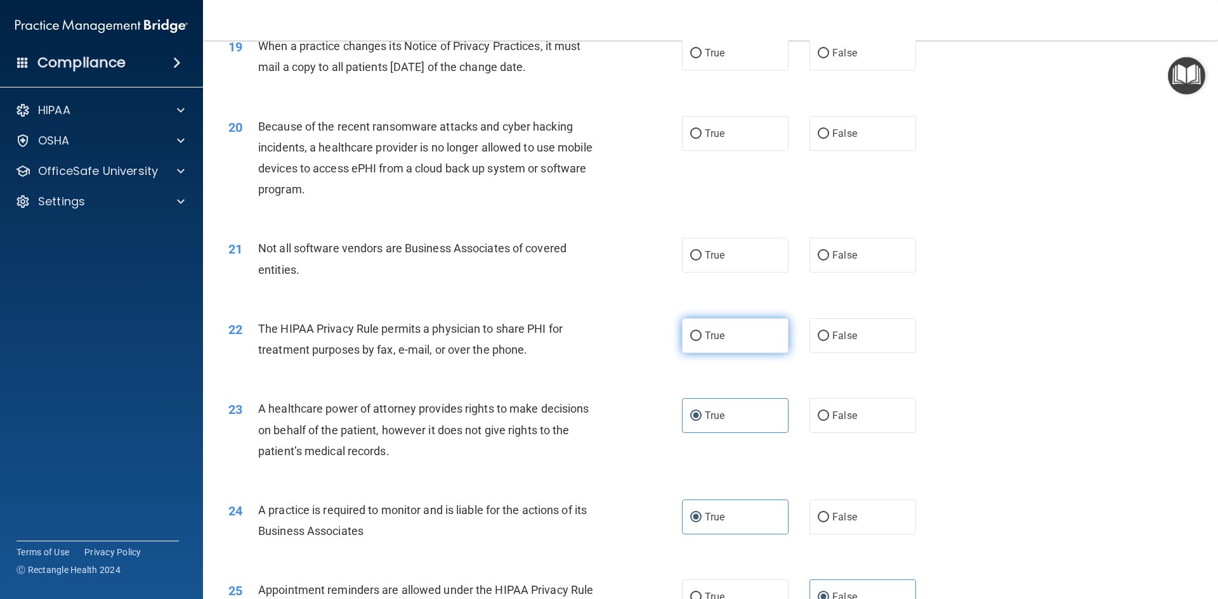
radio input "true"
click at [857, 254] on label "False" at bounding box center [862, 255] width 107 height 35
click at [829, 254] on input "False" at bounding box center [822, 256] width 11 height 10
radio input "true"
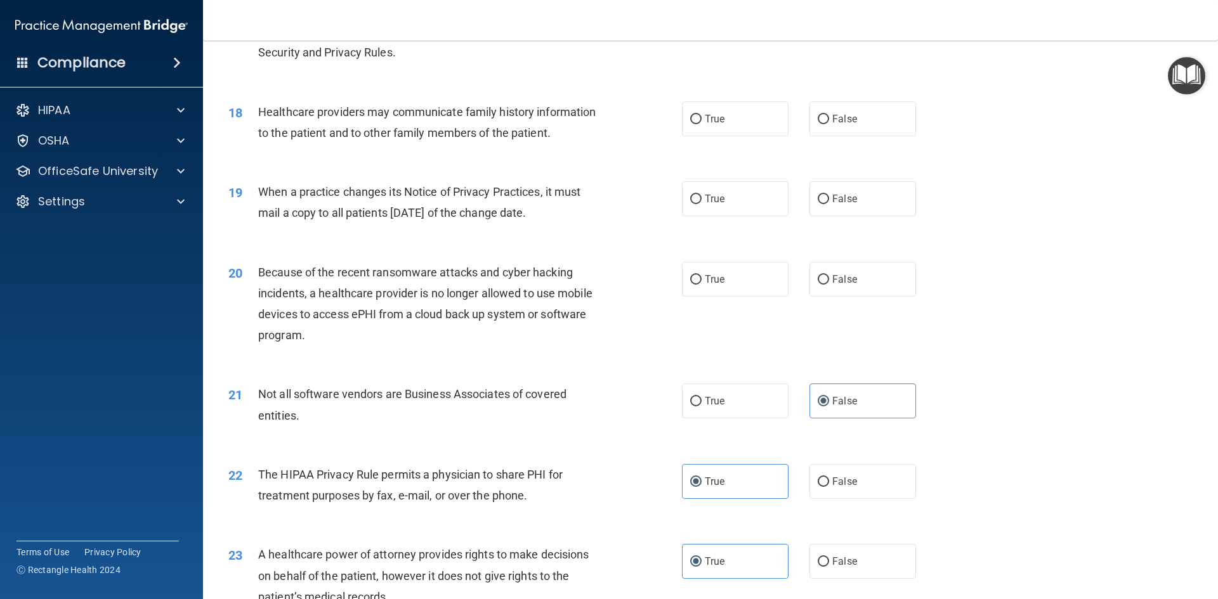
scroll to position [1528, 0]
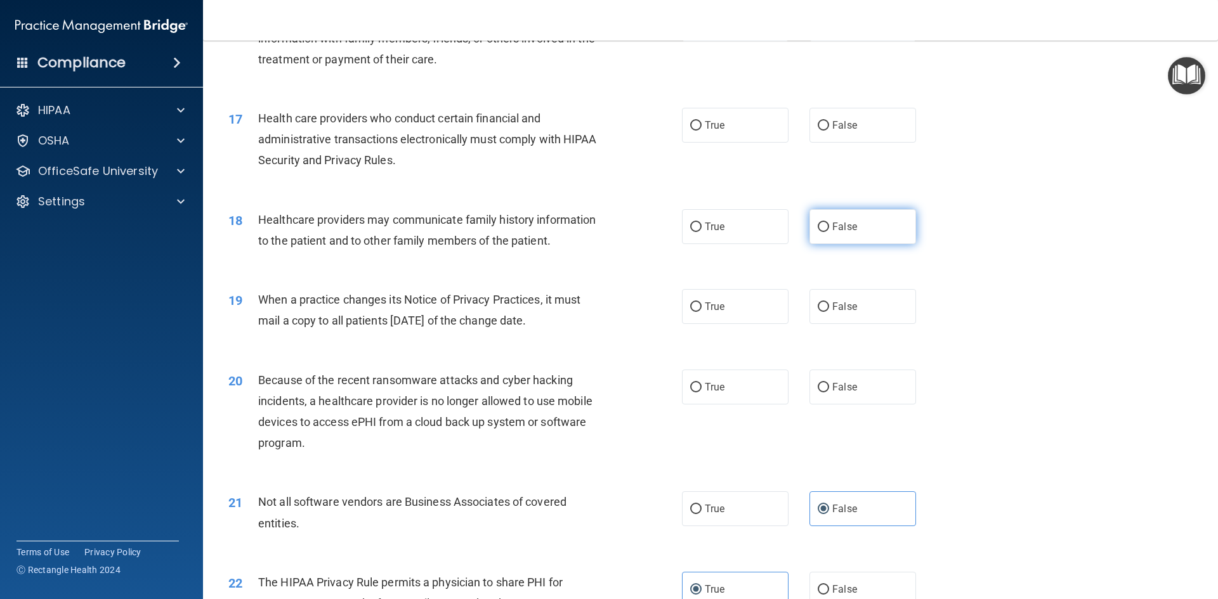
click at [833, 229] on span "False" at bounding box center [844, 227] width 25 height 12
click at [829, 229] on input "False" at bounding box center [822, 228] width 11 height 10
radio input "true"
click at [712, 310] on span "True" at bounding box center [715, 307] width 20 height 12
click at [701, 310] on input "True" at bounding box center [695, 308] width 11 height 10
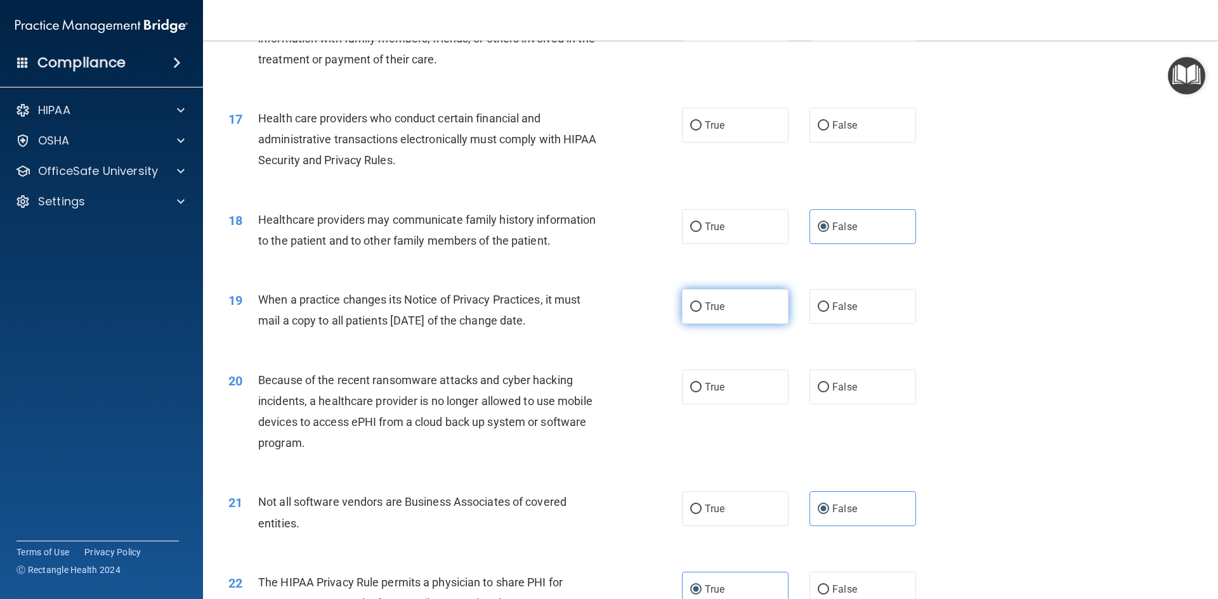
radio input "true"
click at [882, 374] on label "False" at bounding box center [862, 387] width 107 height 35
click at [829, 383] on input "False" at bounding box center [822, 388] width 11 height 10
radio input "true"
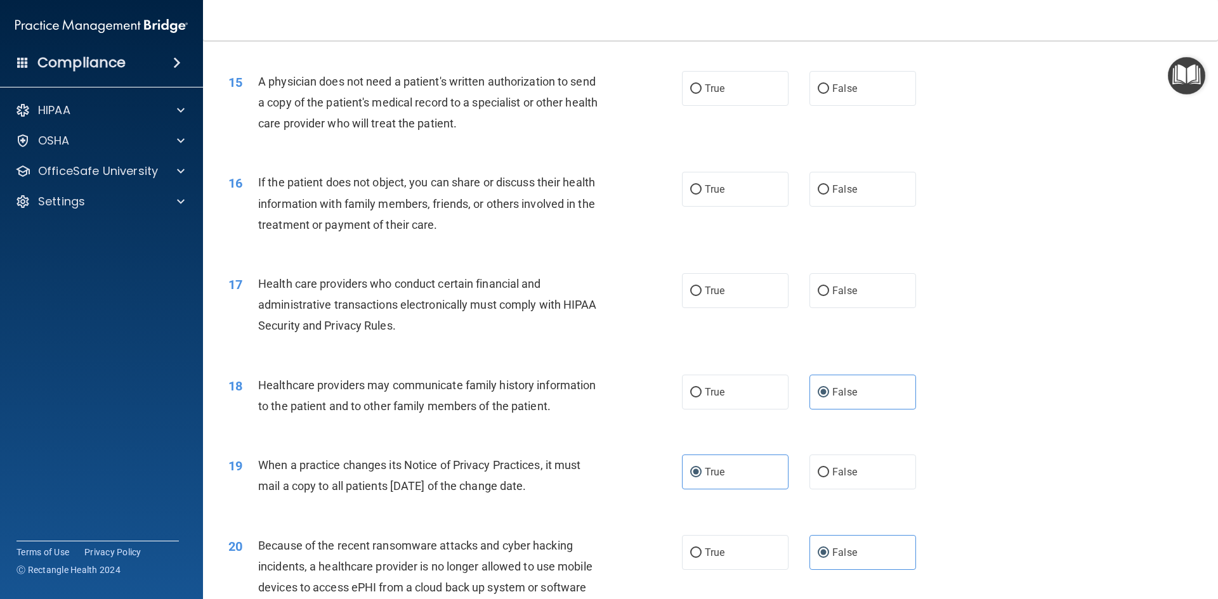
scroll to position [1338, 0]
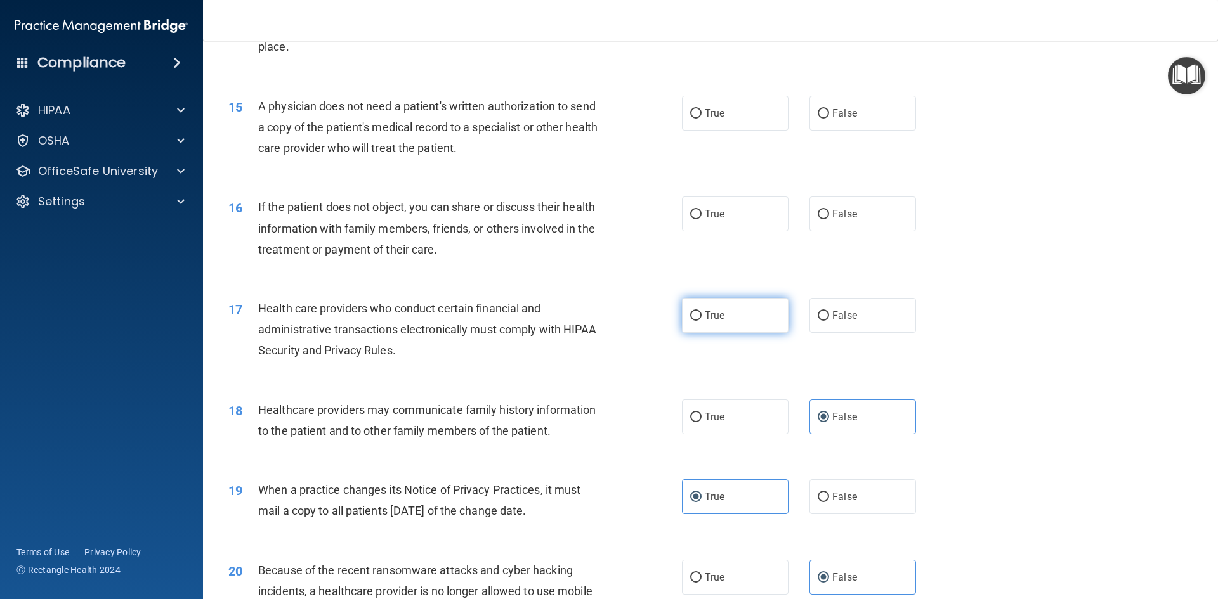
click at [728, 312] on label "True" at bounding box center [735, 315] width 107 height 35
click at [701, 312] on input "True" at bounding box center [695, 316] width 11 height 10
radio input "true"
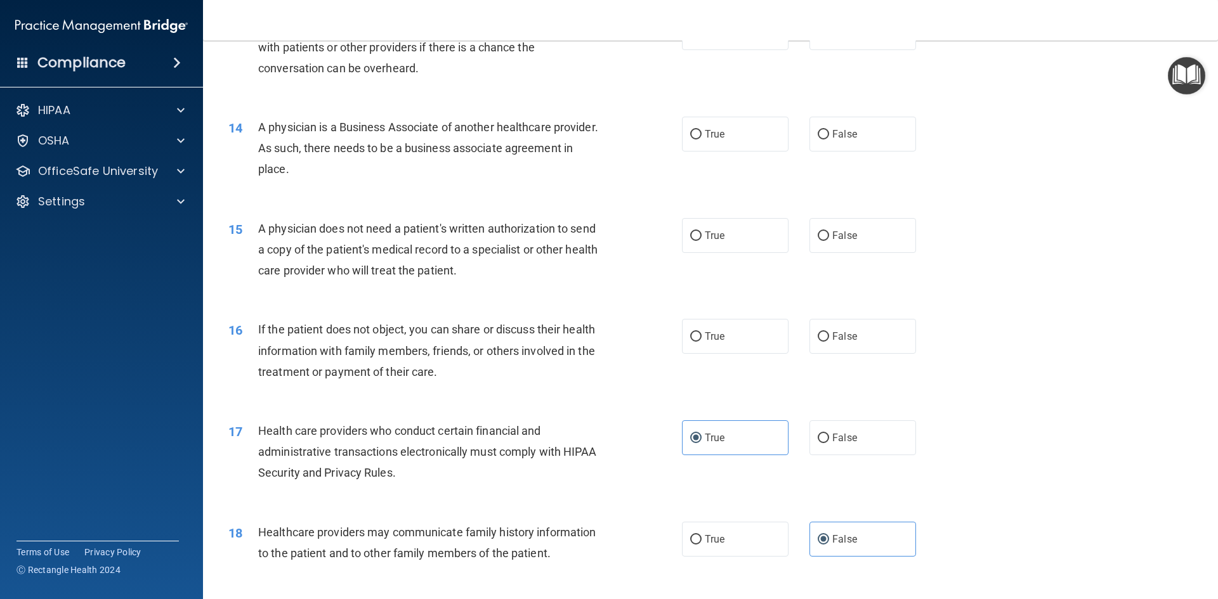
scroll to position [1211, 0]
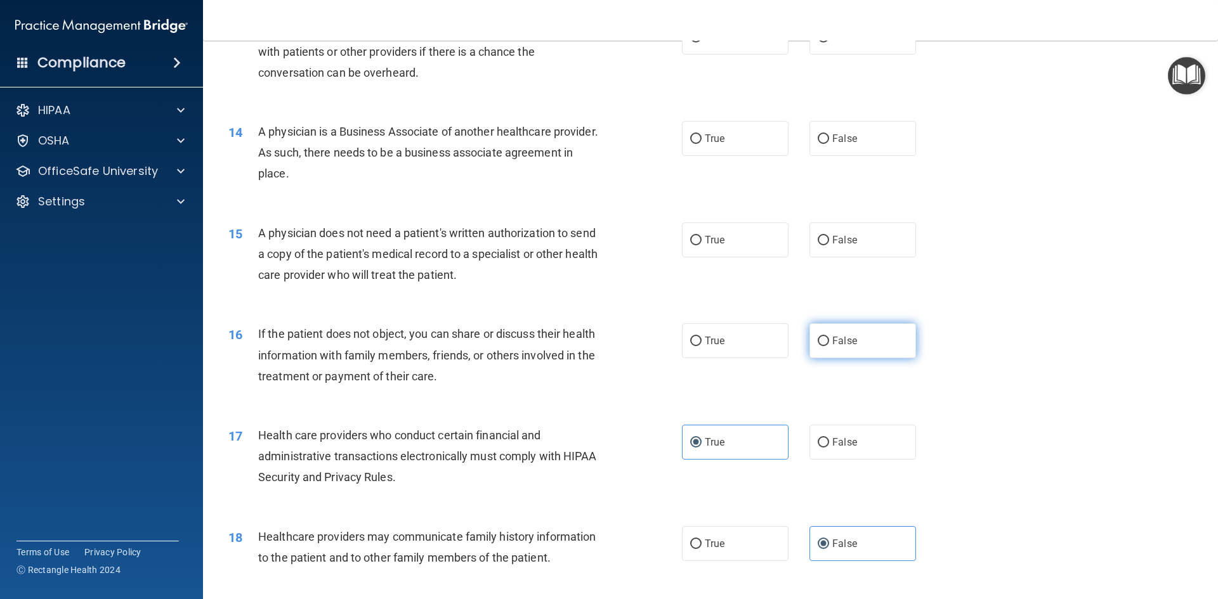
click at [889, 346] on label "False" at bounding box center [862, 340] width 107 height 35
click at [829, 346] on input "False" at bounding box center [822, 342] width 11 height 10
radio input "true"
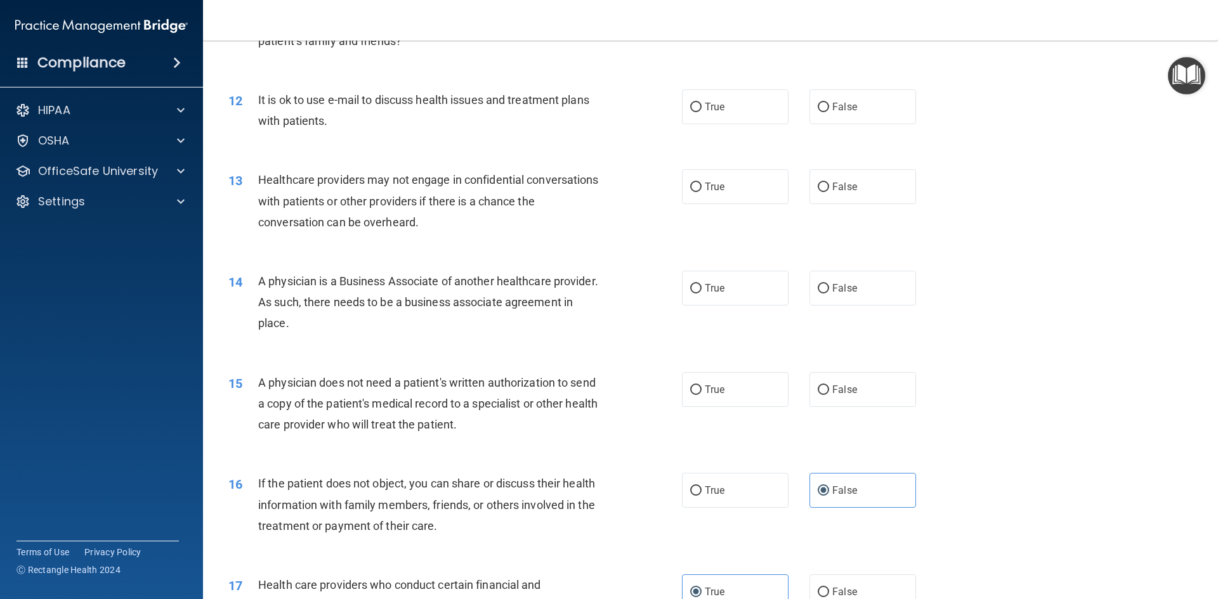
scroll to position [1021, 0]
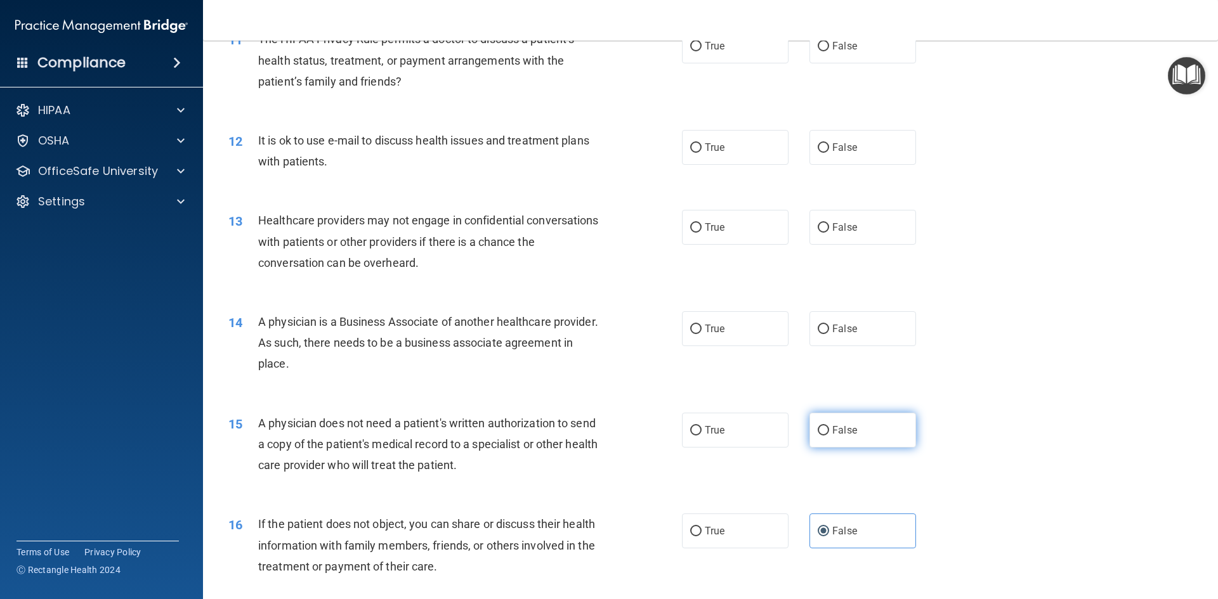
click at [817, 431] on input "False" at bounding box center [822, 431] width 11 height 10
radio input "true"
click at [761, 327] on label "True" at bounding box center [735, 328] width 107 height 35
click at [701, 327] on input "True" at bounding box center [695, 330] width 11 height 10
radio input "true"
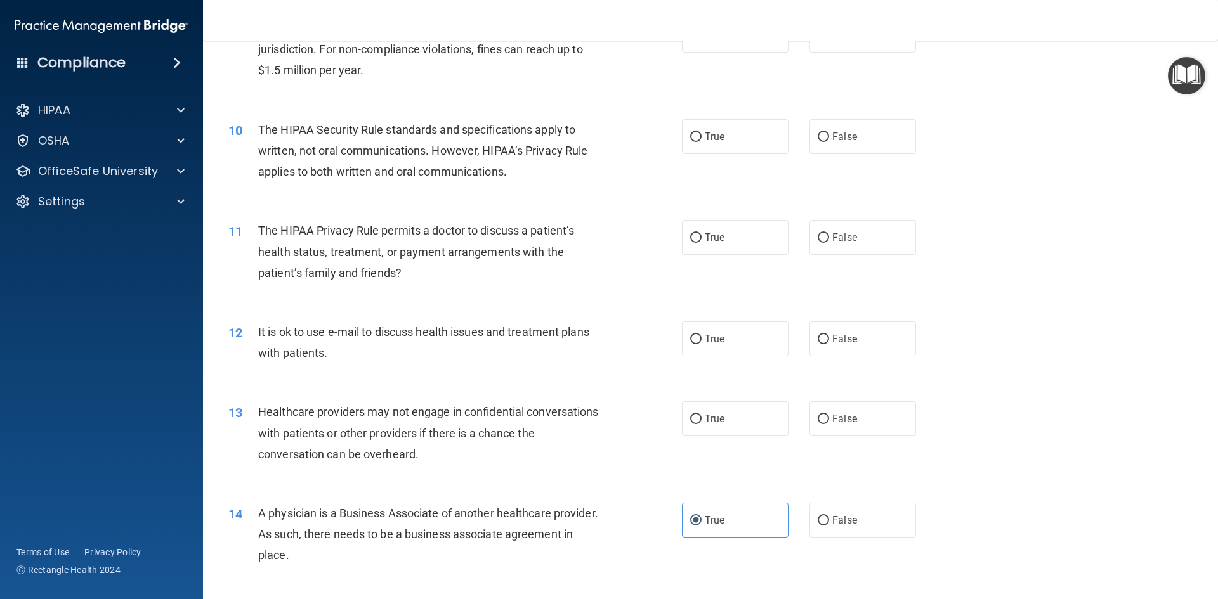
scroll to position [767, 0]
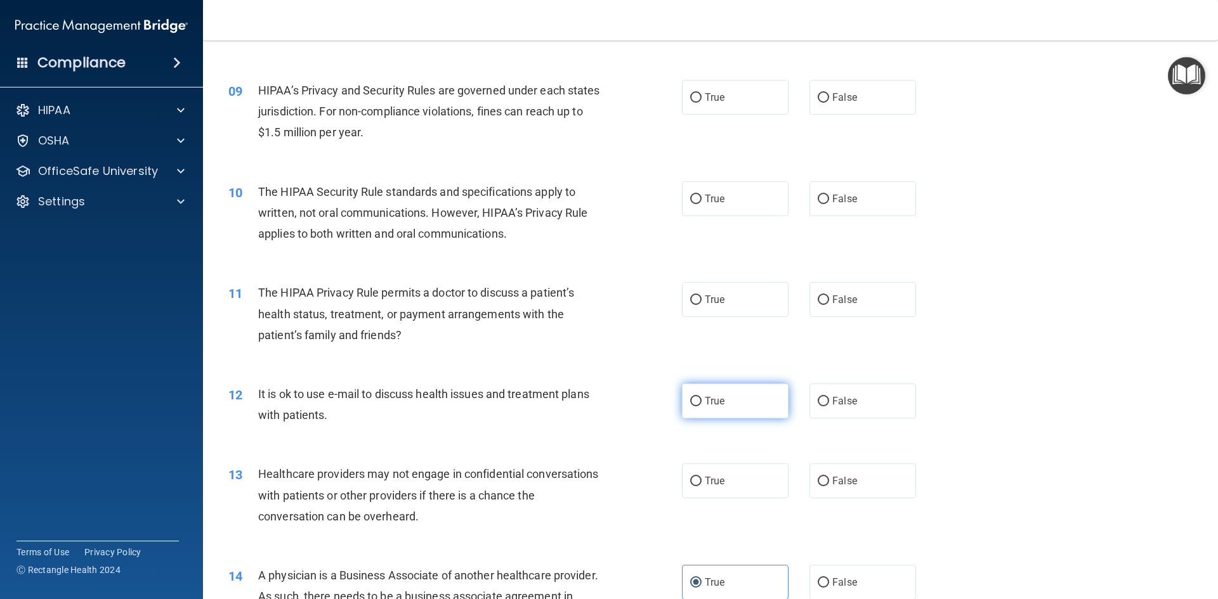
click at [699, 399] on label "True" at bounding box center [735, 401] width 107 height 35
click at [699, 399] on input "True" at bounding box center [695, 402] width 11 height 10
radio input "true"
click at [743, 484] on label "True" at bounding box center [735, 481] width 107 height 35
click at [701, 484] on input "True" at bounding box center [695, 482] width 11 height 10
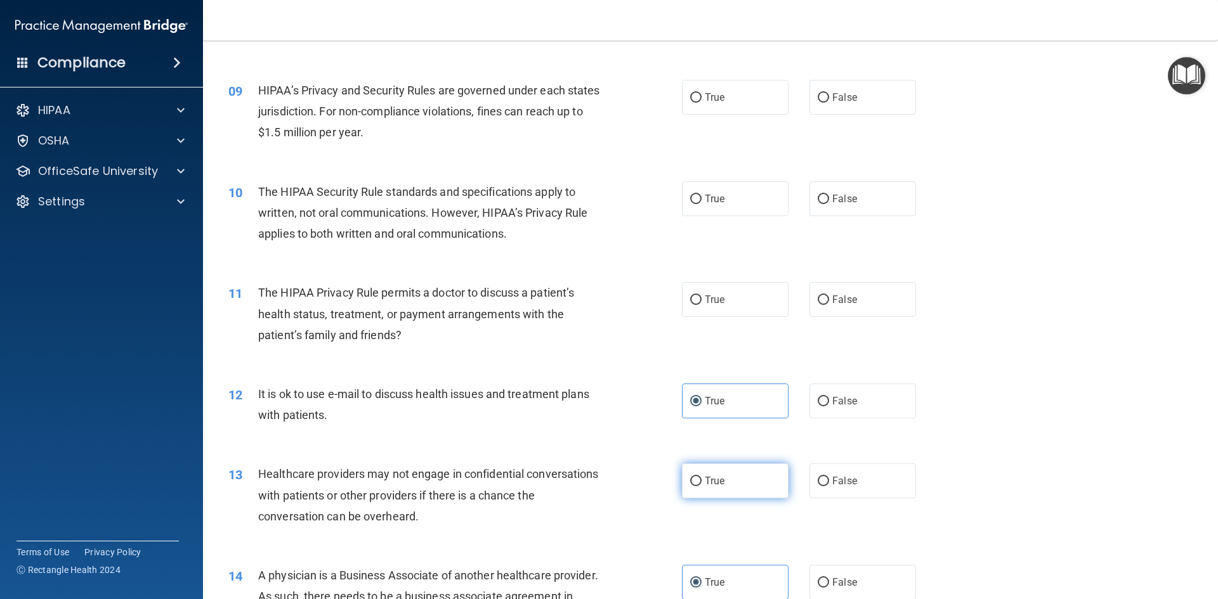
radio input "true"
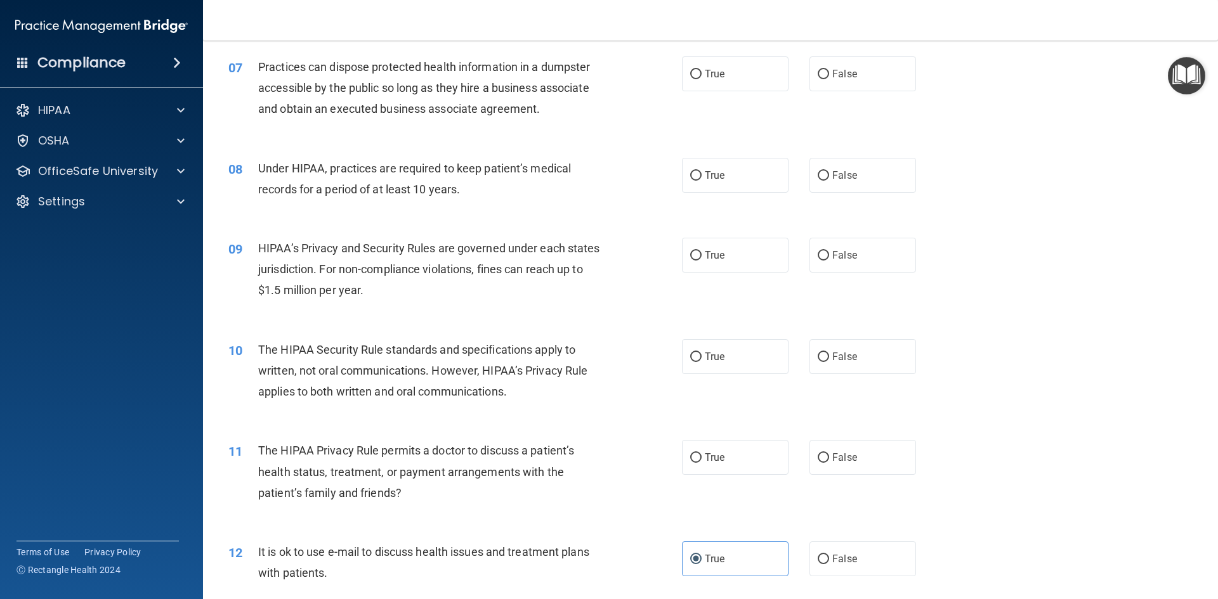
scroll to position [641, 0]
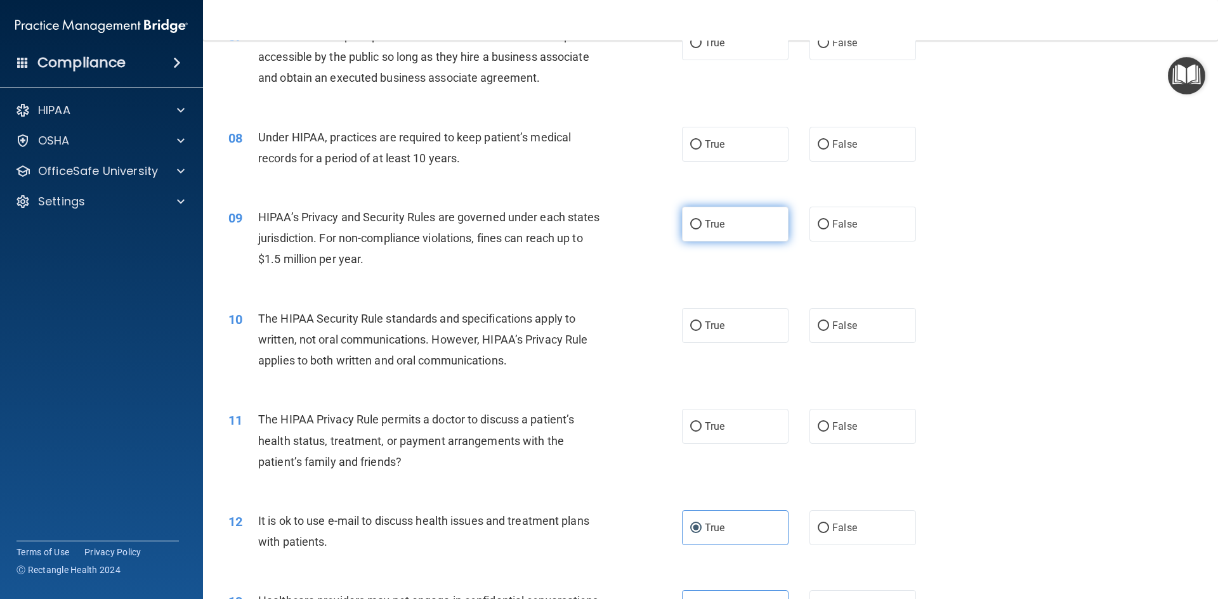
click at [699, 226] on label "True" at bounding box center [735, 224] width 107 height 35
click at [699, 226] on input "True" at bounding box center [695, 225] width 11 height 10
radio input "true"
click at [734, 439] on label "True" at bounding box center [735, 426] width 107 height 35
click at [701, 432] on input "True" at bounding box center [695, 427] width 11 height 10
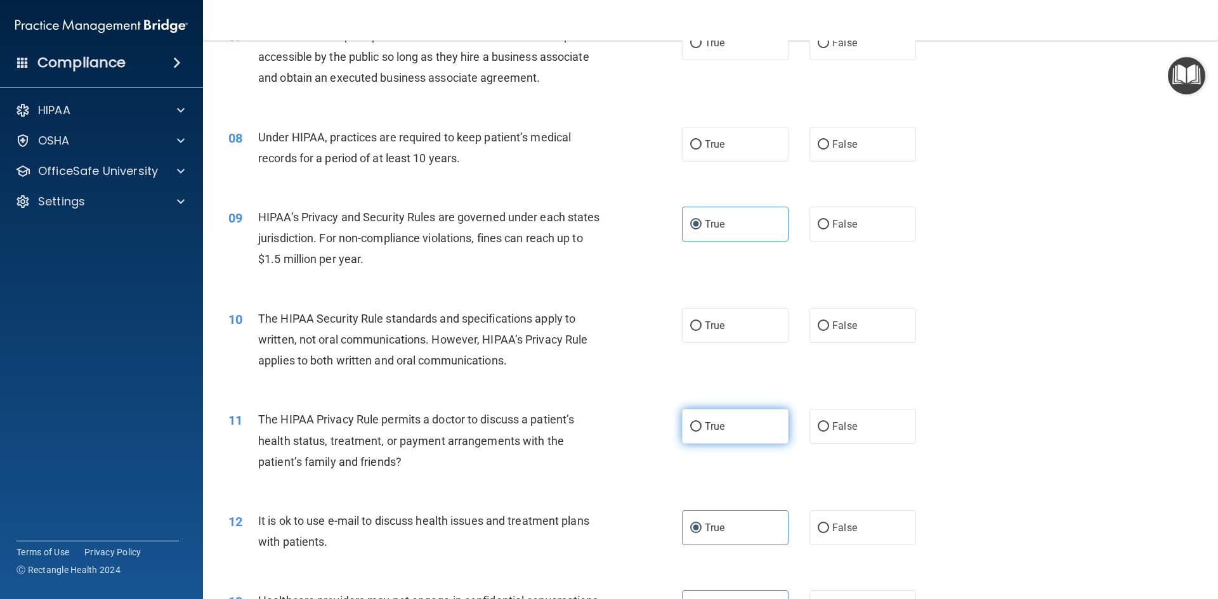
radio input "true"
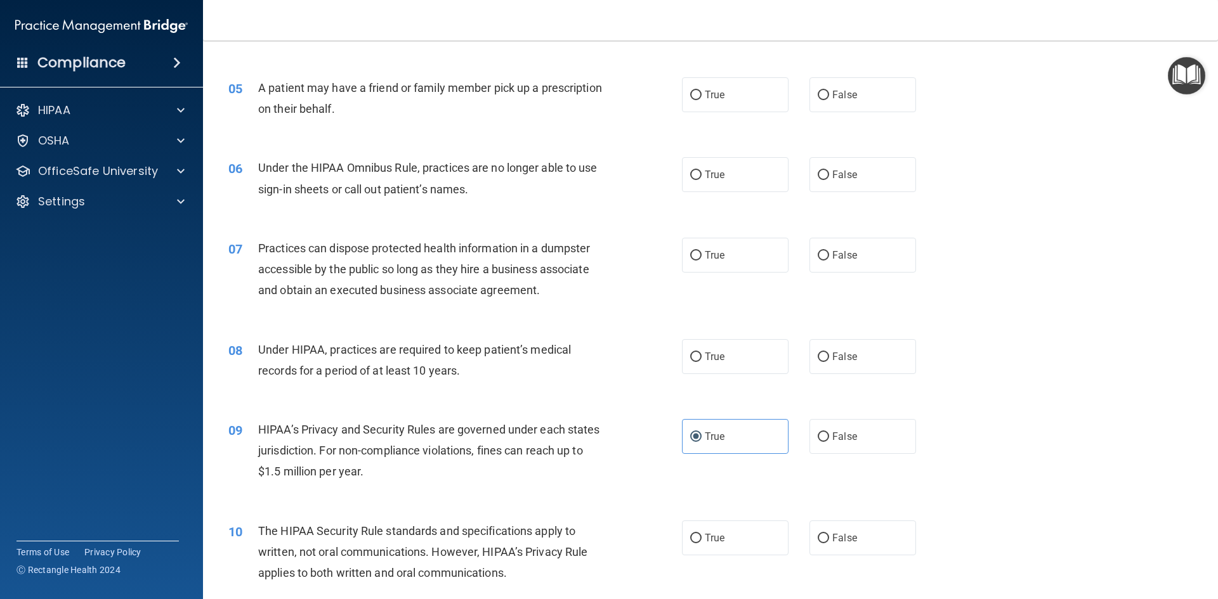
scroll to position [450, 0]
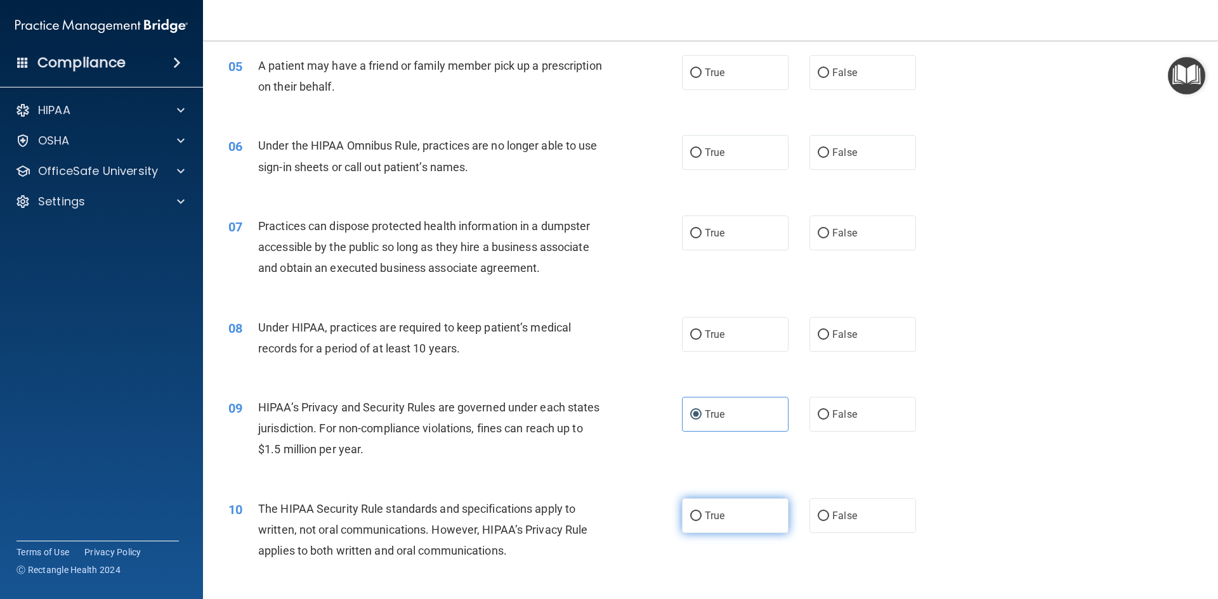
click at [687, 526] on label "True" at bounding box center [735, 515] width 107 height 35
click at [690, 521] on input "True" at bounding box center [695, 517] width 11 height 10
radio input "true"
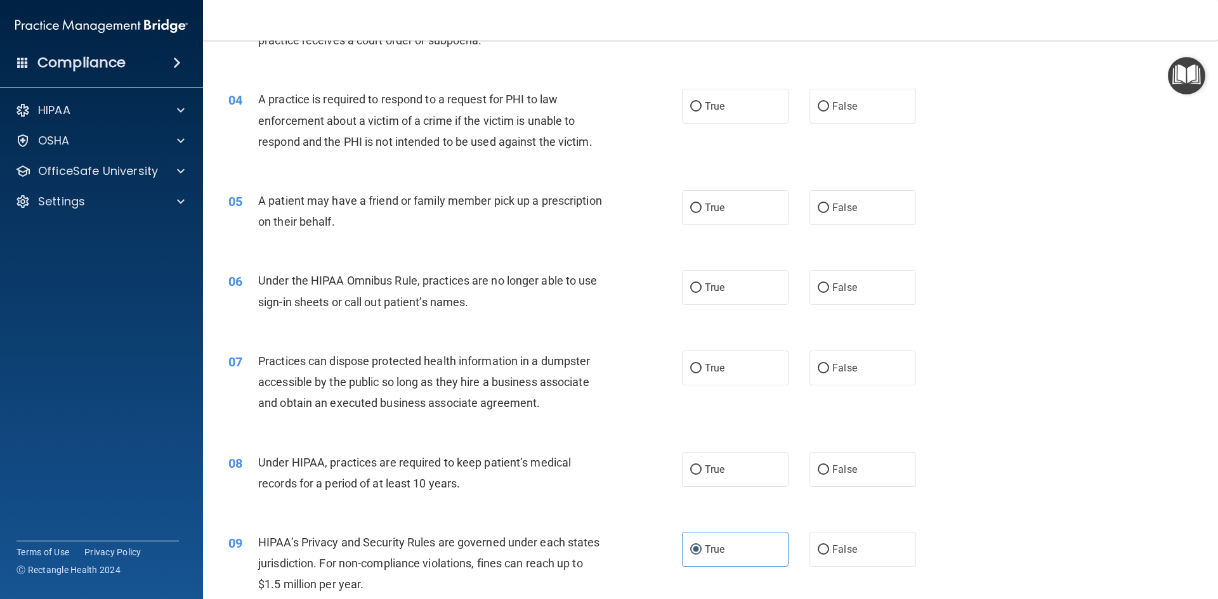
scroll to position [260, 0]
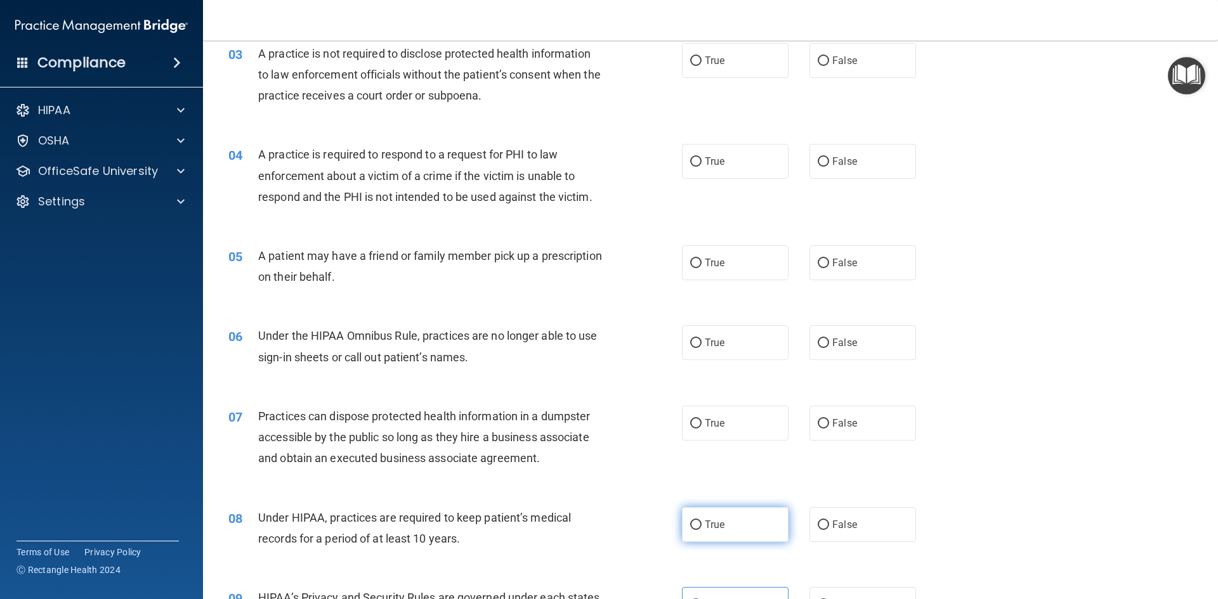
click at [687, 539] on label "True" at bounding box center [735, 524] width 107 height 35
click at [690, 530] on input "True" at bounding box center [695, 526] width 11 height 10
radio input "true"
click at [848, 433] on label "False" at bounding box center [862, 423] width 107 height 35
click at [829, 429] on input "False" at bounding box center [822, 424] width 11 height 10
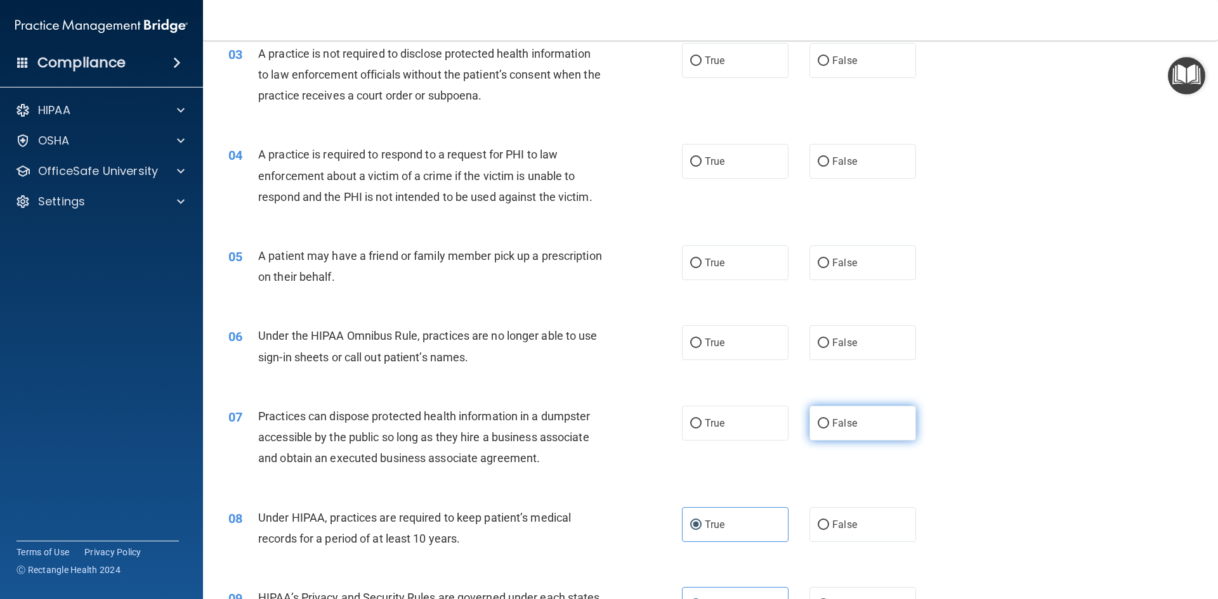
radio input "true"
click at [840, 349] on label "False" at bounding box center [862, 342] width 107 height 35
click at [829, 348] on input "False" at bounding box center [822, 344] width 11 height 10
radio input "true"
click at [752, 269] on label "True" at bounding box center [735, 262] width 107 height 35
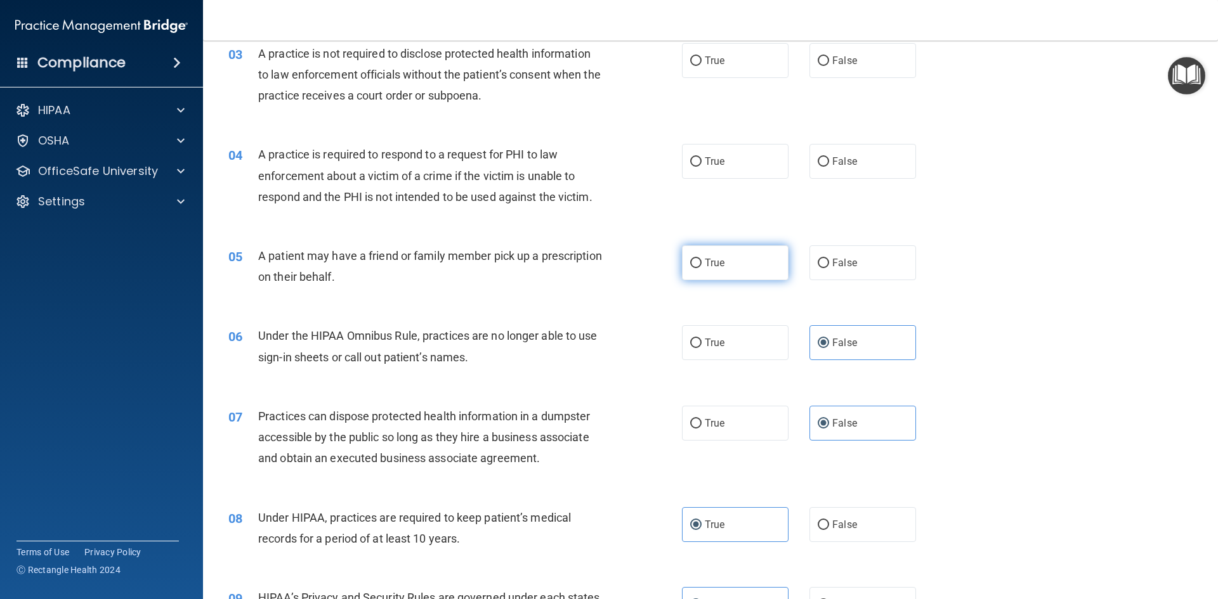
click at [701, 268] on input "True" at bounding box center [695, 264] width 11 height 10
radio input "true"
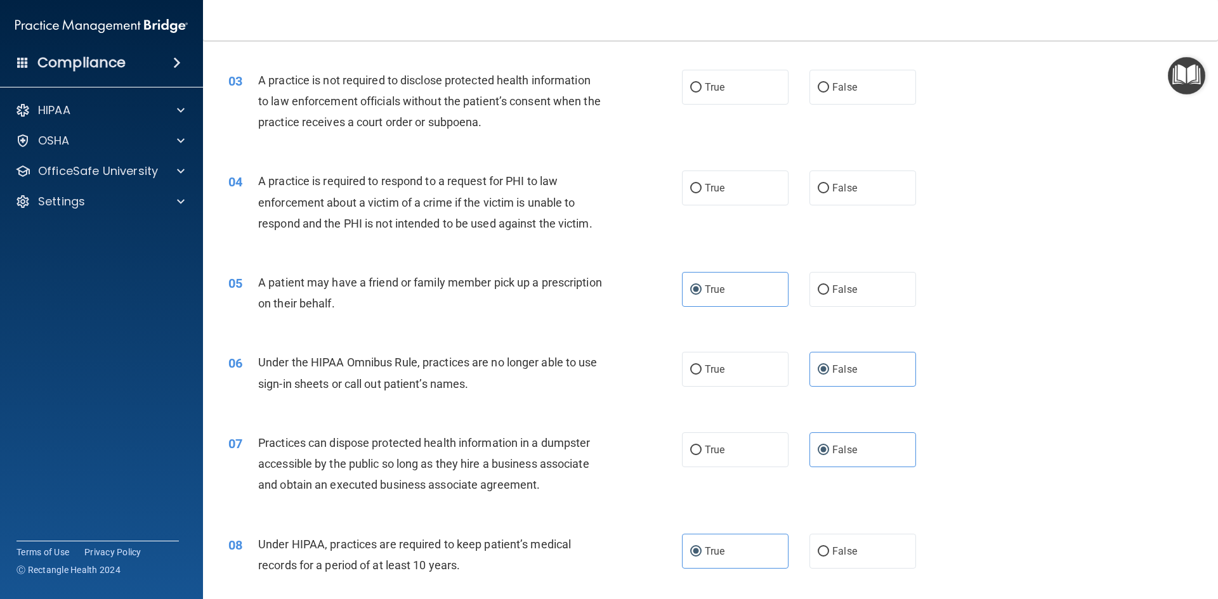
scroll to position [133, 0]
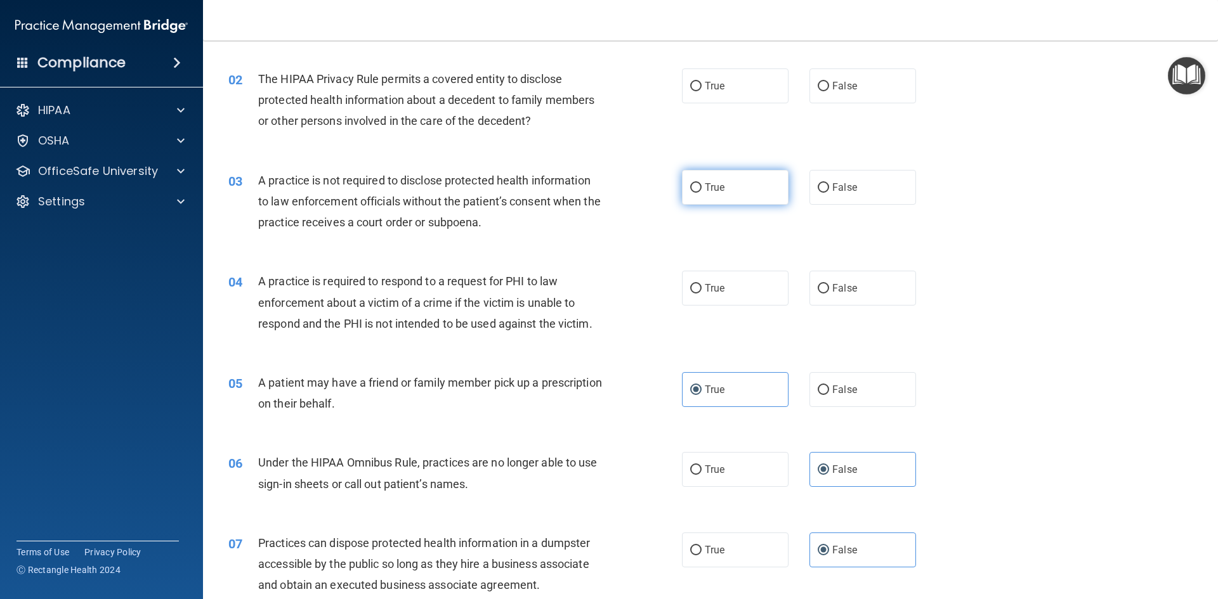
click at [753, 185] on label "True" at bounding box center [735, 187] width 107 height 35
click at [701, 185] on input "True" at bounding box center [695, 188] width 11 height 10
radio input "true"
click at [736, 288] on label "True" at bounding box center [735, 288] width 107 height 35
click at [701, 288] on input "True" at bounding box center [695, 289] width 11 height 10
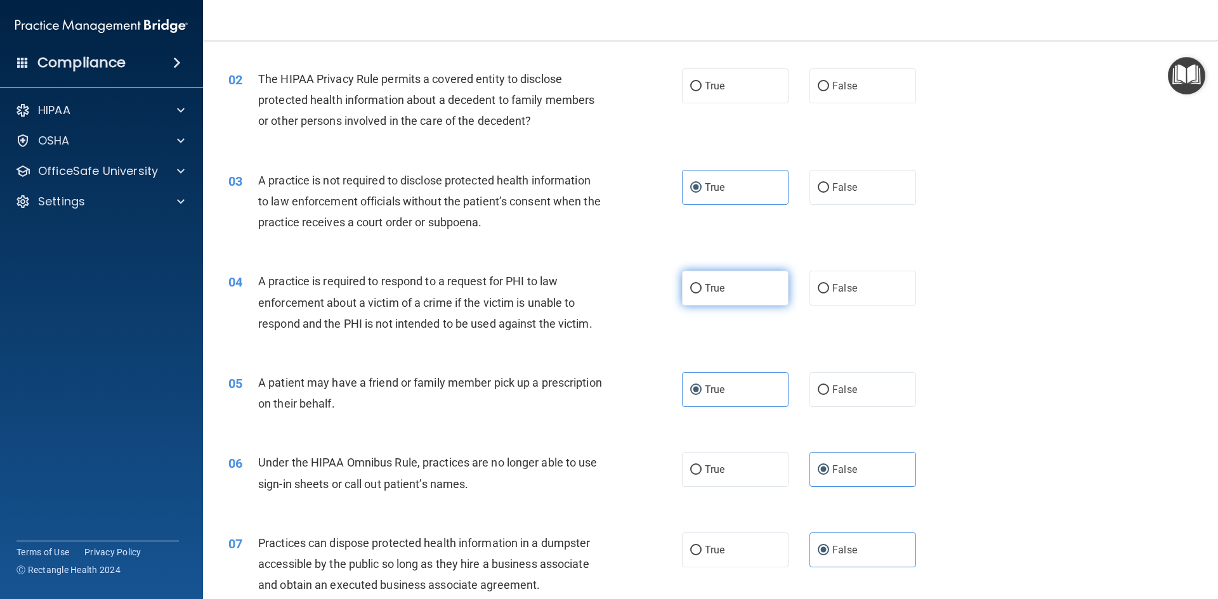
radio input "true"
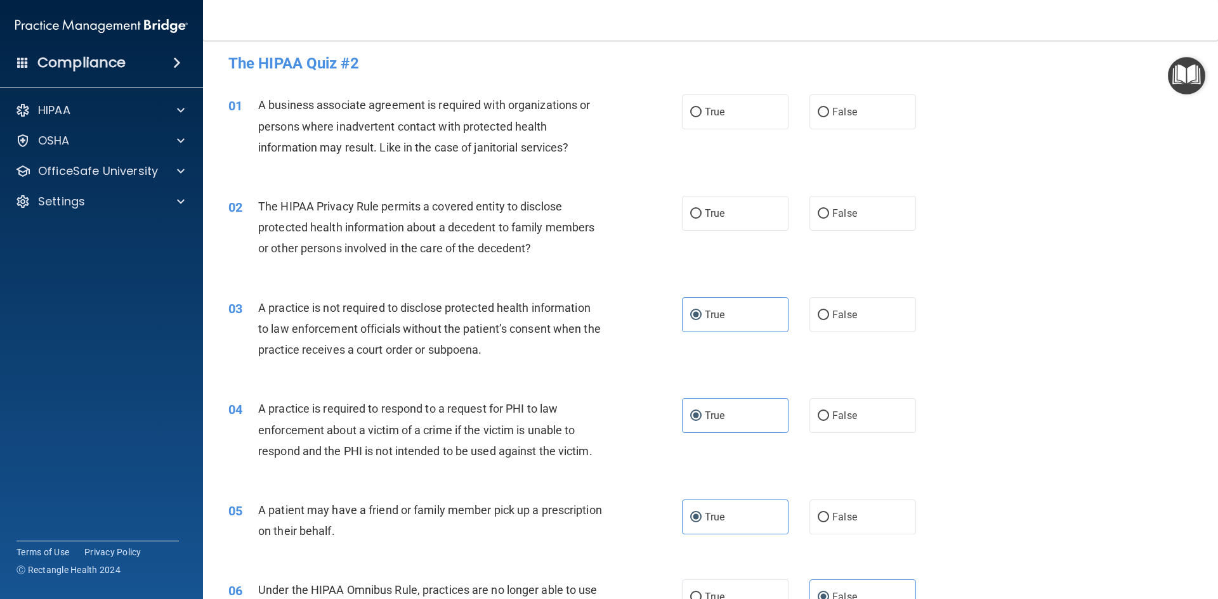
scroll to position [0, 0]
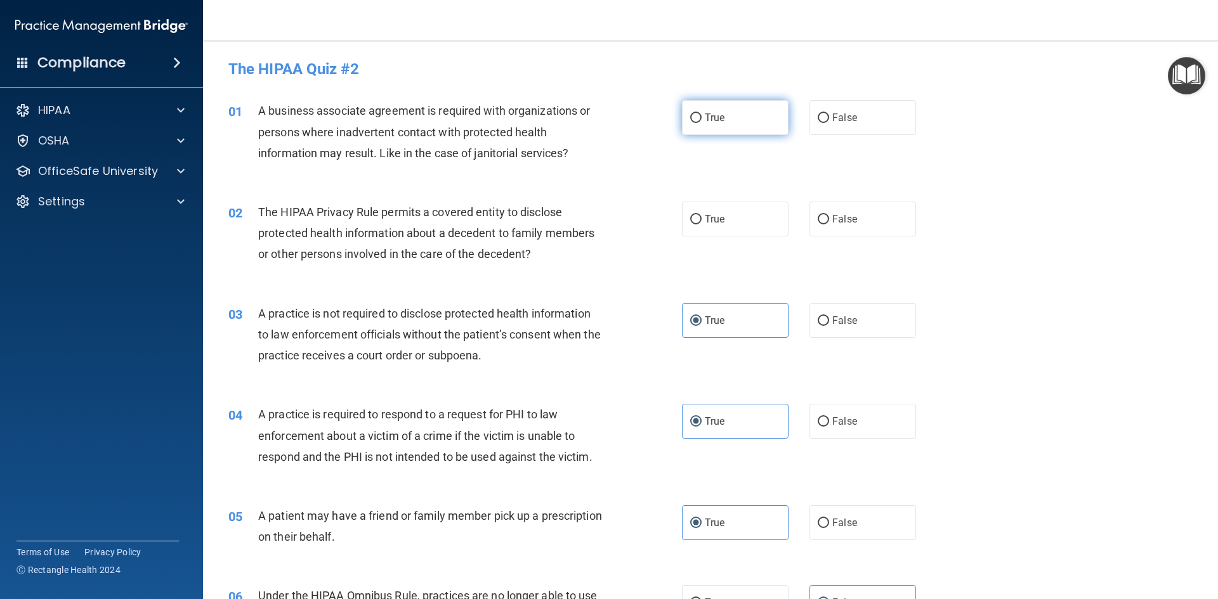
click at [738, 115] on label "True" at bounding box center [735, 117] width 107 height 35
click at [701, 115] on input "True" at bounding box center [695, 119] width 11 height 10
radio input "true"
click at [709, 227] on label "True" at bounding box center [735, 219] width 107 height 35
click at [701, 225] on input "True" at bounding box center [695, 220] width 11 height 10
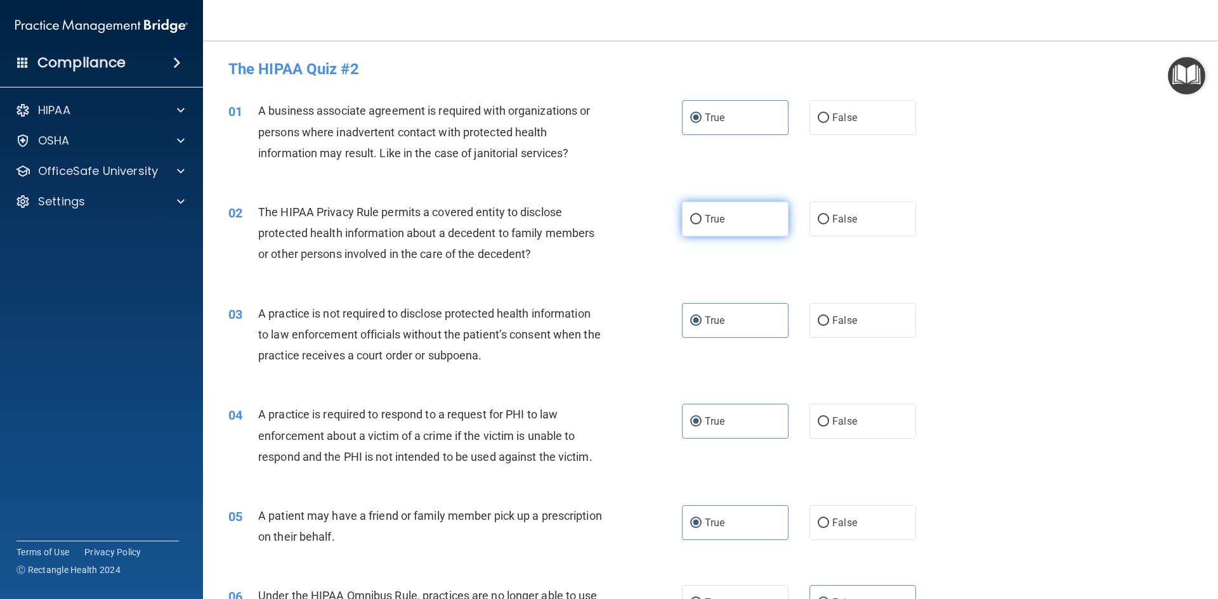
radio input "true"
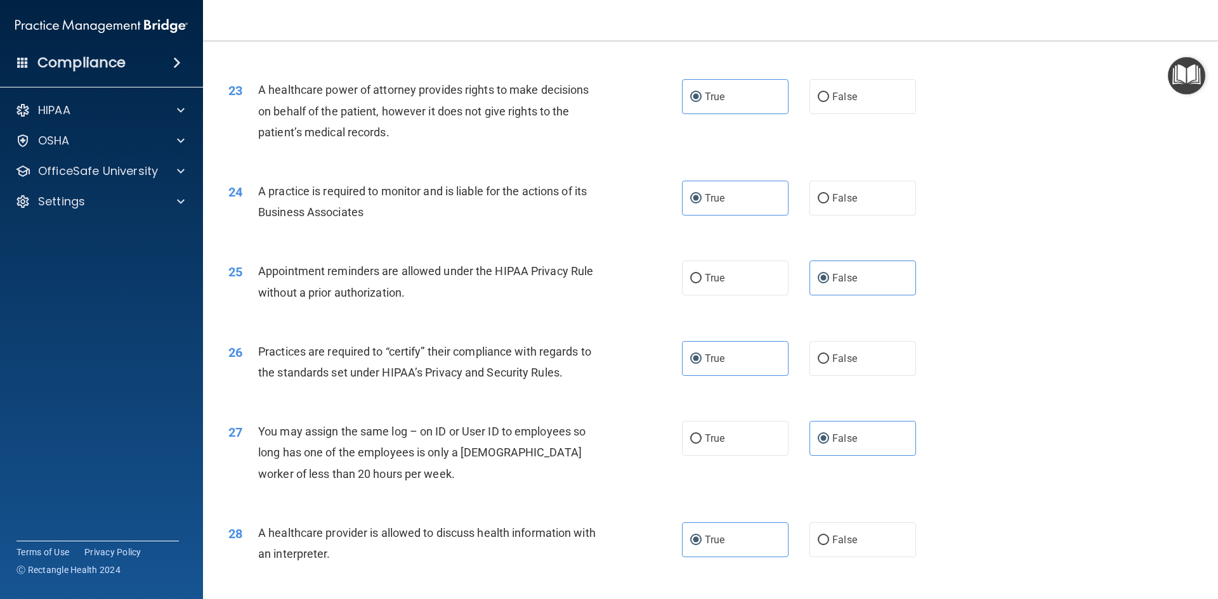
scroll to position [2353, 0]
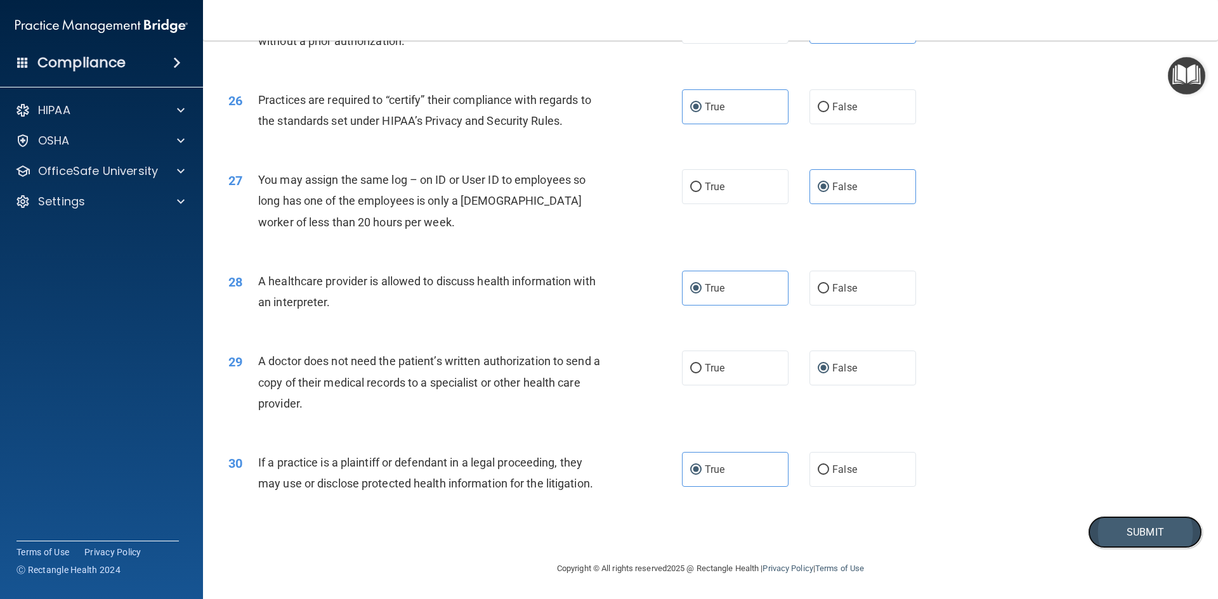
click at [1153, 530] on button "Submit" at bounding box center [1145, 532] width 114 height 32
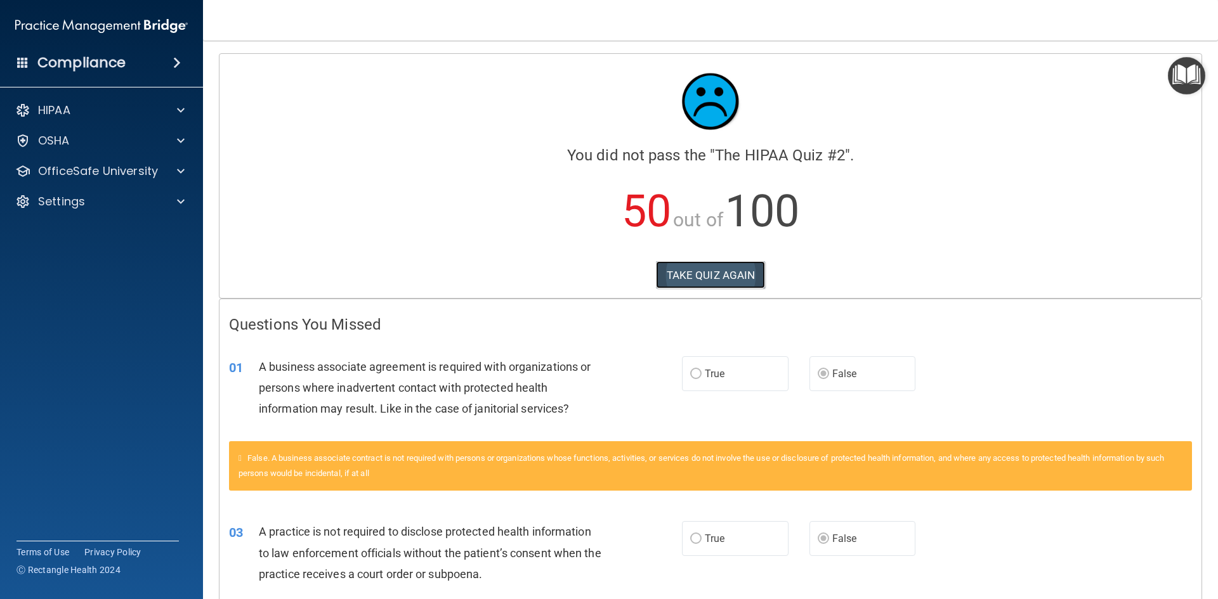
click at [684, 273] on button "TAKE QUIZ AGAIN" at bounding box center [711, 275] width 110 height 28
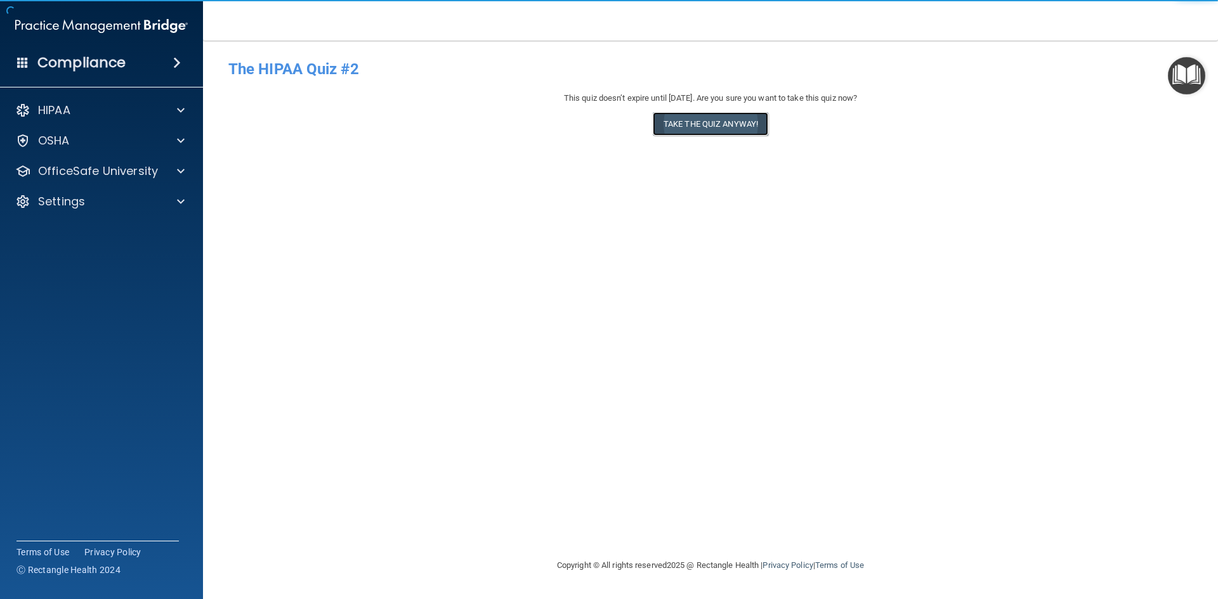
click at [744, 127] on button "Take the quiz anyway!" at bounding box center [710, 123] width 115 height 23
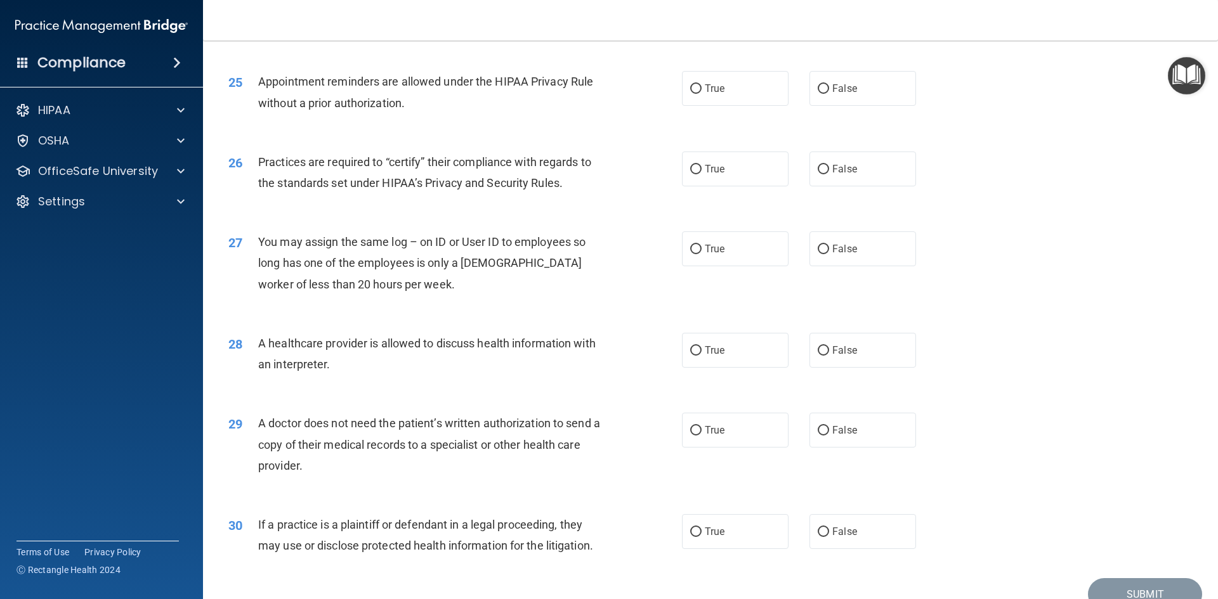
scroll to position [2353, 0]
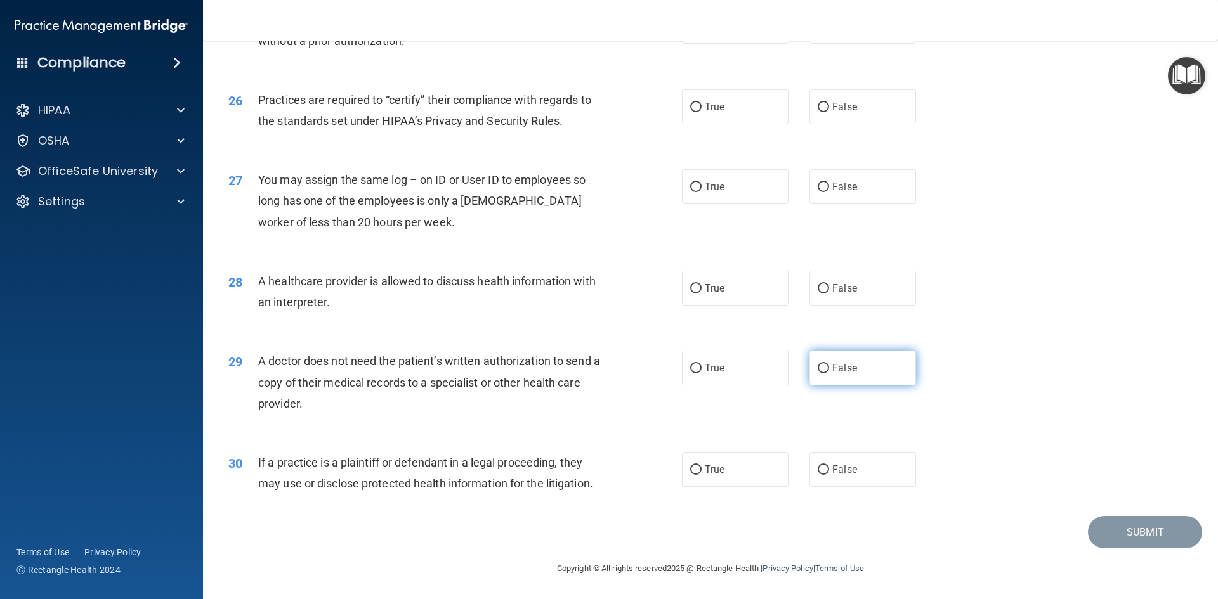
click at [833, 372] on span "False" at bounding box center [844, 368] width 25 height 12
click at [829, 372] on input "False" at bounding box center [822, 369] width 11 height 10
radio input "true"
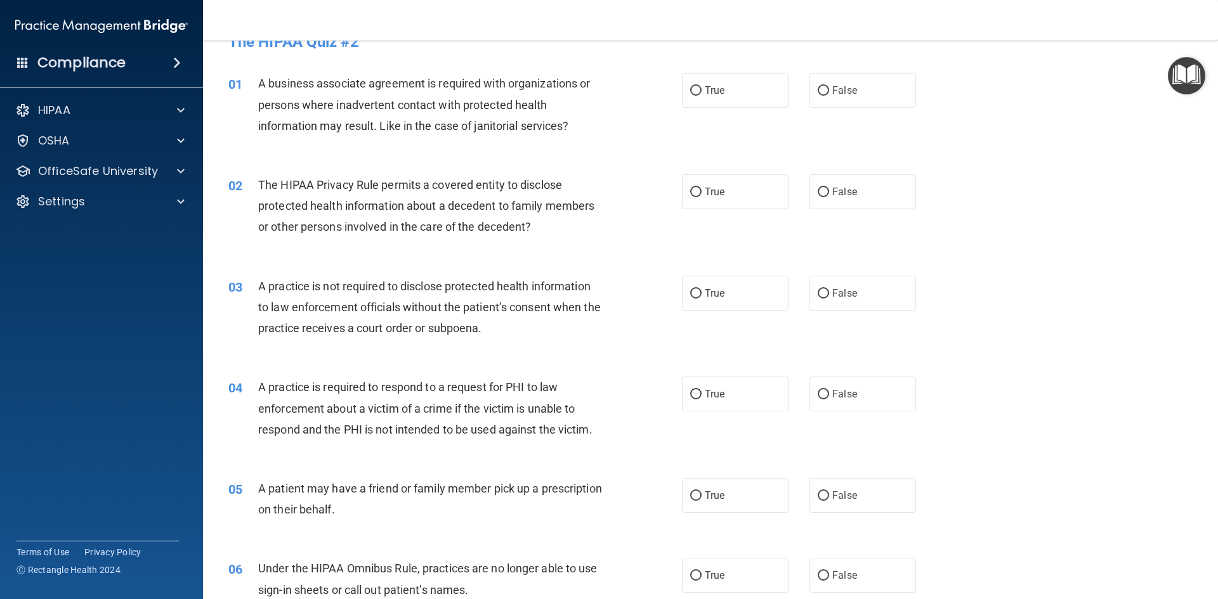
scroll to position [0, 0]
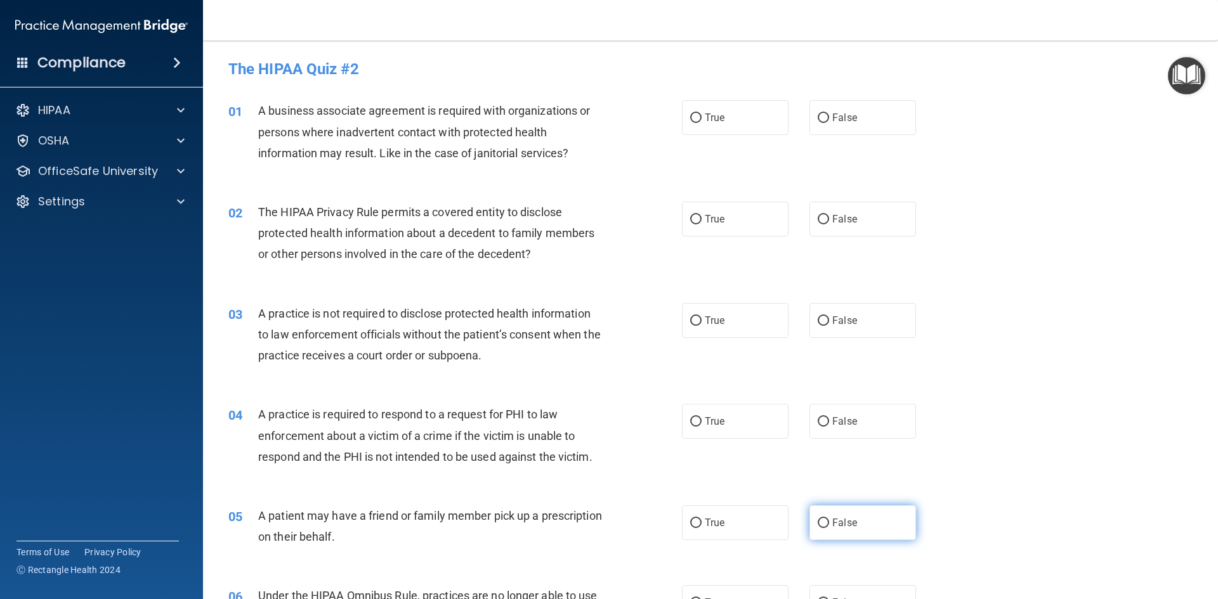
click at [809, 524] on label "False" at bounding box center [862, 522] width 107 height 35
click at [817, 524] on input "False" at bounding box center [822, 524] width 11 height 10
radio input "true"
click at [876, 433] on label "False" at bounding box center [862, 421] width 107 height 35
click at [829, 427] on input "False" at bounding box center [822, 422] width 11 height 10
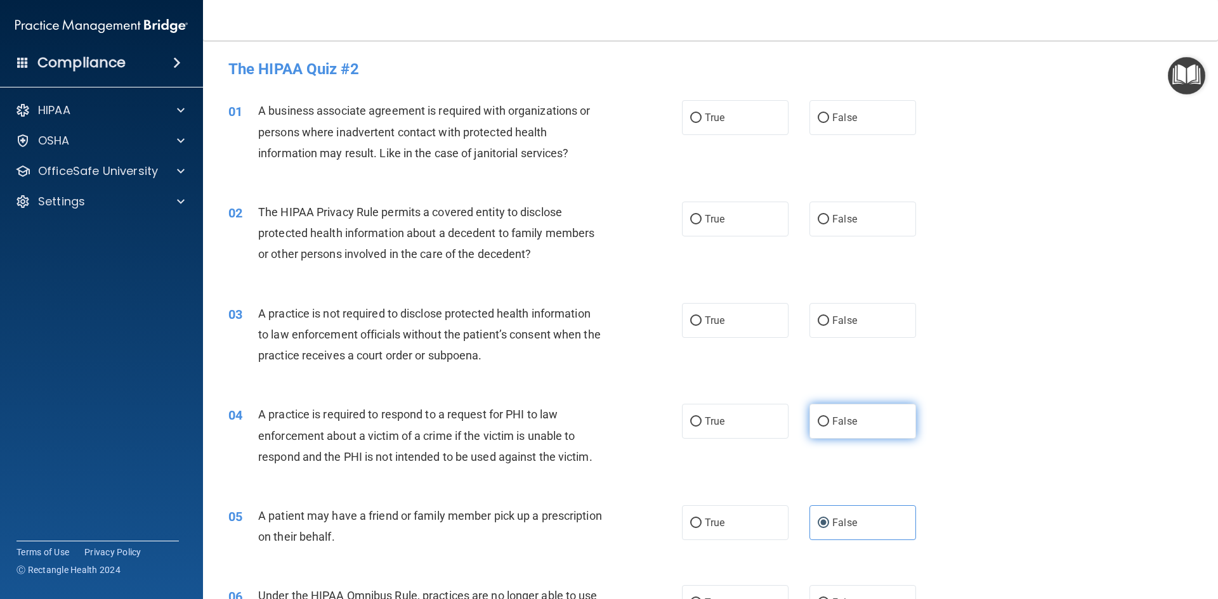
radio input "true"
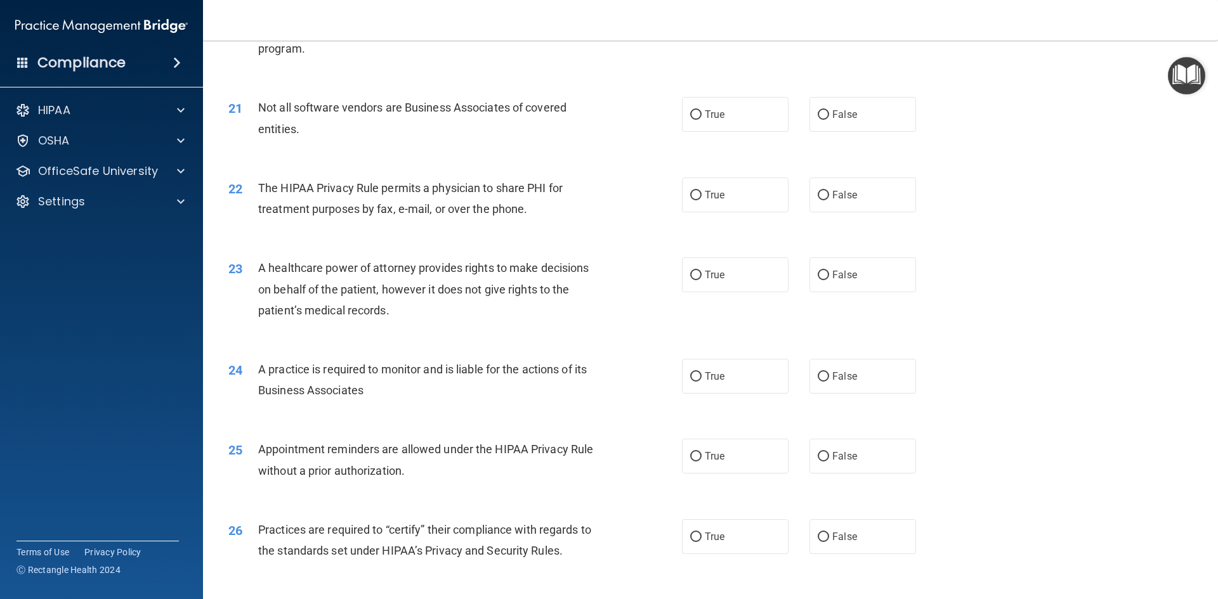
scroll to position [2353, 0]
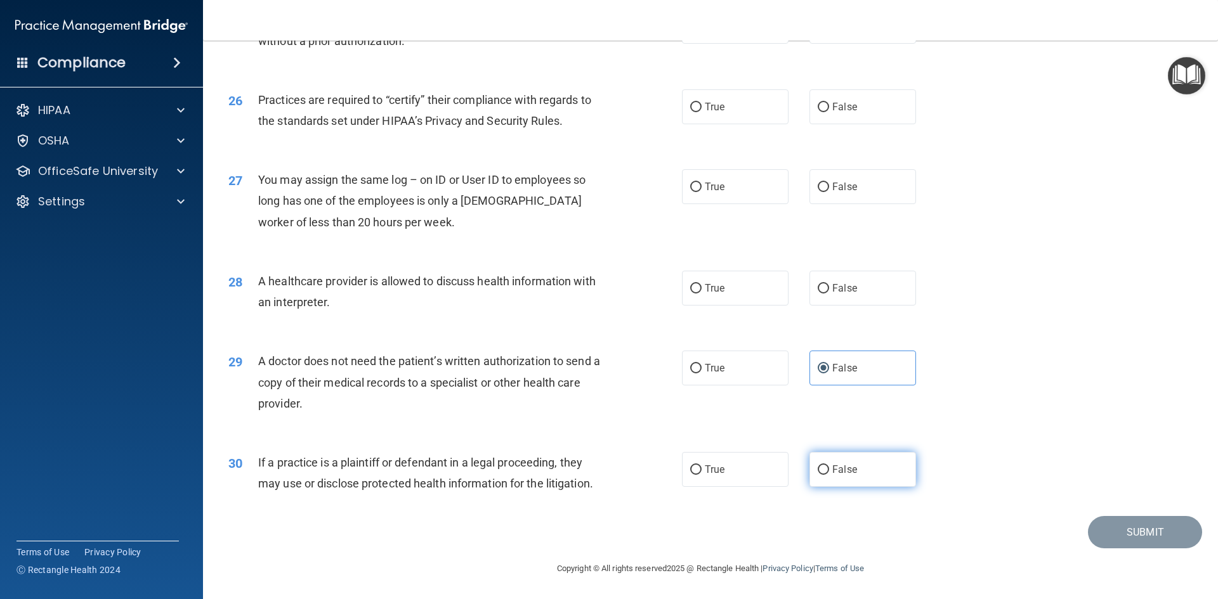
click at [809, 474] on label "False" at bounding box center [862, 469] width 107 height 35
click at [817, 474] on input "False" at bounding box center [822, 471] width 11 height 10
radio input "true"
click at [885, 294] on label "False" at bounding box center [862, 288] width 107 height 35
click at [829, 294] on input "False" at bounding box center [822, 289] width 11 height 10
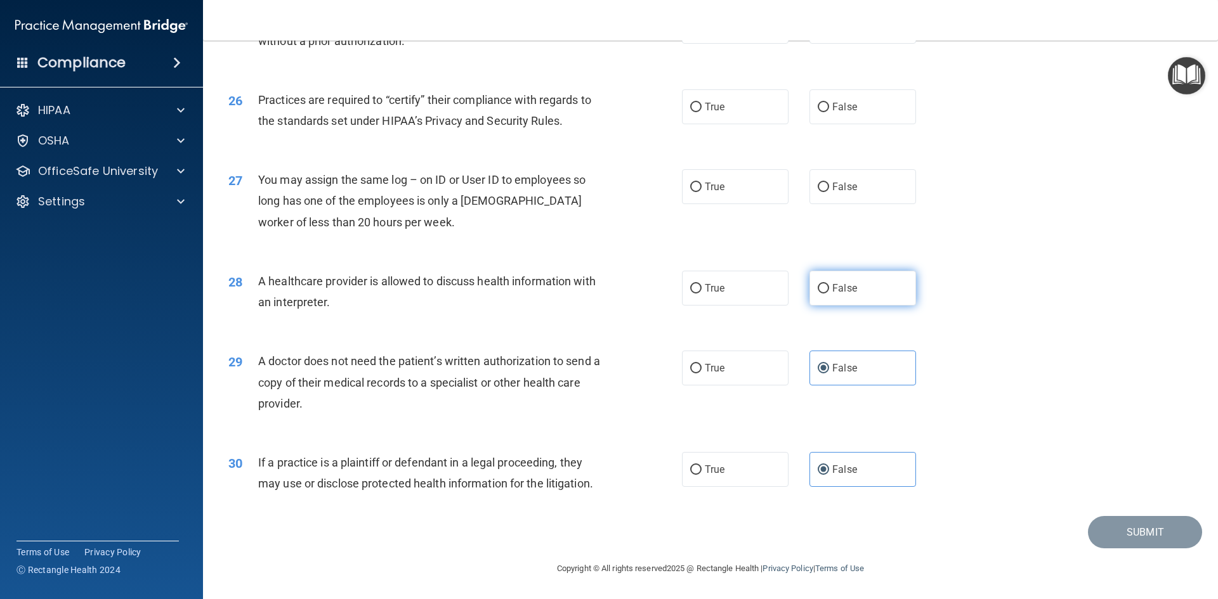
radio input "true"
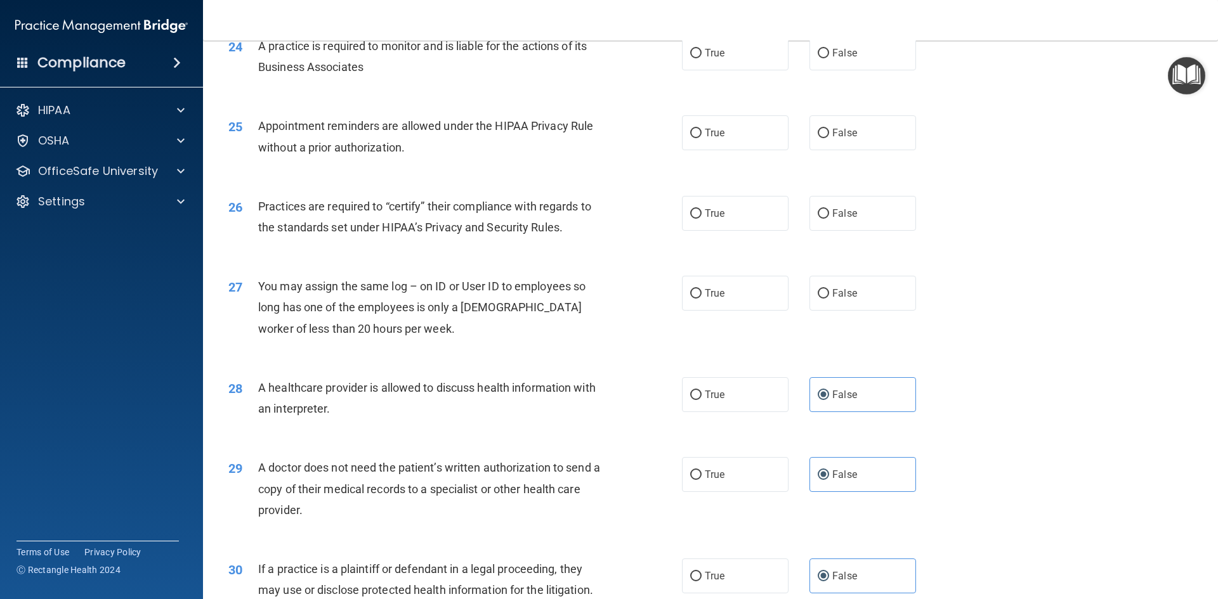
scroll to position [2226, 0]
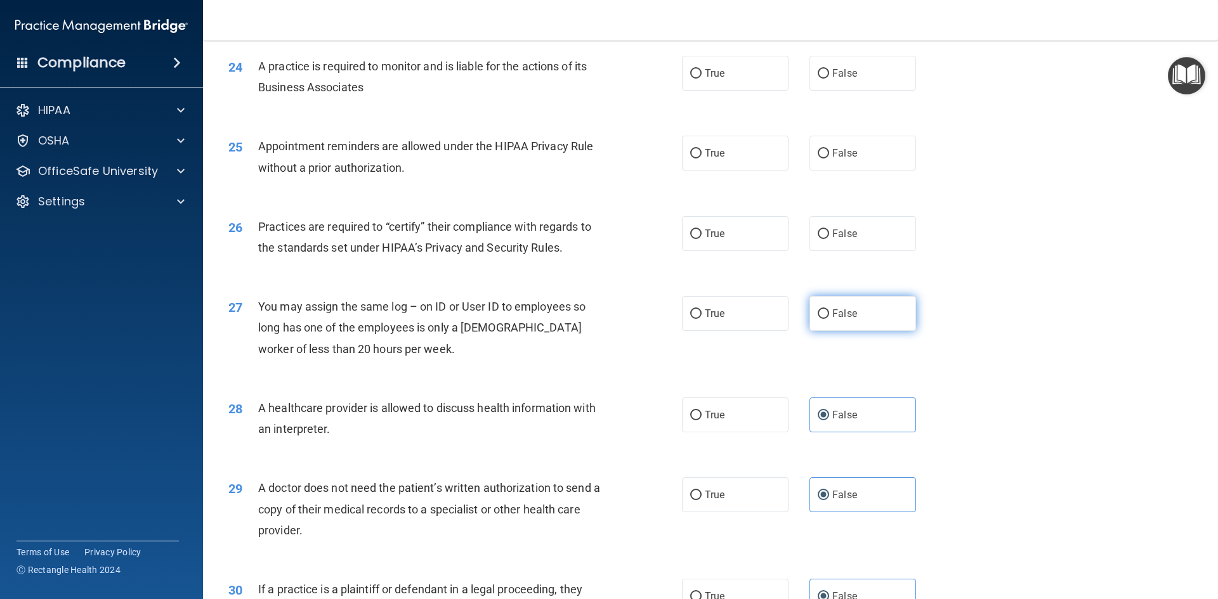
click at [846, 318] on span "False" at bounding box center [844, 314] width 25 height 12
click at [829, 318] on input "False" at bounding box center [822, 314] width 11 height 10
radio input "true"
click at [691, 243] on label "True" at bounding box center [735, 233] width 107 height 35
click at [691, 239] on input "True" at bounding box center [695, 235] width 11 height 10
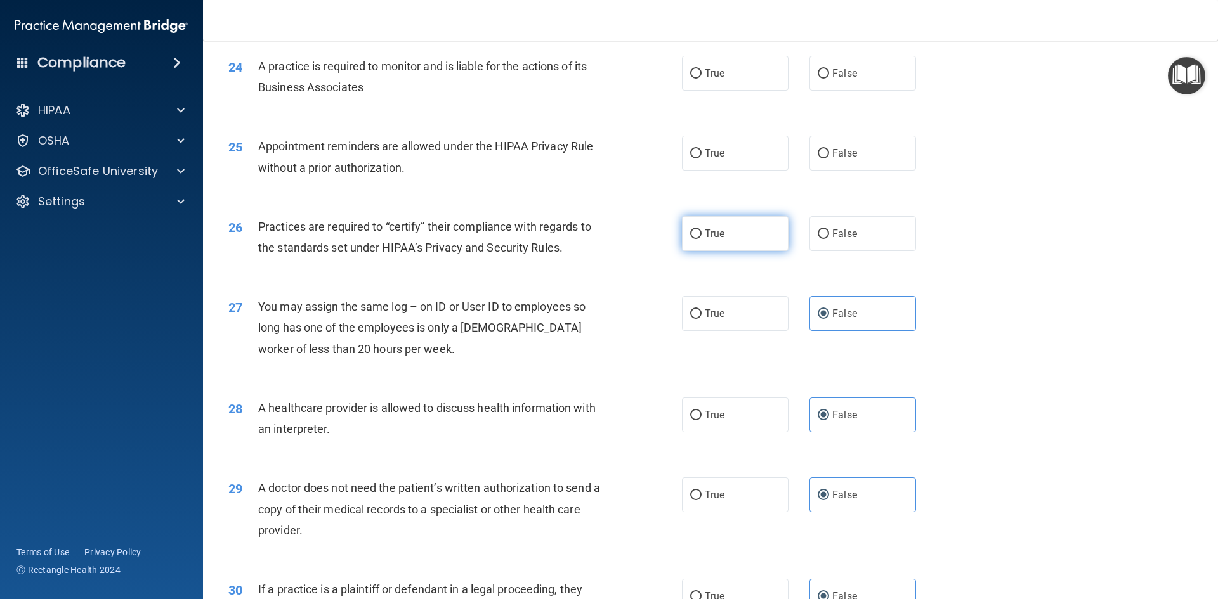
radio input "true"
click at [817, 151] on input "False" at bounding box center [822, 154] width 11 height 10
radio input "true"
click at [739, 151] on label "True" at bounding box center [735, 153] width 107 height 35
click at [701, 151] on input "True" at bounding box center [695, 154] width 11 height 10
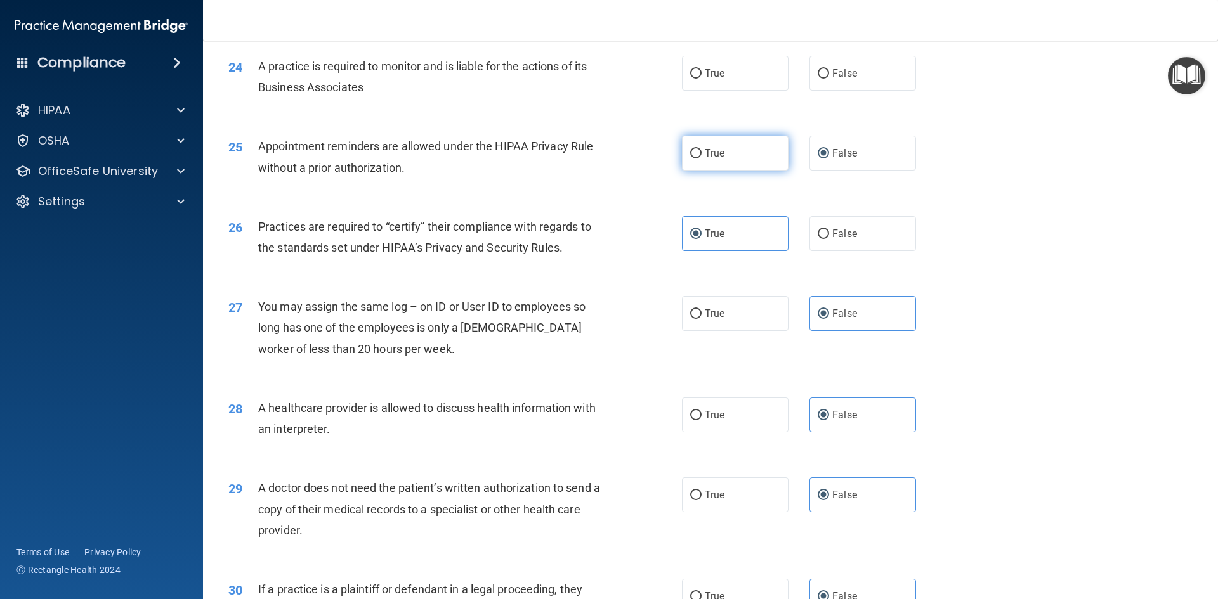
radio input "true"
radio input "false"
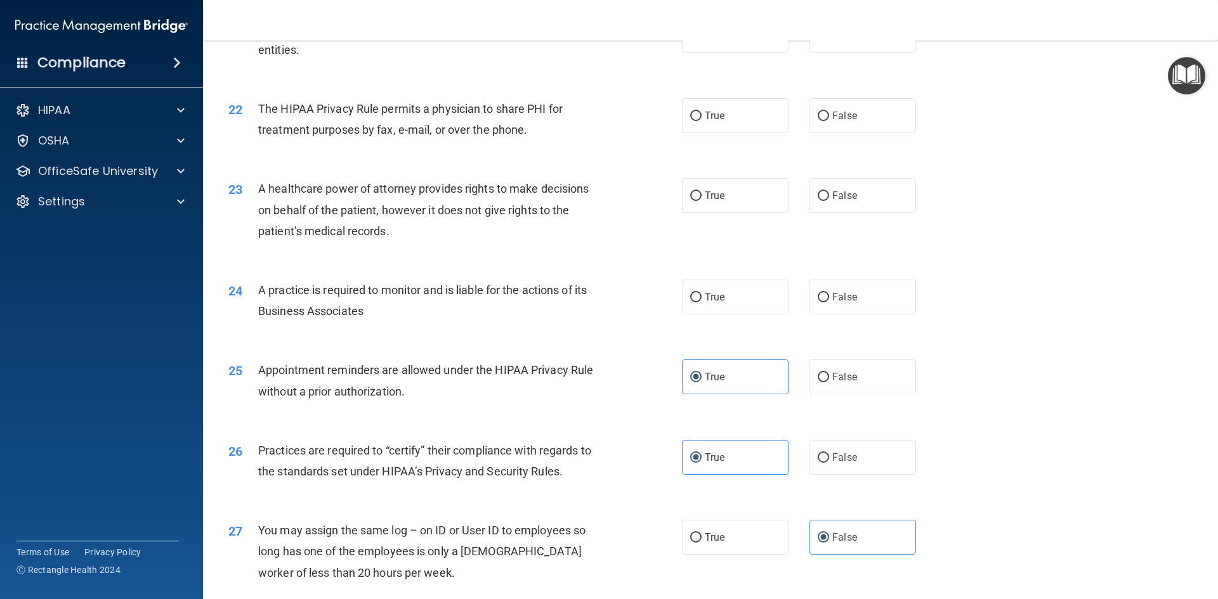
scroll to position [1909, 0]
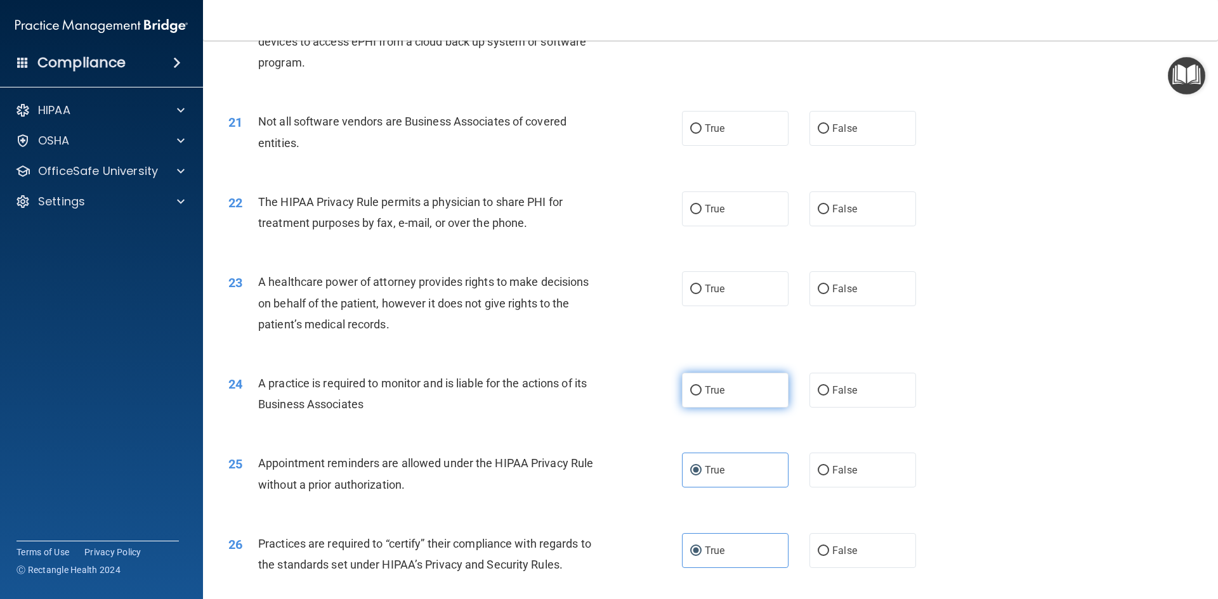
click at [748, 393] on label "True" at bounding box center [735, 390] width 107 height 35
click at [701, 393] on input "True" at bounding box center [695, 391] width 11 height 10
radio input "true"
click at [754, 144] on label "True" at bounding box center [735, 128] width 107 height 35
click at [701, 134] on input "True" at bounding box center [695, 129] width 11 height 10
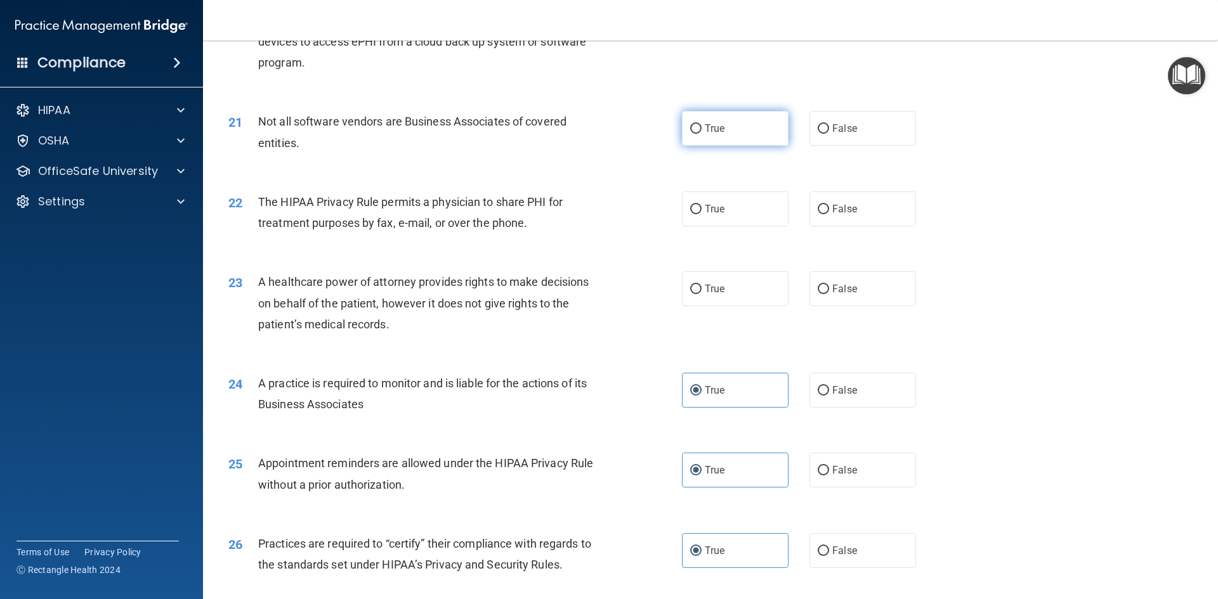
radio input "true"
click at [719, 211] on span "True" at bounding box center [715, 209] width 20 height 12
click at [701, 211] on input "True" at bounding box center [695, 210] width 11 height 10
radio input "true"
click at [802, 210] on div "True False" at bounding box center [810, 209] width 256 height 35
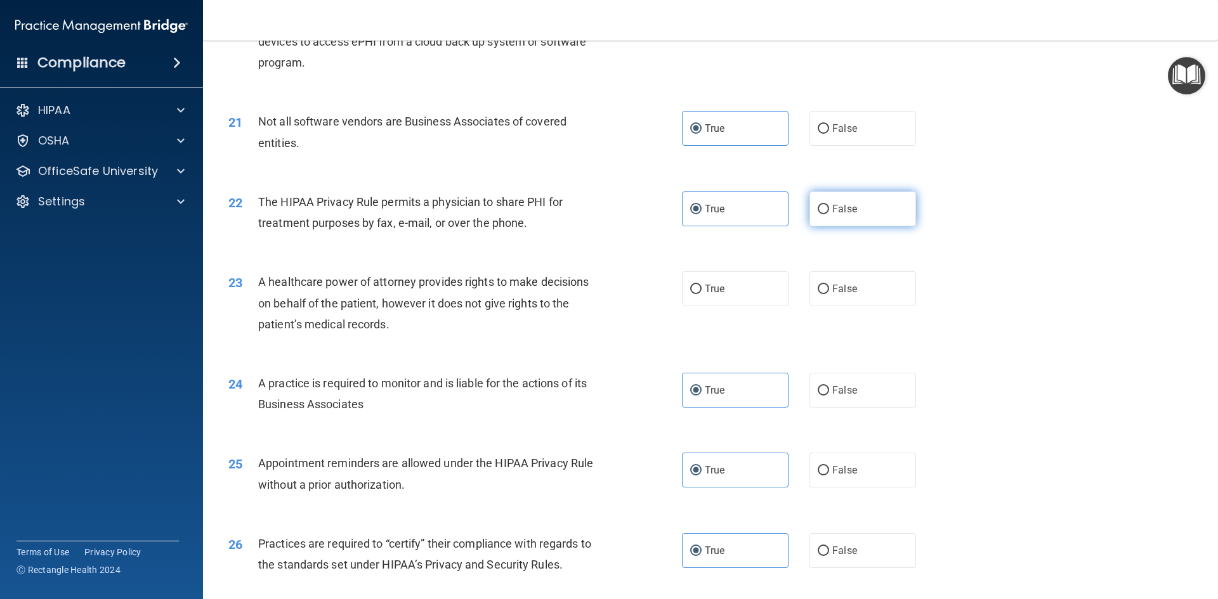
click at [850, 208] on label "False" at bounding box center [862, 209] width 107 height 35
click at [829, 208] on input "False" at bounding box center [822, 210] width 11 height 10
radio input "true"
radio input "false"
click at [703, 304] on label "True" at bounding box center [735, 288] width 107 height 35
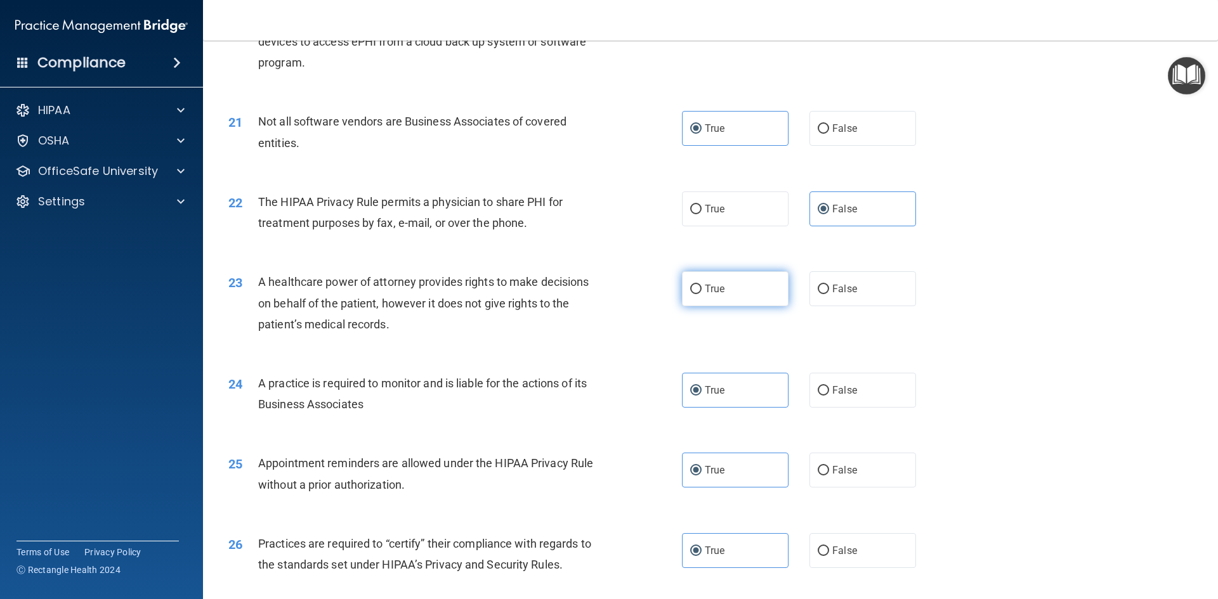
click at [701, 294] on input "True" at bounding box center [695, 290] width 11 height 10
radio input "true"
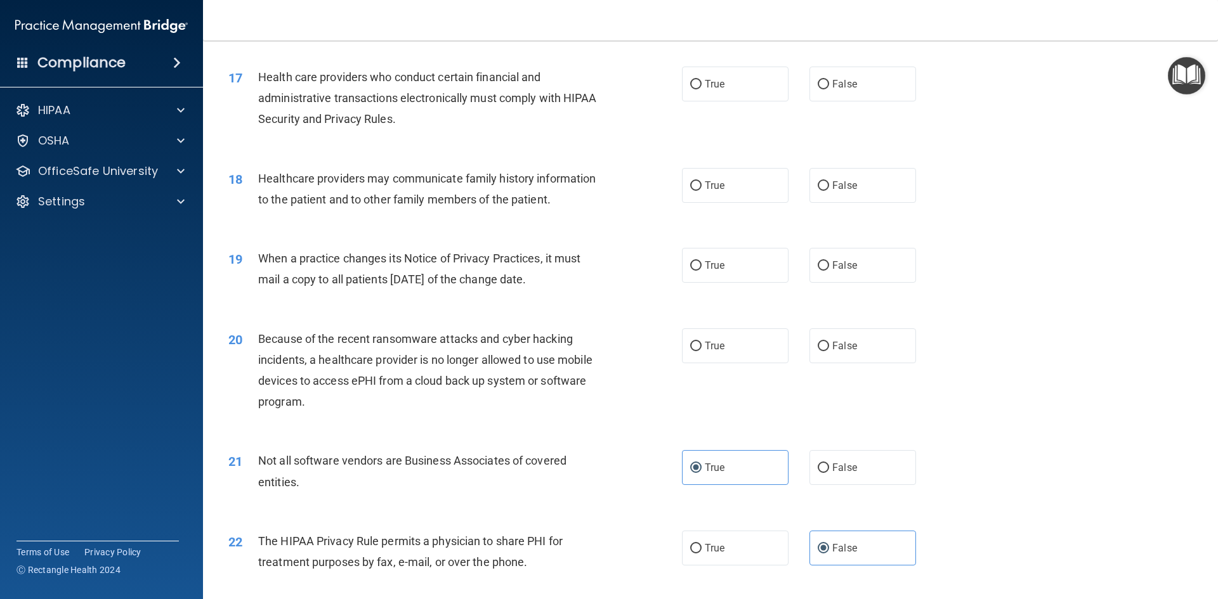
scroll to position [1465, 0]
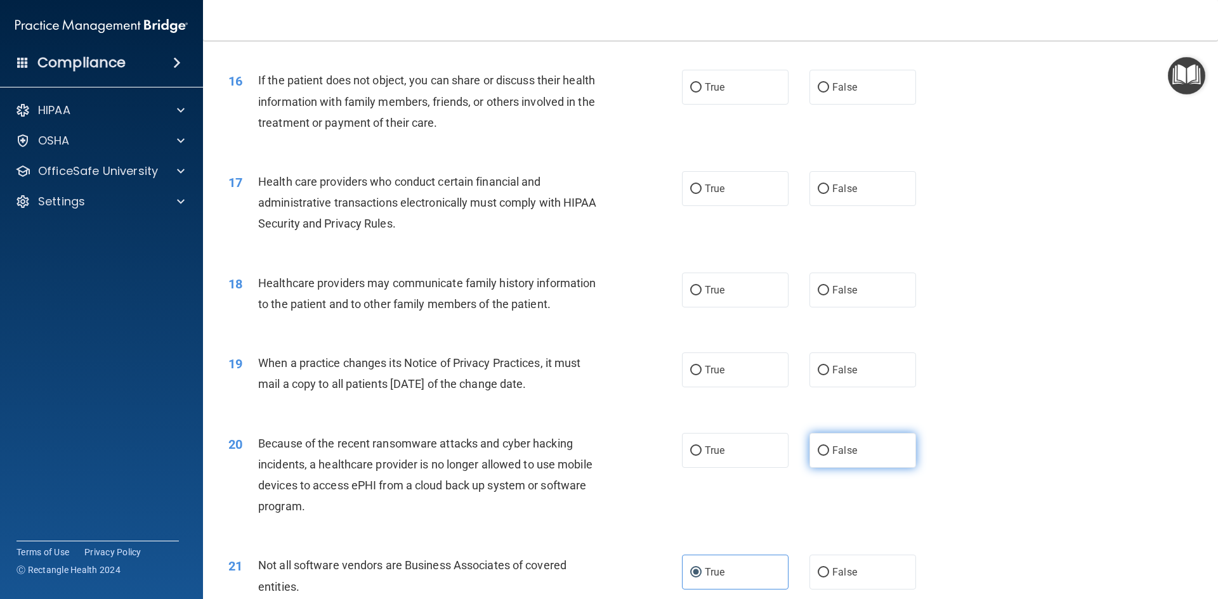
click at [832, 456] on span "False" at bounding box center [844, 451] width 25 height 12
click at [829, 456] on input "False" at bounding box center [822, 451] width 11 height 10
radio input "true"
click at [732, 368] on label "True" at bounding box center [735, 370] width 107 height 35
click at [701, 368] on input "True" at bounding box center [695, 371] width 11 height 10
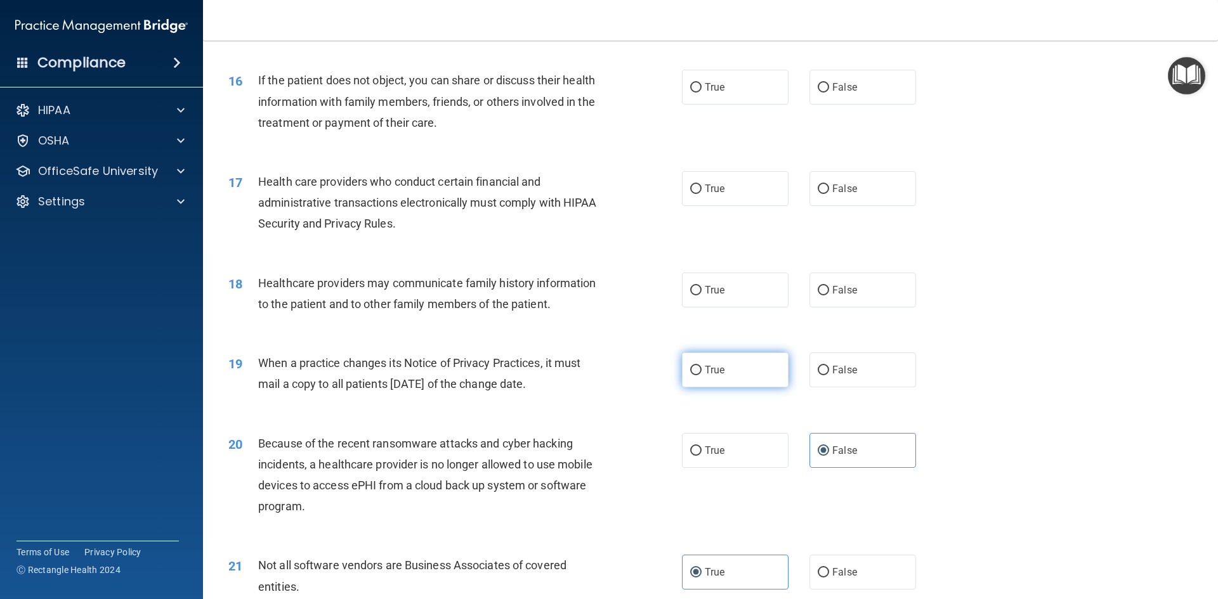
radio input "true"
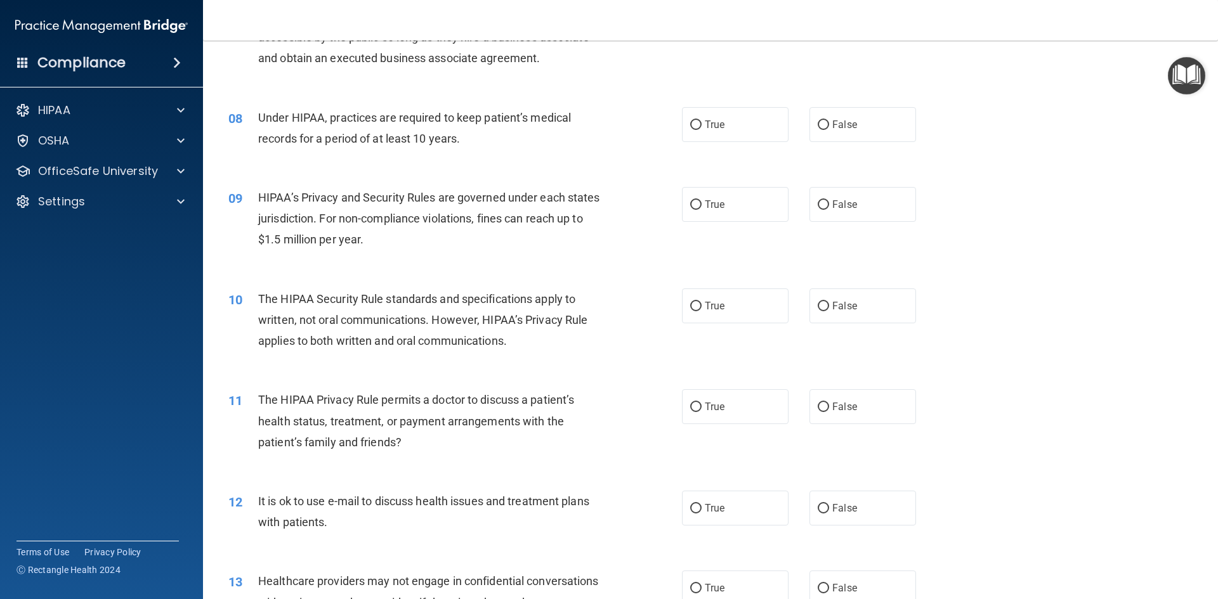
scroll to position [704, 0]
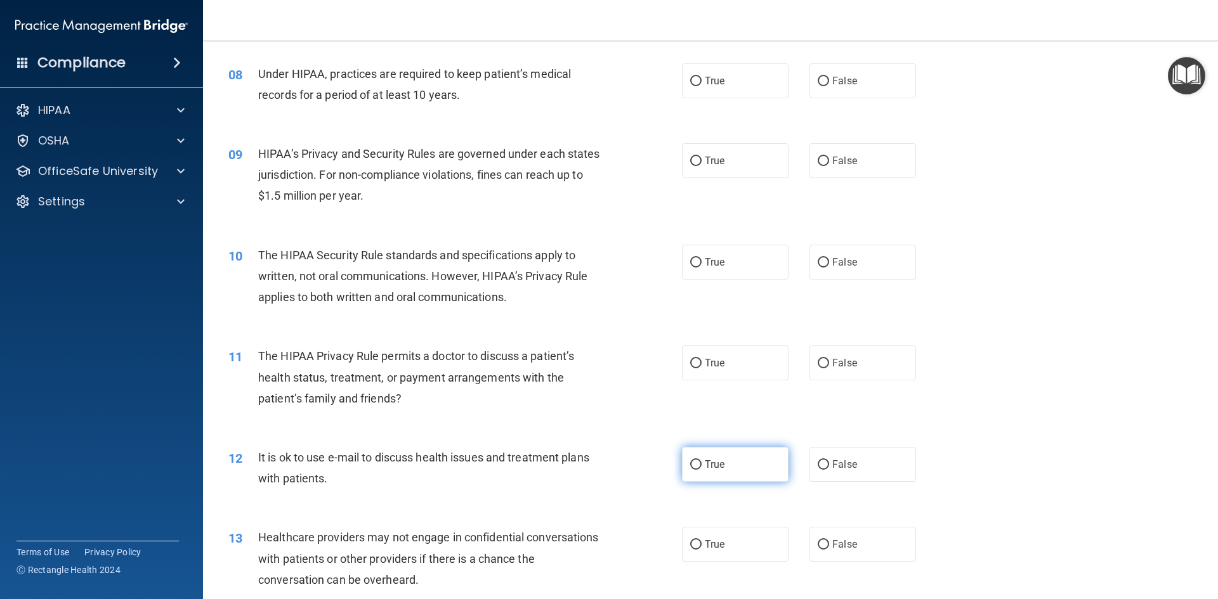
click at [697, 472] on label "True" at bounding box center [735, 464] width 107 height 35
click at [697, 470] on input "True" at bounding box center [695, 465] width 11 height 10
radio input "true"
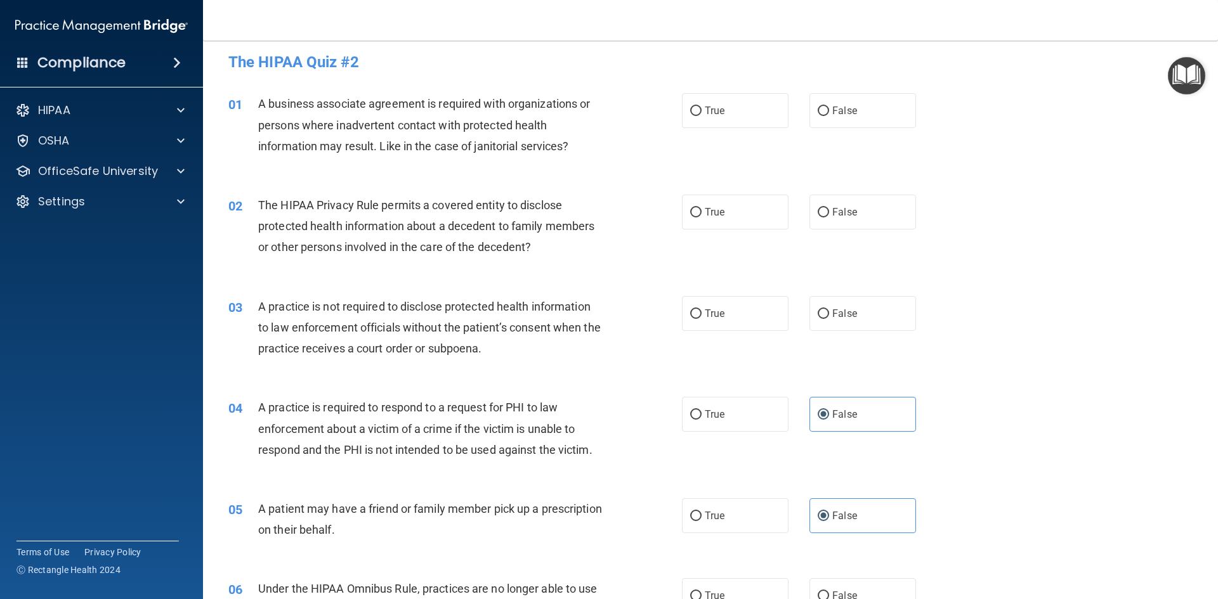
scroll to position [0, 0]
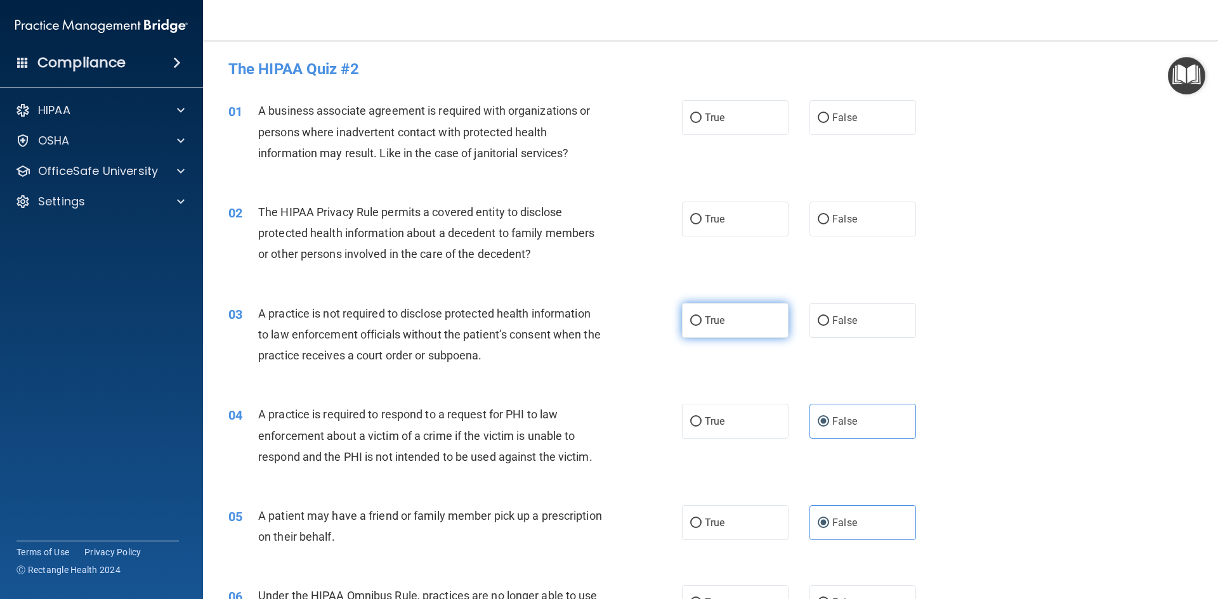
click at [733, 330] on label "True" at bounding box center [735, 320] width 107 height 35
click at [701, 326] on input "True" at bounding box center [695, 321] width 11 height 10
radio input "true"
click at [704, 227] on label "True" at bounding box center [735, 219] width 107 height 35
click at [701, 225] on input "True" at bounding box center [695, 220] width 11 height 10
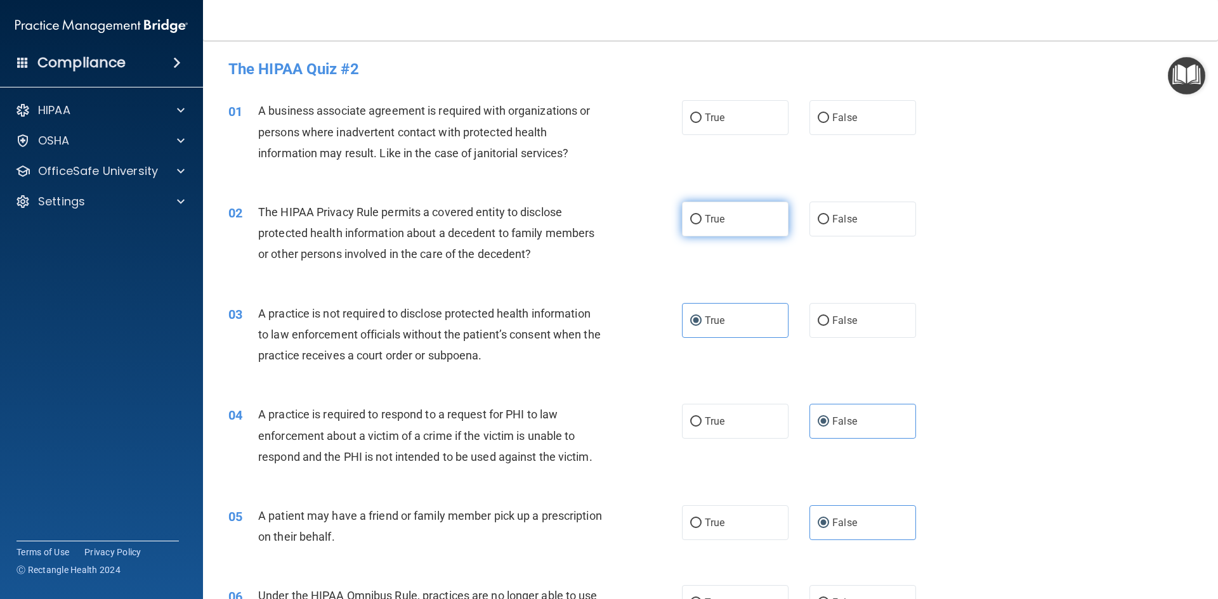
radio input "true"
click at [720, 122] on span "True" at bounding box center [715, 118] width 20 height 12
click at [701, 122] on input "True" at bounding box center [695, 119] width 11 height 10
radio input "true"
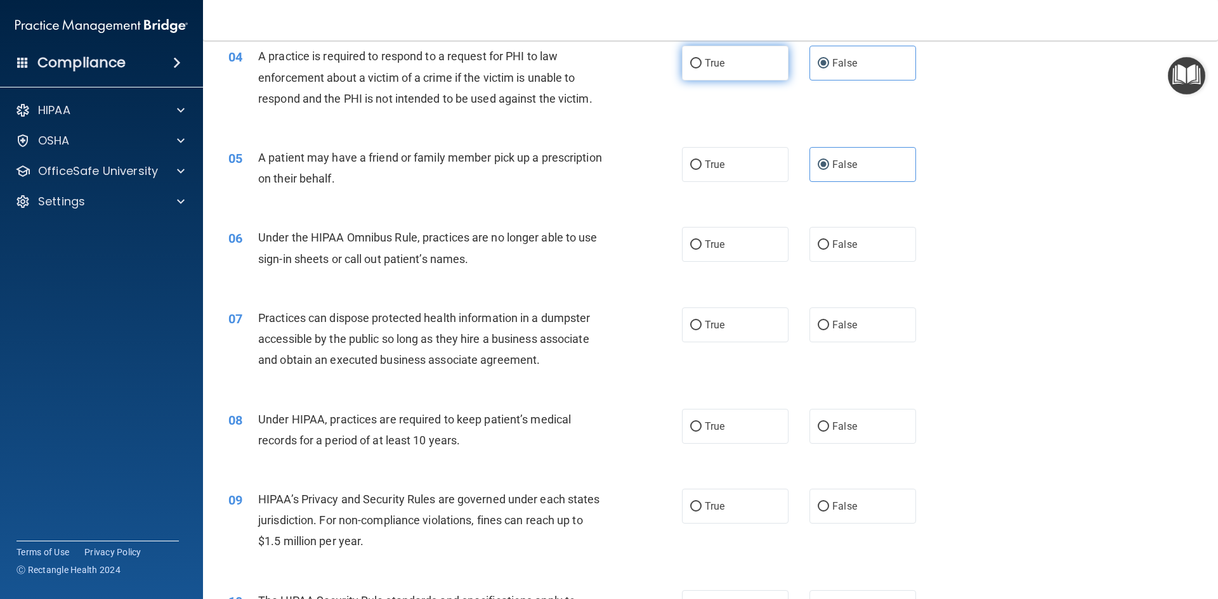
scroll to position [381, 0]
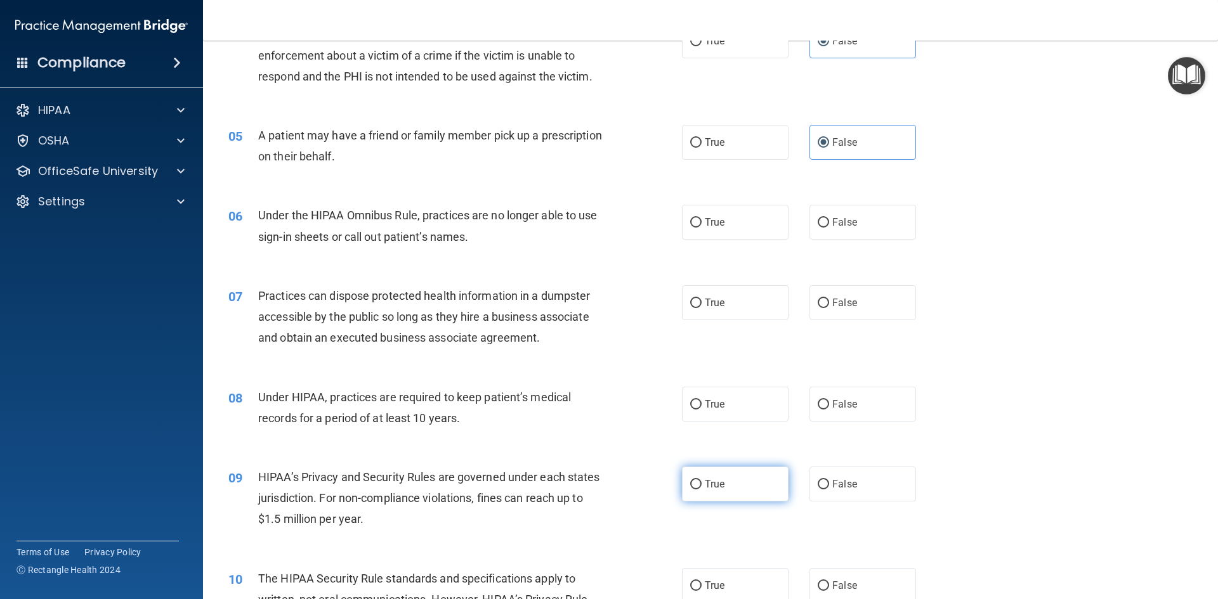
click at [729, 485] on label "True" at bounding box center [735, 484] width 107 height 35
click at [701, 485] on input "True" at bounding box center [695, 485] width 11 height 10
radio input "true"
click at [856, 404] on label "False" at bounding box center [862, 404] width 107 height 35
click at [829, 404] on input "False" at bounding box center [822, 405] width 11 height 10
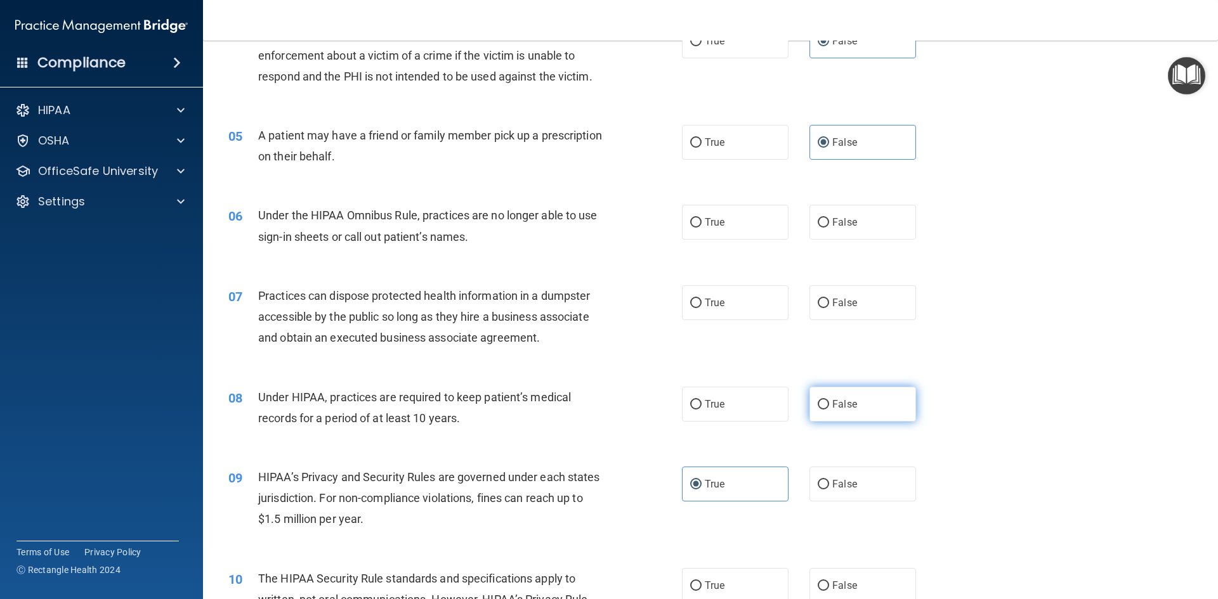
radio input "true"
click at [852, 306] on label "False" at bounding box center [862, 302] width 107 height 35
click at [829, 306] on input "False" at bounding box center [822, 304] width 11 height 10
radio input "true"
click at [778, 226] on label "True" at bounding box center [735, 222] width 107 height 35
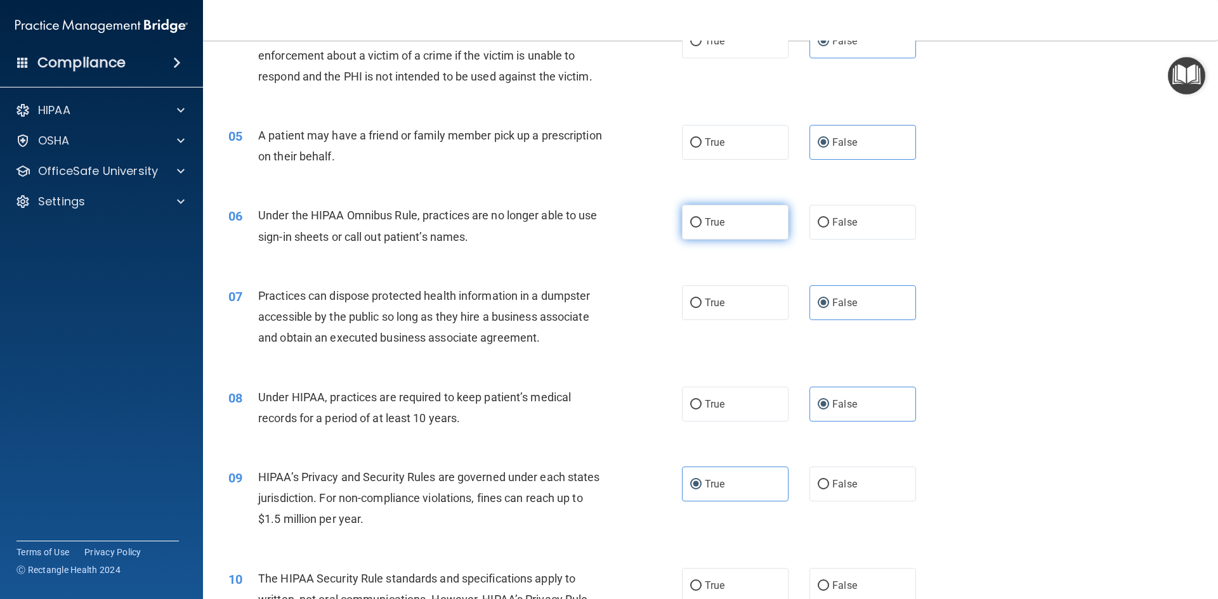
click at [701, 226] on input "True" at bounding box center [695, 223] width 11 height 10
radio input "true"
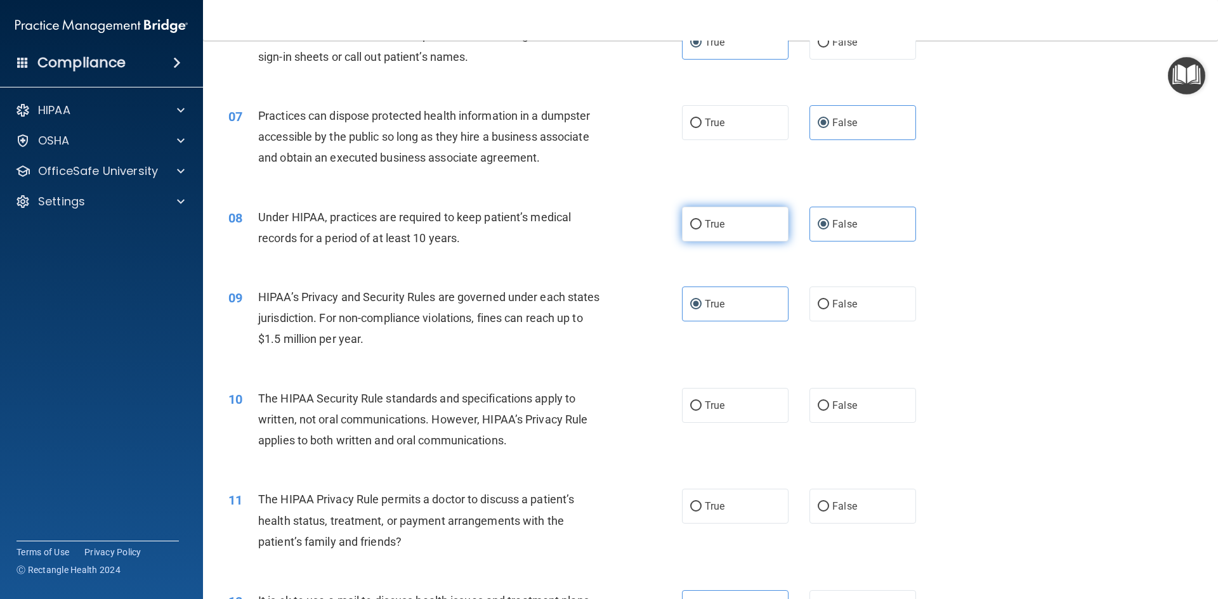
scroll to position [761, 0]
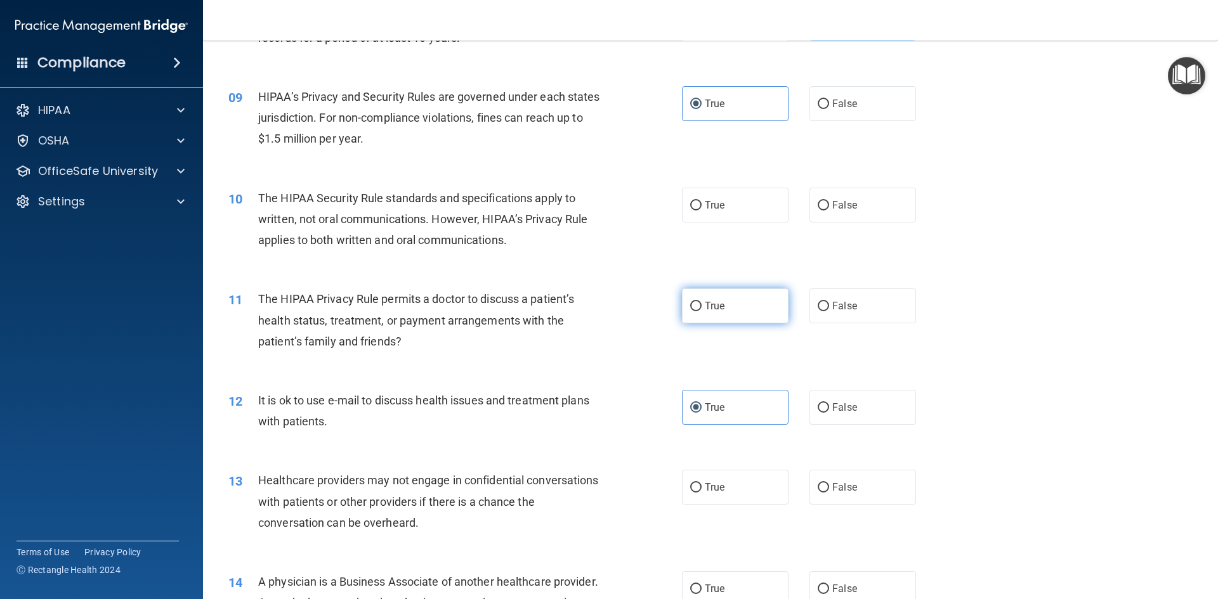
click at [723, 313] on label "True" at bounding box center [735, 306] width 107 height 35
click at [701, 311] on input "True" at bounding box center [695, 307] width 11 height 10
radio input "true"
click at [693, 216] on label "True" at bounding box center [735, 205] width 107 height 35
click at [693, 211] on input "True" at bounding box center [695, 206] width 11 height 10
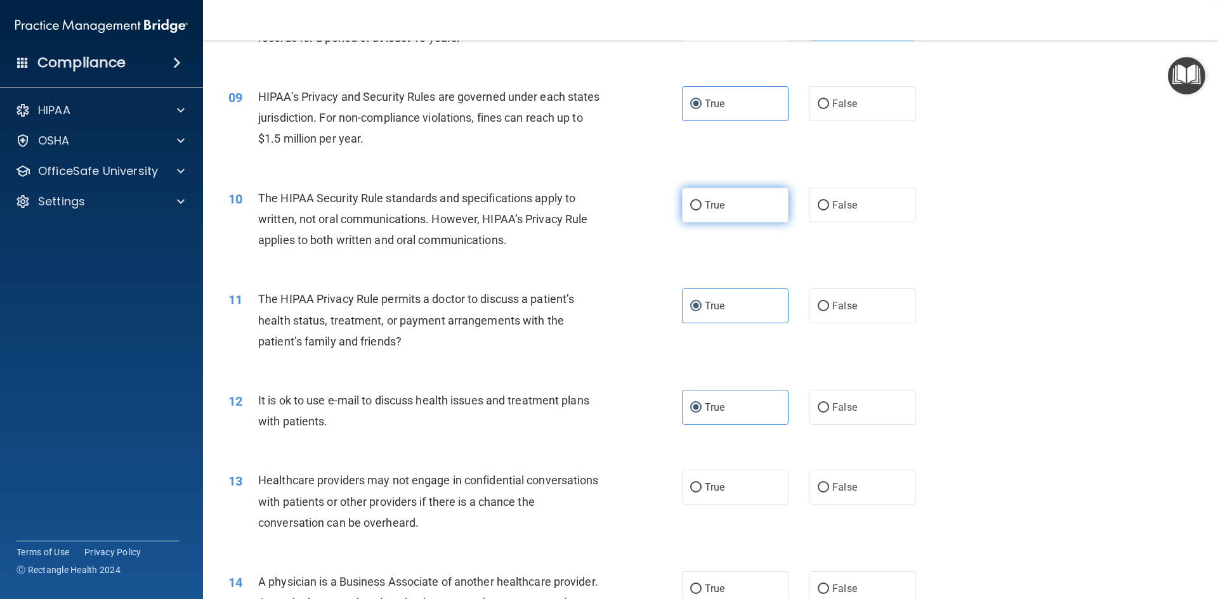
radio input "true"
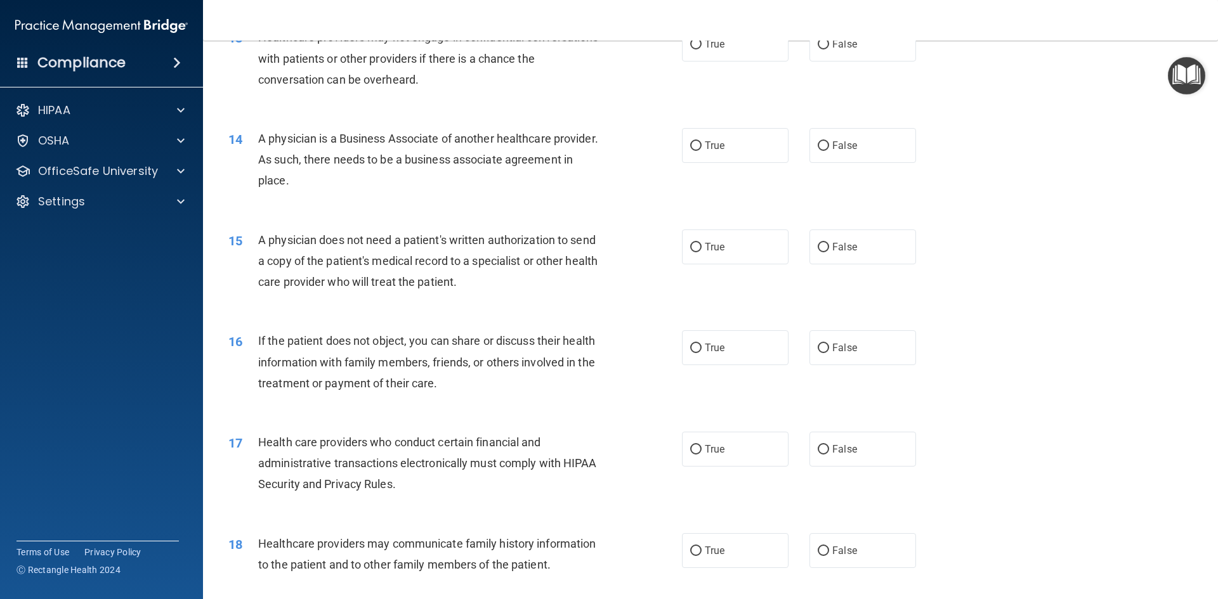
scroll to position [1205, 0]
click at [758, 258] on label "True" at bounding box center [735, 246] width 107 height 35
click at [701, 252] on input "True" at bounding box center [695, 247] width 11 height 10
radio input "true"
click at [824, 347] on label "False" at bounding box center [862, 347] width 107 height 35
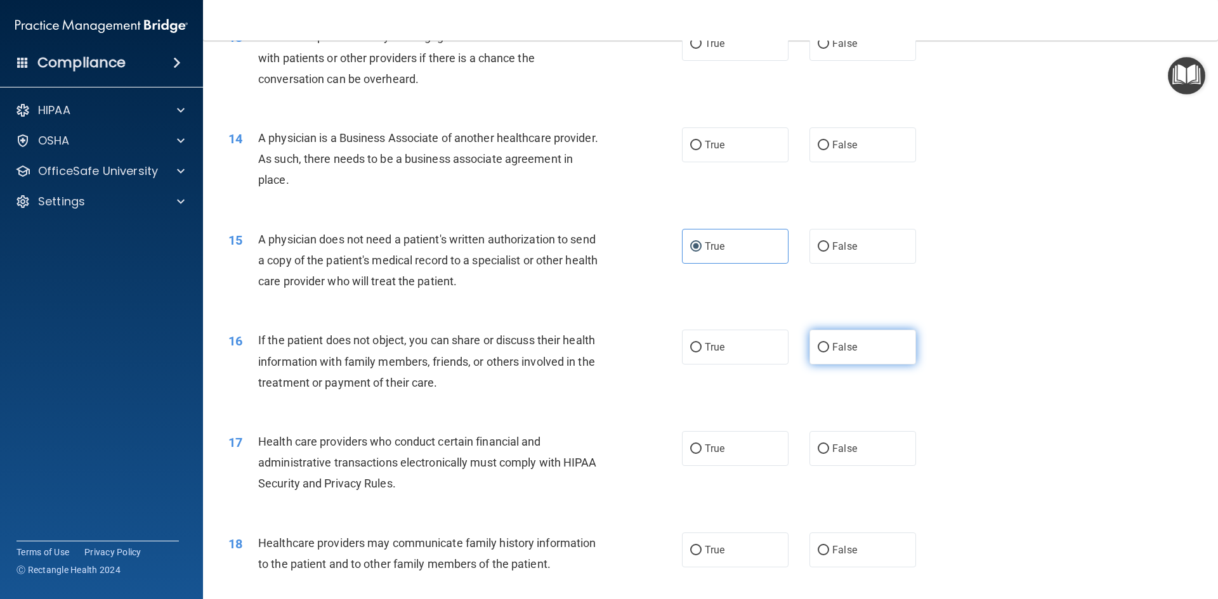
click at [824, 347] on input "False" at bounding box center [822, 348] width 11 height 10
radio input "true"
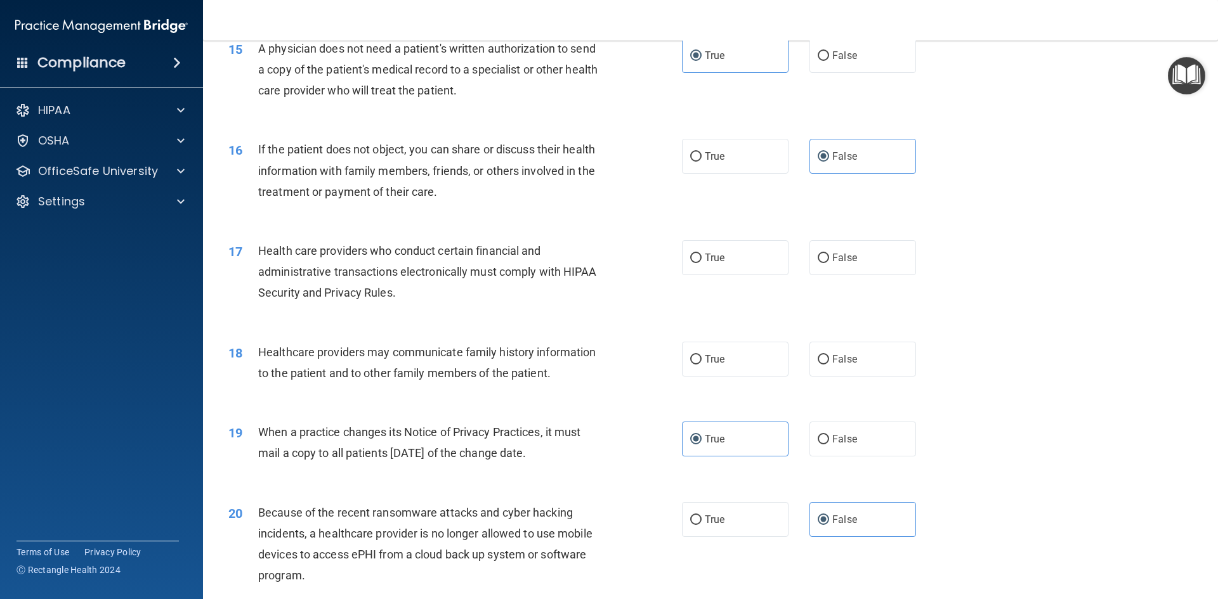
scroll to position [1459, 0]
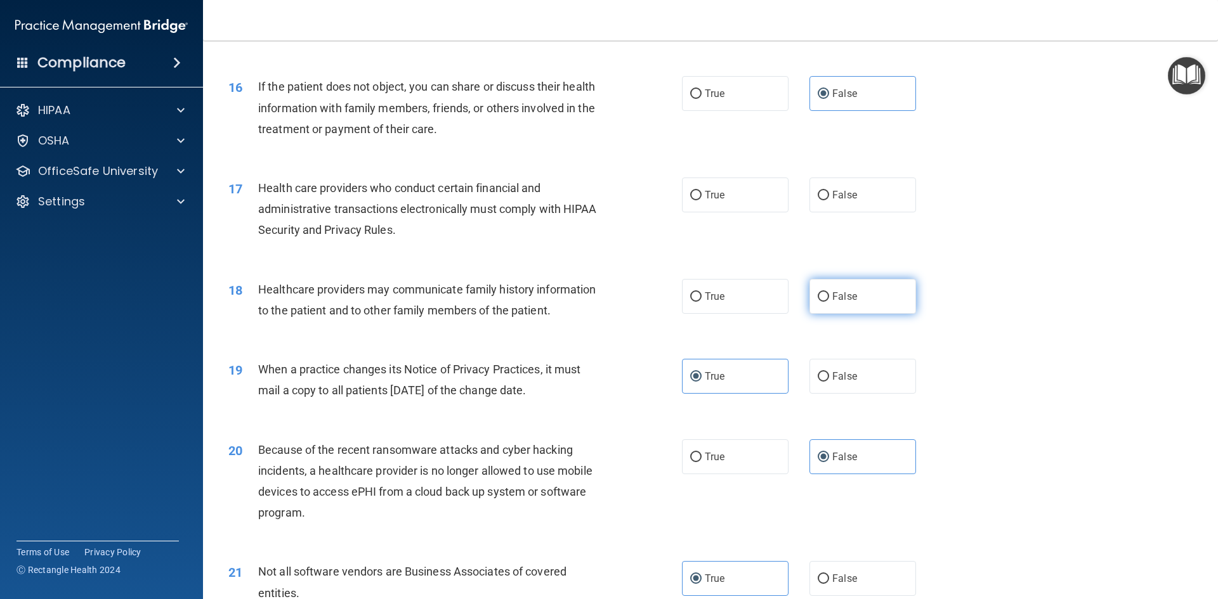
click at [867, 284] on label "False" at bounding box center [862, 296] width 107 height 35
click at [829, 292] on input "False" at bounding box center [822, 297] width 11 height 10
radio input "true"
click at [675, 292] on div "18 Healthcare providers may communicate family history information to the patie…" at bounding box center [455, 303] width 492 height 48
click at [705, 296] on span "True" at bounding box center [715, 296] width 20 height 12
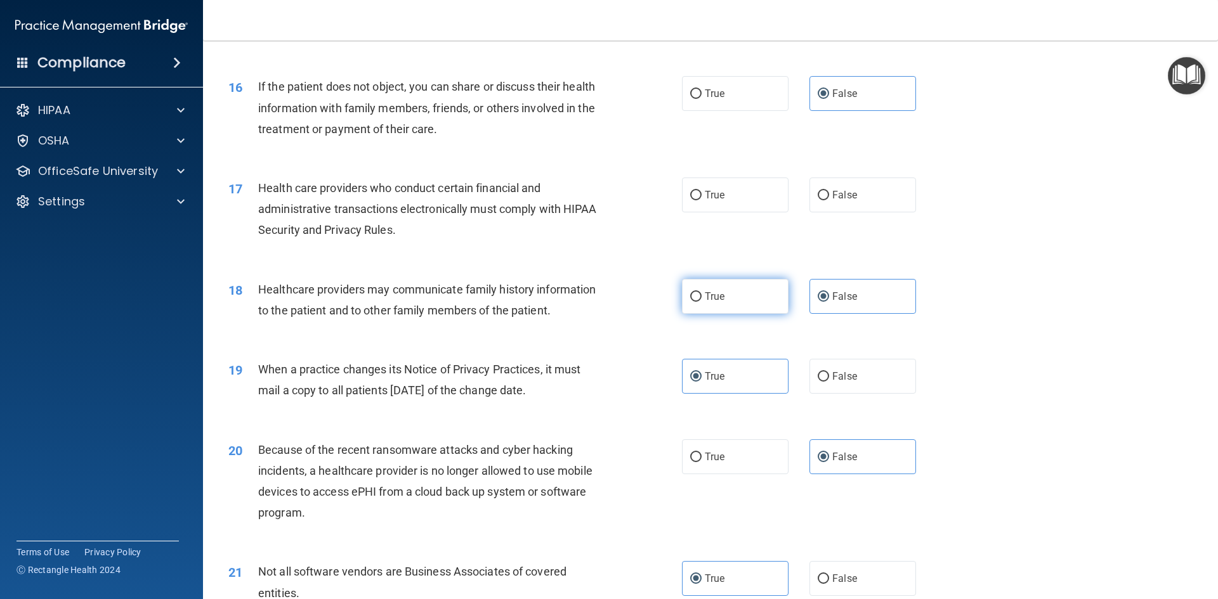
click at [701, 296] on input "True" at bounding box center [695, 297] width 11 height 10
radio input "true"
radio input "false"
click at [764, 192] on label "True" at bounding box center [735, 195] width 107 height 35
click at [701, 192] on input "True" at bounding box center [695, 196] width 11 height 10
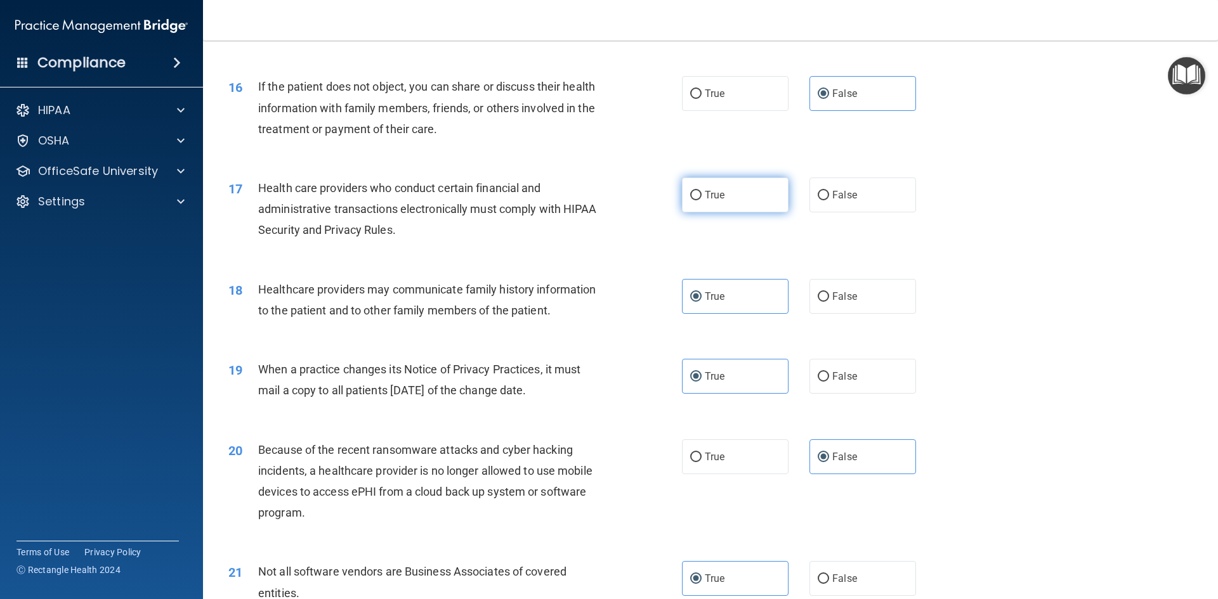
radio input "true"
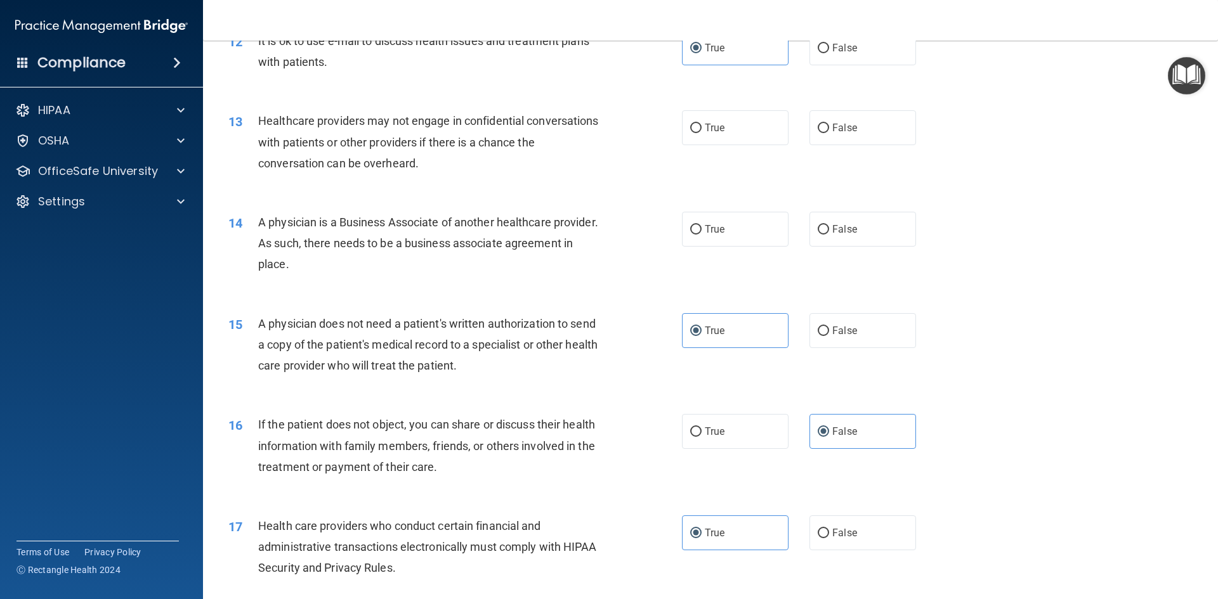
scroll to position [1084, 0]
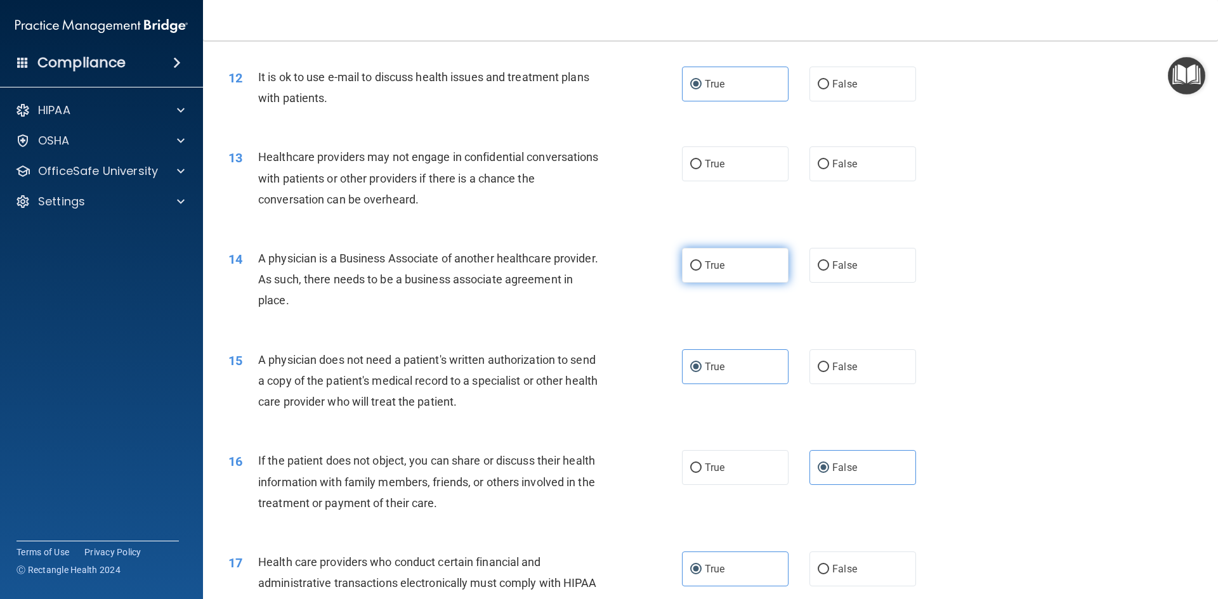
click at [692, 259] on label "True" at bounding box center [735, 265] width 107 height 35
click at [692, 261] on input "True" at bounding box center [695, 266] width 11 height 10
radio input "true"
click at [721, 178] on label "True" at bounding box center [735, 164] width 107 height 35
click at [701, 169] on input "True" at bounding box center [695, 165] width 11 height 10
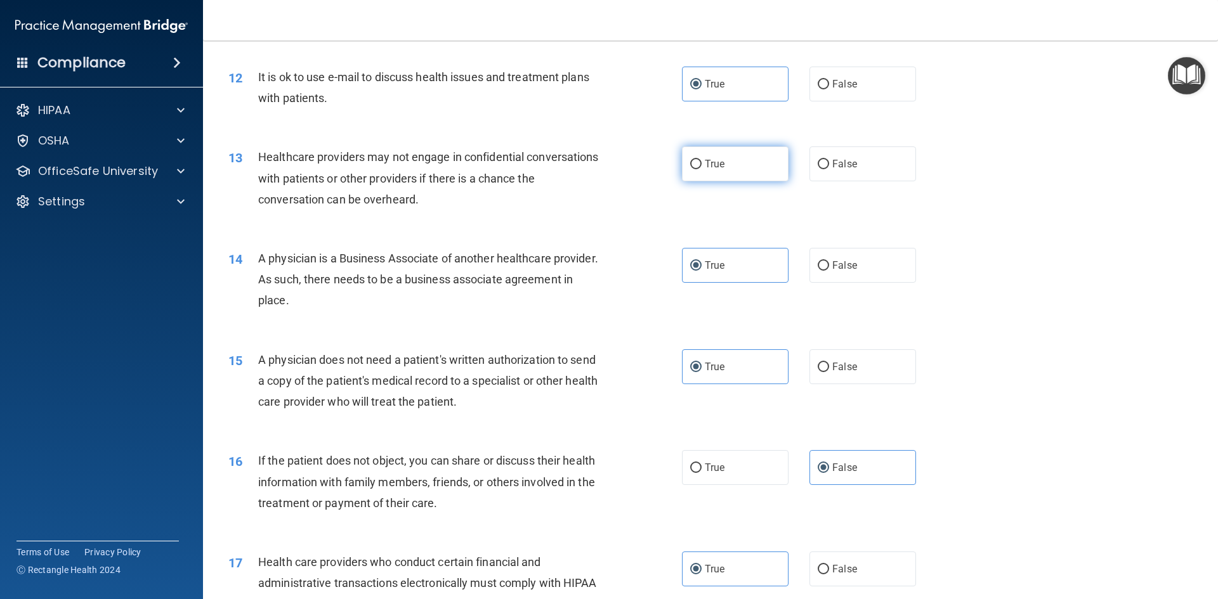
radio input "true"
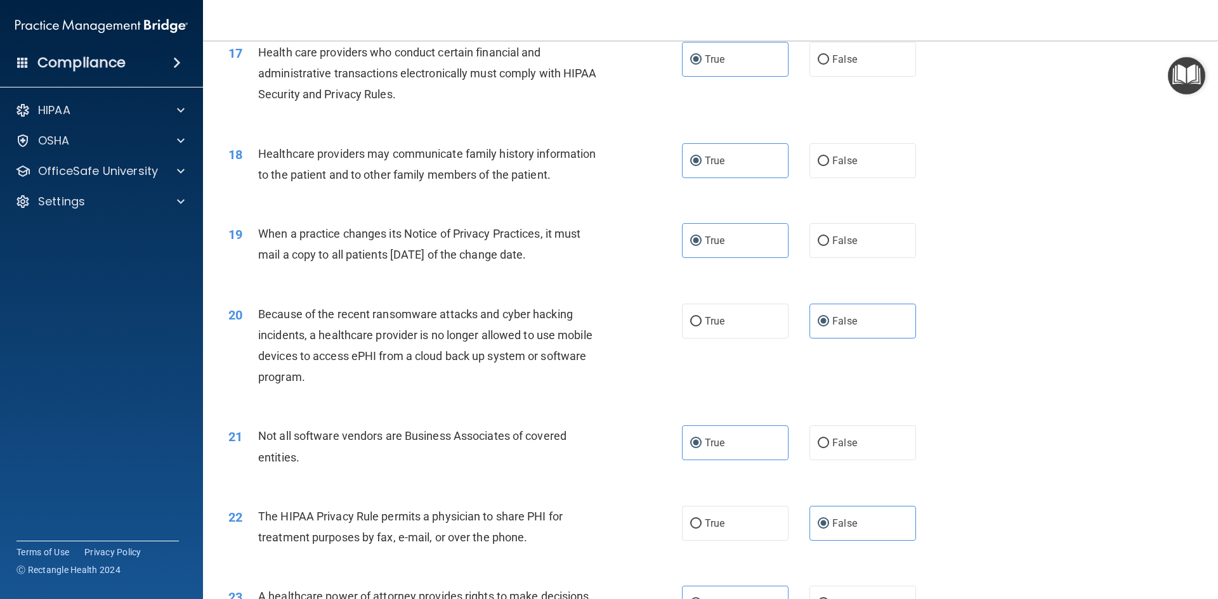
scroll to position [2353, 0]
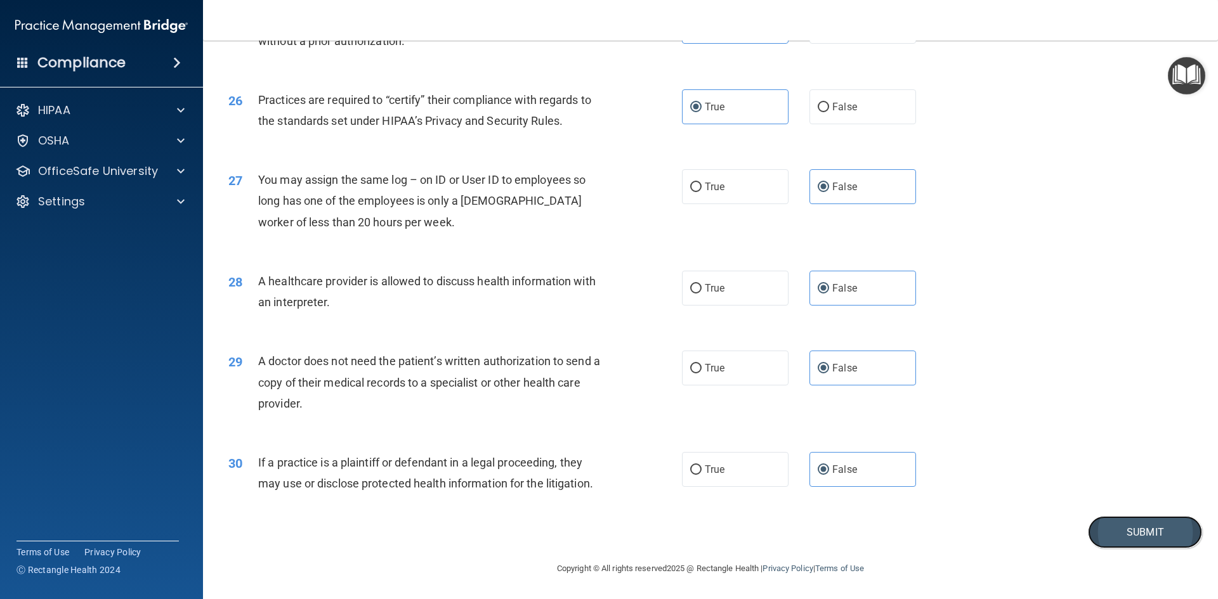
click at [1164, 538] on button "Submit" at bounding box center [1145, 532] width 114 height 32
click at [1129, 536] on button "Submit" at bounding box center [1145, 532] width 114 height 32
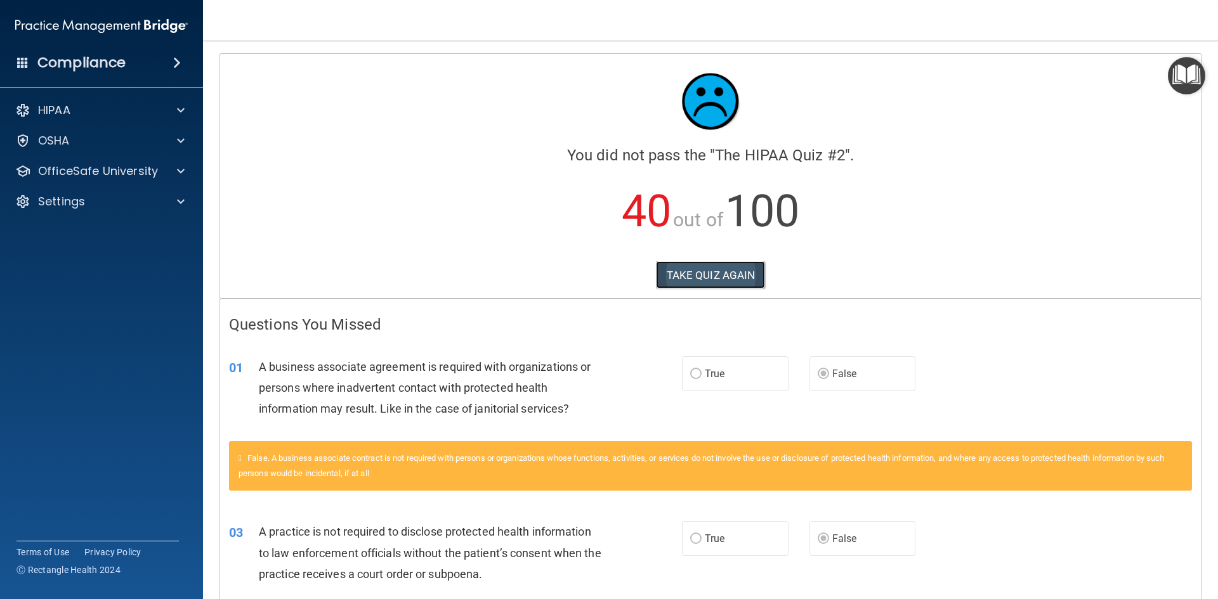
click at [691, 272] on button "TAKE QUIZ AGAIN" at bounding box center [711, 275] width 110 height 28
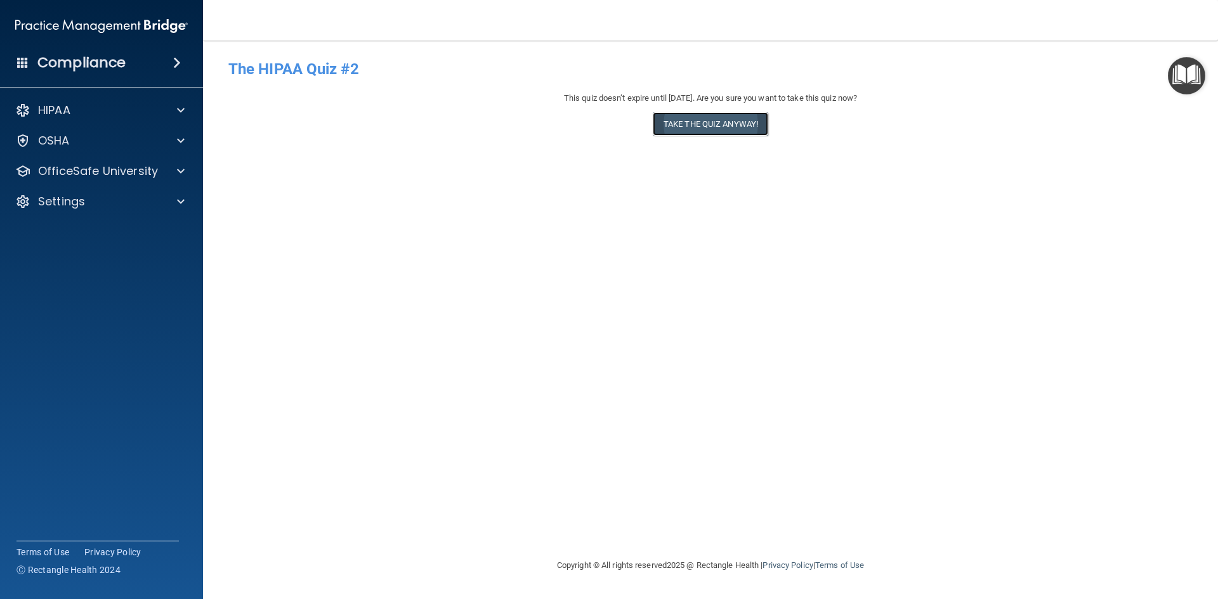
click at [705, 127] on button "Take the quiz anyway!" at bounding box center [710, 123] width 115 height 23
